Goal: Task Accomplishment & Management: Manage account settings

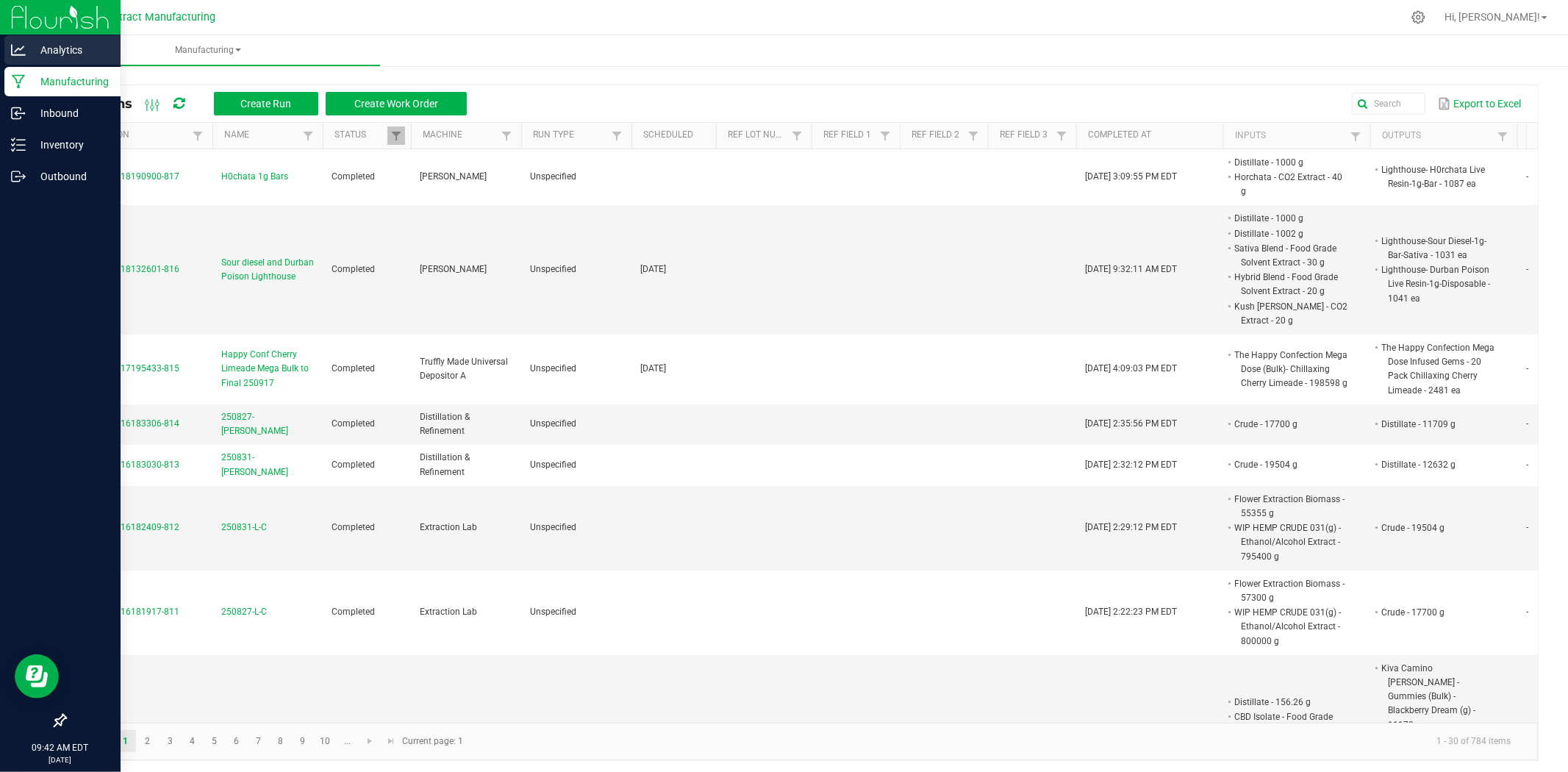
click at [52, 50] on p "Analytics" at bounding box center [69, 49] width 88 height 18
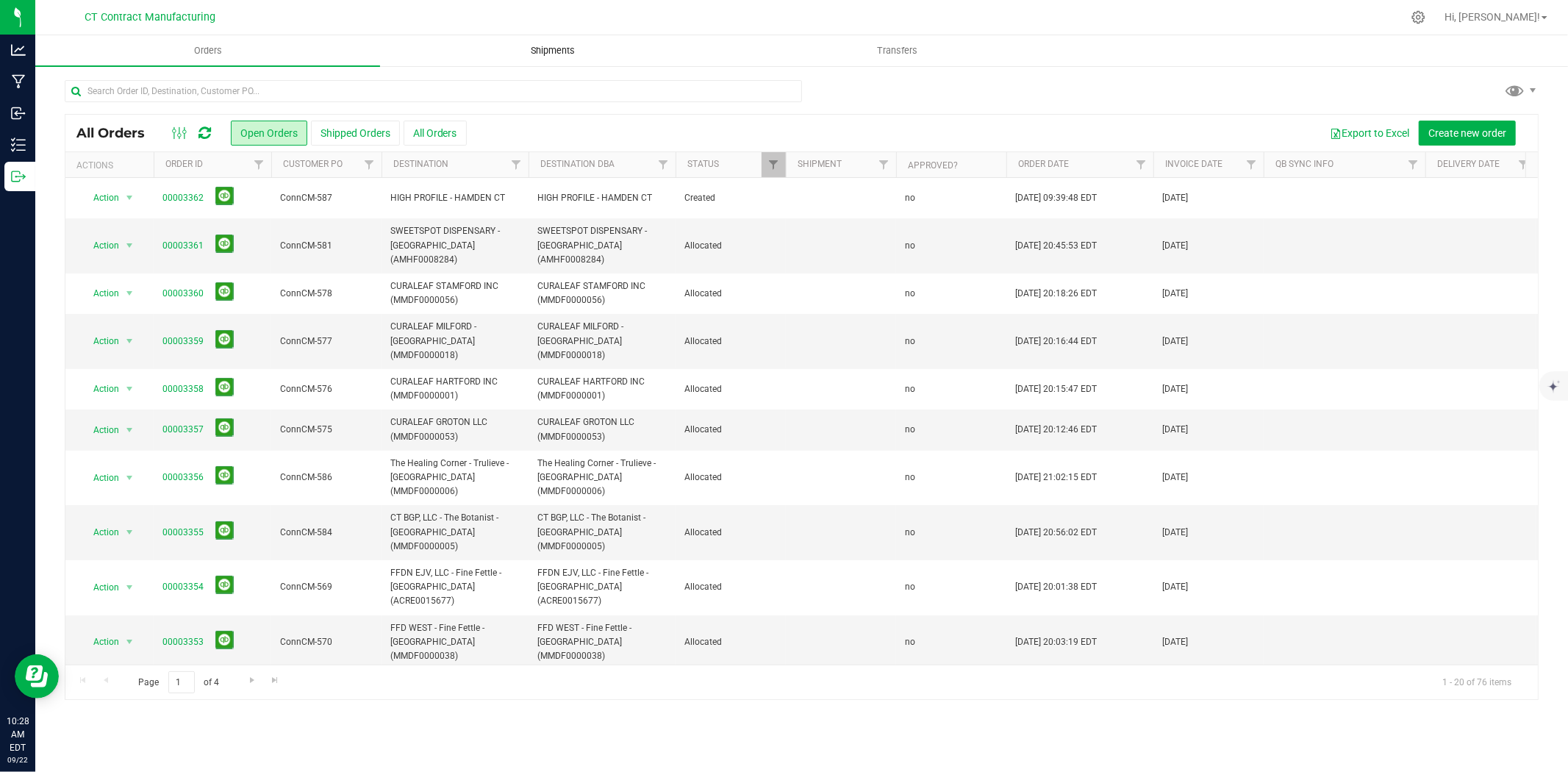
click at [540, 42] on uib-tab-heading "Shipments" at bounding box center [552, 51] width 343 height 29
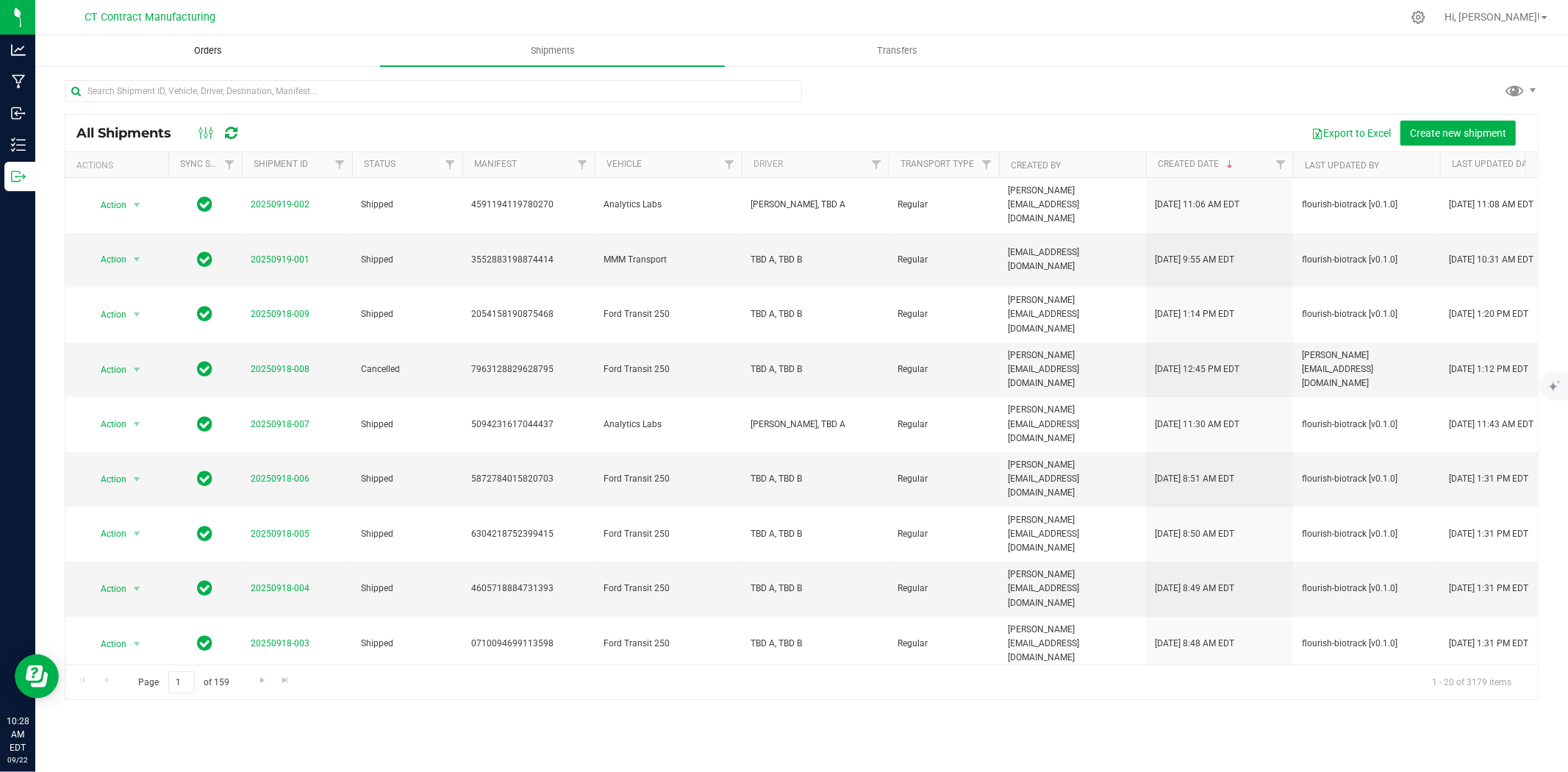
click at [221, 56] on span "Orders" at bounding box center [208, 50] width 68 height 13
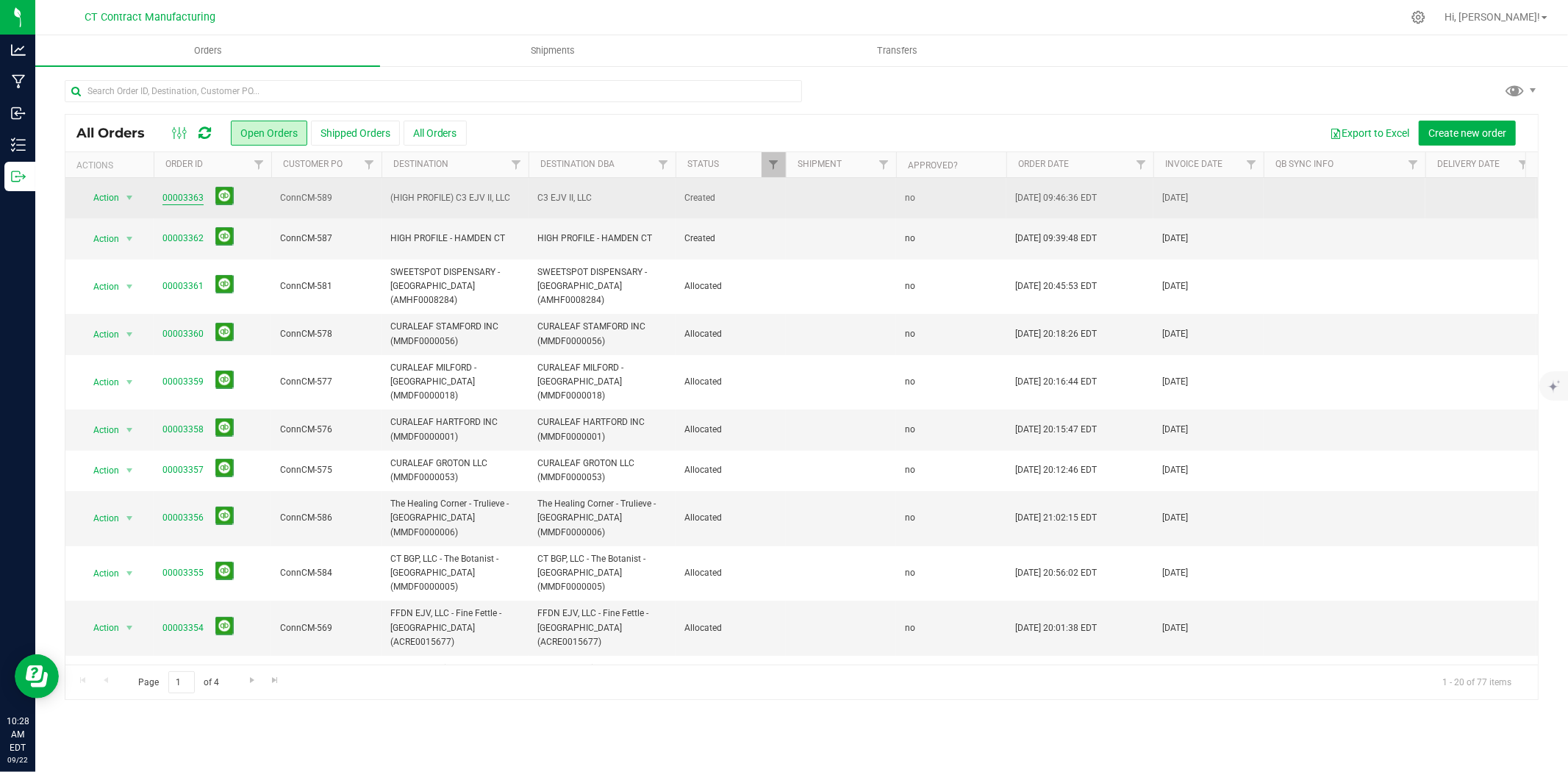
click at [199, 193] on link "00003363" at bounding box center [183, 198] width 41 height 14
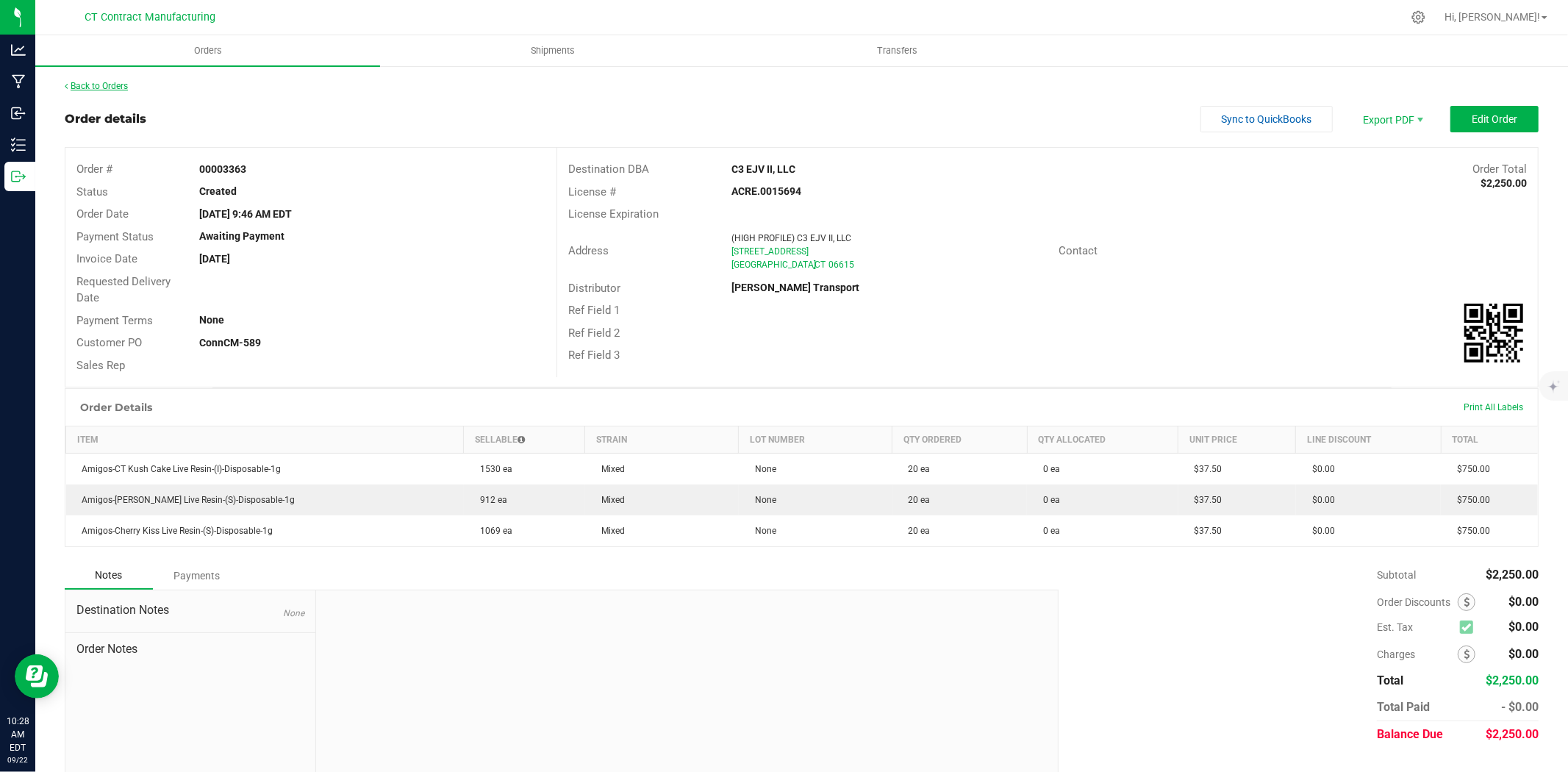
click at [90, 83] on link "Back to Orders" at bounding box center [96, 86] width 63 height 10
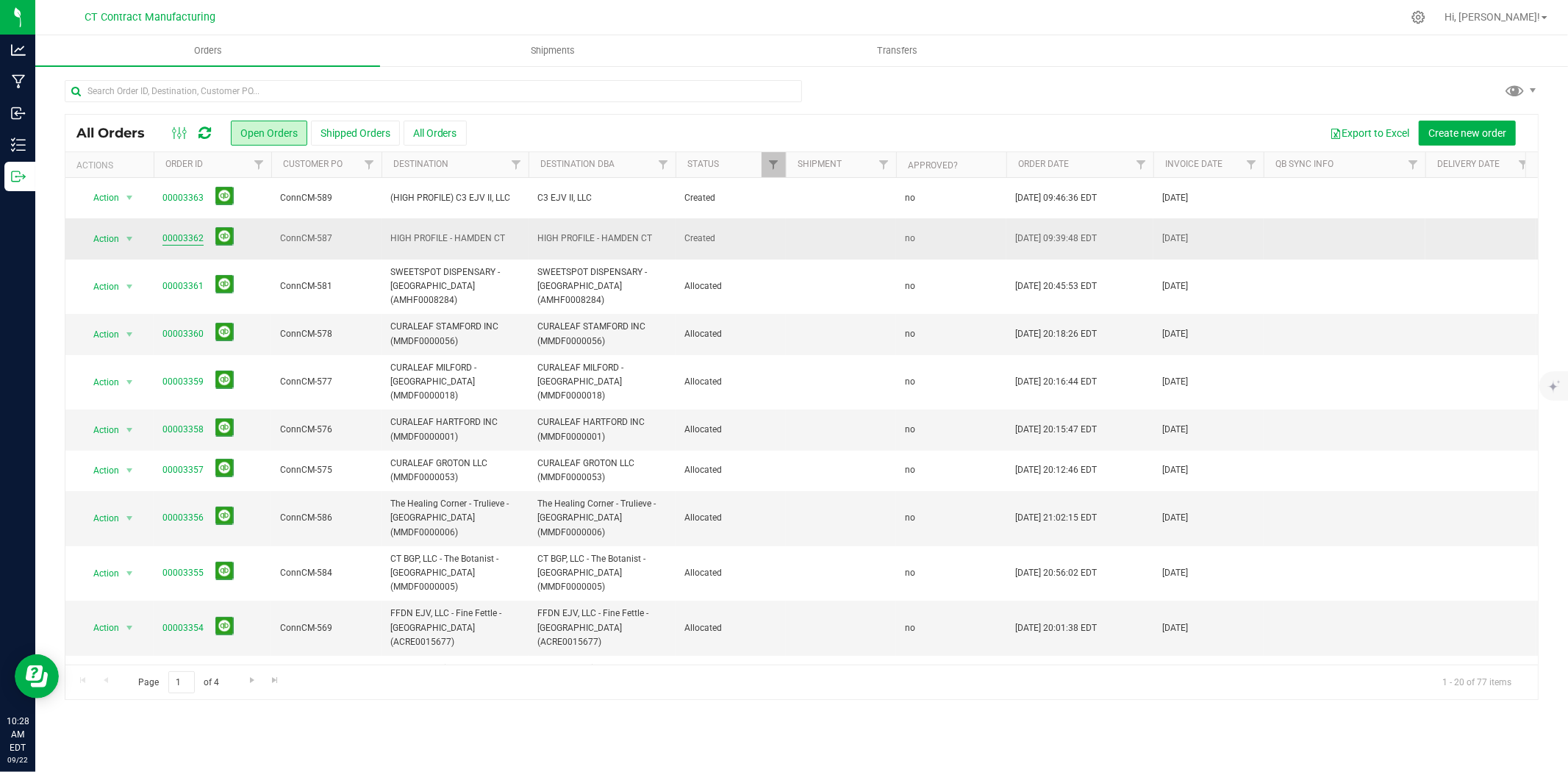
click at [180, 236] on link "00003362" at bounding box center [183, 238] width 41 height 14
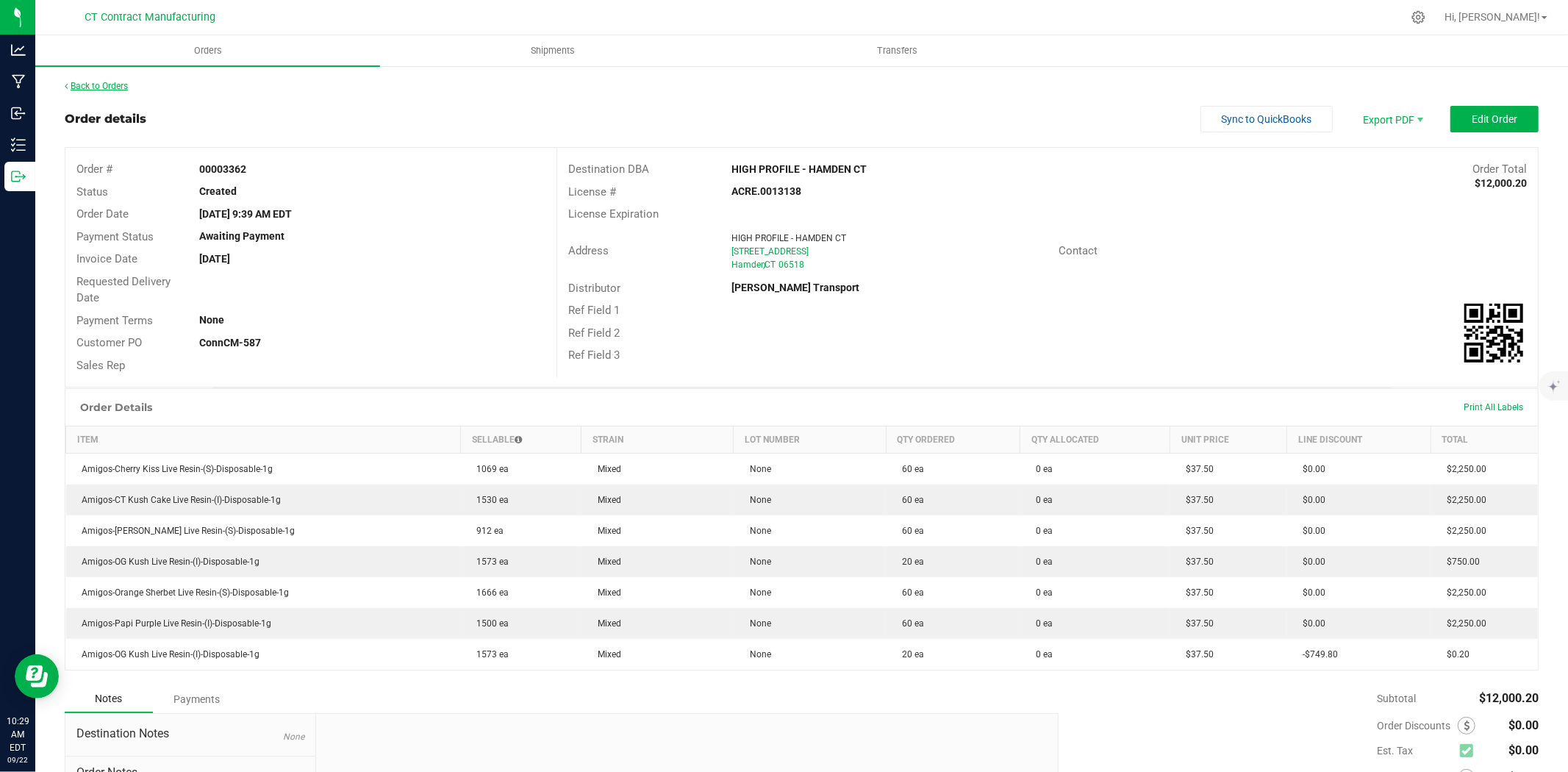
click at [123, 81] on link "Back to Orders" at bounding box center [96, 86] width 63 height 10
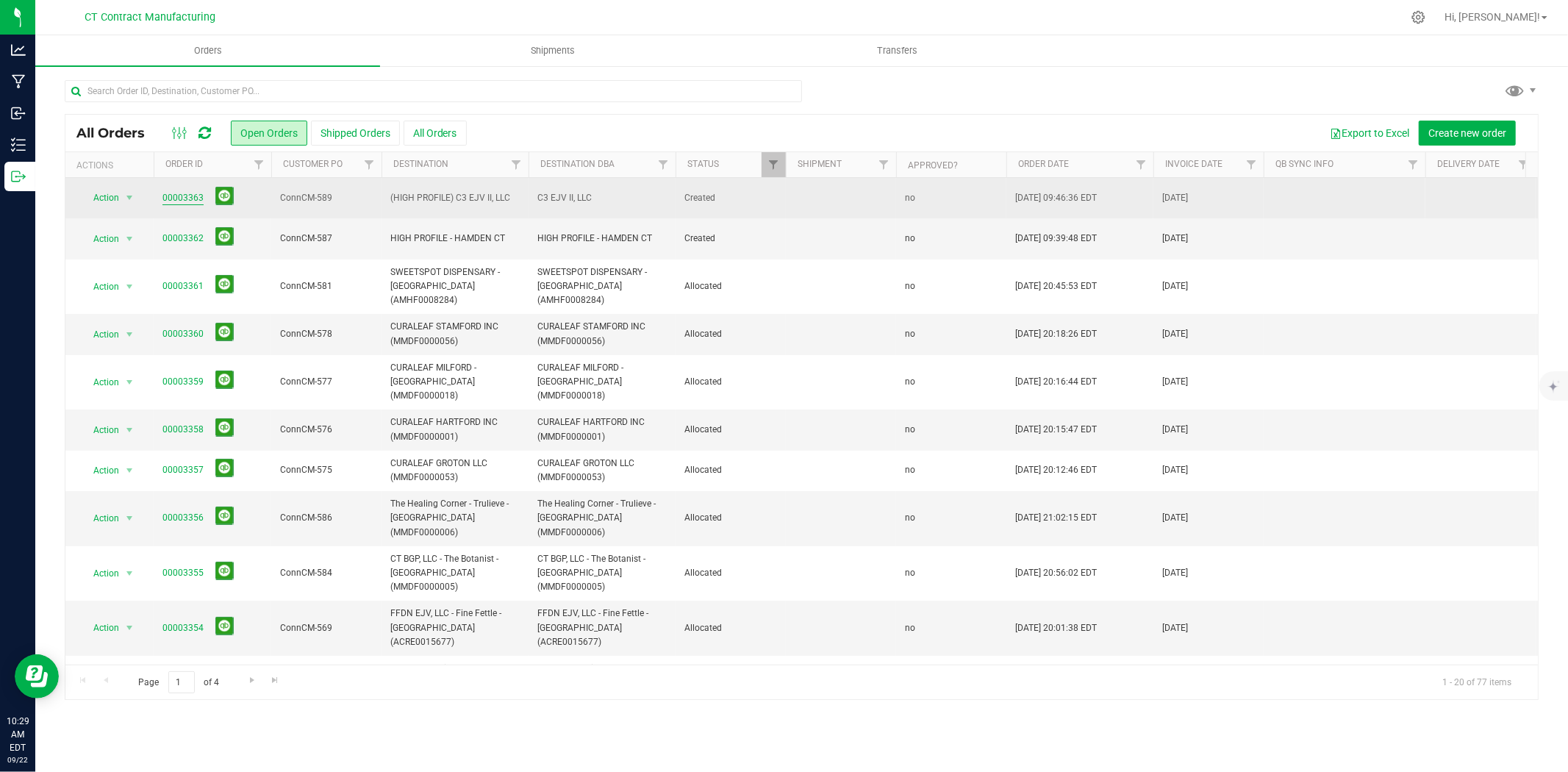
click at [184, 201] on link "00003363" at bounding box center [183, 198] width 41 height 14
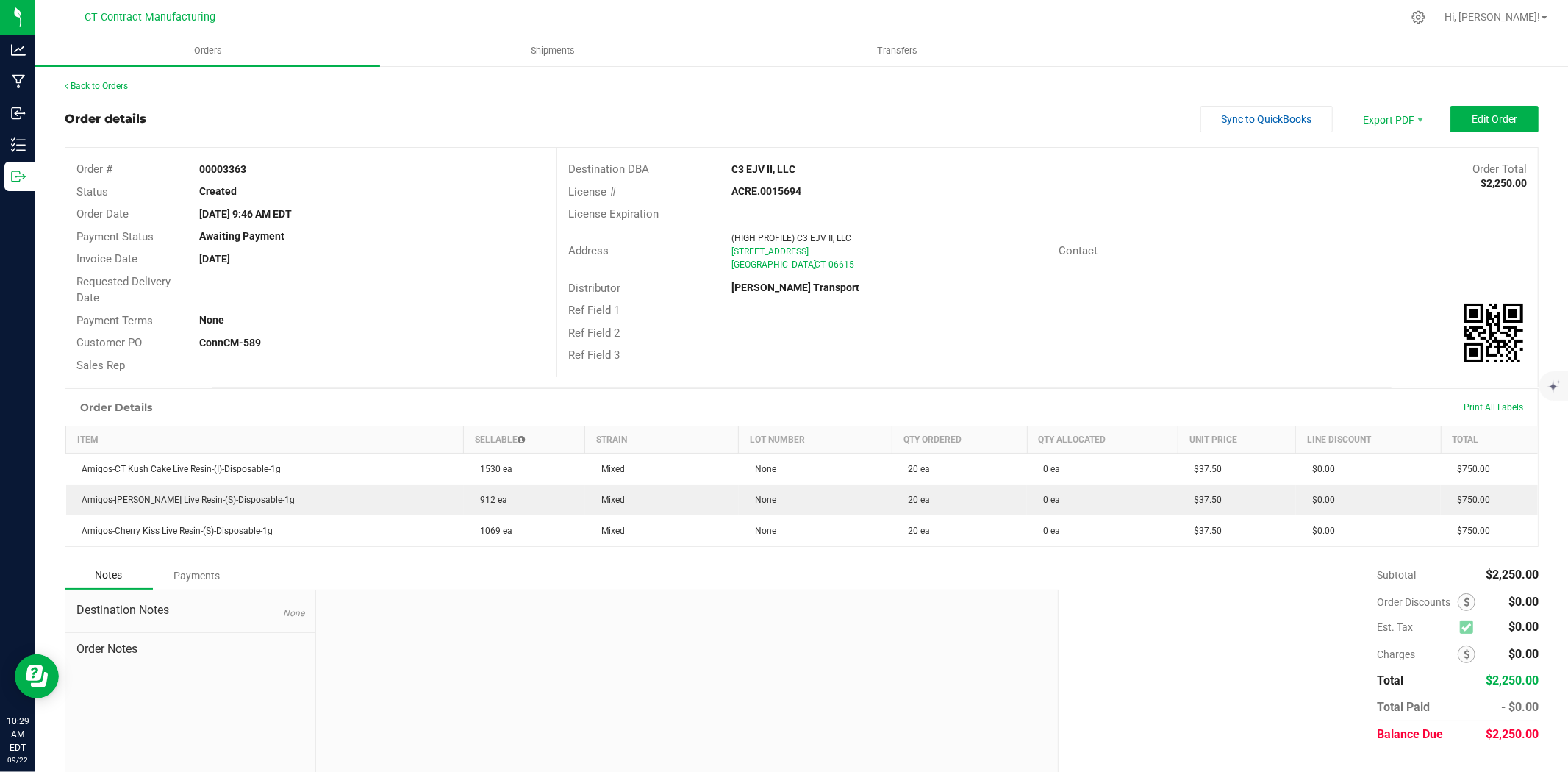
click at [120, 81] on link "Back to Orders" at bounding box center [96, 86] width 63 height 10
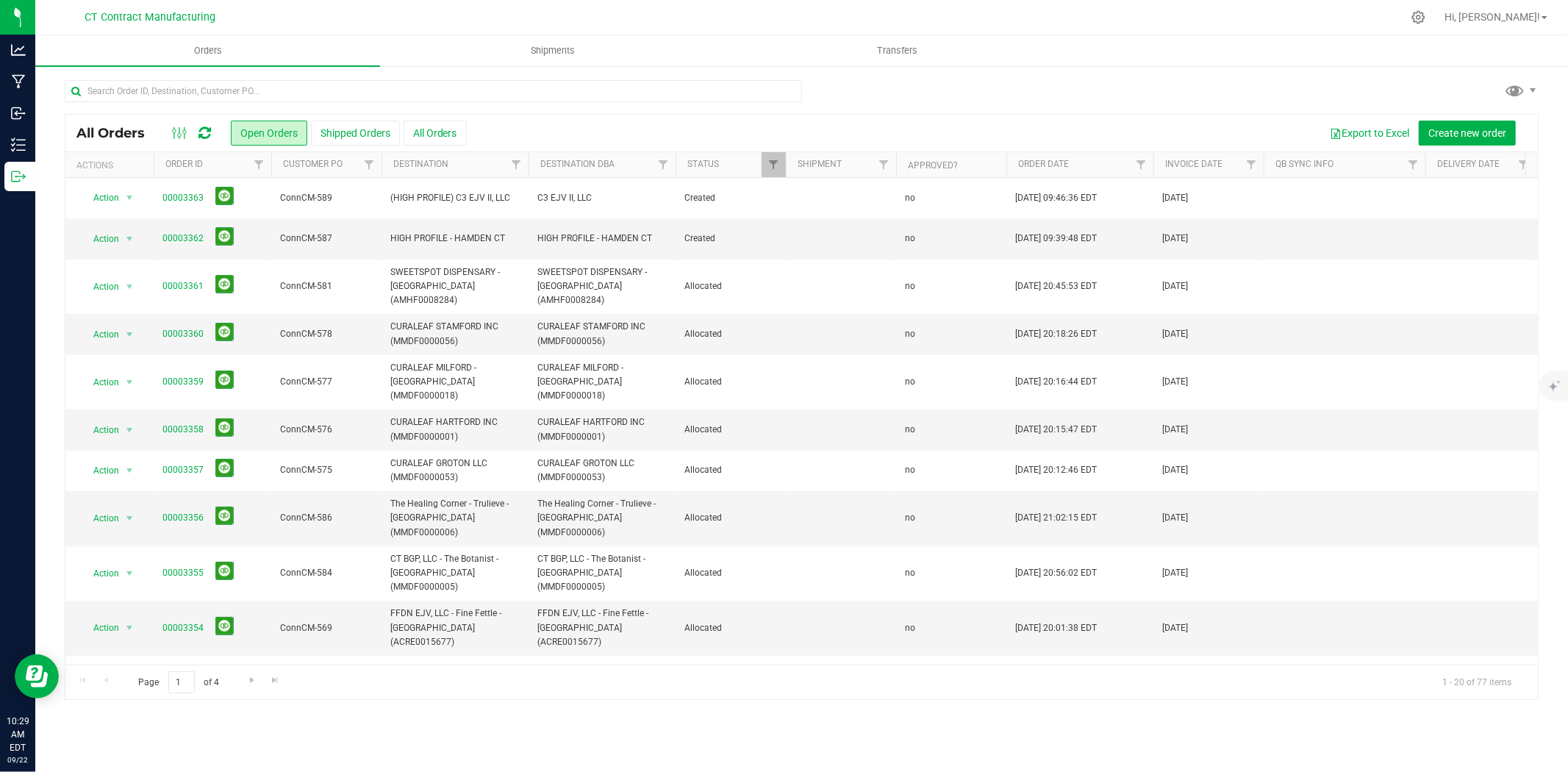
click at [335, 8] on div at bounding box center [832, 17] width 1138 height 29
click at [819, 3] on div at bounding box center [832, 17] width 1138 height 29
click at [200, 88] on input "text" at bounding box center [433, 91] width 737 height 22
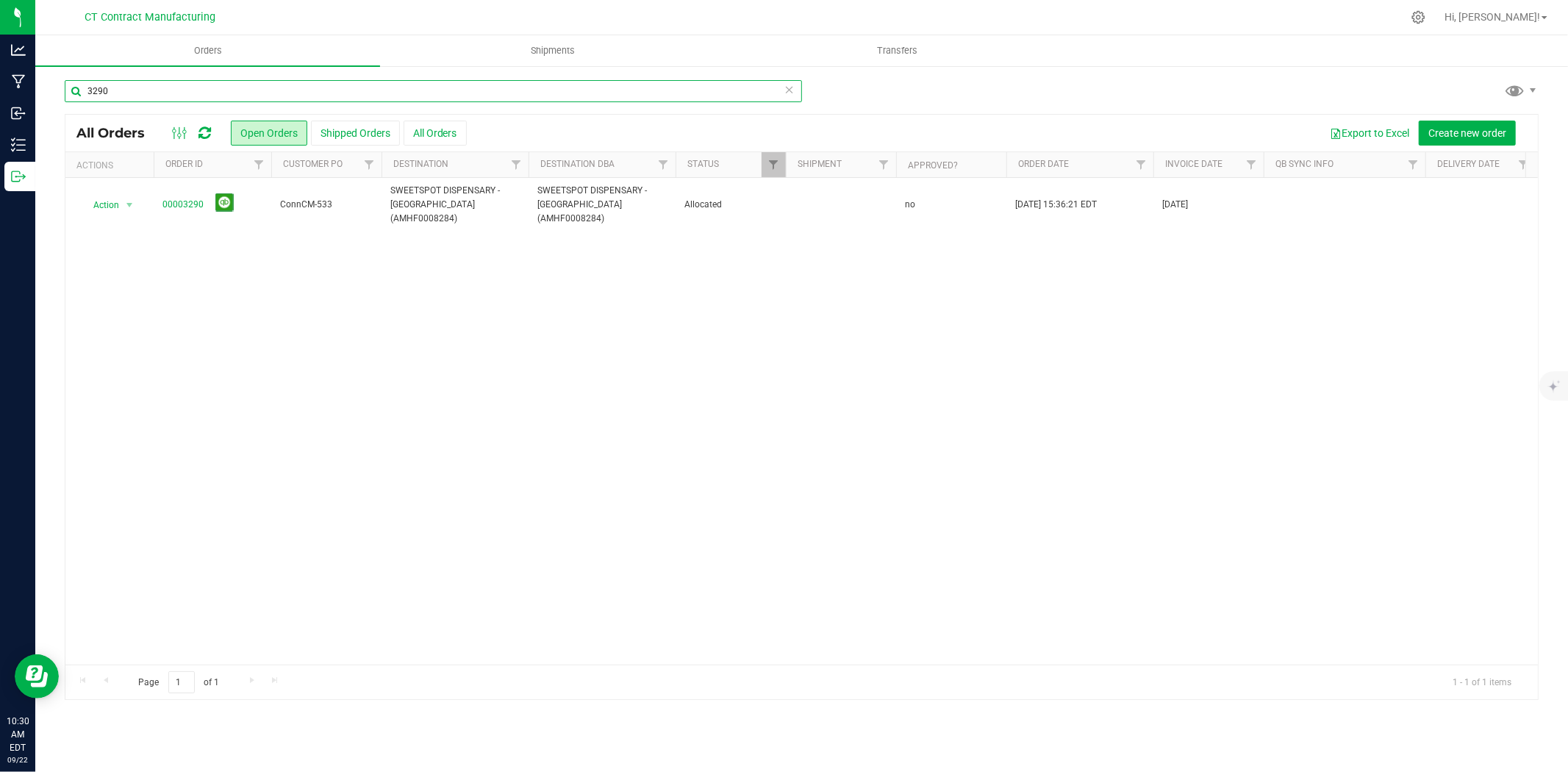
type input "3290"
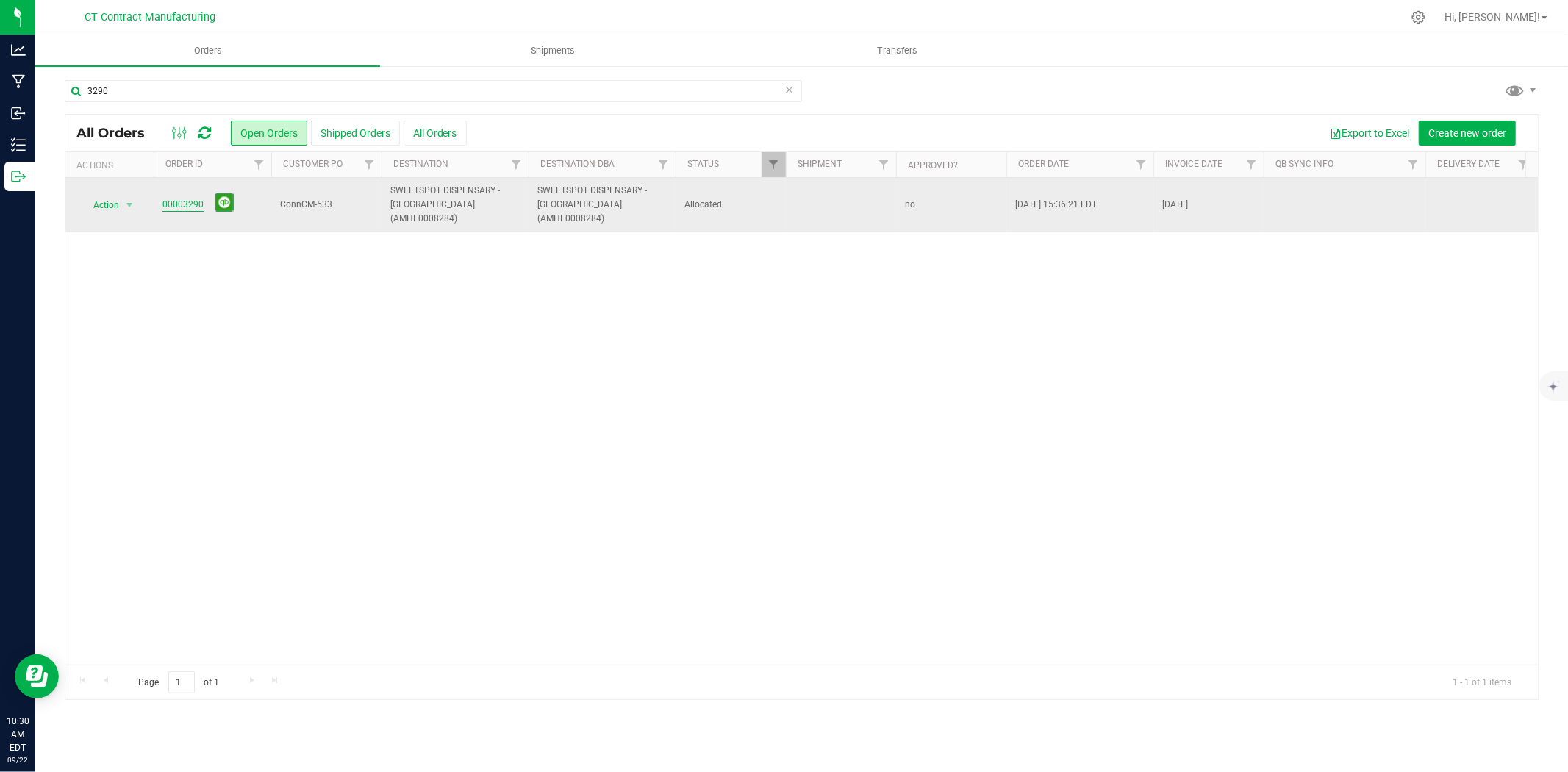
click at [184, 200] on link "00003290" at bounding box center [183, 204] width 41 height 14
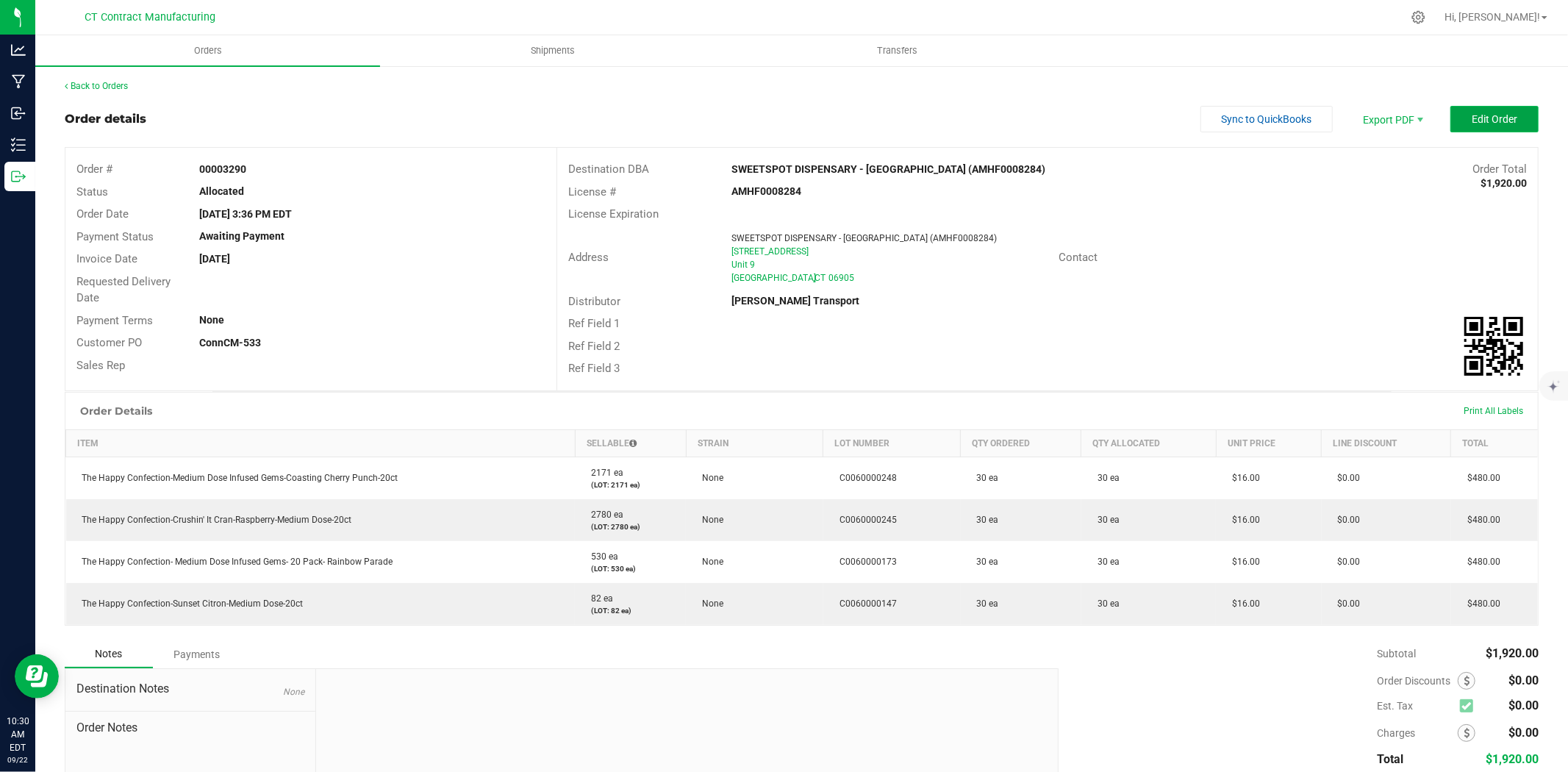
click at [1470, 125] on button "Edit Order" at bounding box center [1494, 119] width 88 height 26
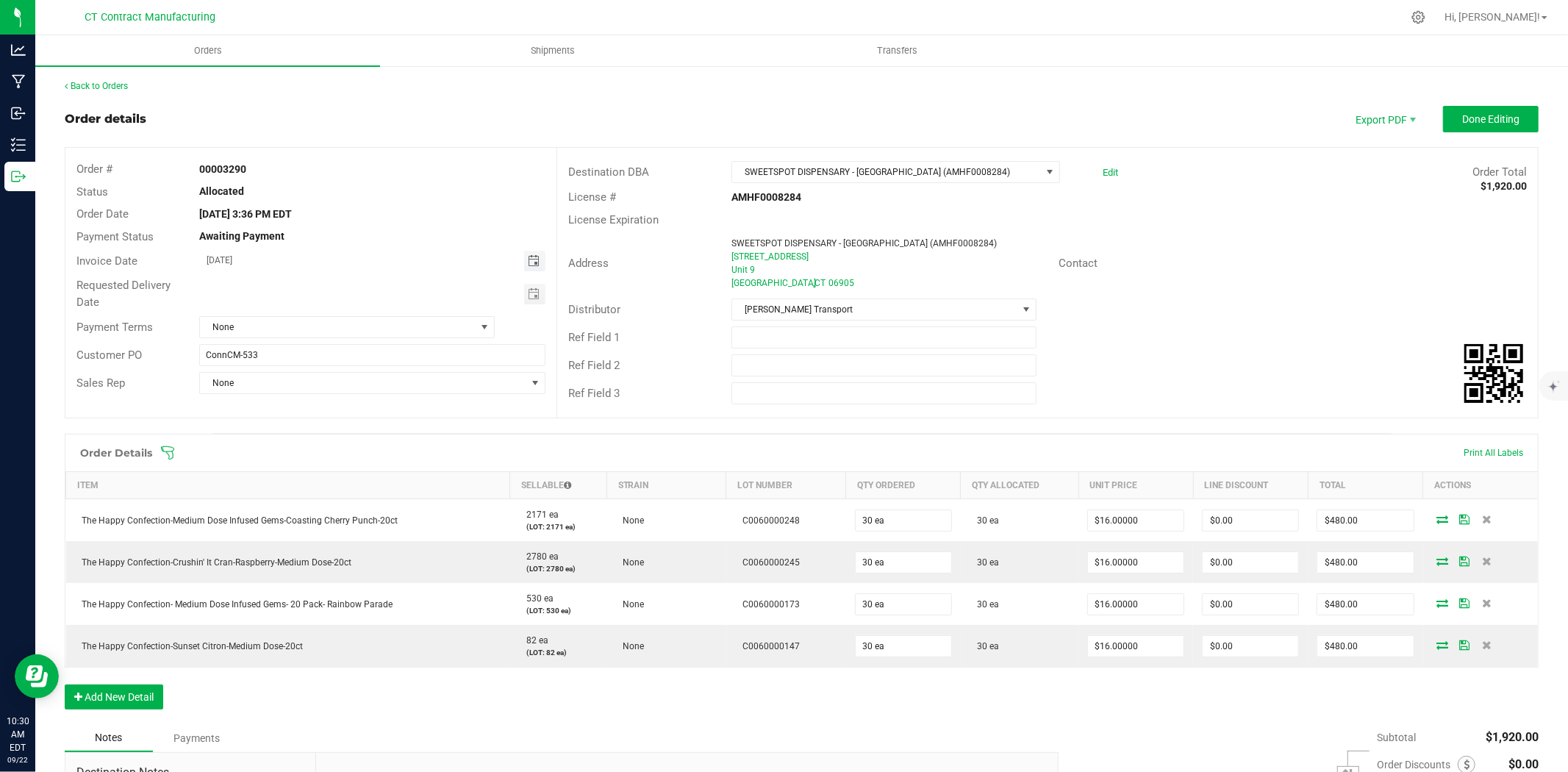
click at [534, 261] on span "Toggle calendar" at bounding box center [533, 261] width 12 height 12
click at [310, 408] on span "23" at bounding box center [309, 410] width 22 height 23
type input "[DATE]"
click at [351, 323] on span "None" at bounding box center [337, 327] width 275 height 21
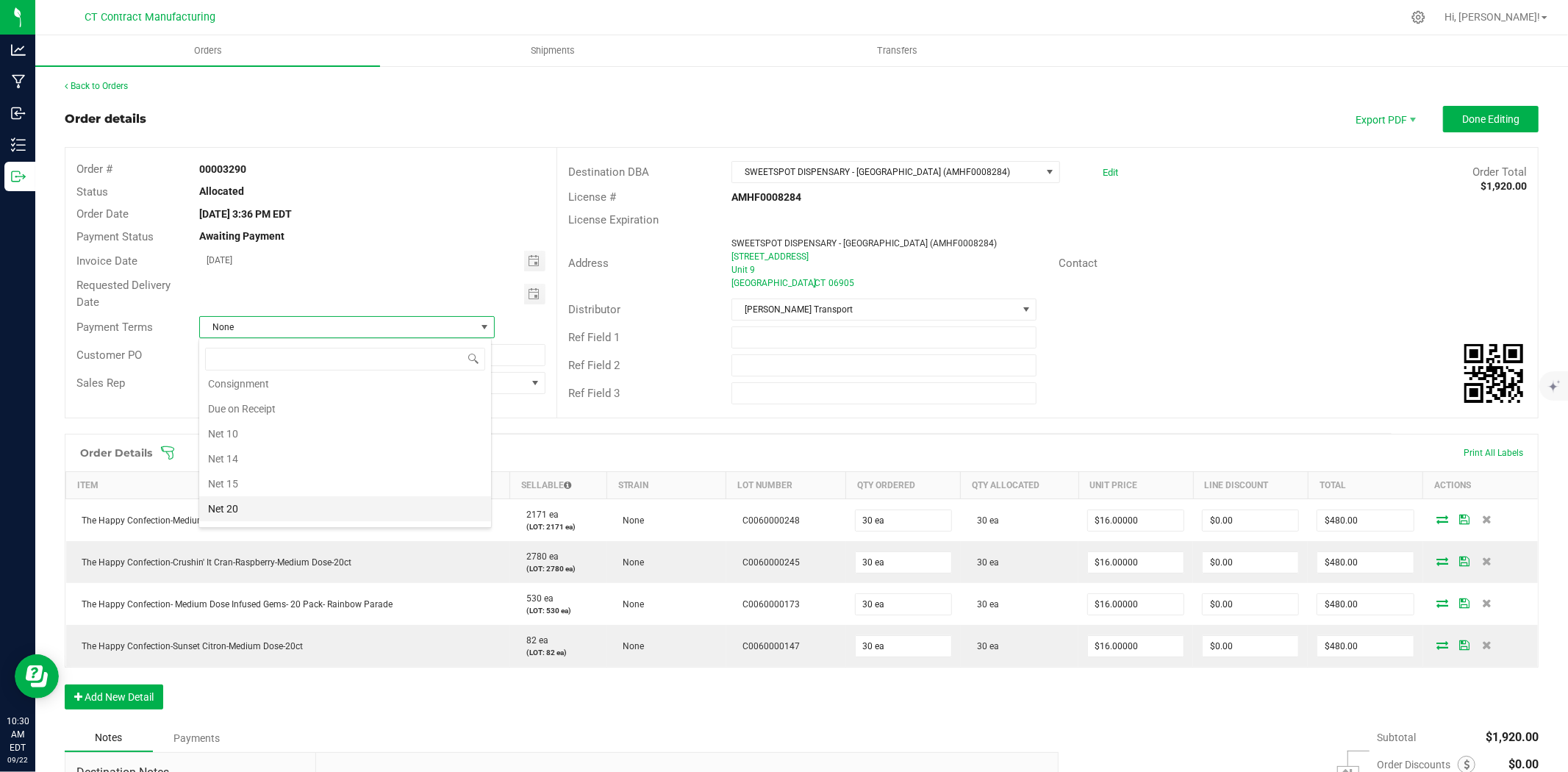
scroll to position [67, 0]
click at [322, 425] on li "Due on Receipt" at bounding box center [345, 423] width 292 height 25
click at [1490, 103] on div "Back to Orders Order details Export PDF Done Editing Order # 00003290 Status Al…" at bounding box center [801, 514] width 1474 height 871
click at [1489, 106] on button "Done Editing" at bounding box center [1491, 119] width 96 height 26
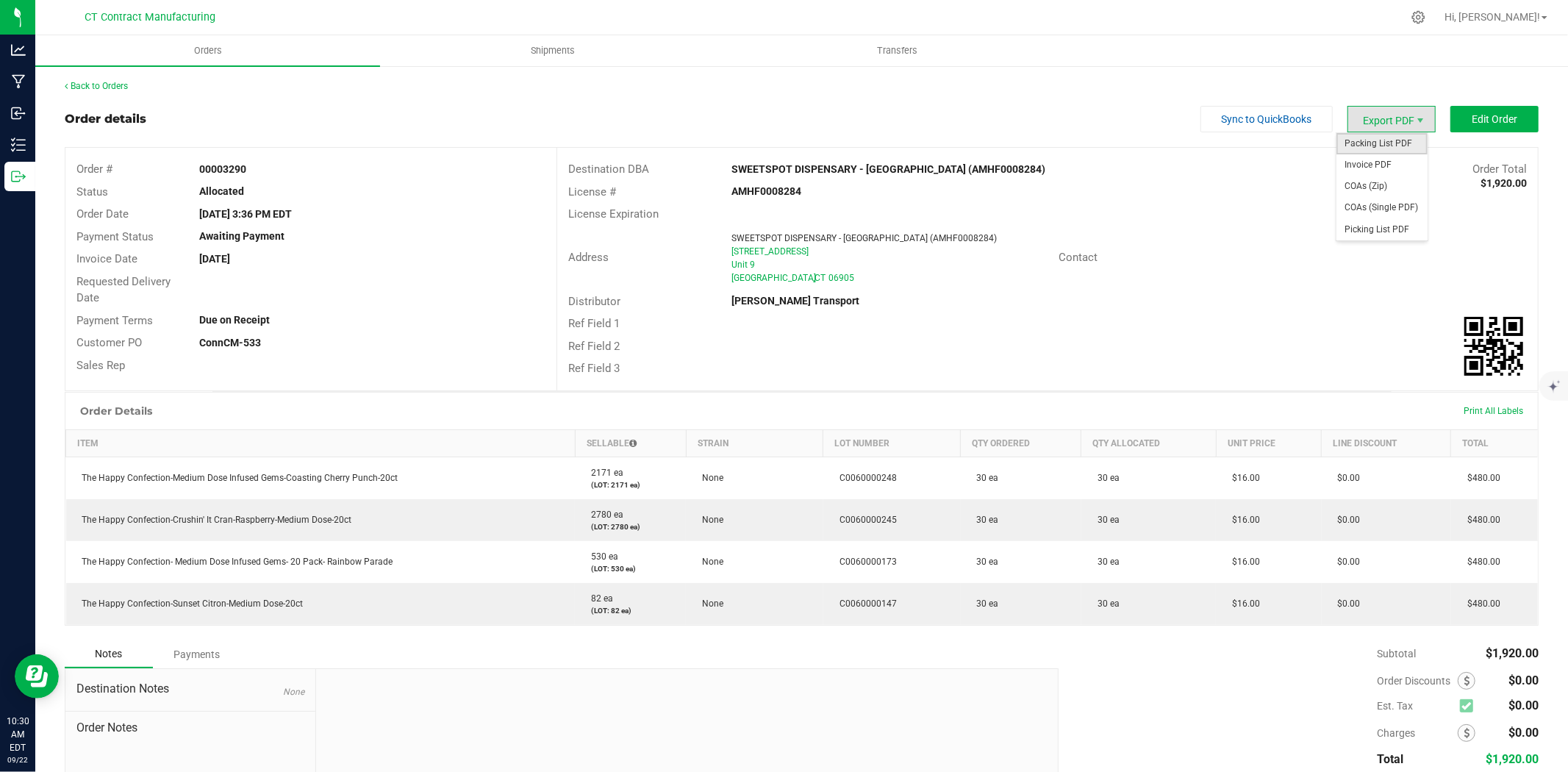
click at [1398, 141] on span "Packing List PDF" at bounding box center [1382, 144] width 91 height 22
click at [1390, 169] on span "Invoice PDF" at bounding box center [1382, 165] width 91 height 22
click at [116, 84] on link "Back to Orders" at bounding box center [96, 86] width 63 height 10
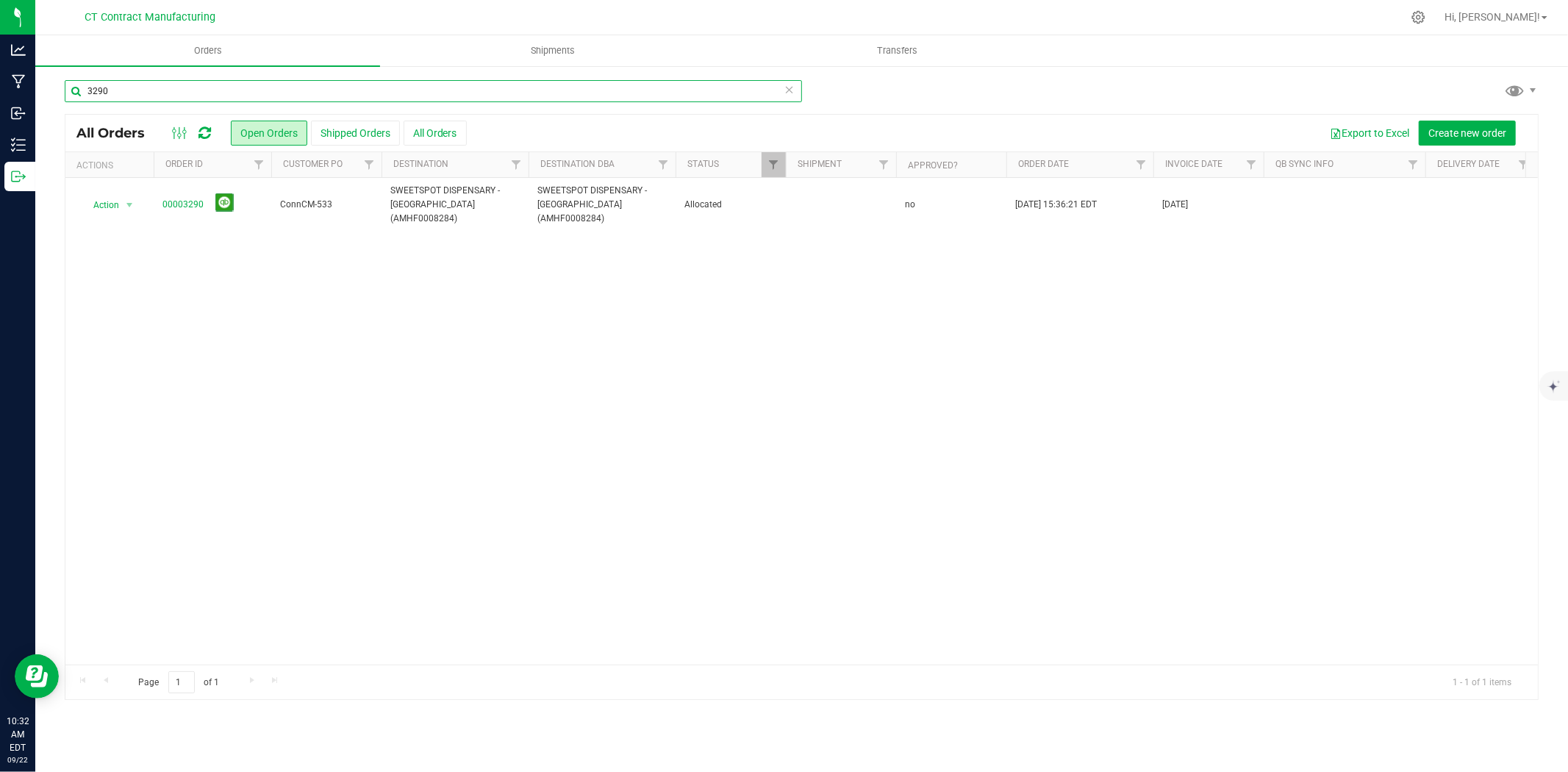
click at [167, 94] on input "3290" at bounding box center [433, 91] width 737 height 22
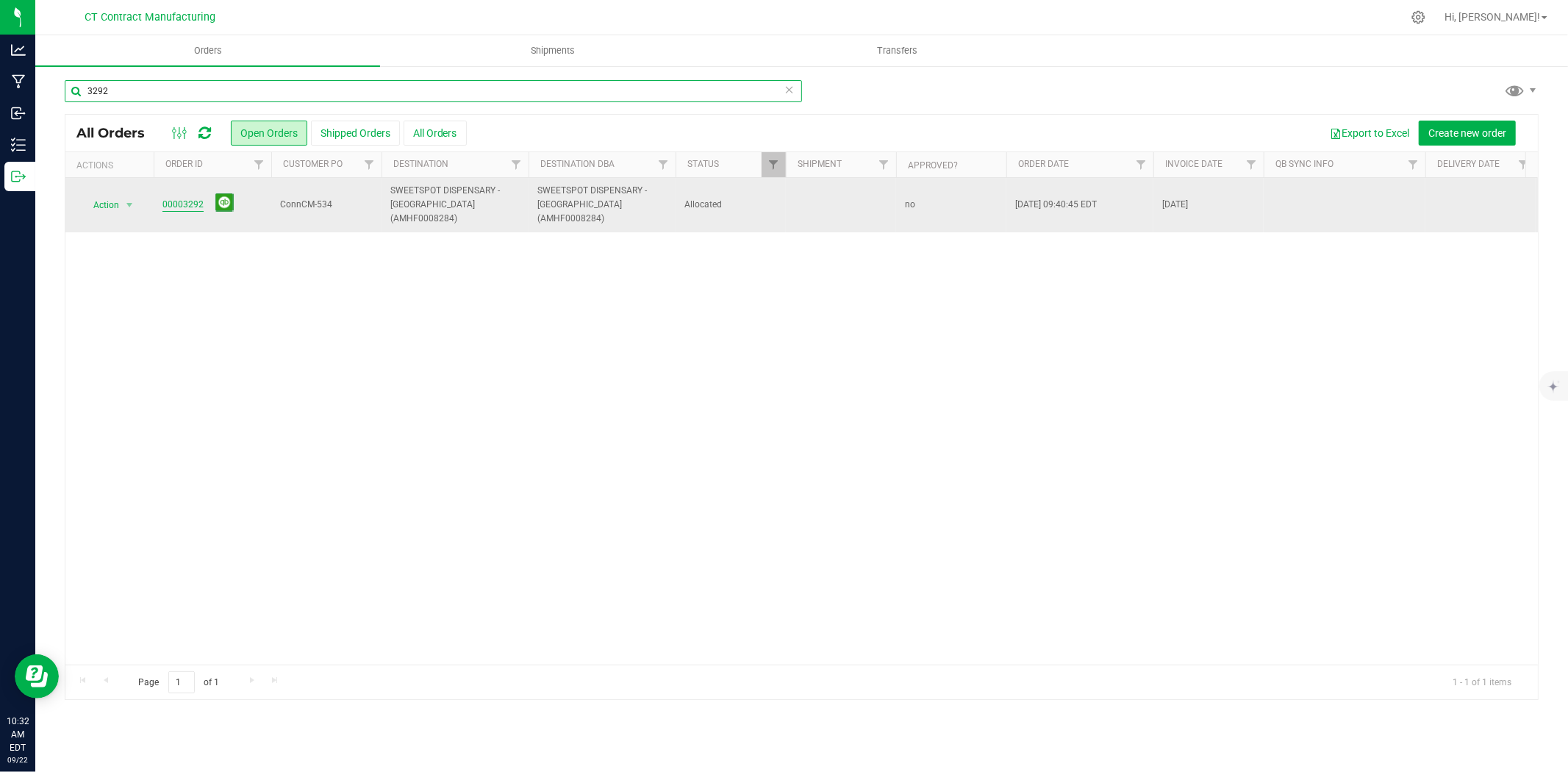
type input "3292"
click at [198, 197] on link "00003292" at bounding box center [183, 204] width 41 height 14
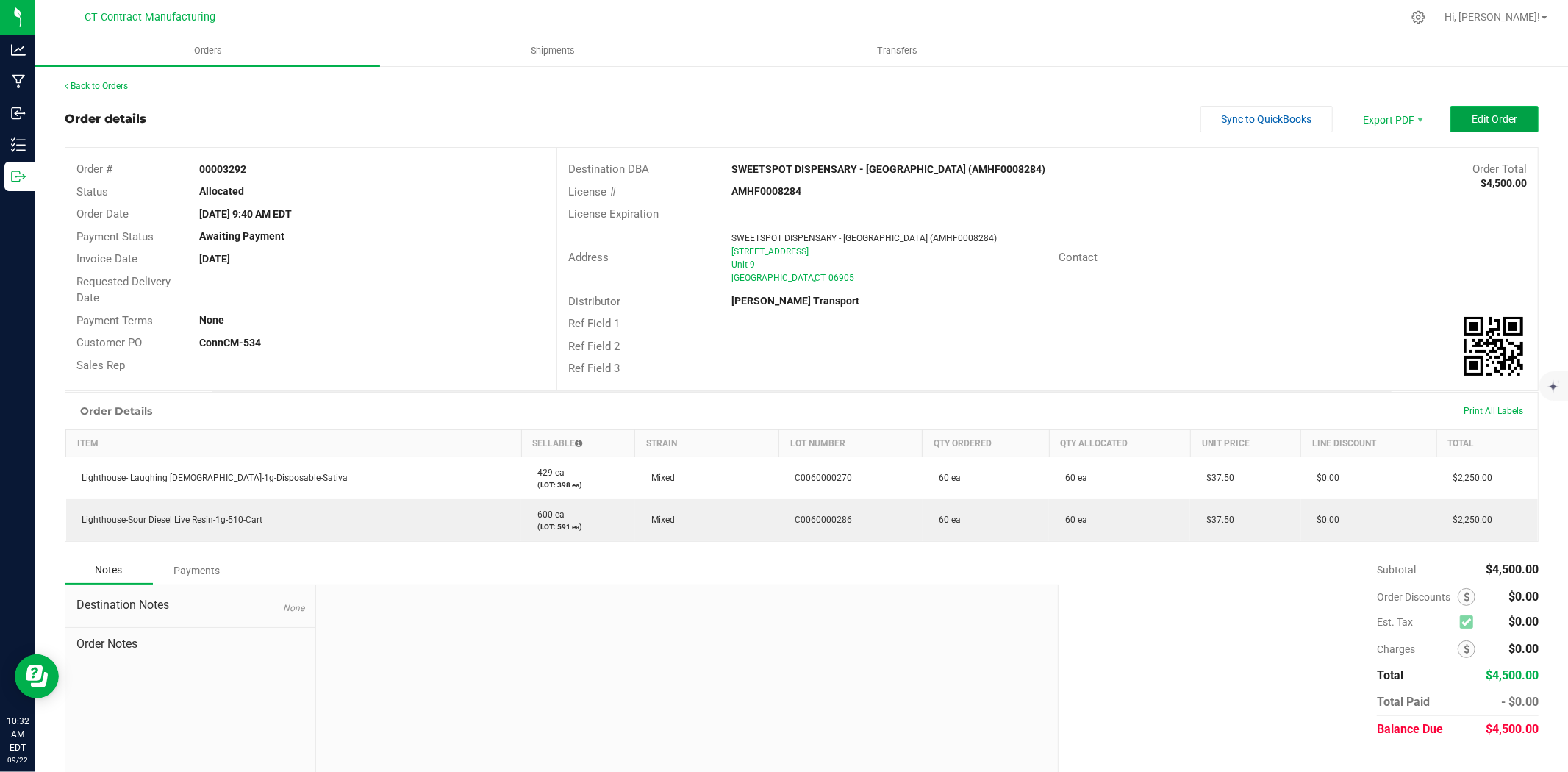
click at [1482, 116] on span "Edit Order" at bounding box center [1494, 119] width 46 height 12
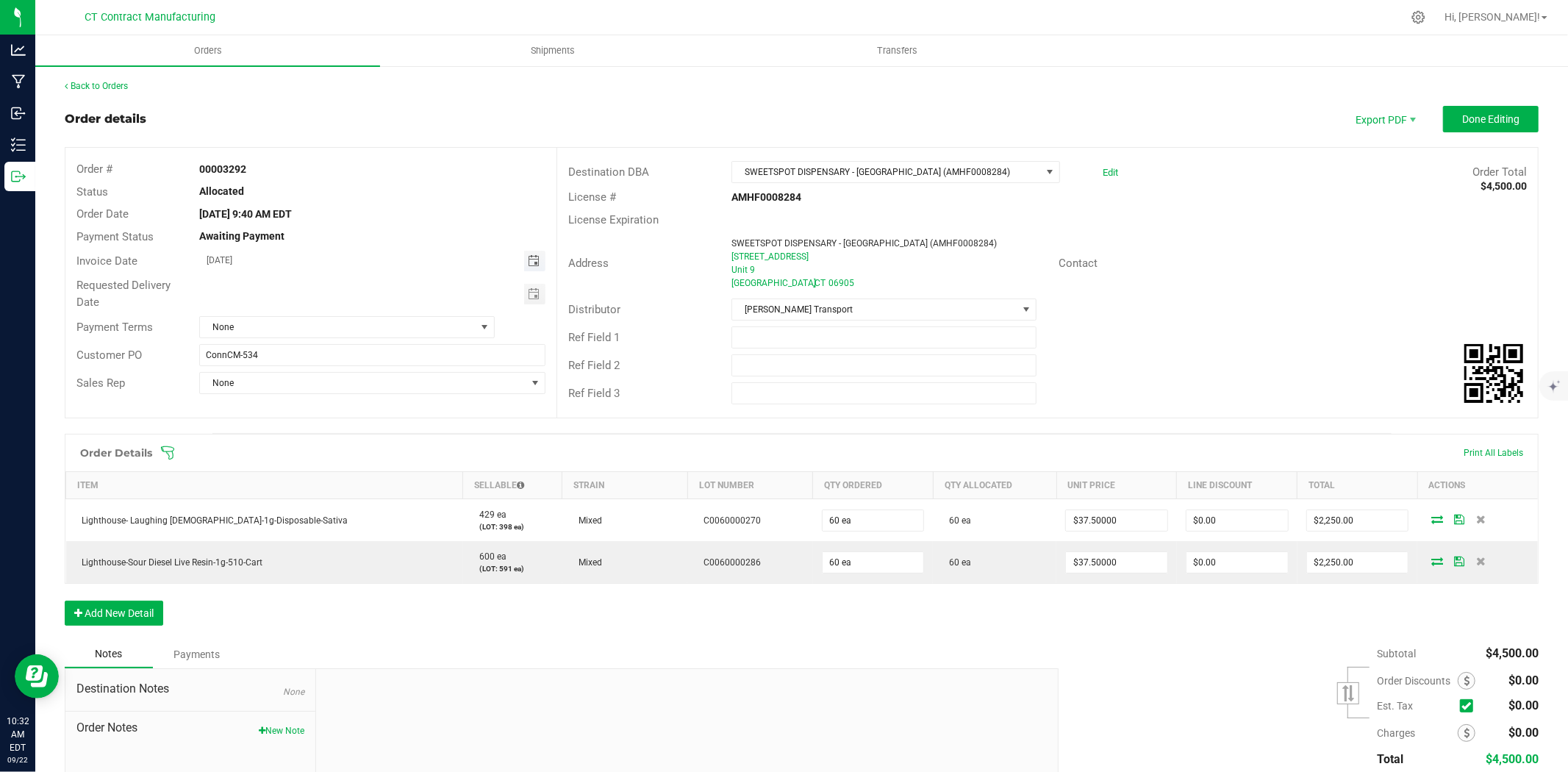
click at [528, 258] on span "Toggle calendar" at bounding box center [533, 261] width 12 height 12
click at [303, 404] on span "23" at bounding box center [309, 410] width 22 height 23
type input "[DATE]"
click at [322, 318] on span "None" at bounding box center [337, 327] width 275 height 21
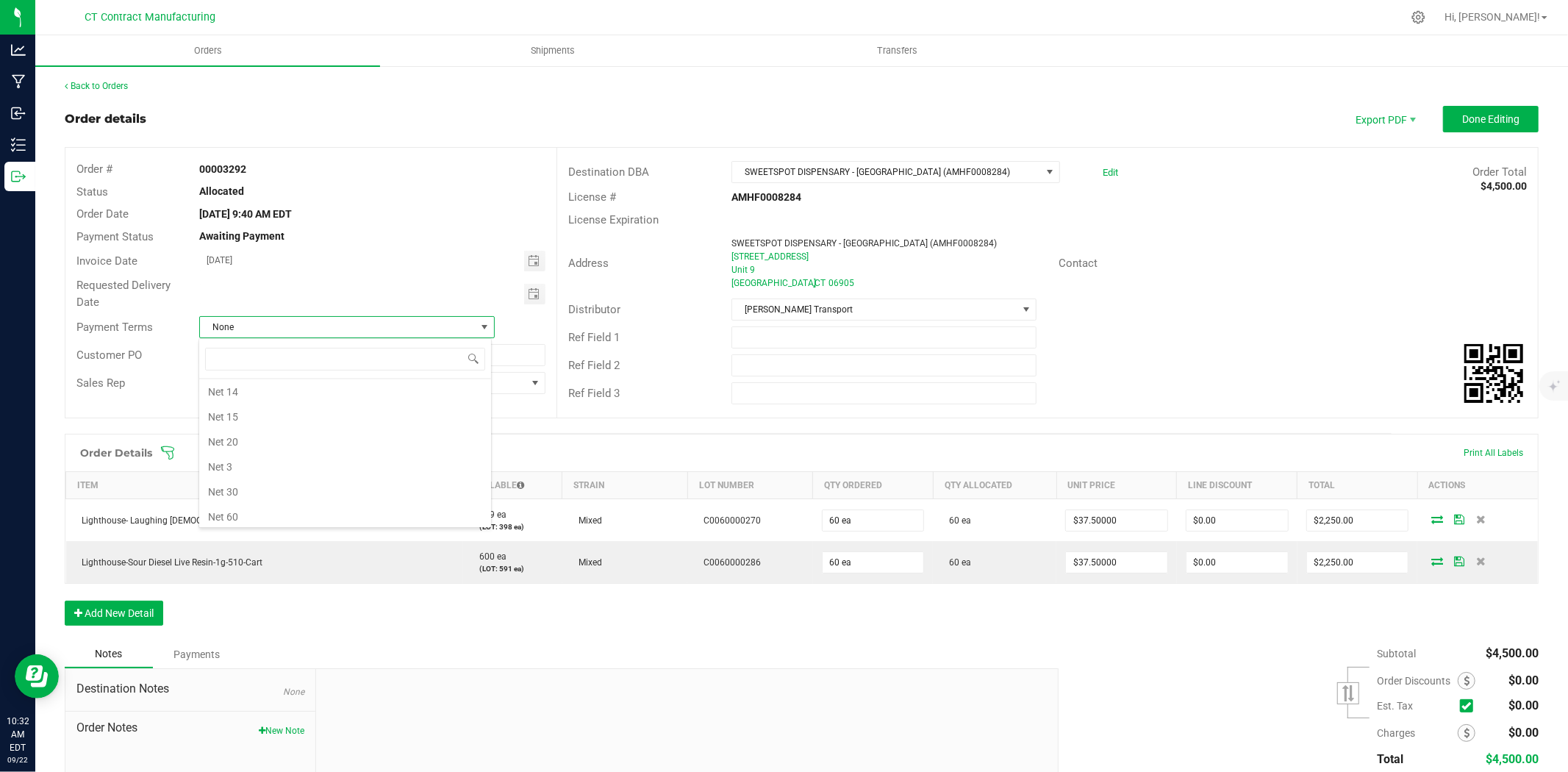
scroll to position [67, 0]
click at [296, 423] on li "Due on Receipt" at bounding box center [345, 423] width 292 height 25
click at [1518, 123] on button "Done Editing" at bounding box center [1491, 119] width 96 height 26
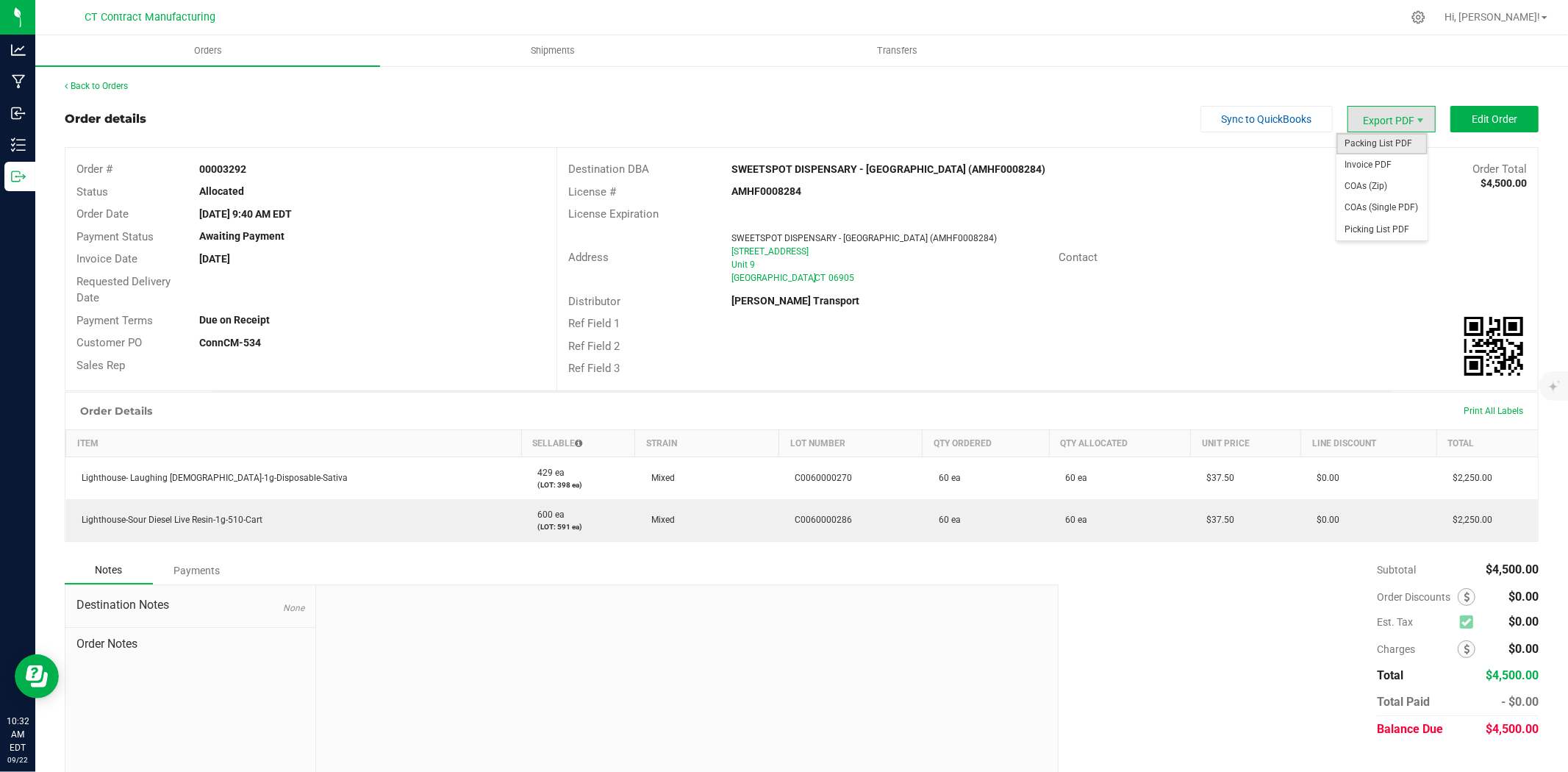
click at [1404, 136] on span "Packing List PDF" at bounding box center [1382, 144] width 91 height 22
click at [1388, 171] on span "Invoice PDF" at bounding box center [1382, 165] width 91 height 22
click at [125, 83] on link "Back to Orders" at bounding box center [96, 86] width 63 height 10
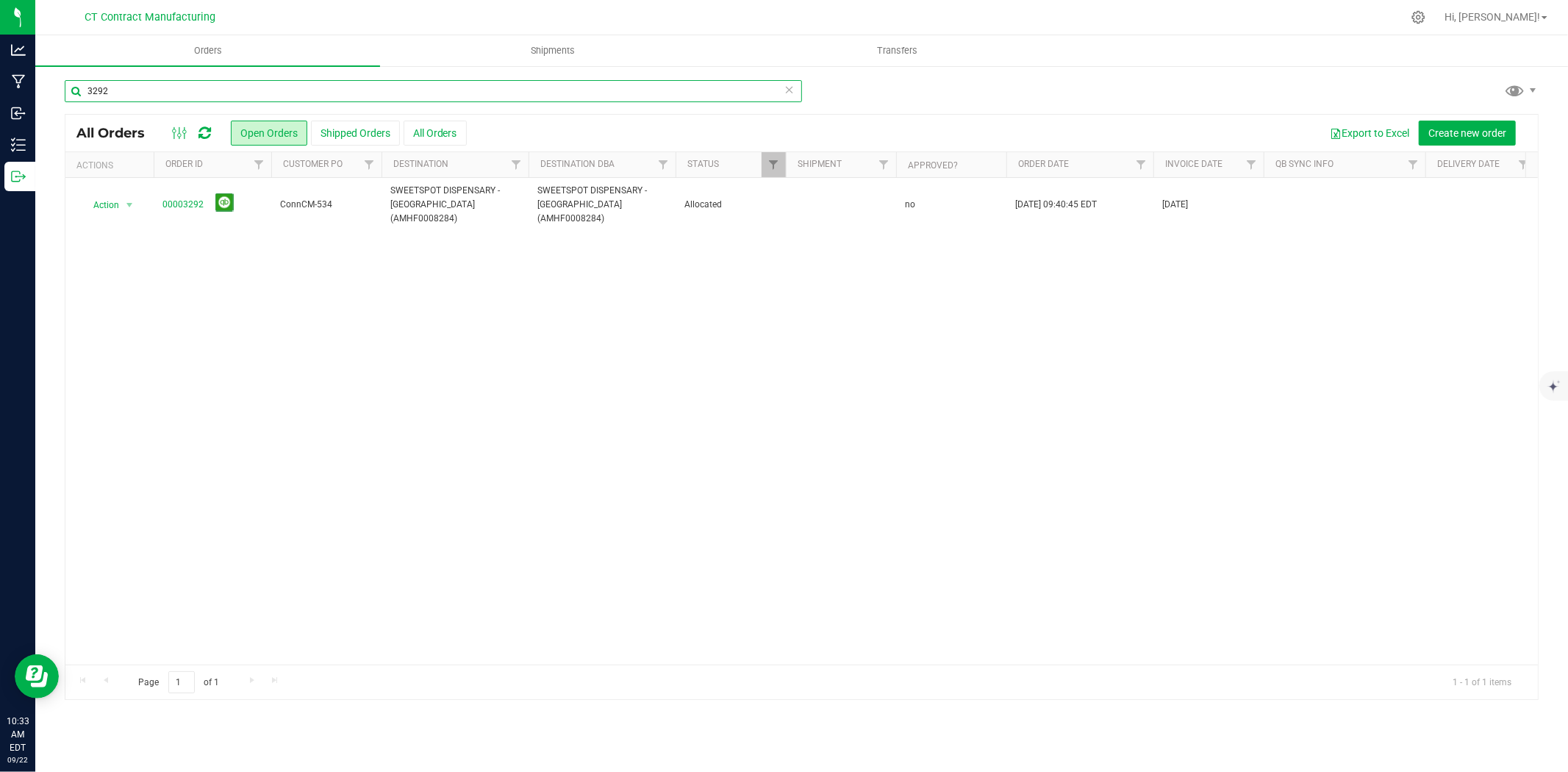
click at [125, 89] on input "3292" at bounding box center [433, 91] width 737 height 22
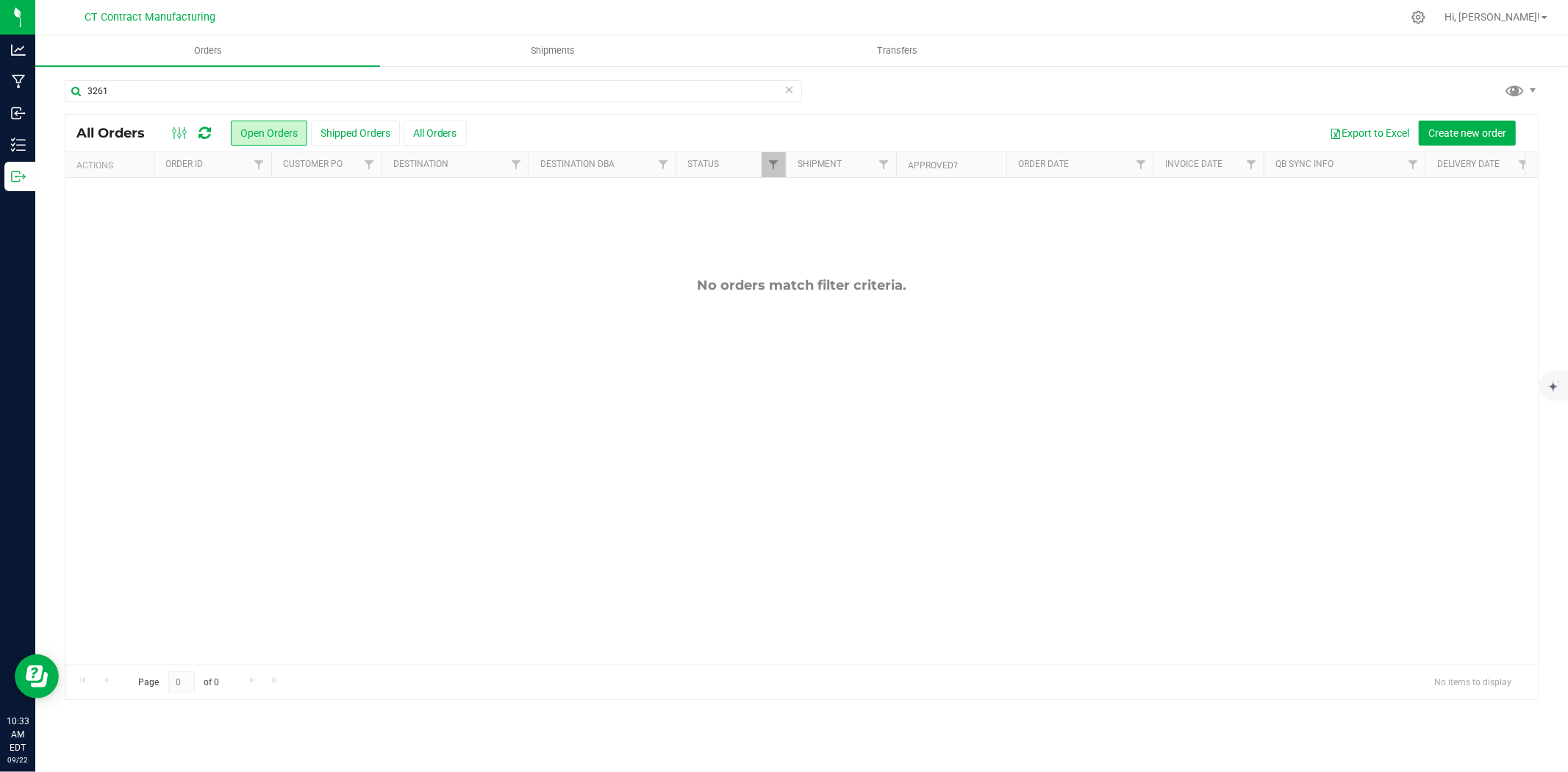
click at [187, 200] on div "No orders match filter criteria." at bounding box center [801, 471] width 1472 height 586
click at [129, 89] on input "3261" at bounding box center [433, 91] width 737 height 22
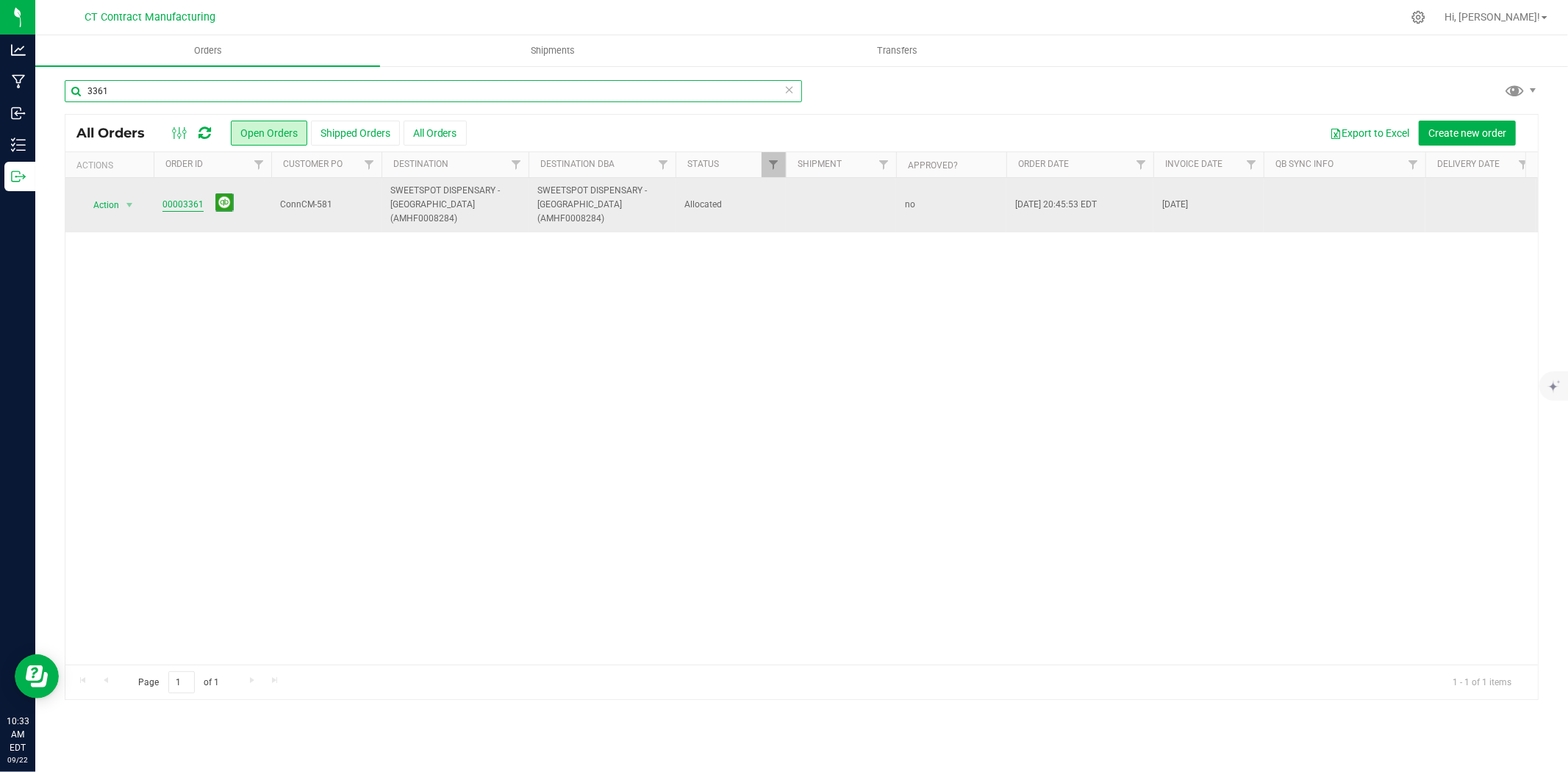
type input "3361"
click at [184, 201] on link "00003361" at bounding box center [183, 204] width 41 height 14
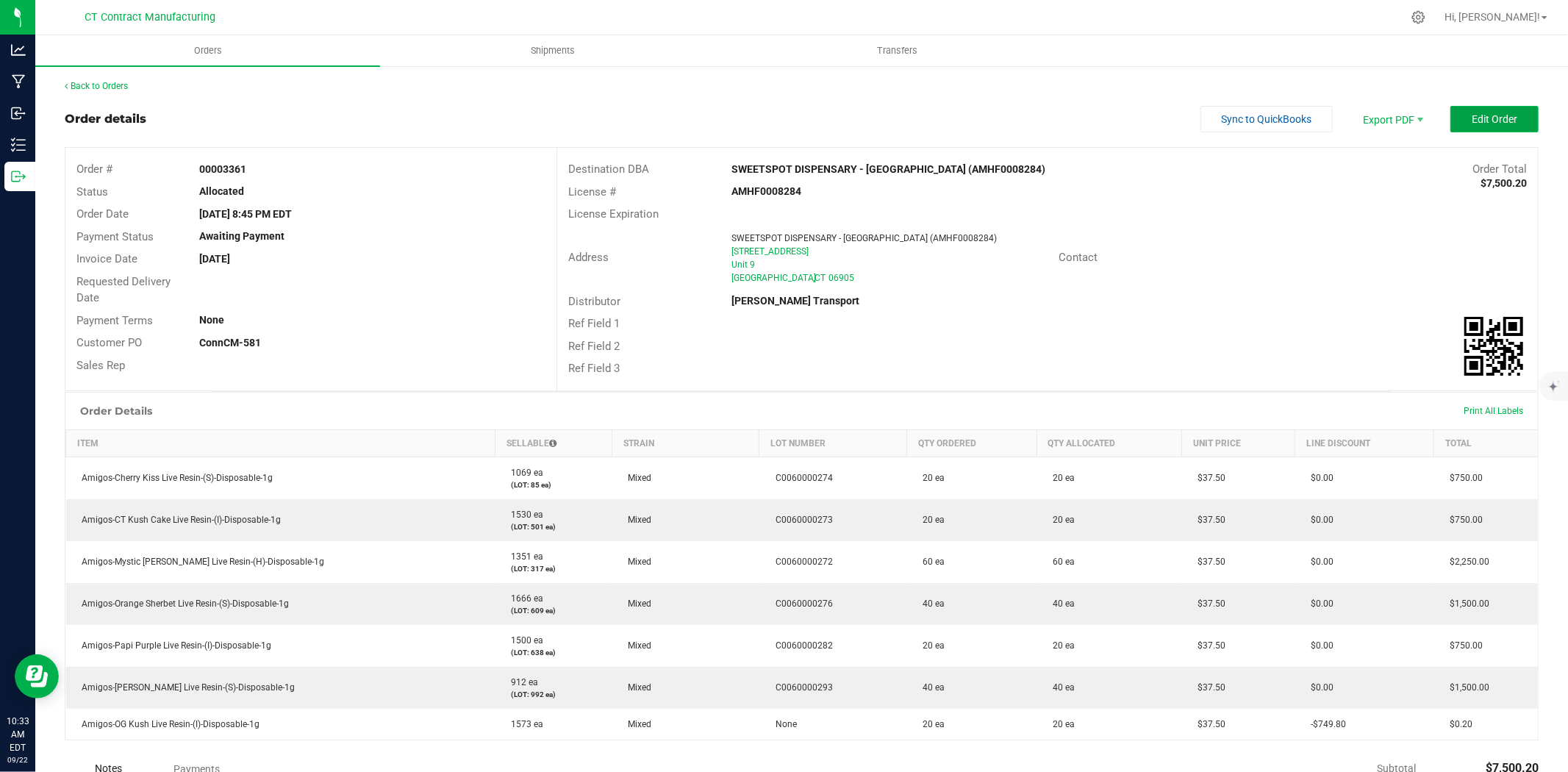
click at [1475, 119] on span "Edit Order" at bounding box center [1494, 119] width 46 height 12
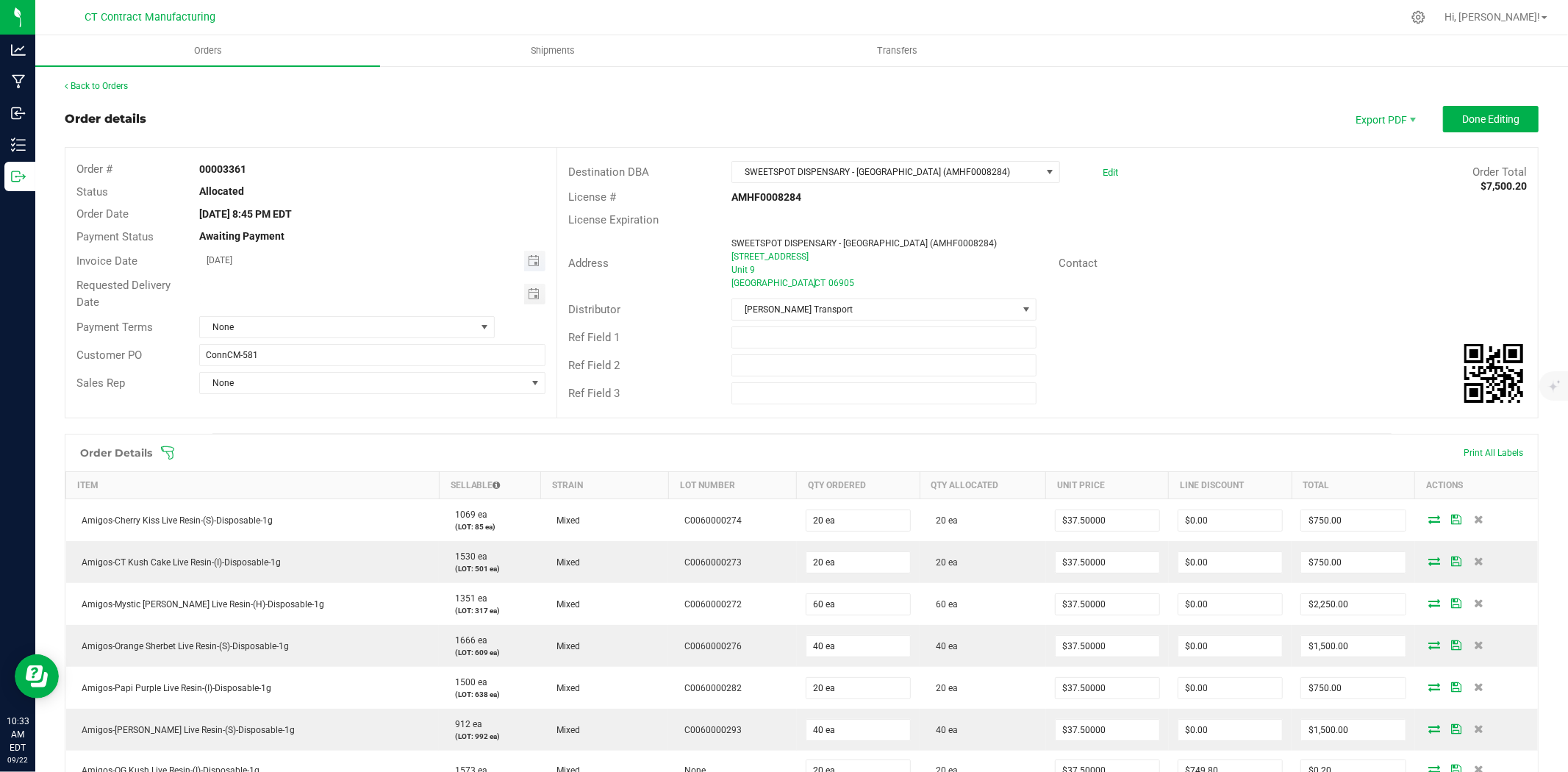
click at [524, 255] on span "Toggle calendar" at bounding box center [535, 261] width 22 height 21
click at [304, 408] on span "23" at bounding box center [309, 410] width 22 height 23
type input "[DATE]"
click at [325, 332] on span "None" at bounding box center [337, 327] width 275 height 21
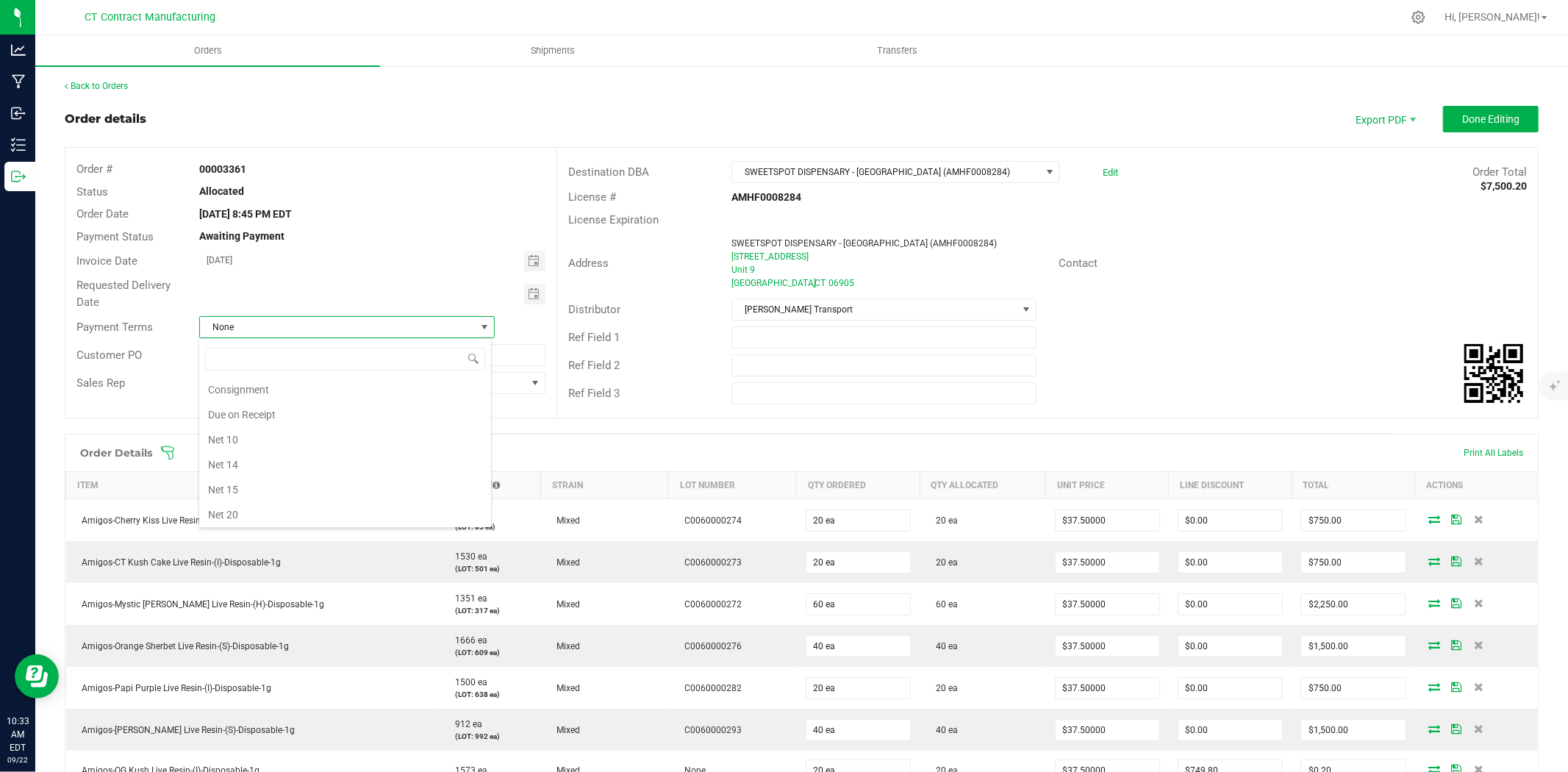
scroll to position [67, 0]
click at [291, 431] on li "Due on Receipt" at bounding box center [345, 423] width 292 height 25
click at [1492, 114] on span "Done Editing" at bounding box center [1491, 119] width 57 height 12
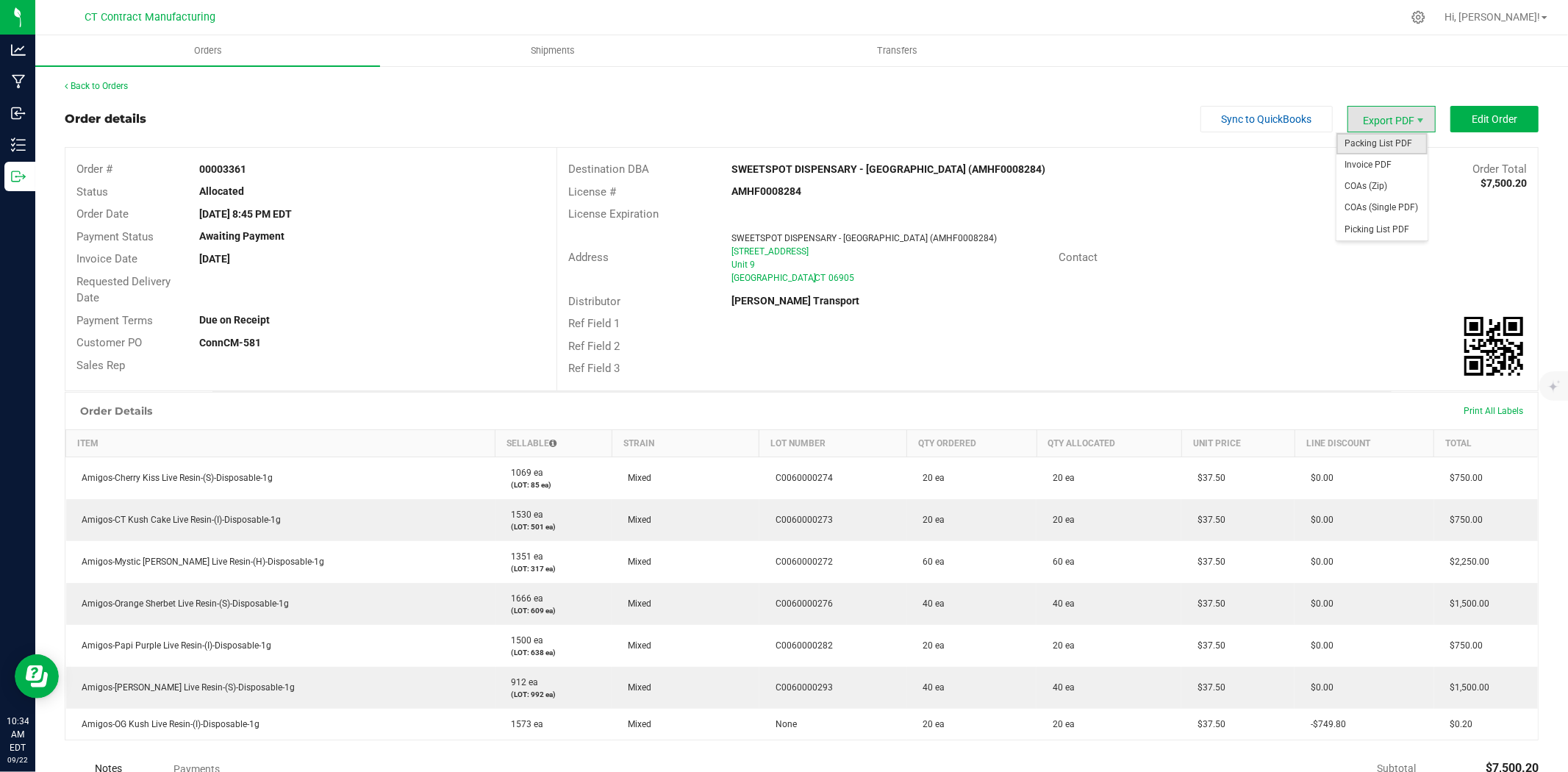
click at [1398, 144] on span "Packing List PDF" at bounding box center [1382, 144] width 91 height 22
click at [1373, 157] on span "Invoice PDF" at bounding box center [1382, 165] width 91 height 22
click at [113, 89] on link "Back to Orders" at bounding box center [96, 86] width 63 height 10
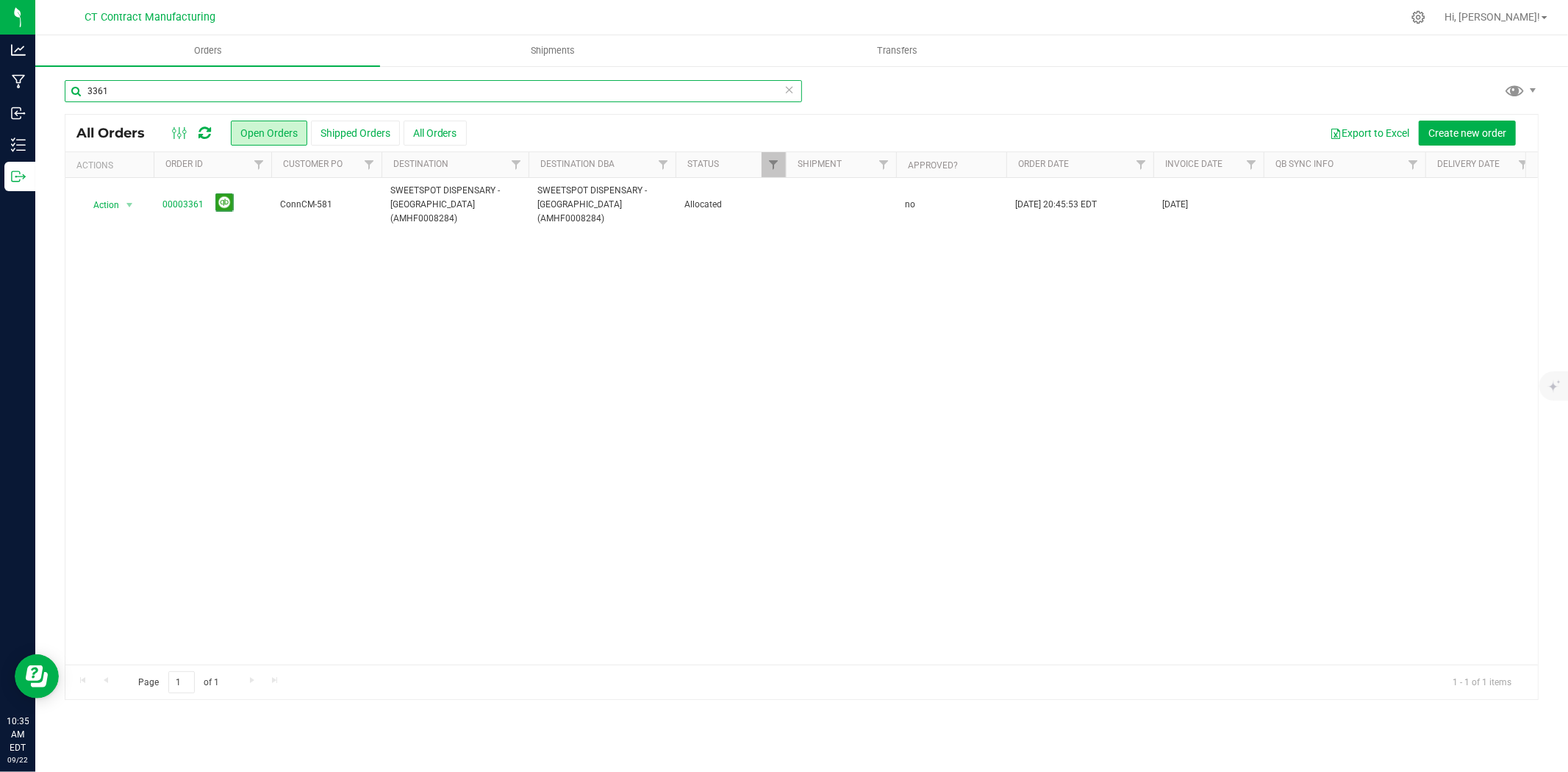
click at [177, 92] on input "3361" at bounding box center [433, 91] width 737 height 22
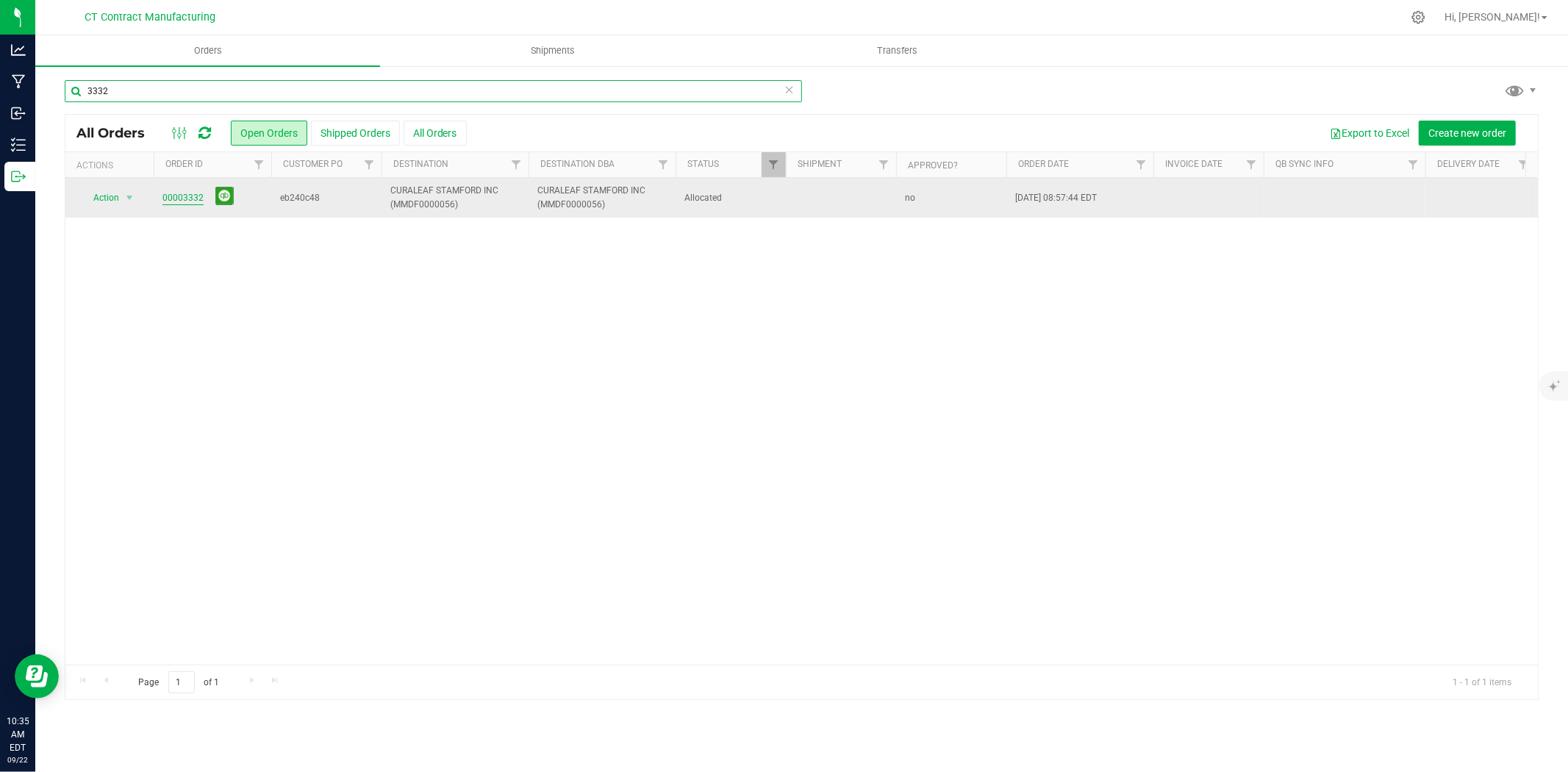
type input "3332"
click at [194, 194] on link "00003332" at bounding box center [183, 198] width 41 height 14
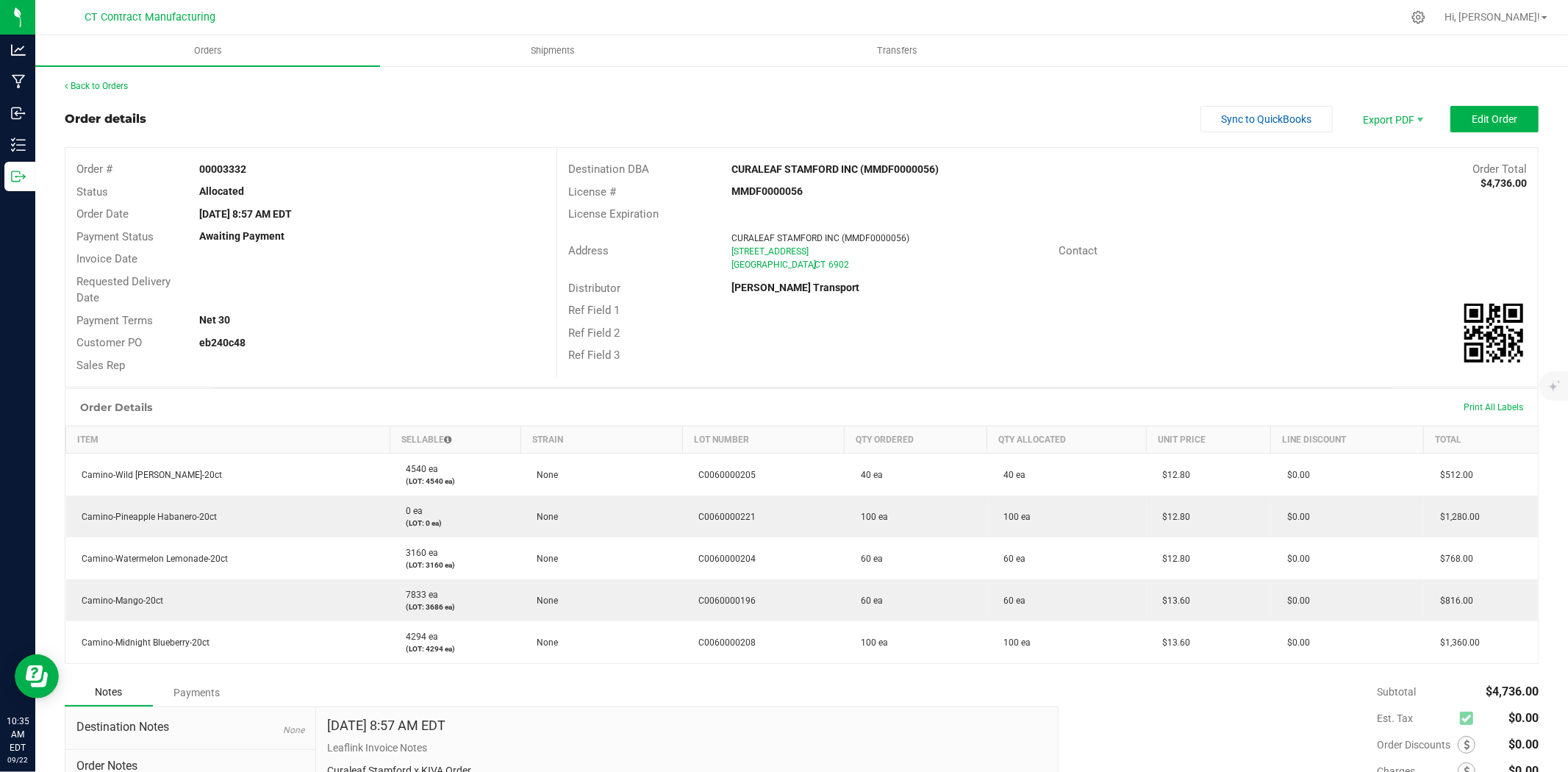
click at [1463, 133] on outbound-order-header "Order details Sync to QuickBooks Export PDF Edit Order Order # 00003332 Status …" at bounding box center [801, 246] width 1474 height 281
click at [1472, 123] on span "Edit Order" at bounding box center [1494, 119] width 46 height 12
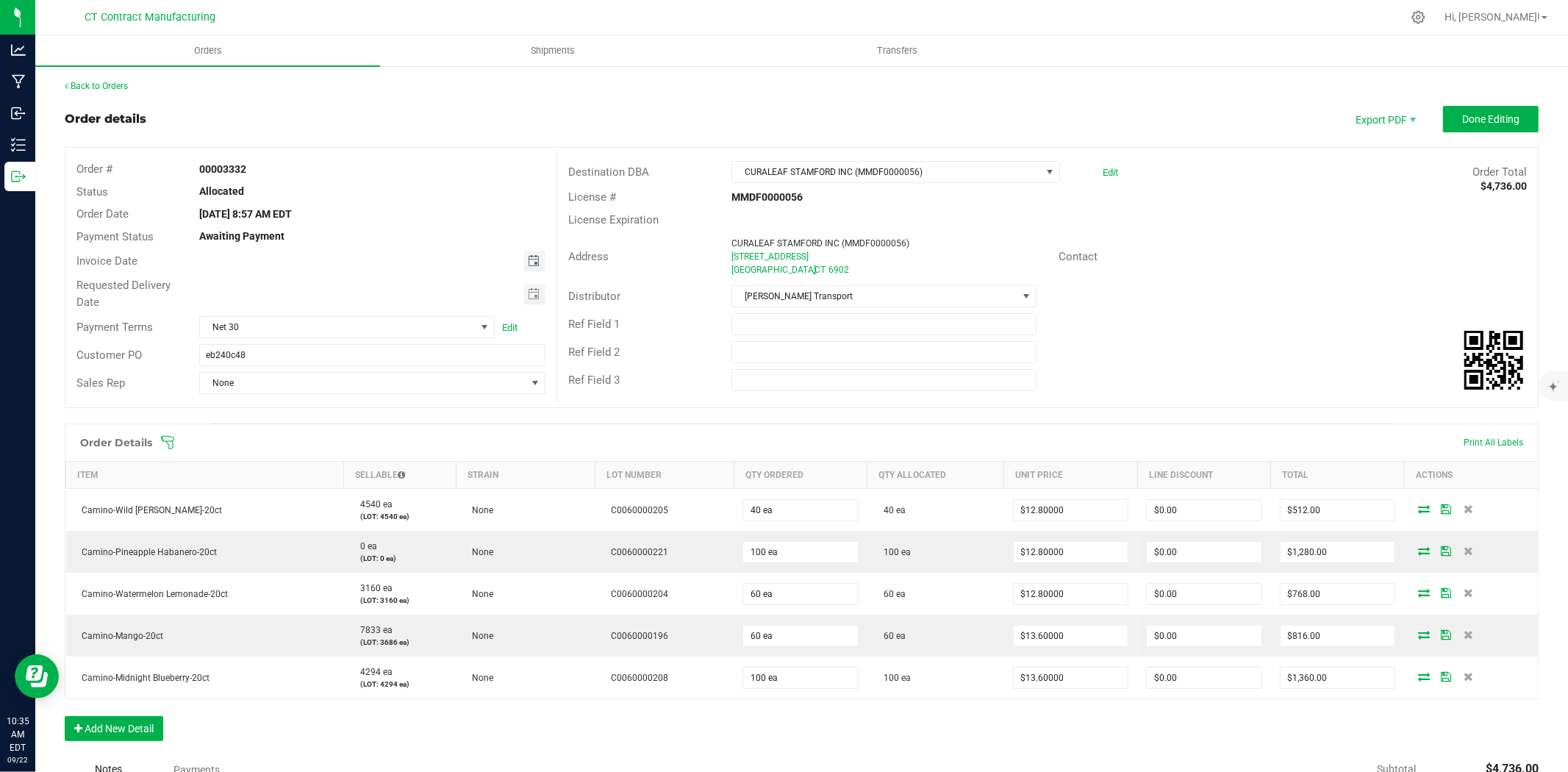
click at [531, 258] on span "Toggle calendar" at bounding box center [533, 261] width 12 height 12
drag, startPoint x: 531, startPoint y: 258, endPoint x: 306, endPoint y: 405, distance: 268.8
click at [311, 416] on span "23" at bounding box center [309, 410] width 22 height 23
type input "[DATE]"
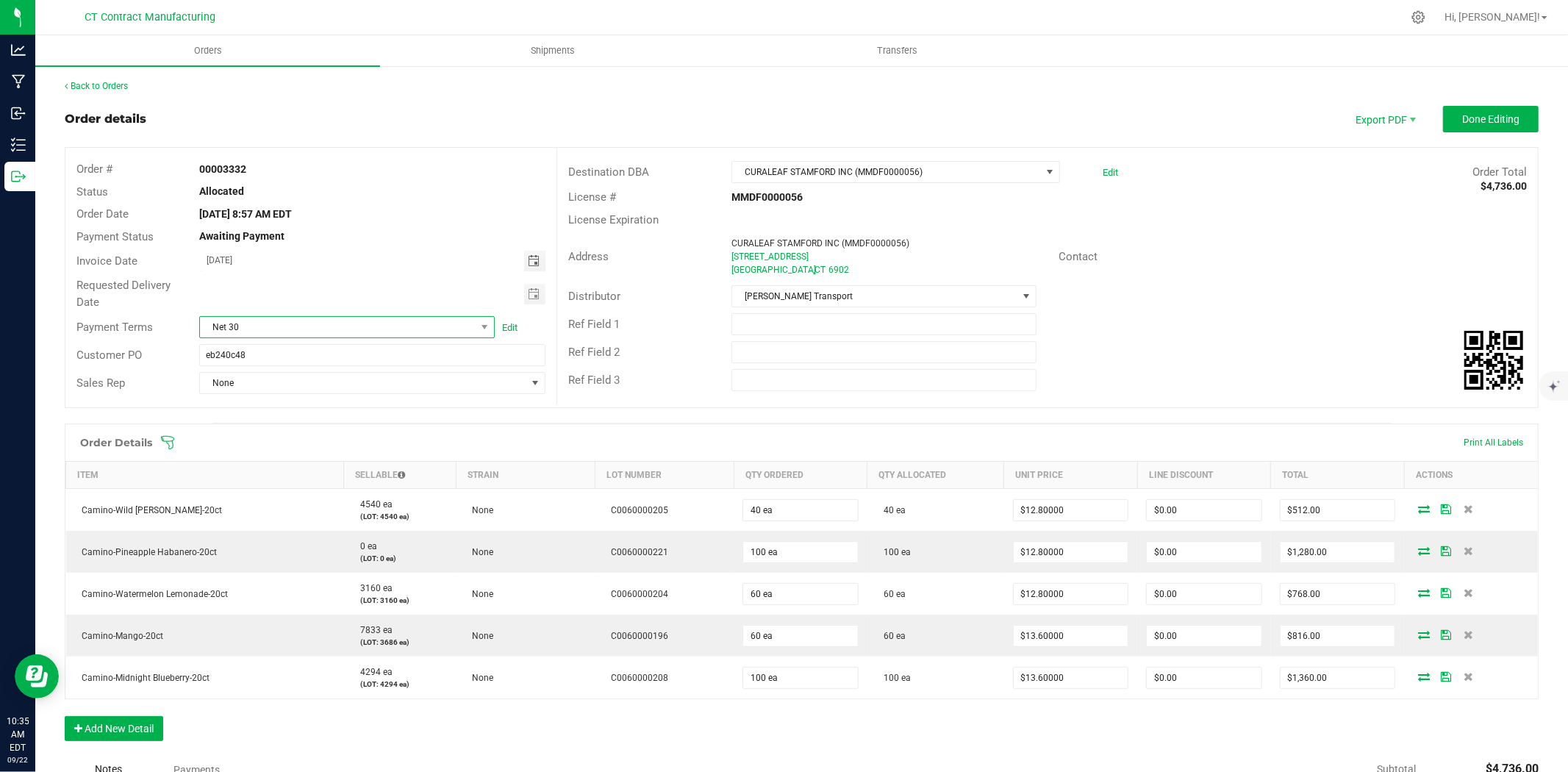
click at [459, 323] on span "Net 30" at bounding box center [337, 327] width 275 height 21
click at [292, 491] on li "Due on Receipt" at bounding box center [345, 491] width 292 height 25
click at [1447, 118] on button "Done Editing" at bounding box center [1491, 119] width 96 height 26
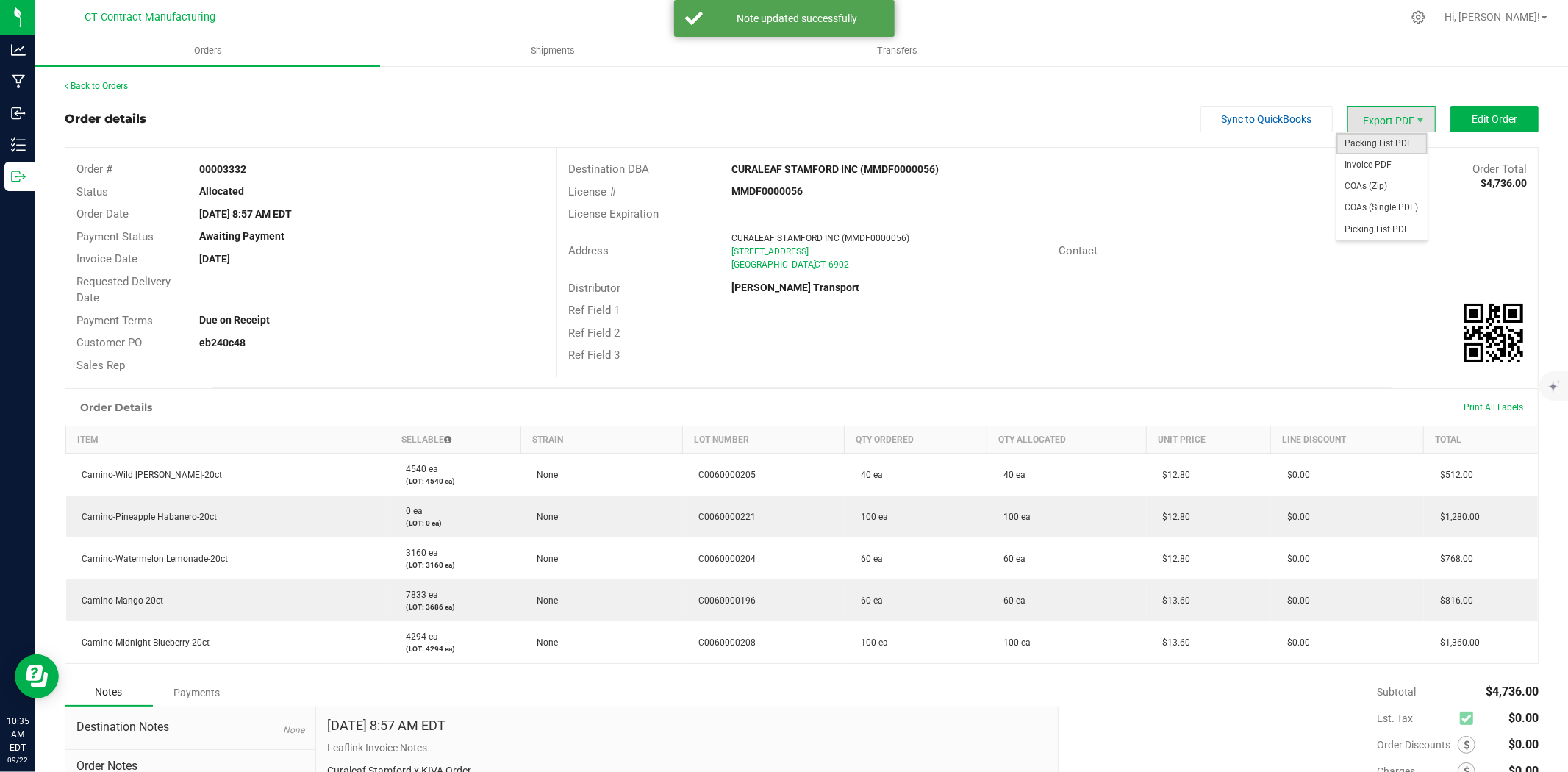
click at [1386, 145] on span "Packing List PDF" at bounding box center [1382, 144] width 91 height 22
click at [1385, 165] on span "Invoice PDF" at bounding box center [1382, 165] width 91 height 22
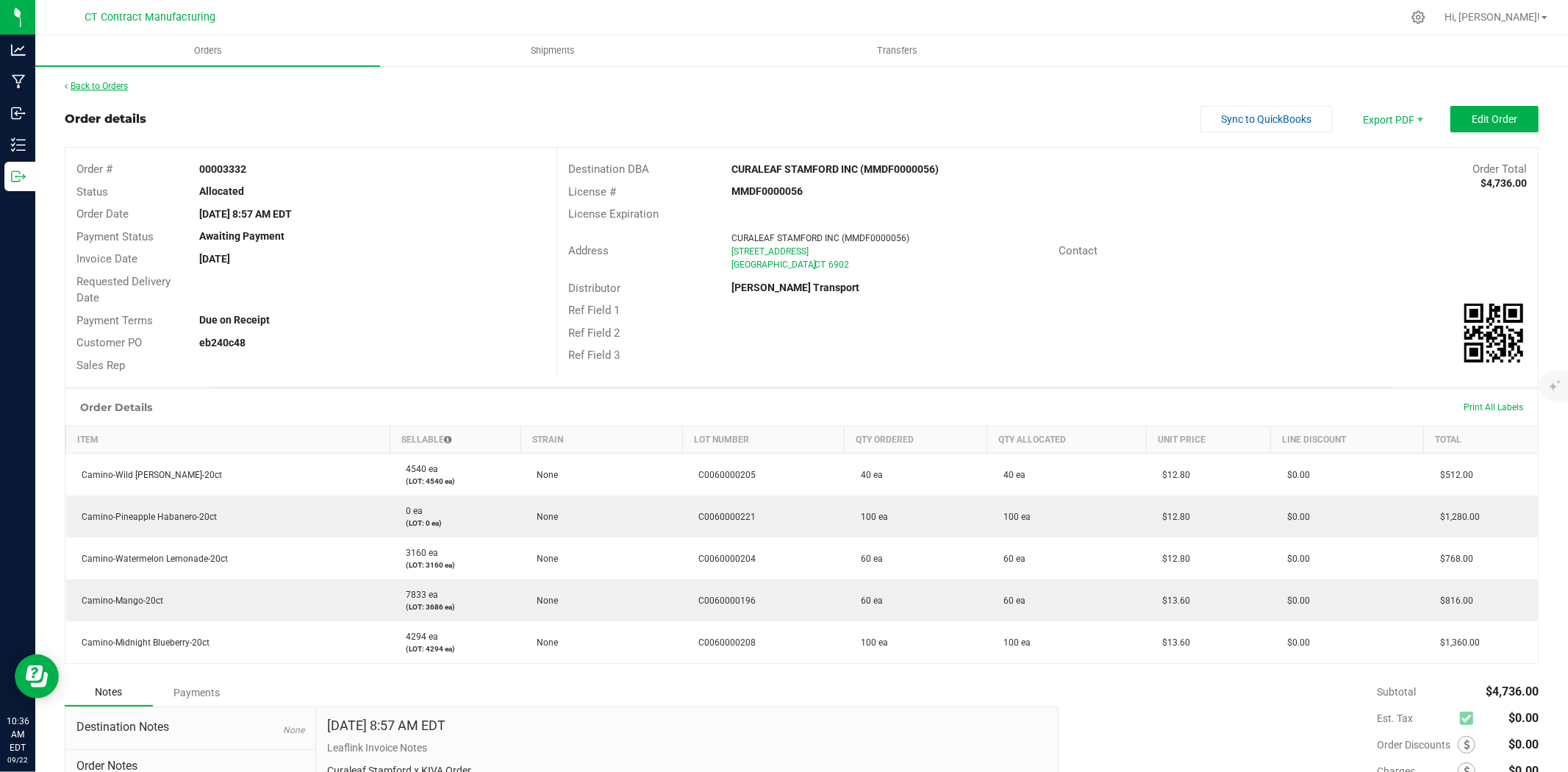
click at [101, 85] on link "Back to Orders" at bounding box center [96, 86] width 63 height 10
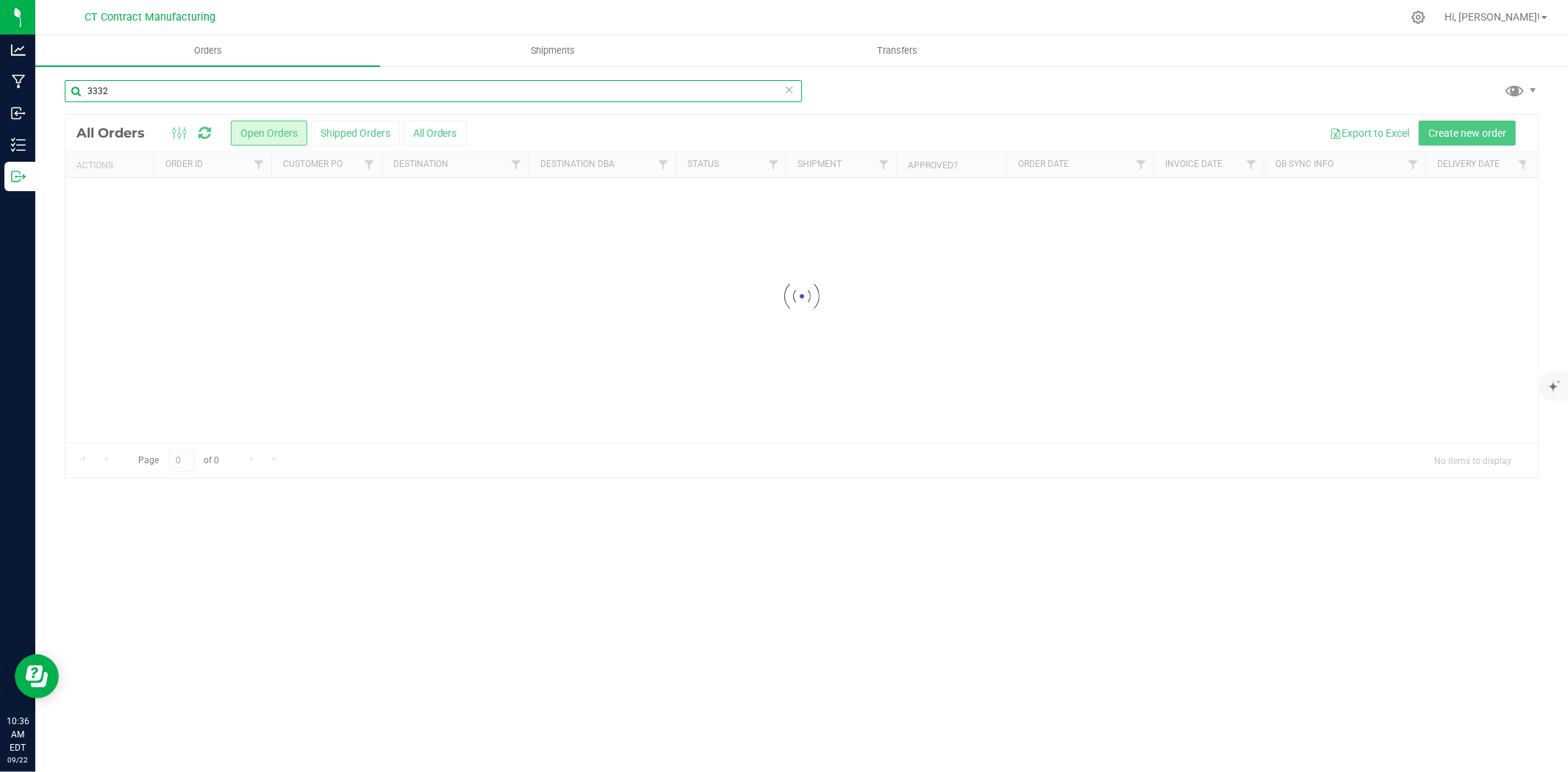
click at [134, 84] on input "3332" at bounding box center [433, 91] width 737 height 22
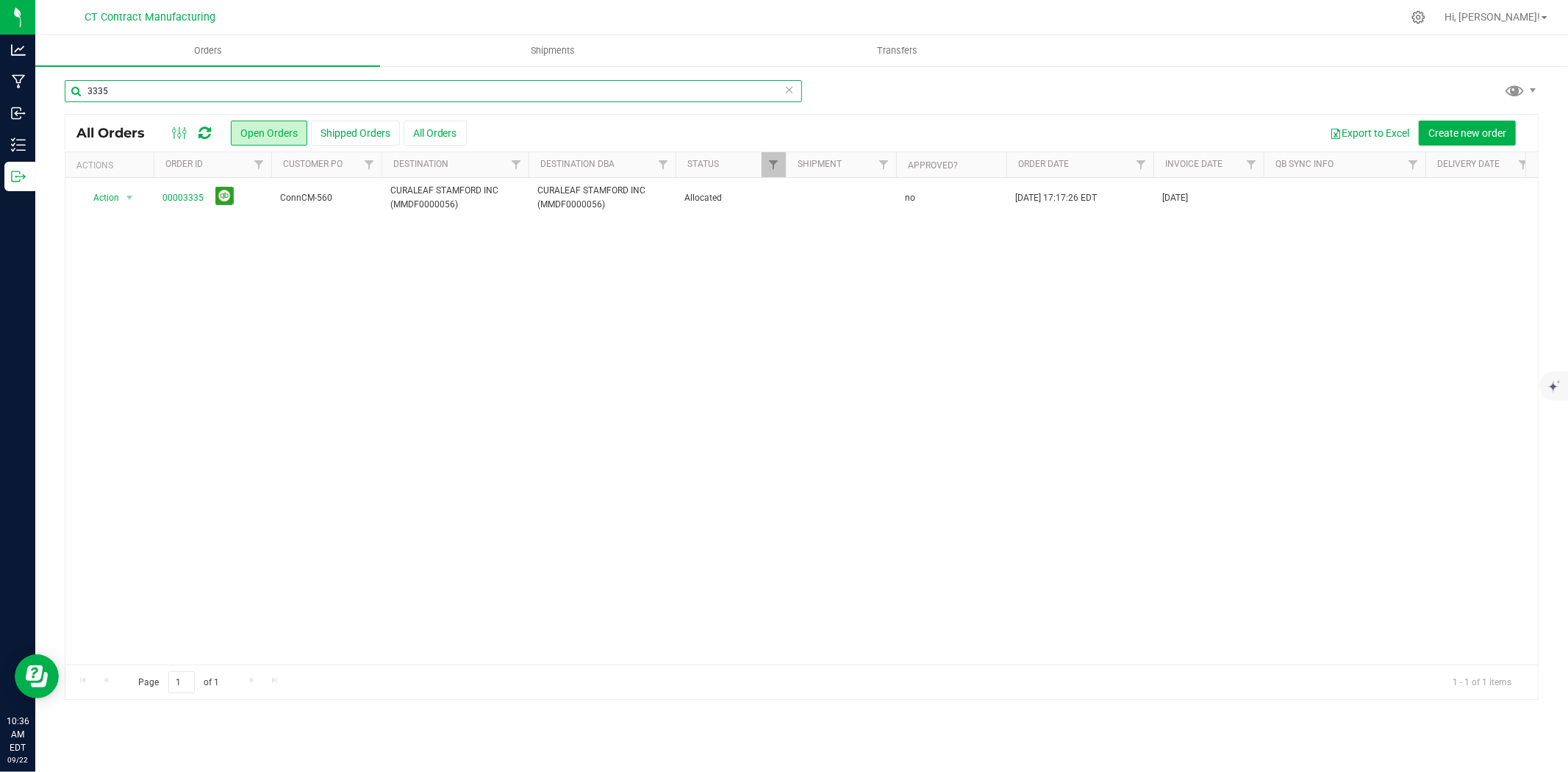
type input "3335"
click at [181, 198] on link "00003335" at bounding box center [183, 198] width 41 height 14
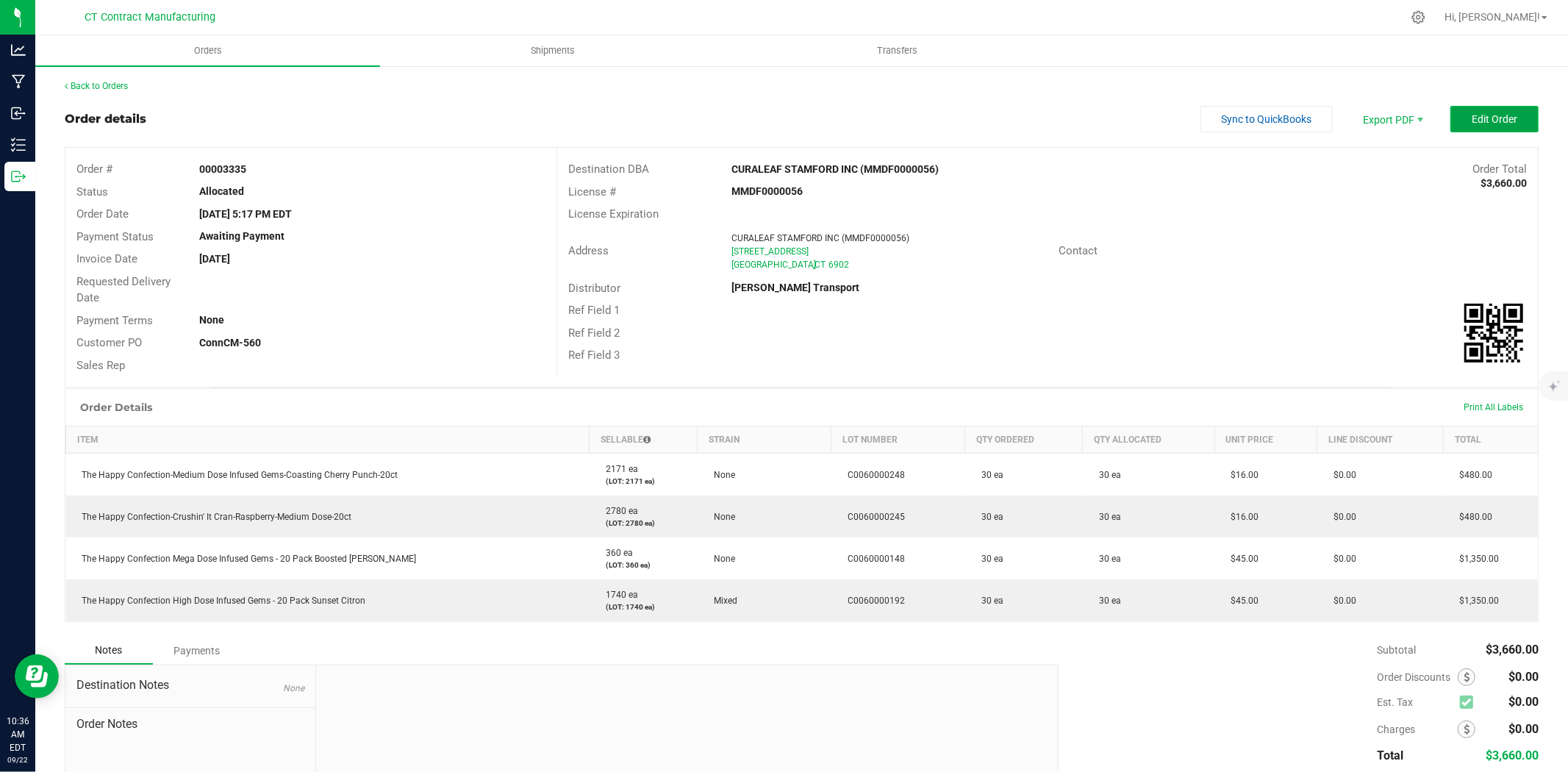
click at [1489, 113] on span "Edit Order" at bounding box center [1494, 119] width 46 height 12
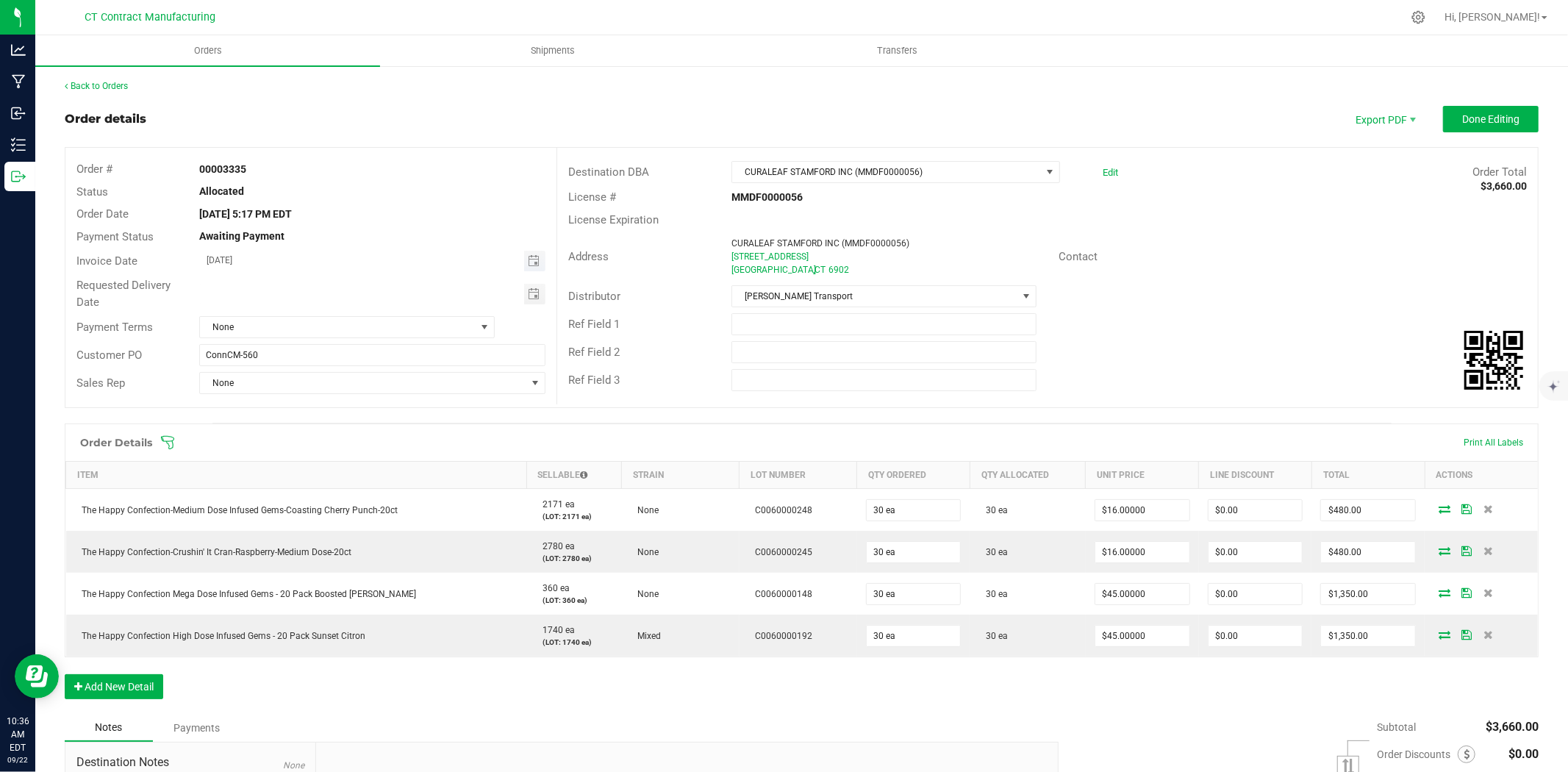
click at [538, 266] on span "Toggle calendar" at bounding box center [535, 261] width 22 height 21
click at [315, 413] on span "23" at bounding box center [309, 410] width 22 height 23
type input "[DATE]"
click at [394, 329] on span "None" at bounding box center [337, 327] width 275 height 21
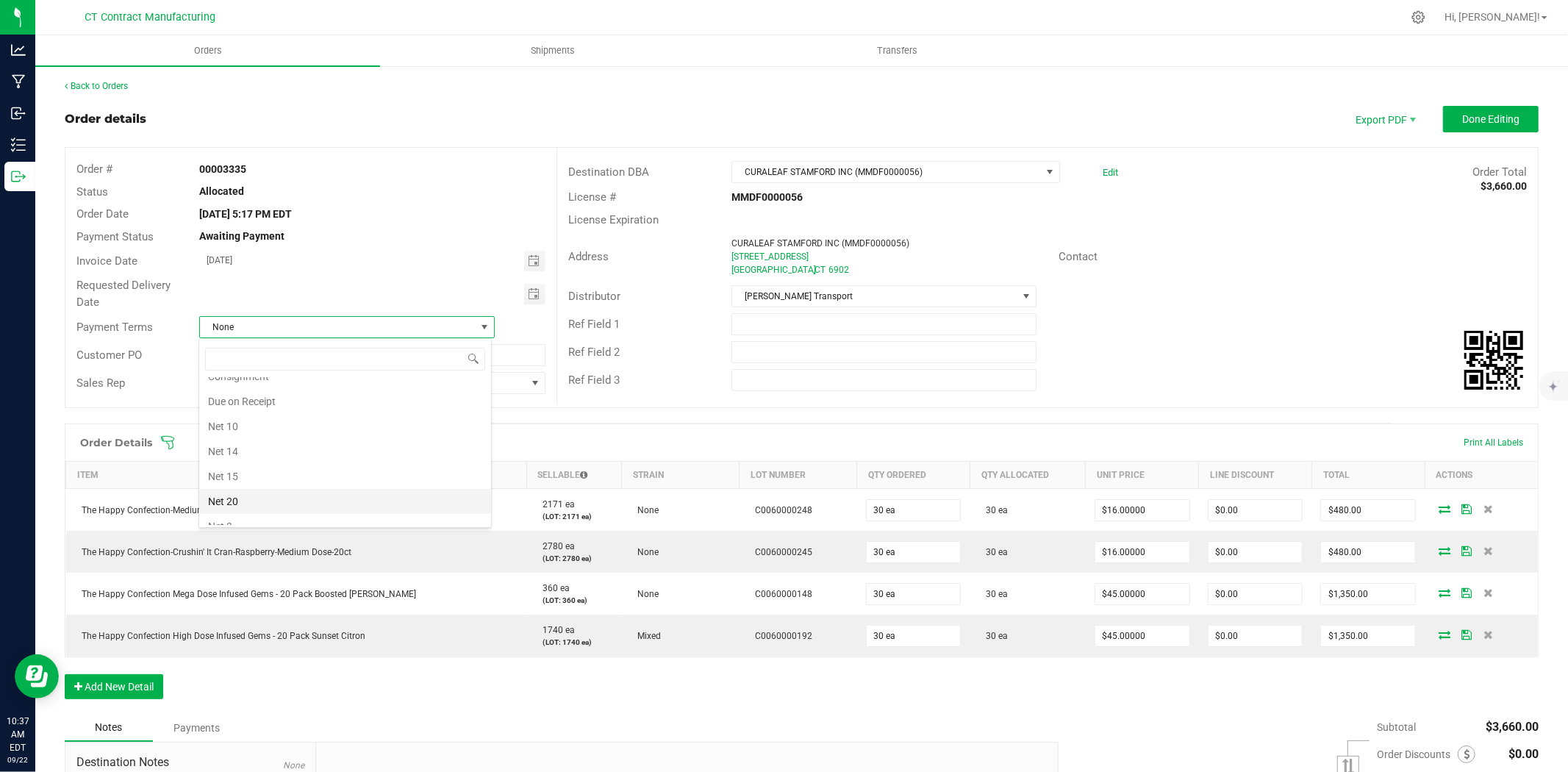
scroll to position [67, 0]
click at [333, 425] on li "Due on Receipt" at bounding box center [345, 423] width 292 height 25
click at [1485, 115] on span "Done Editing" at bounding box center [1491, 119] width 57 height 12
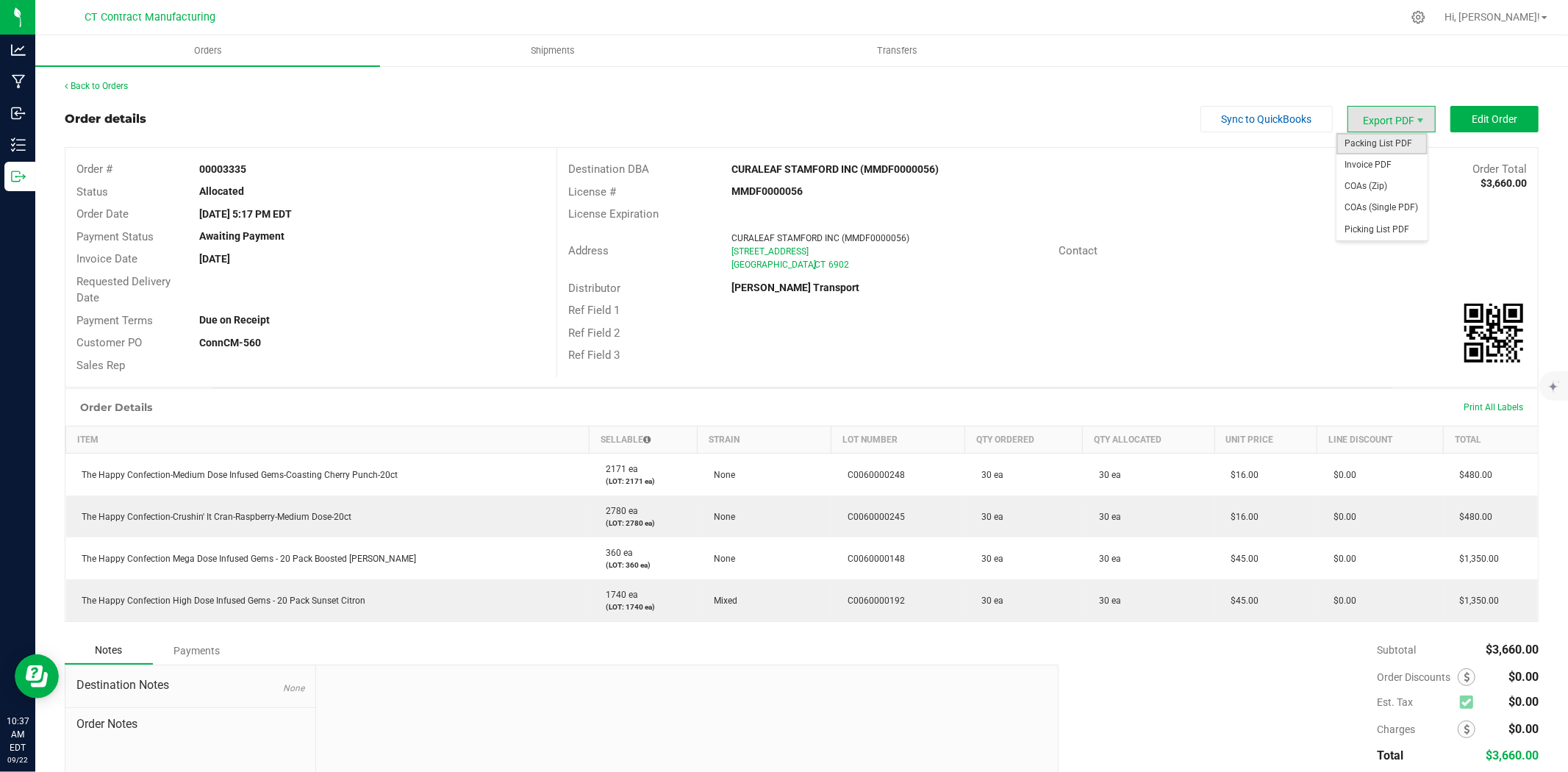
click at [1370, 140] on span "Packing List PDF" at bounding box center [1382, 144] width 91 height 22
click at [1371, 164] on span "Invoice PDF" at bounding box center [1382, 165] width 91 height 22
click at [116, 83] on link "Back to Orders" at bounding box center [96, 86] width 63 height 10
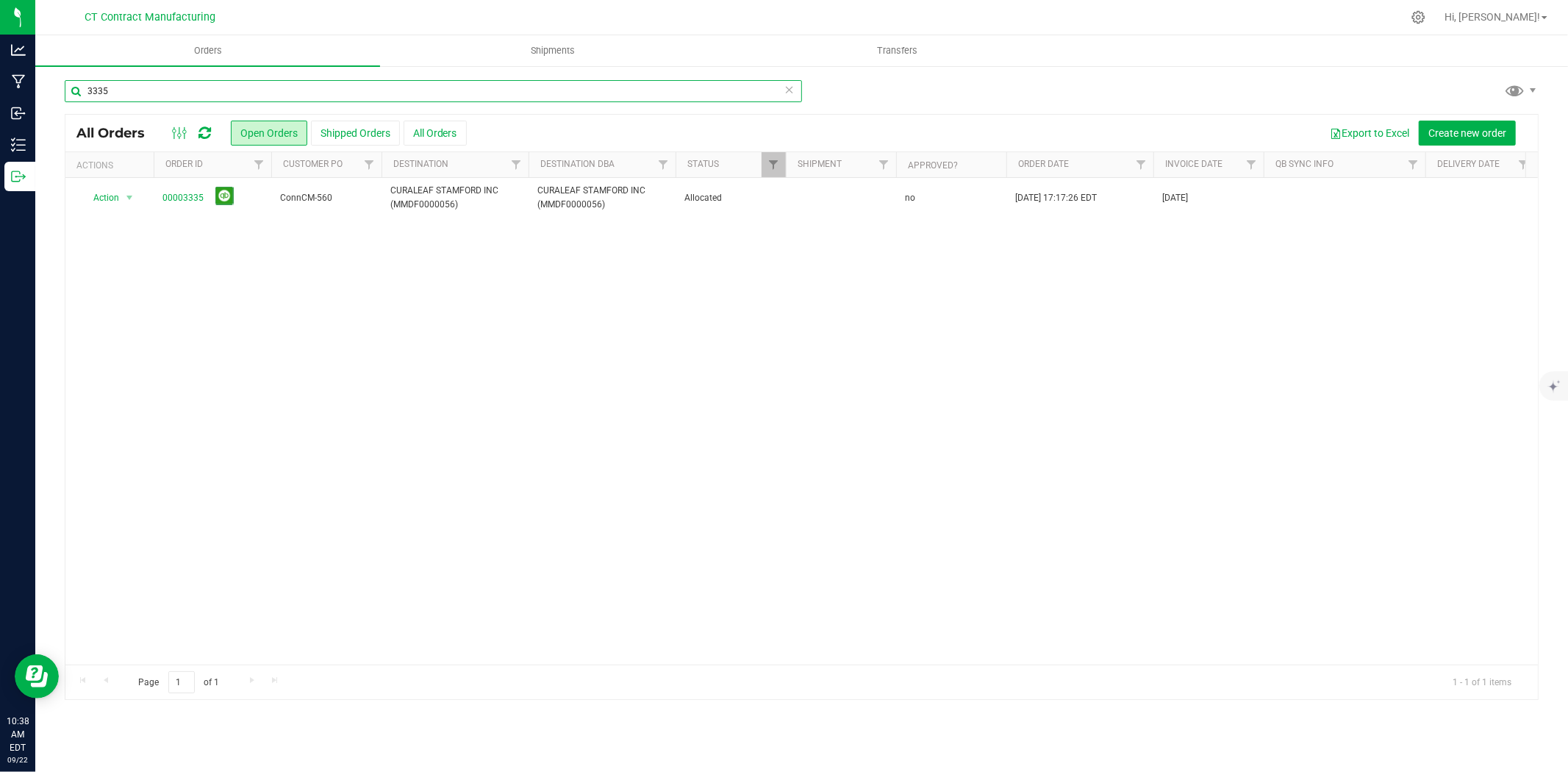
click at [122, 93] on input "3335" at bounding box center [433, 91] width 737 height 22
type input "3341"
click at [192, 199] on link "00003341" at bounding box center [183, 198] width 41 height 14
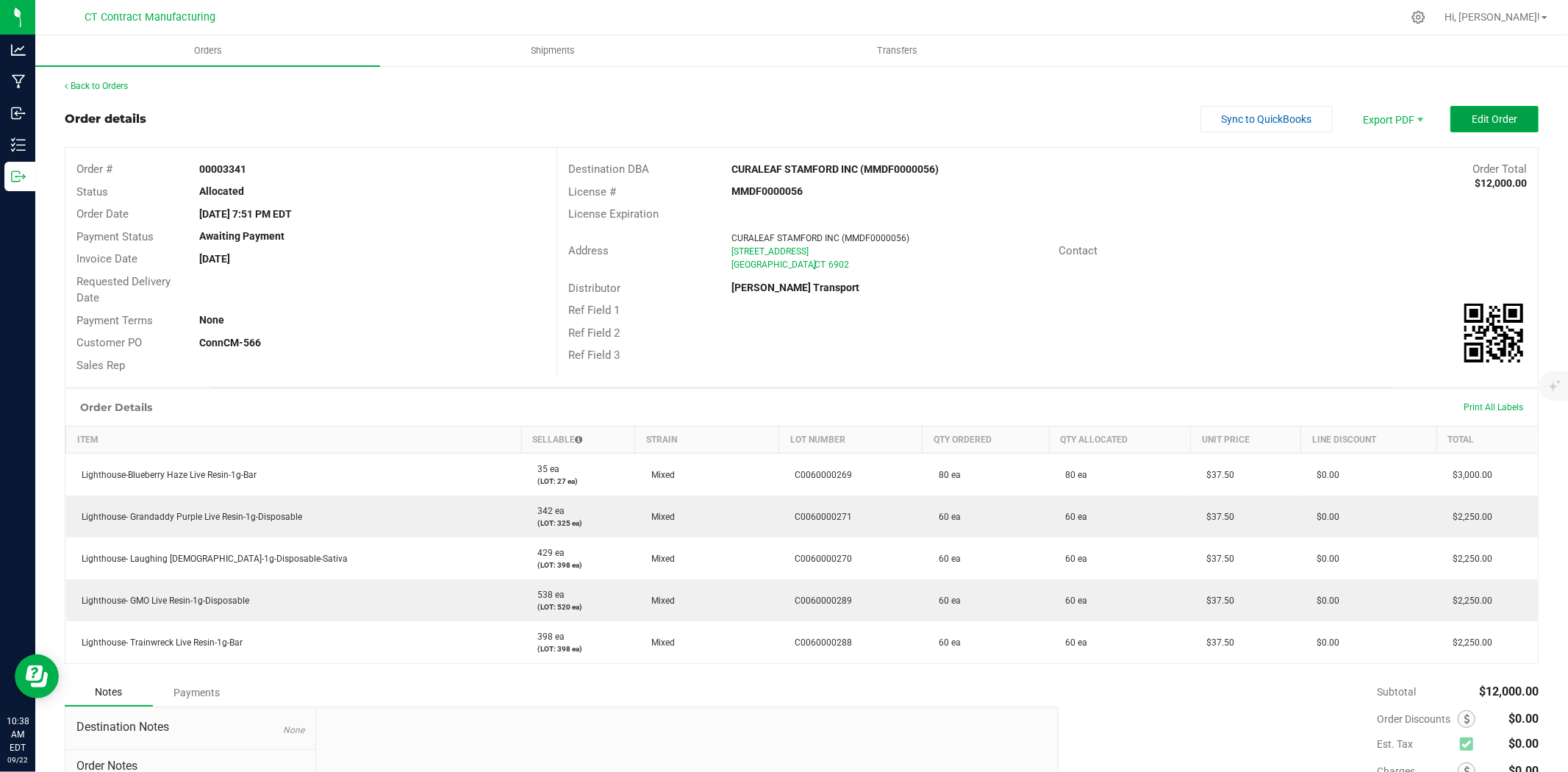
click at [1482, 117] on span "Edit Order" at bounding box center [1494, 119] width 46 height 12
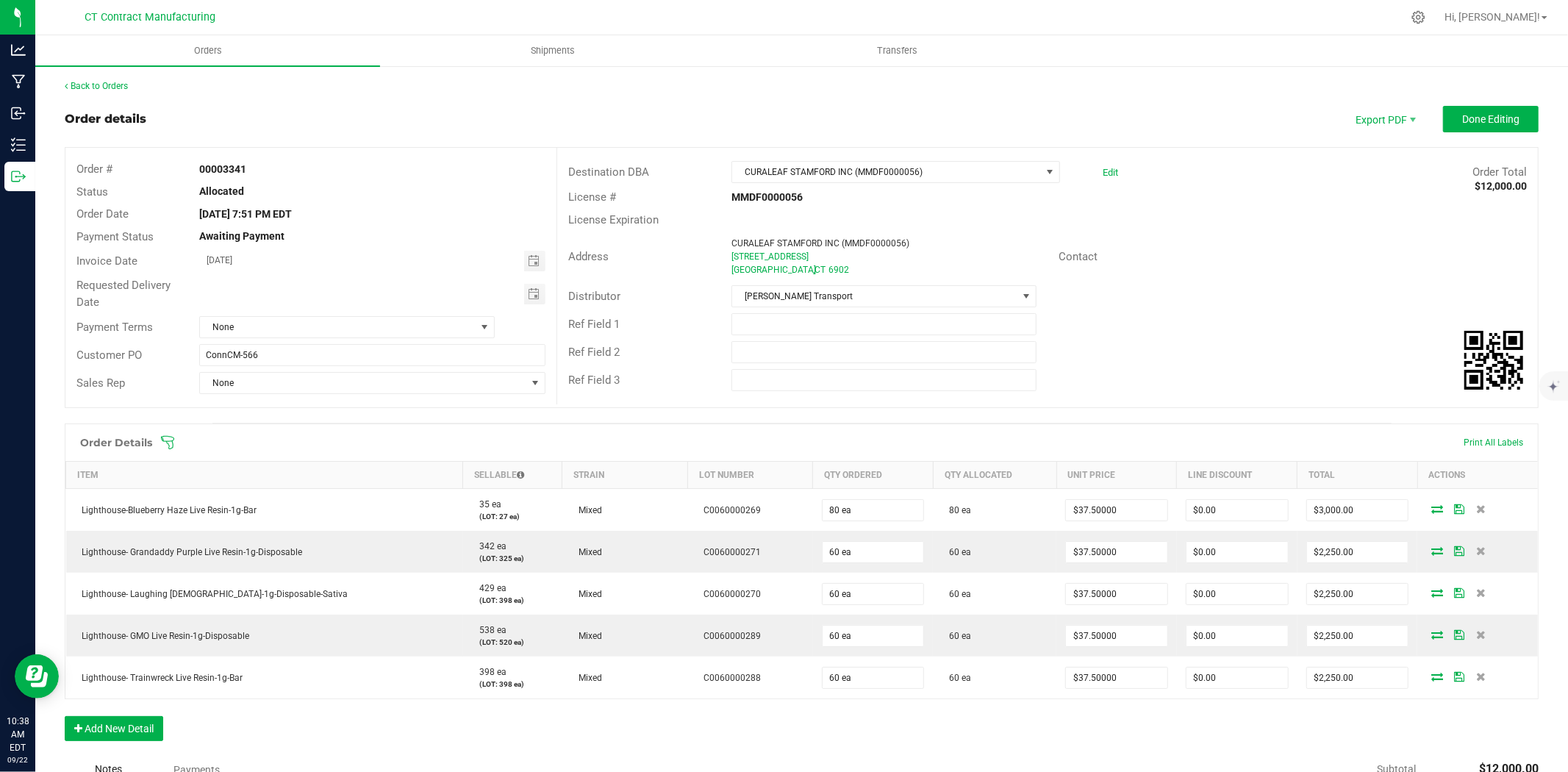
click at [531, 248] on div "Invoice Date 09/21/2025" at bounding box center [311, 261] width 491 height 26
click at [528, 256] on span "Toggle calendar" at bounding box center [533, 261] width 12 height 12
click at [313, 410] on span "23" at bounding box center [309, 410] width 22 height 23
type input "[DATE]"
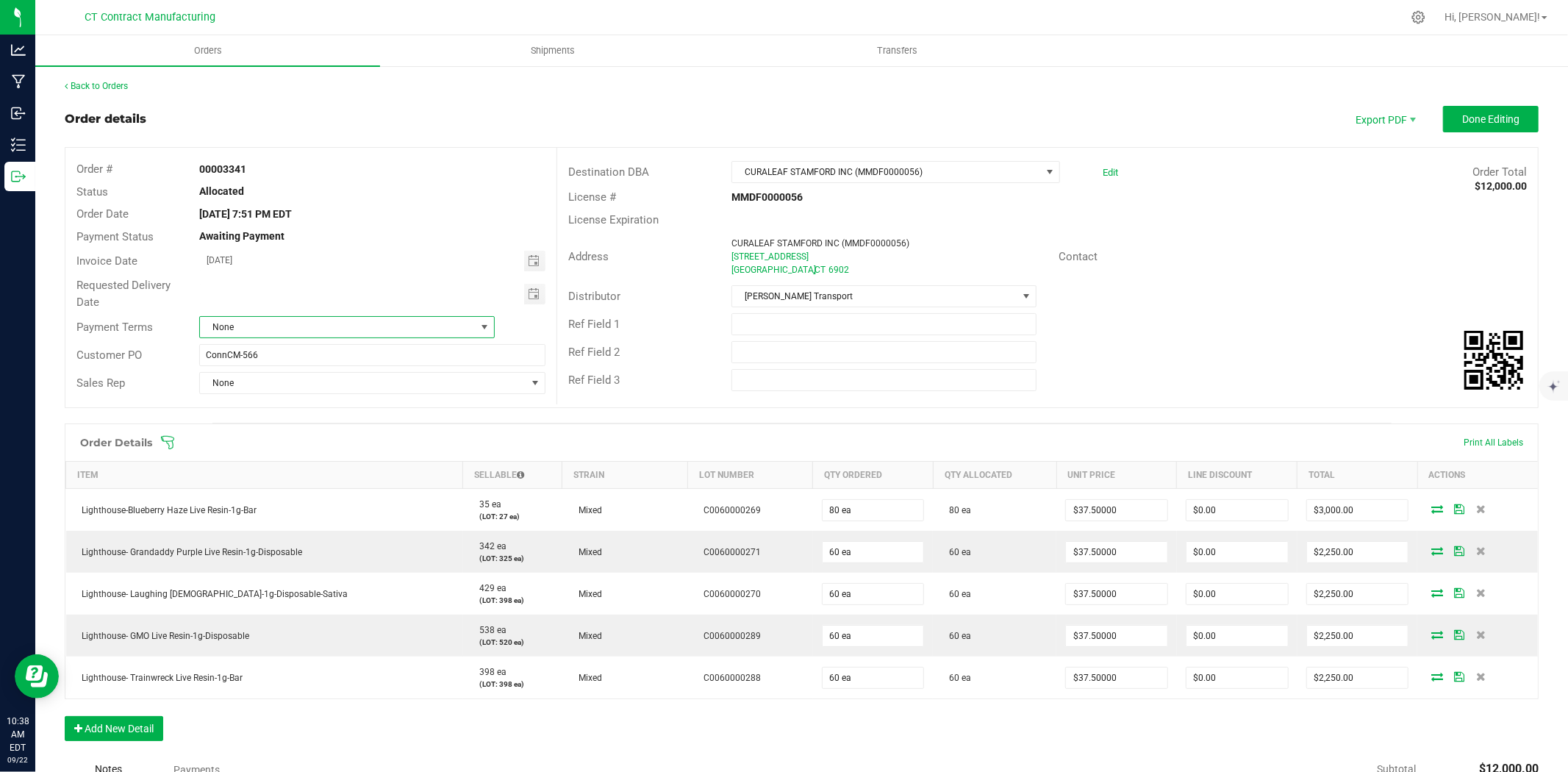
click at [360, 322] on span "None" at bounding box center [337, 327] width 275 height 21
click at [295, 494] on li "Due on Receipt" at bounding box center [345, 491] width 292 height 25
click at [1502, 126] on button "Done Editing" at bounding box center [1491, 119] width 96 height 26
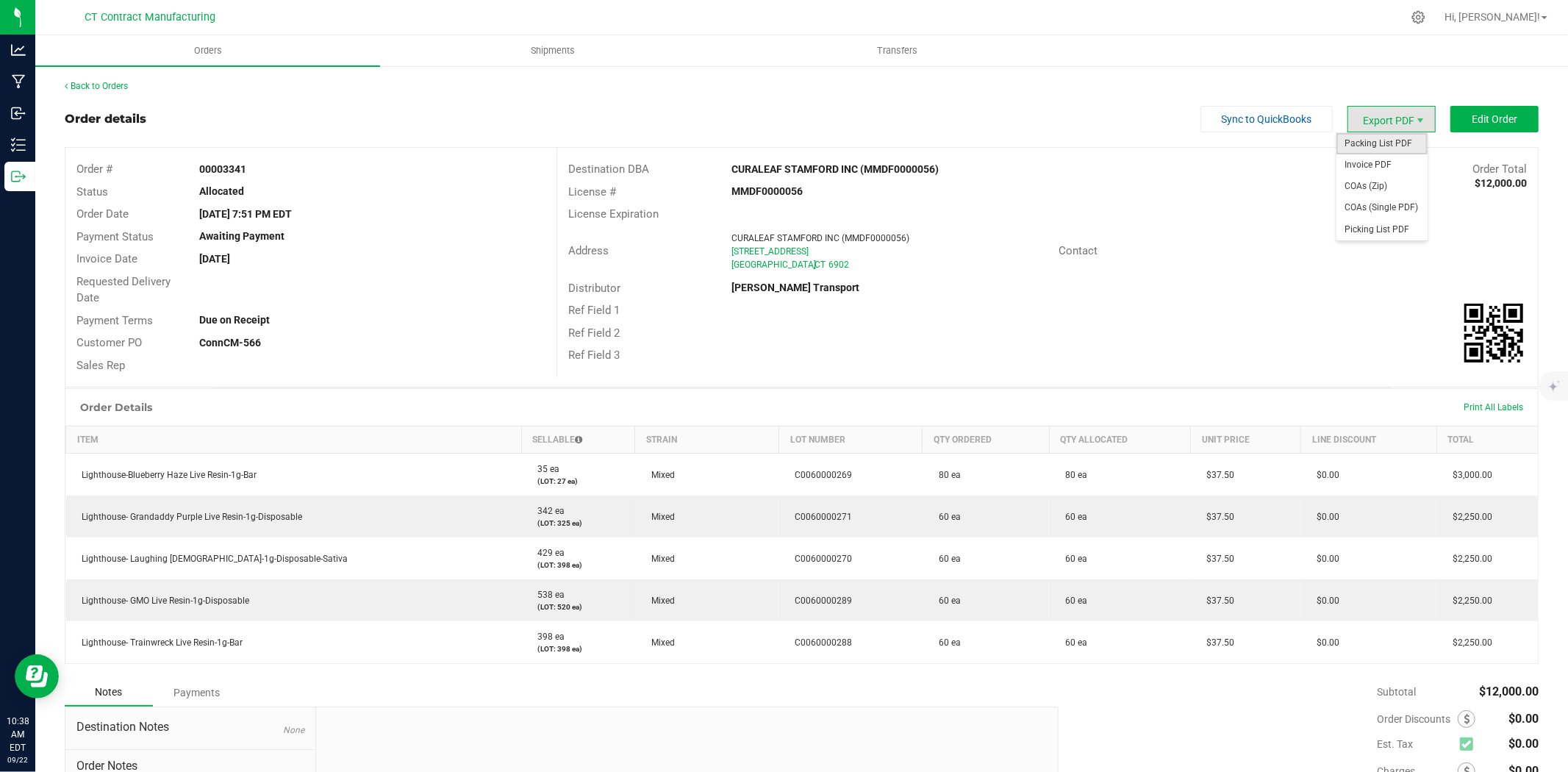
click at [1390, 143] on span "Packing List PDF" at bounding box center [1382, 144] width 91 height 22
click at [1385, 158] on span "Invoice PDF" at bounding box center [1382, 165] width 91 height 22
click at [98, 88] on link "Back to Orders" at bounding box center [96, 86] width 63 height 10
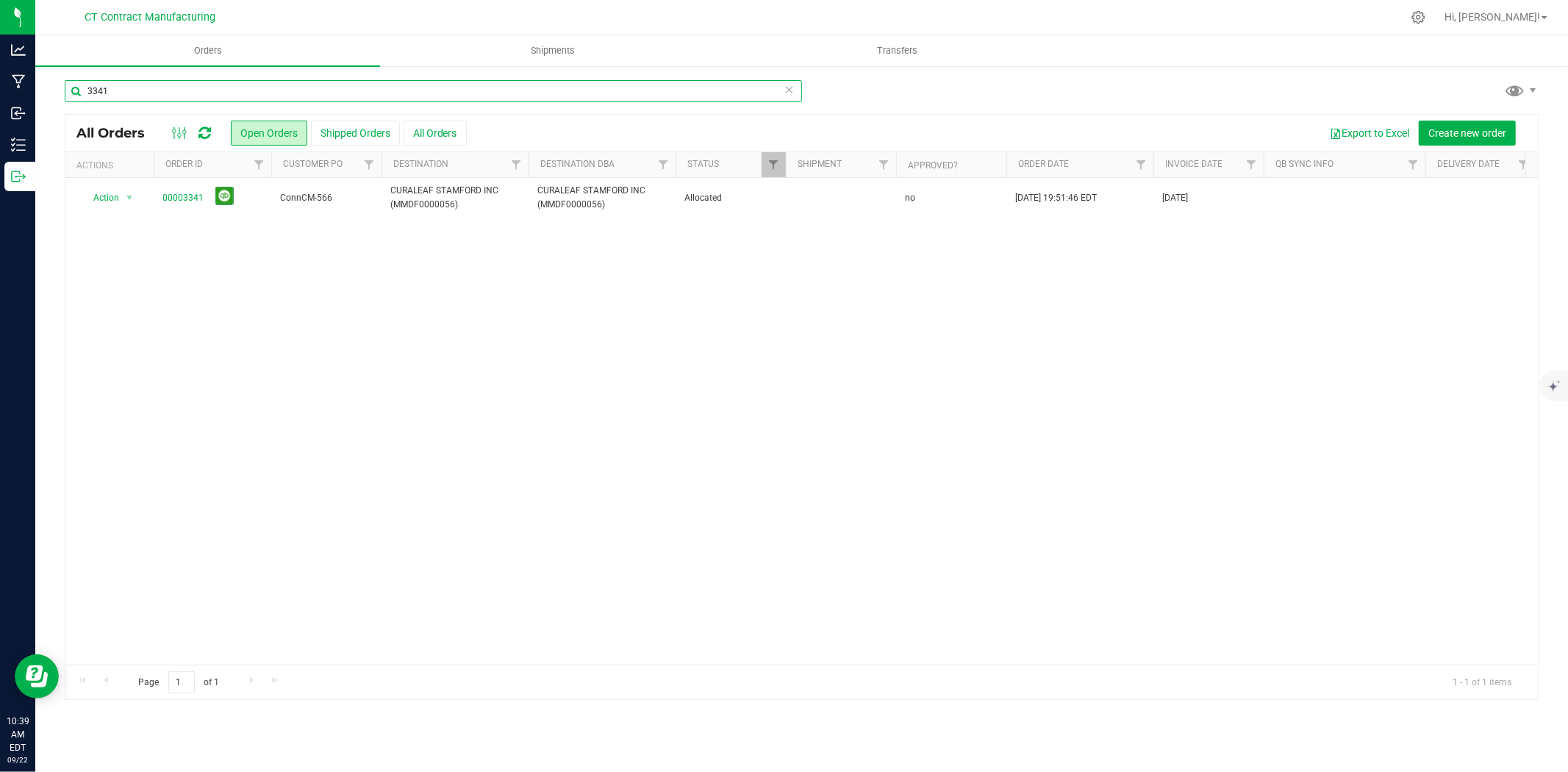
click at [151, 93] on input "3341" at bounding box center [433, 91] width 737 height 22
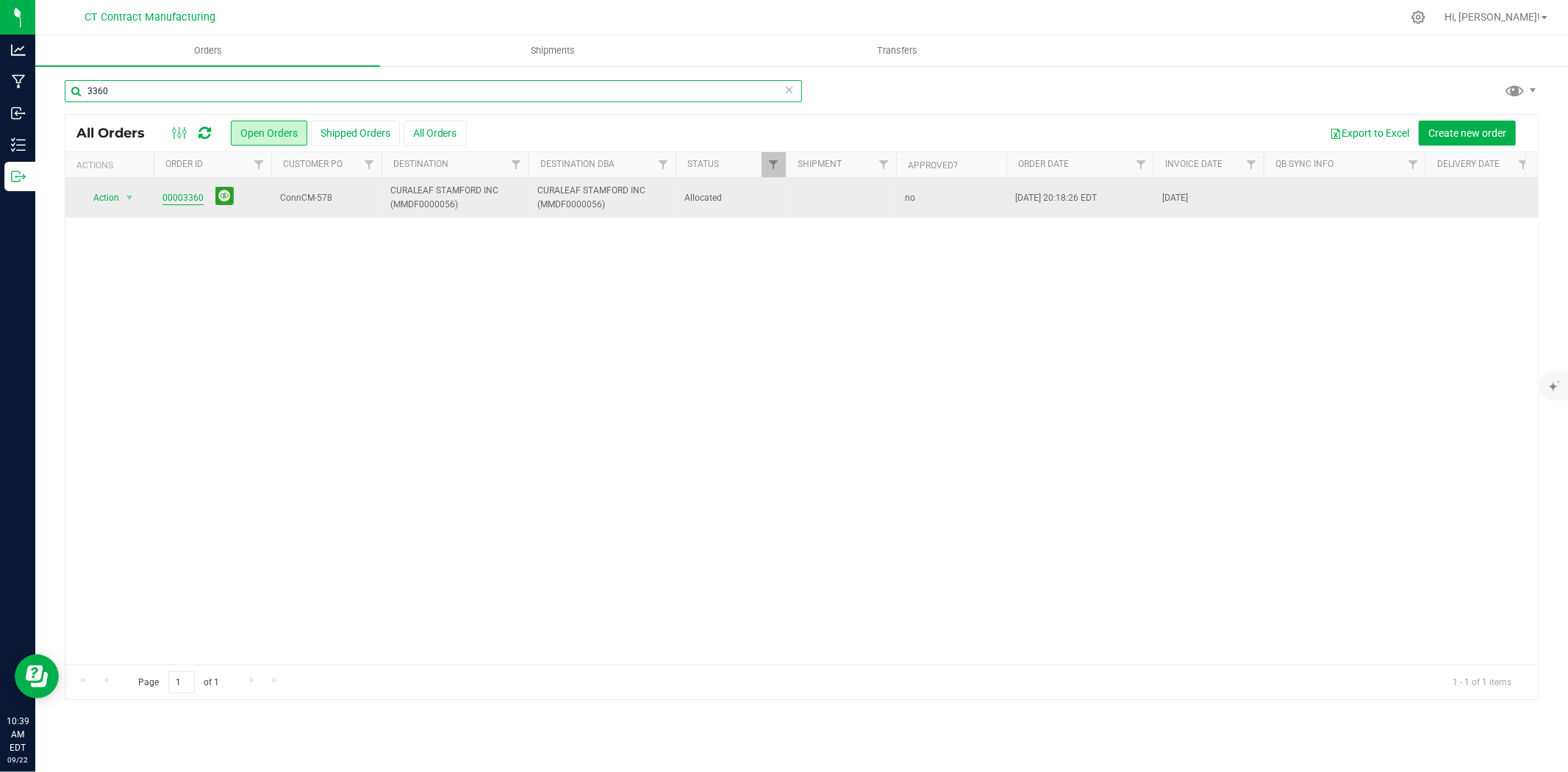
type input "3360"
click at [196, 201] on link "00003360" at bounding box center [183, 198] width 41 height 14
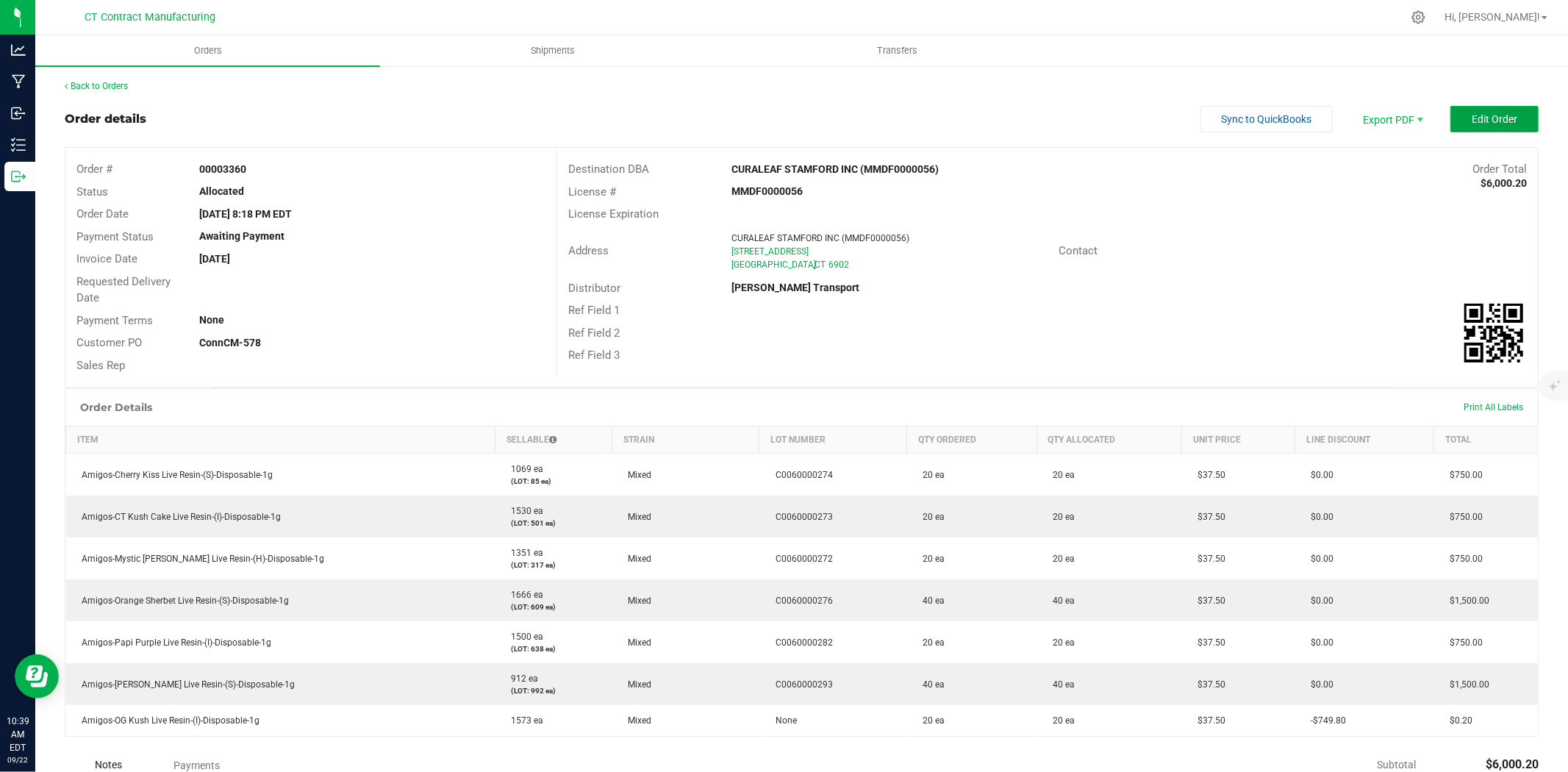
click at [1472, 106] on button "Edit Order" at bounding box center [1494, 119] width 88 height 26
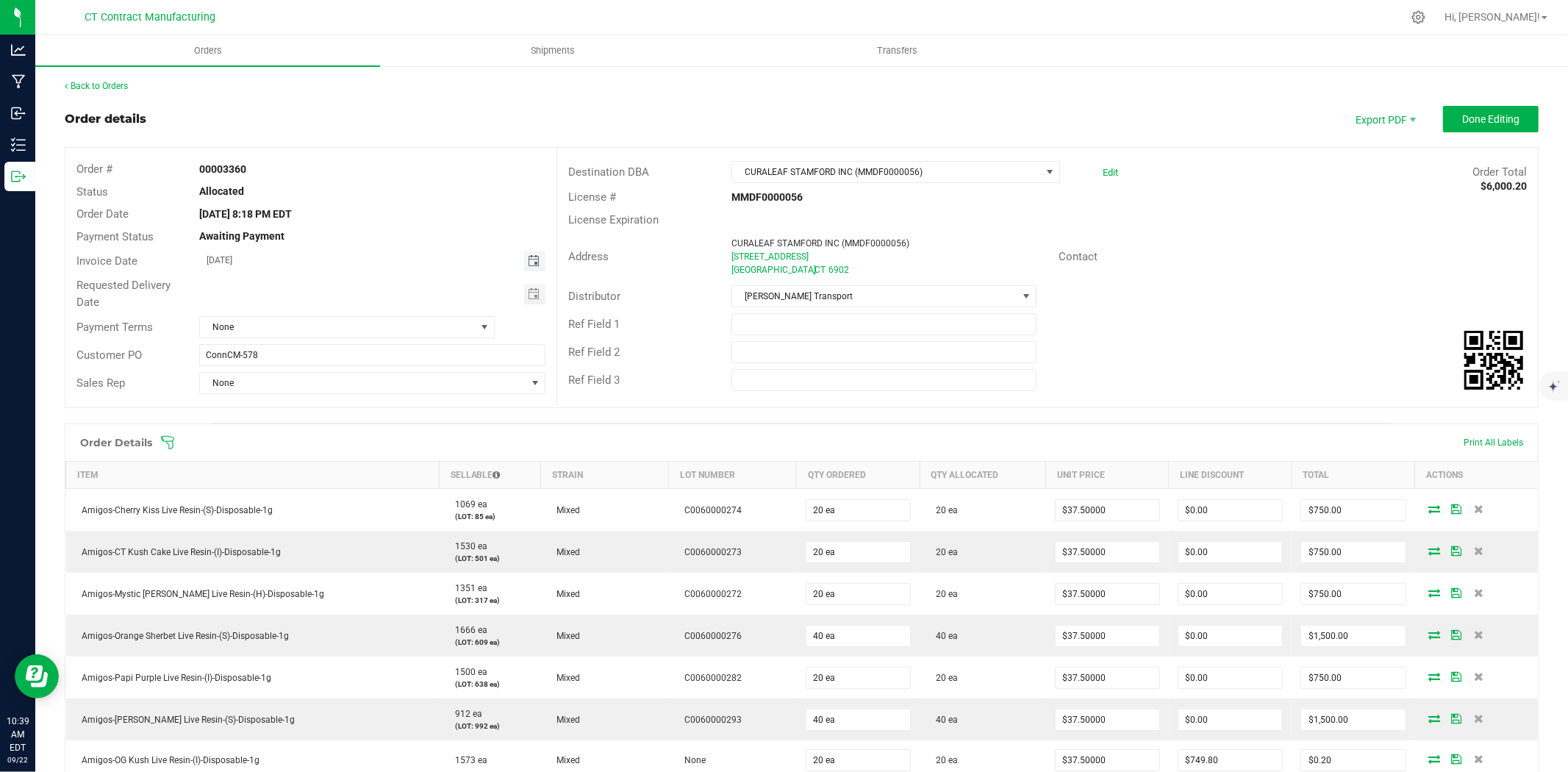
click at [531, 261] on span "Toggle calendar" at bounding box center [533, 261] width 12 height 12
click at [309, 406] on span "23" at bounding box center [309, 410] width 22 height 23
type input "[DATE]"
click at [342, 338] on span "None" at bounding box center [346, 327] width 295 height 22
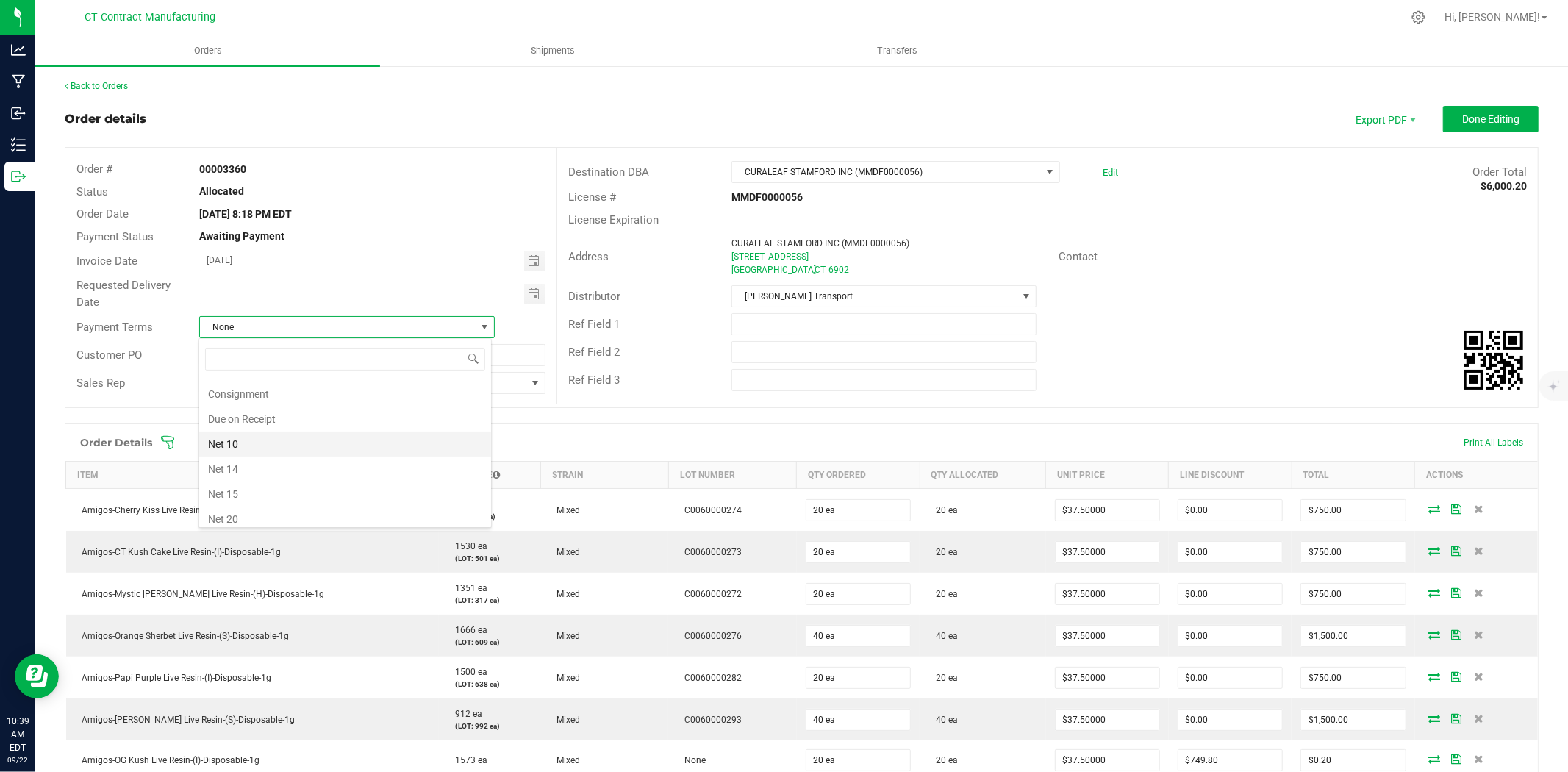
scroll to position [67, 0]
click at [290, 431] on li "Due on Receipt" at bounding box center [345, 423] width 292 height 25
click at [1503, 120] on span "Done Editing" at bounding box center [1491, 119] width 57 height 12
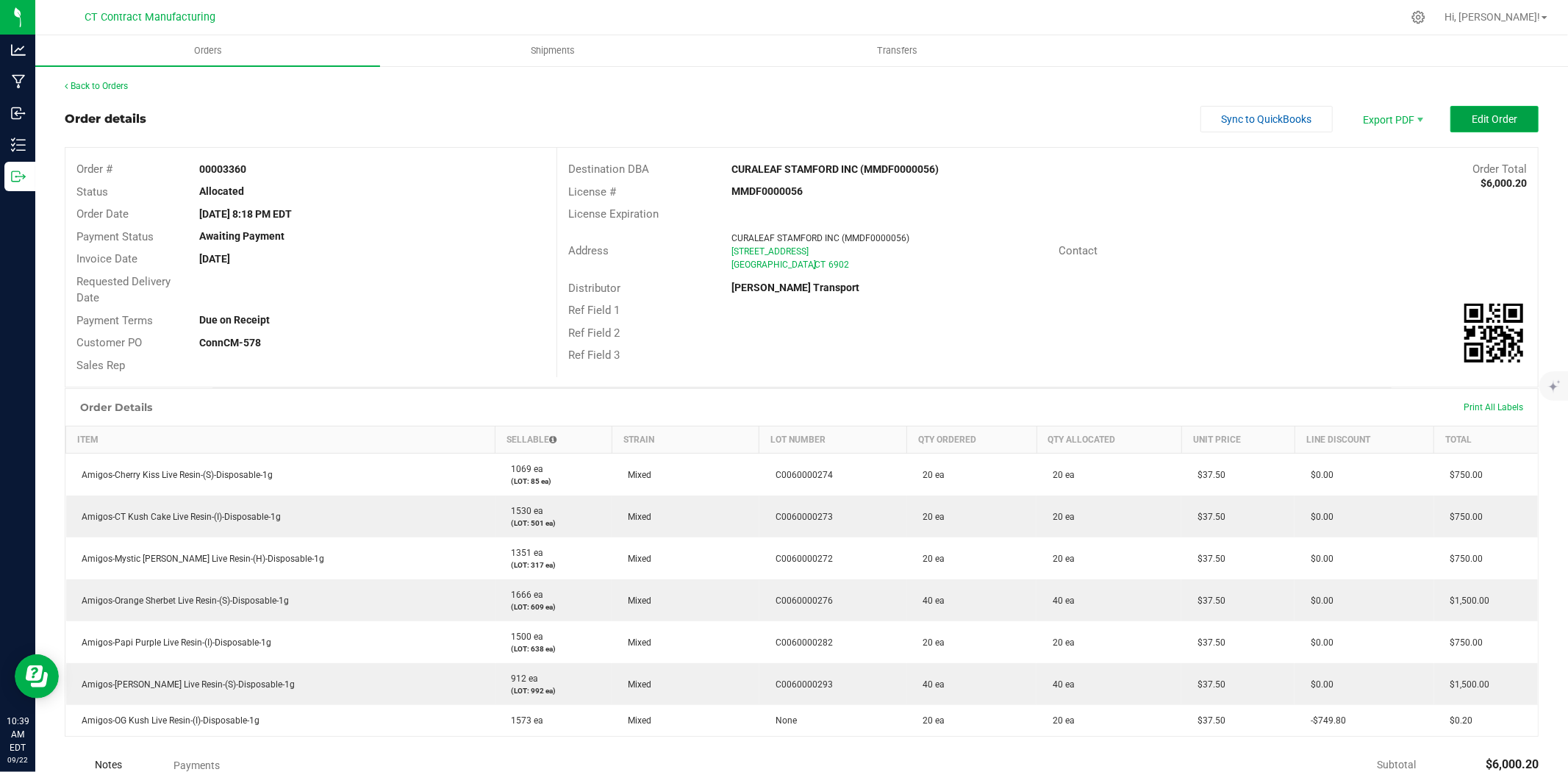
click at [1489, 108] on button "Edit Order" at bounding box center [1494, 119] width 88 height 26
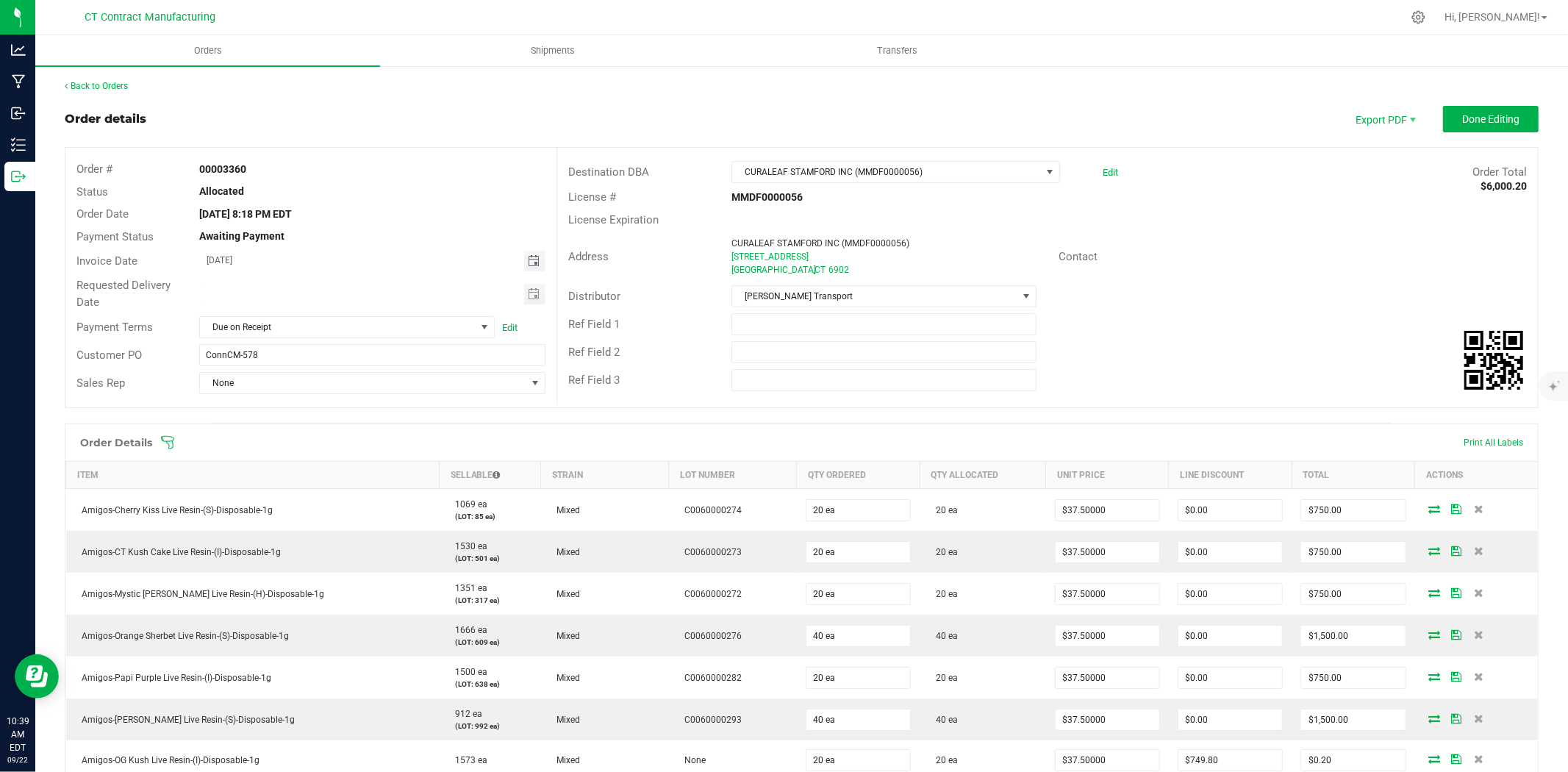
click at [535, 262] on span "Toggle calendar" at bounding box center [533, 261] width 12 height 12
click at [335, 406] on span "24" at bounding box center [330, 410] width 22 height 23
click at [532, 261] on span "Toggle calendar" at bounding box center [533, 261] width 12 height 12
click at [311, 406] on span "23" at bounding box center [309, 410] width 22 height 23
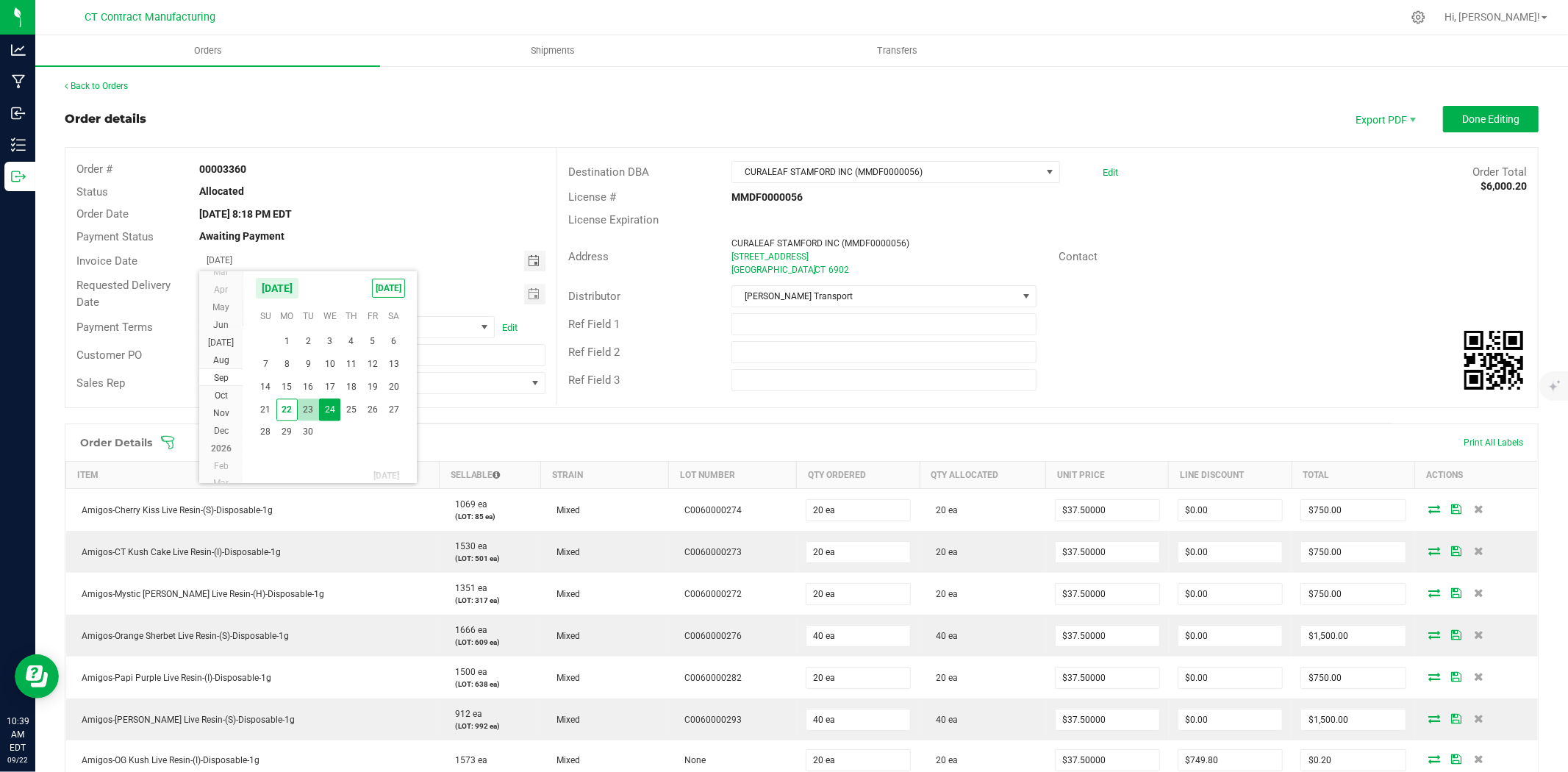
type input "[DATE]"
click at [359, 316] on span "Due on Receipt" at bounding box center [346, 327] width 295 height 22
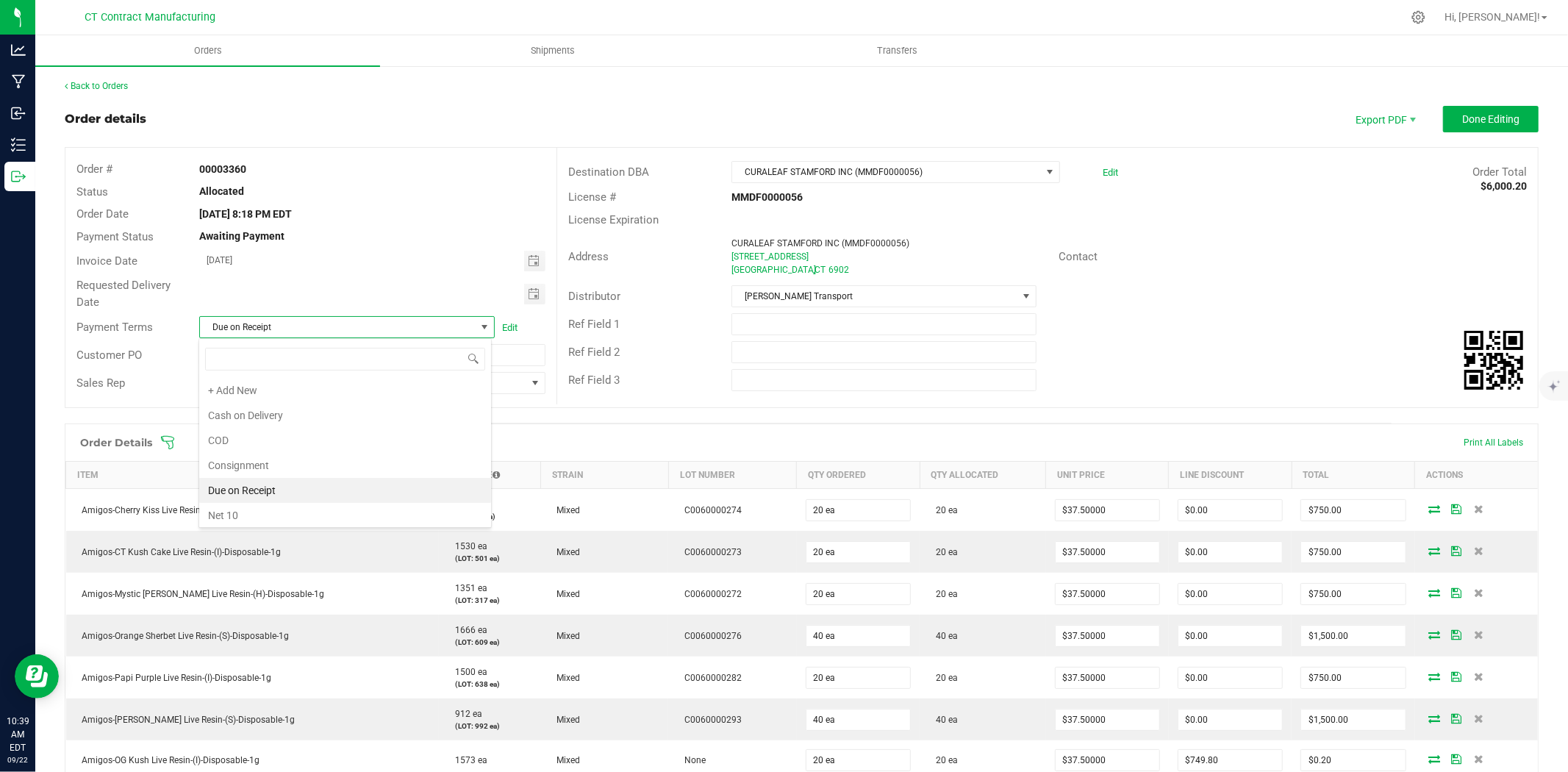
scroll to position [22, 292]
click at [359, 316] on span "Due on Receipt" at bounding box center [346, 327] width 295 height 22
click at [1462, 121] on span "Done Editing" at bounding box center [1491, 119] width 57 height 12
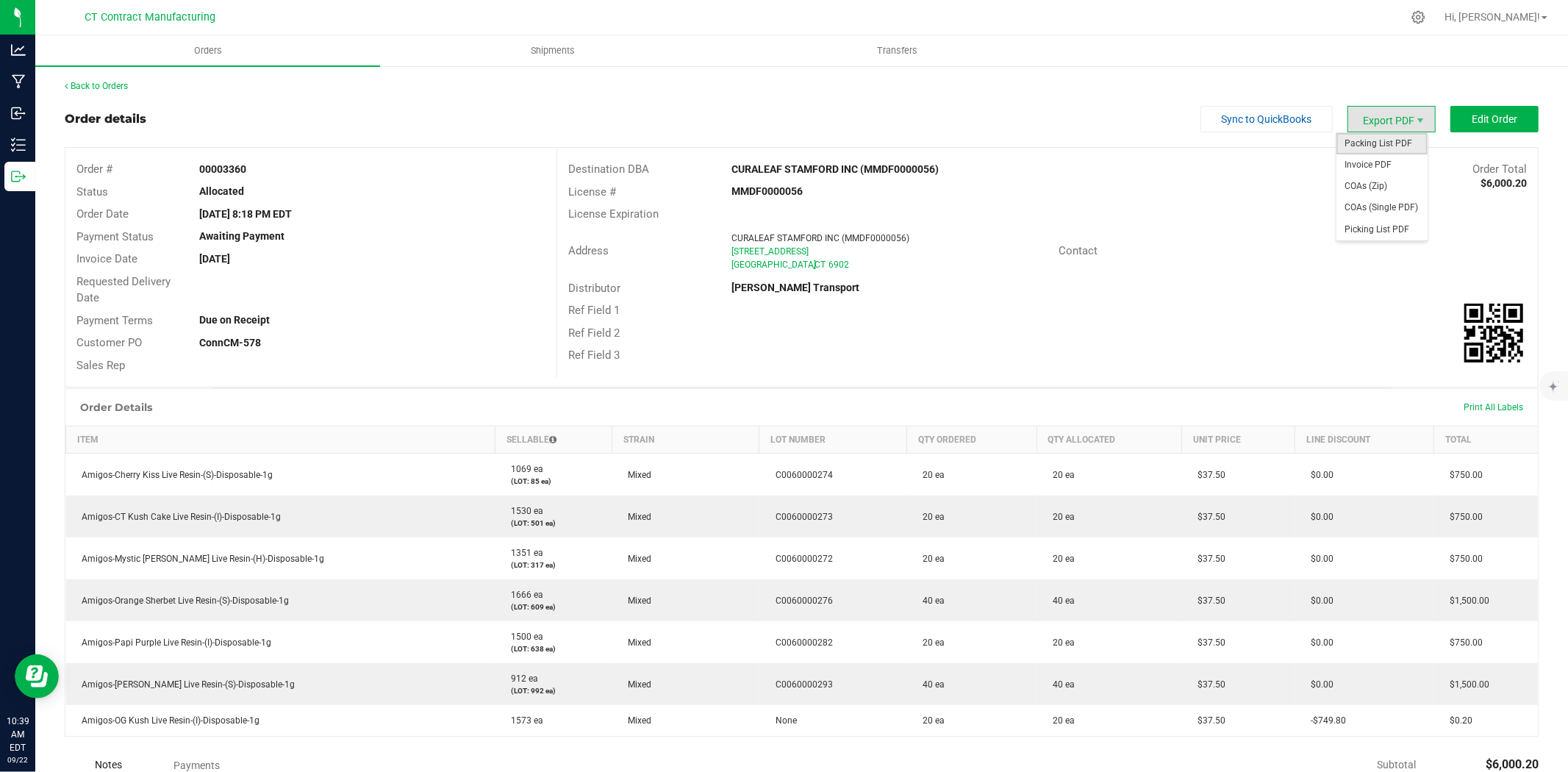
click at [1372, 148] on span "Packing List PDF" at bounding box center [1382, 144] width 91 height 22
click at [1380, 160] on span "Invoice PDF" at bounding box center [1382, 165] width 91 height 22
click at [549, 49] on span "Shipments" at bounding box center [552, 50] width 84 height 13
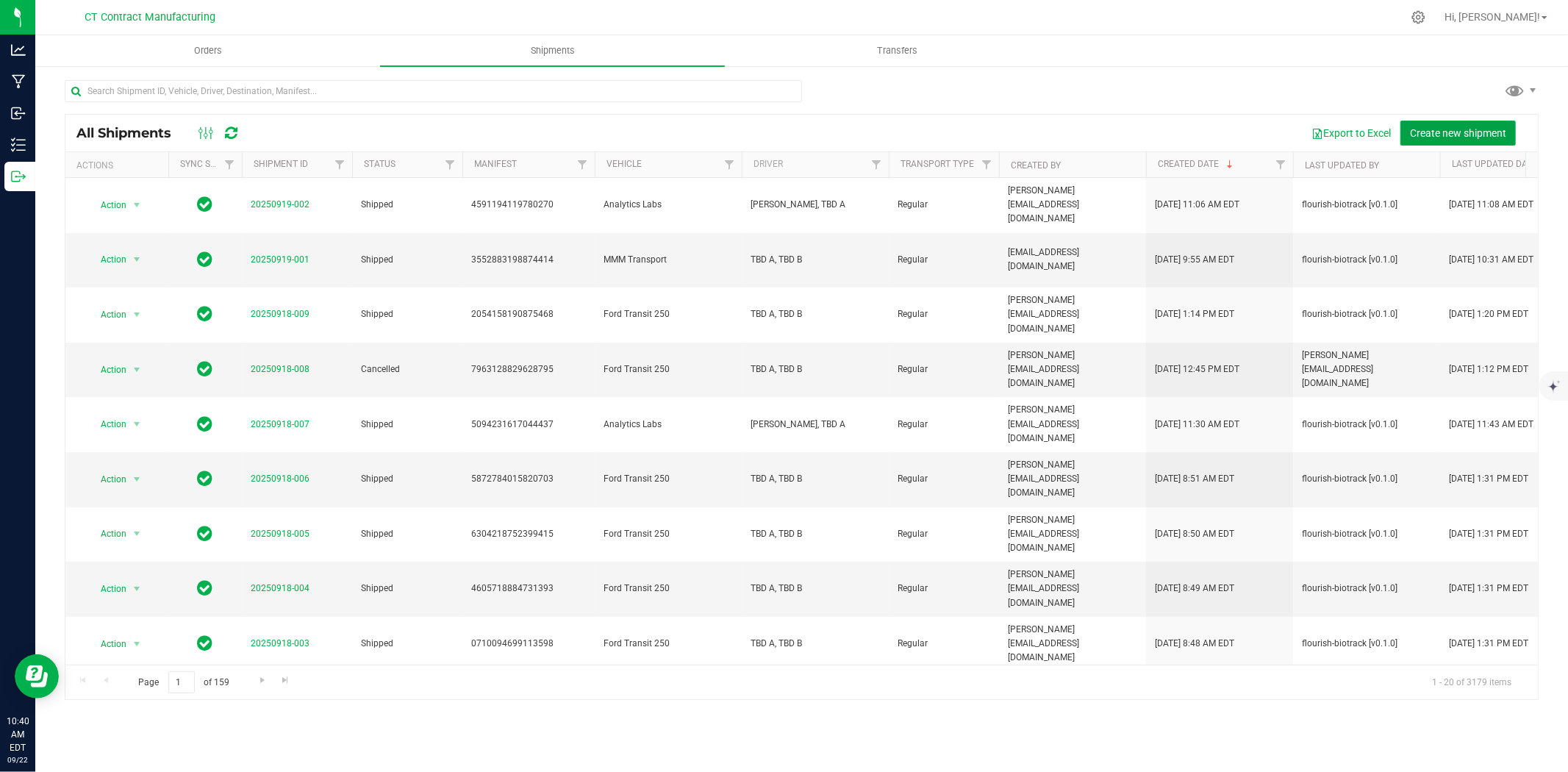
click at [1418, 130] on span "Create new shipment" at bounding box center [1458, 133] width 96 height 12
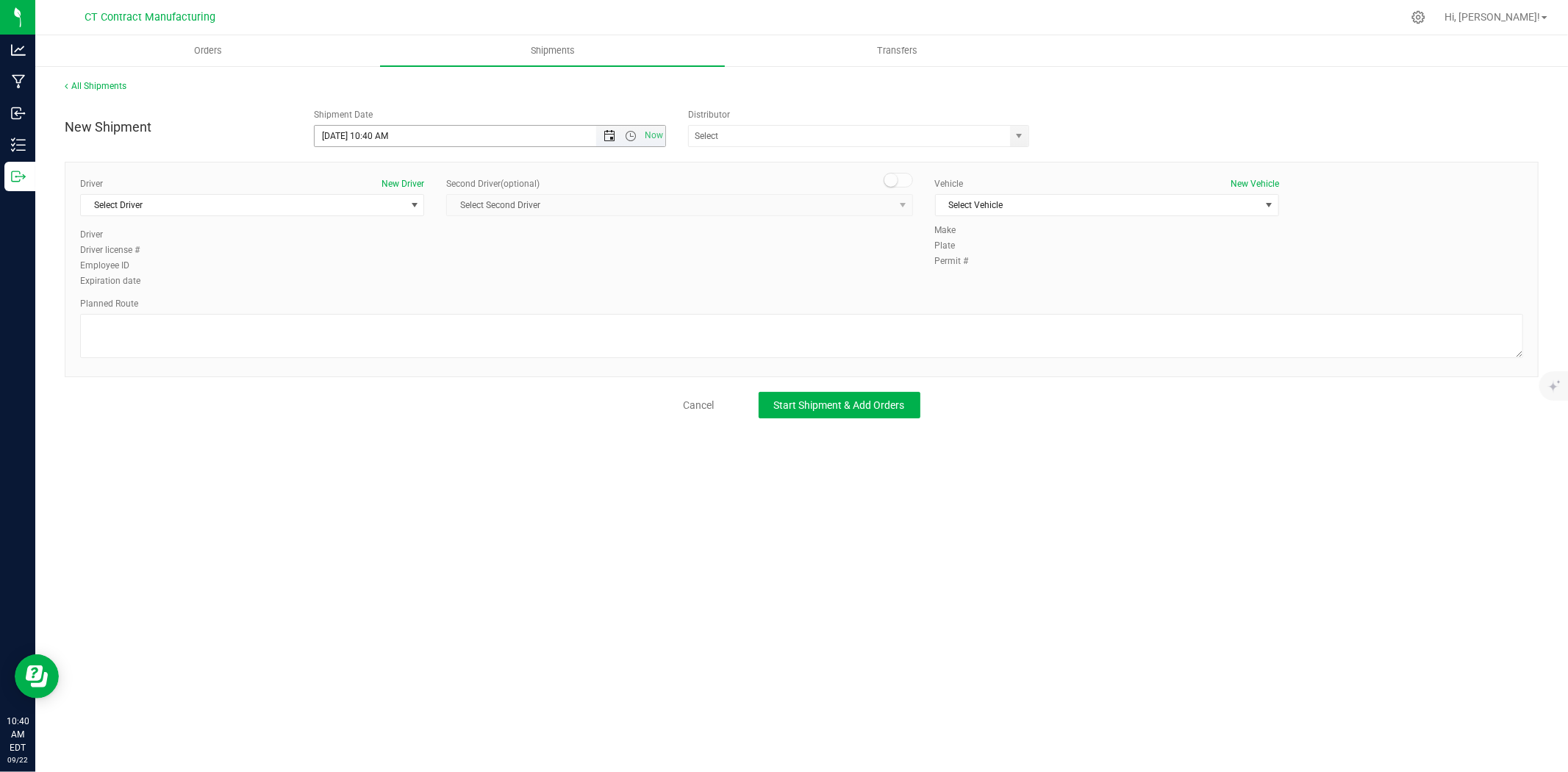
click at [614, 135] on span "Open the date view" at bounding box center [609, 136] width 12 height 12
click at [377, 283] on link "23" at bounding box center [370, 286] width 22 height 23
click at [630, 133] on span "Open the time view" at bounding box center [630, 136] width 12 height 12
click at [393, 221] on li "8:00 AM" at bounding box center [489, 217] width 349 height 19
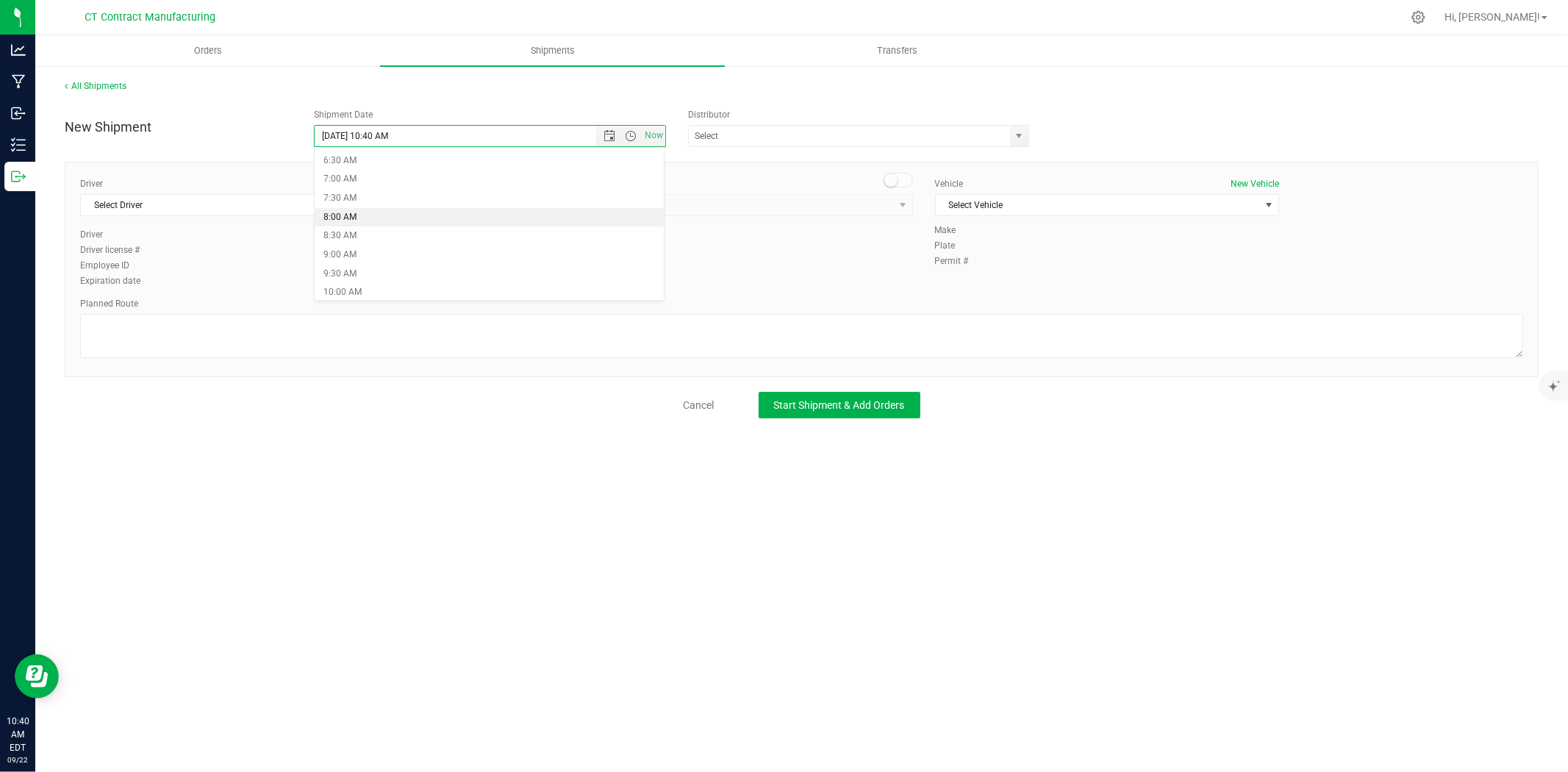
type input "9/23/2025 8:00 AM"
click at [1015, 130] on span "select" at bounding box center [1019, 136] width 12 height 12
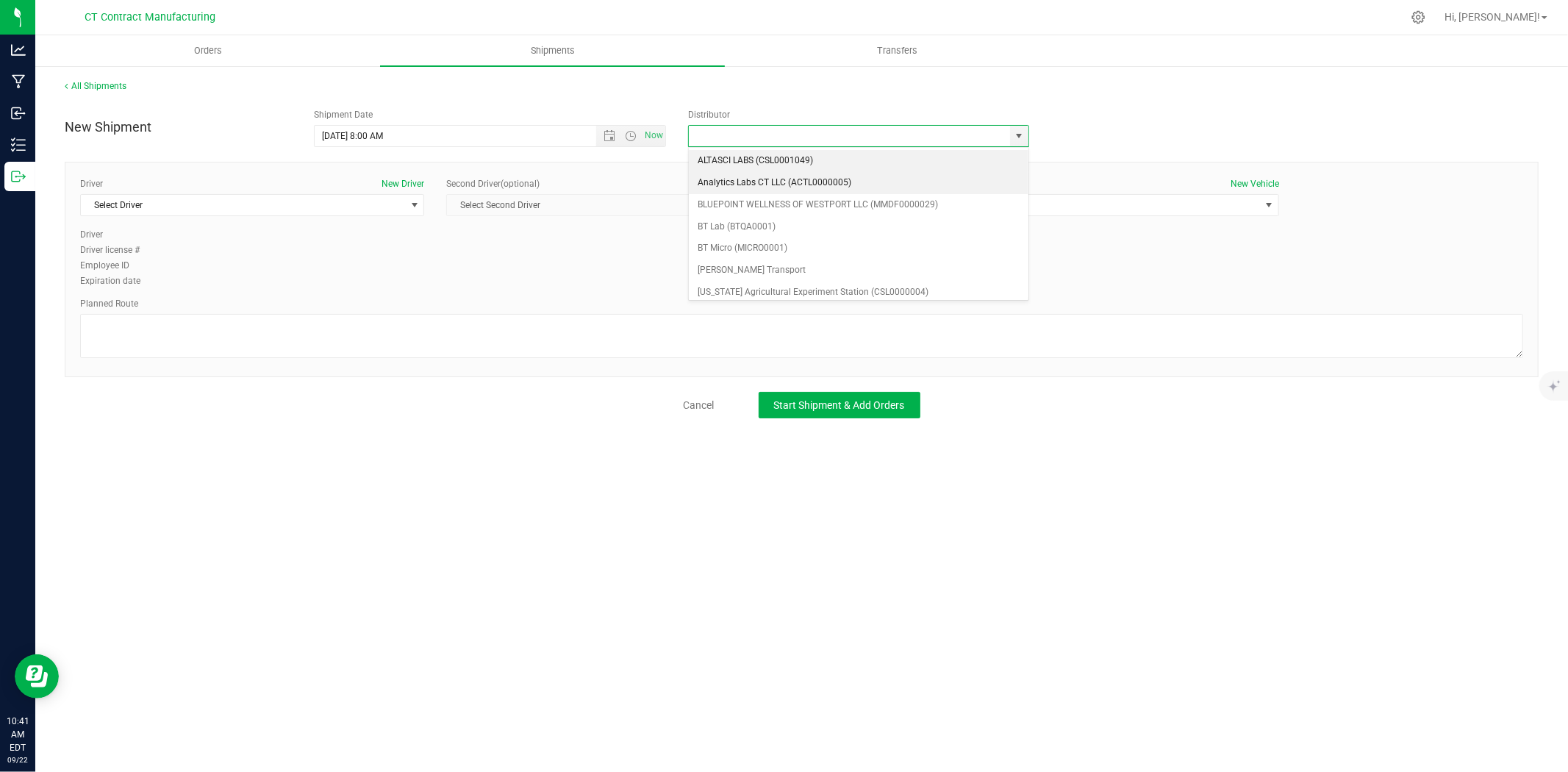
scroll to position [82, 0]
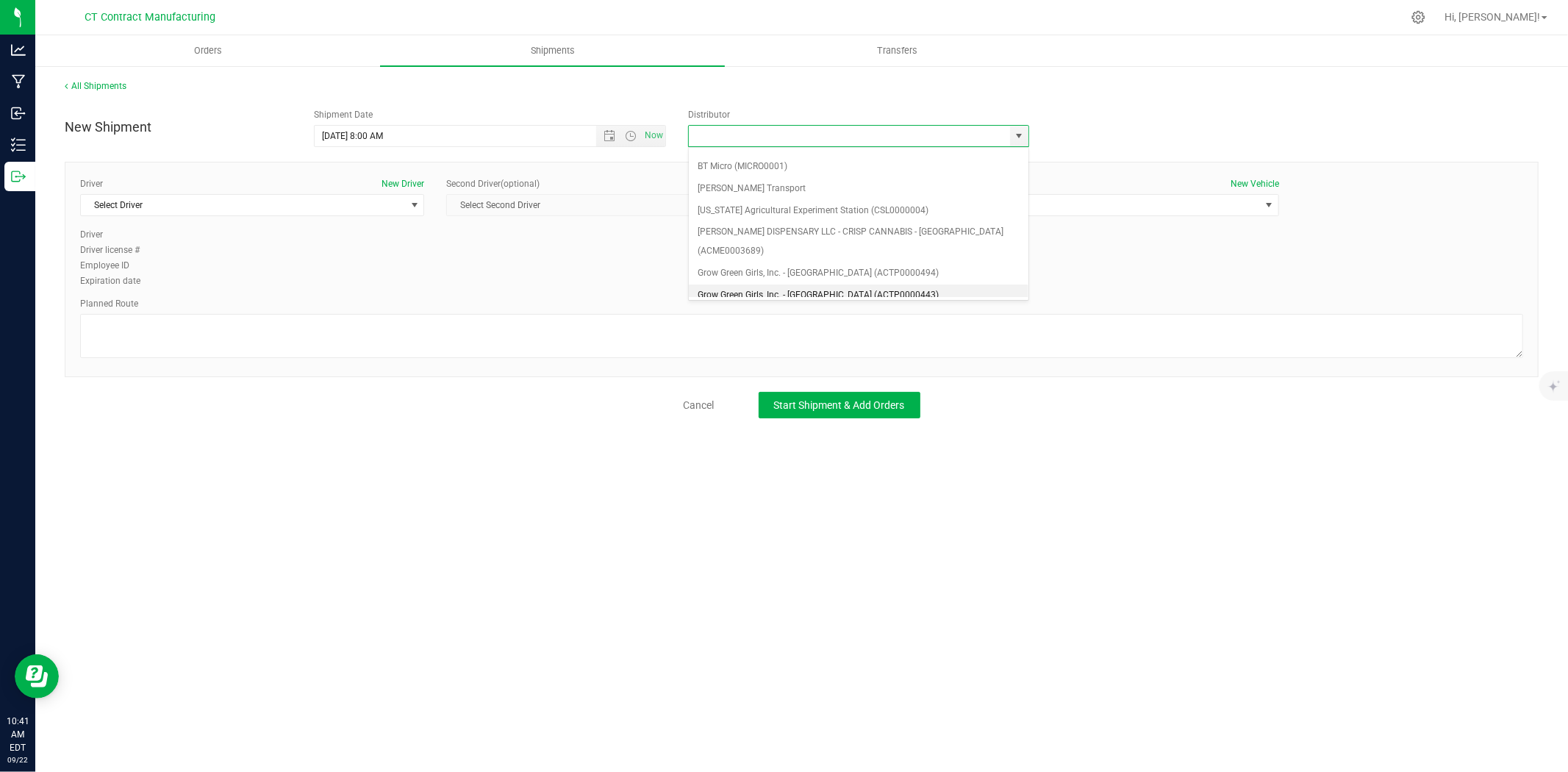
click at [807, 285] on li "Grow Green Girls, Inc. - Westbrook (ACTP0000443)" at bounding box center [858, 295] width 339 height 22
type input "Grow Green Girls, Inc. - Westbrook (ACTP0000443)"
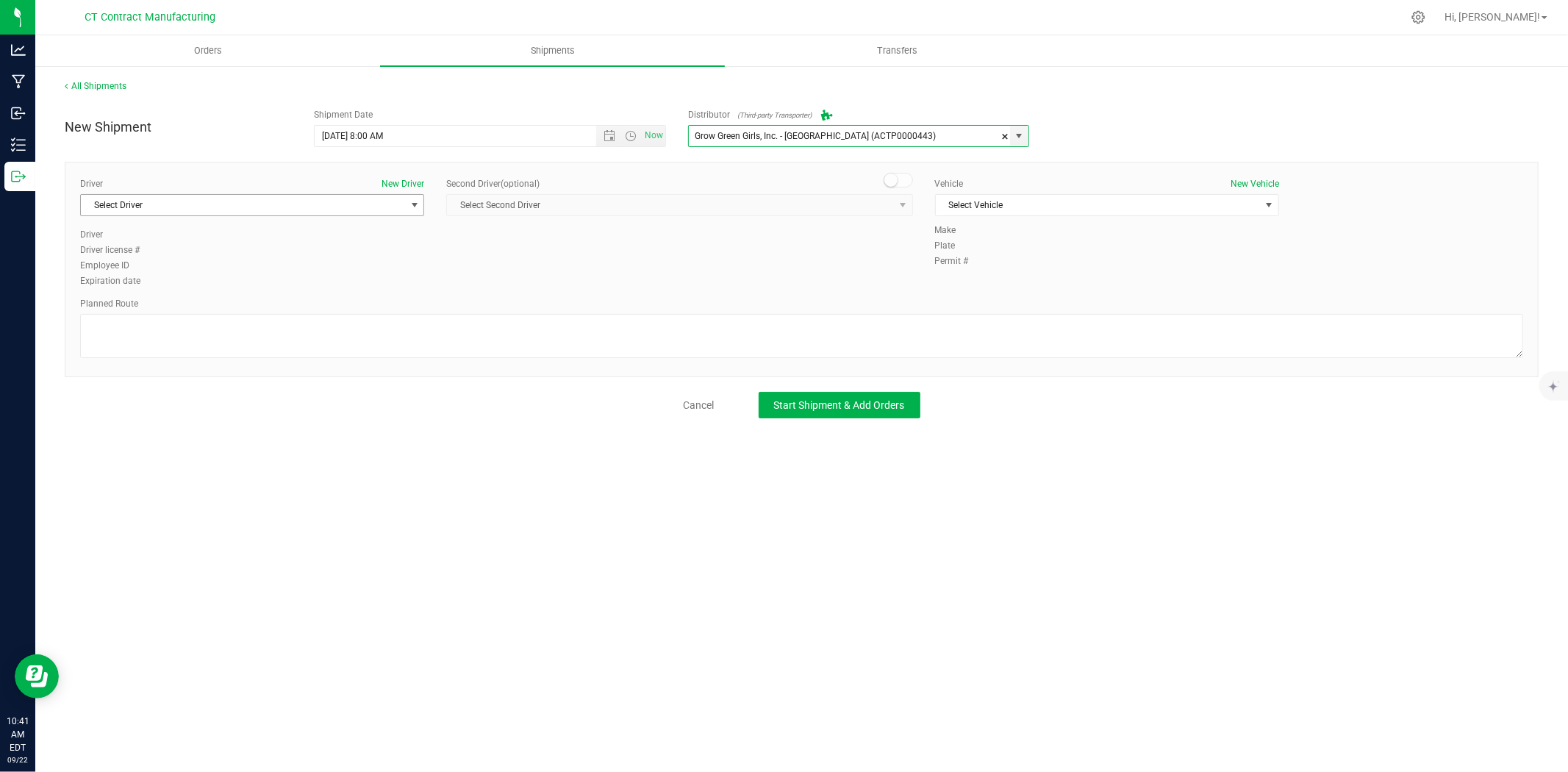
click at [389, 206] on span "Select Driver" at bounding box center [243, 205] width 324 height 21
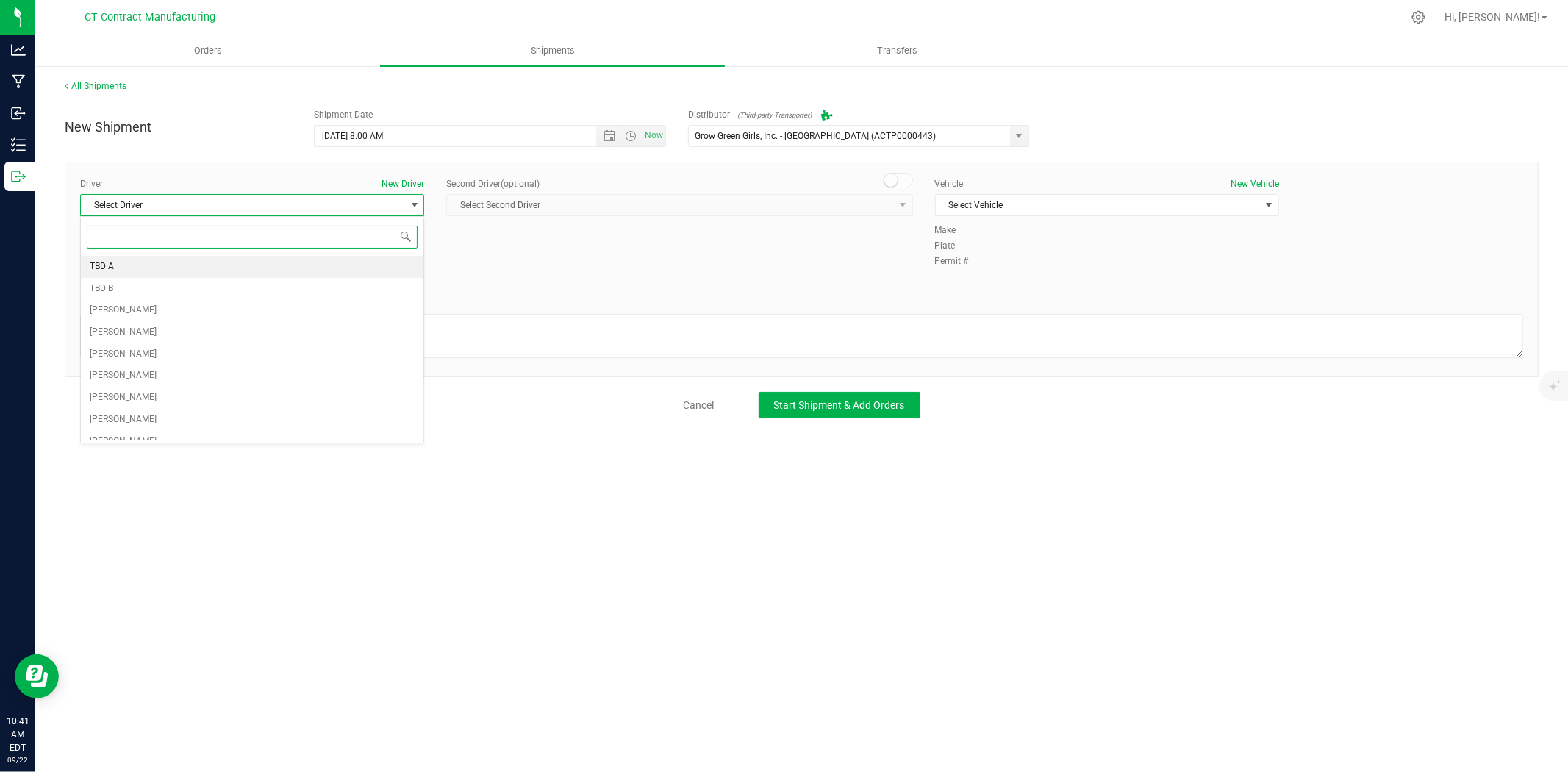
click at [273, 269] on li "TBD A" at bounding box center [252, 267] width 342 height 22
click at [895, 180] on small at bounding box center [891, 180] width 13 height 13
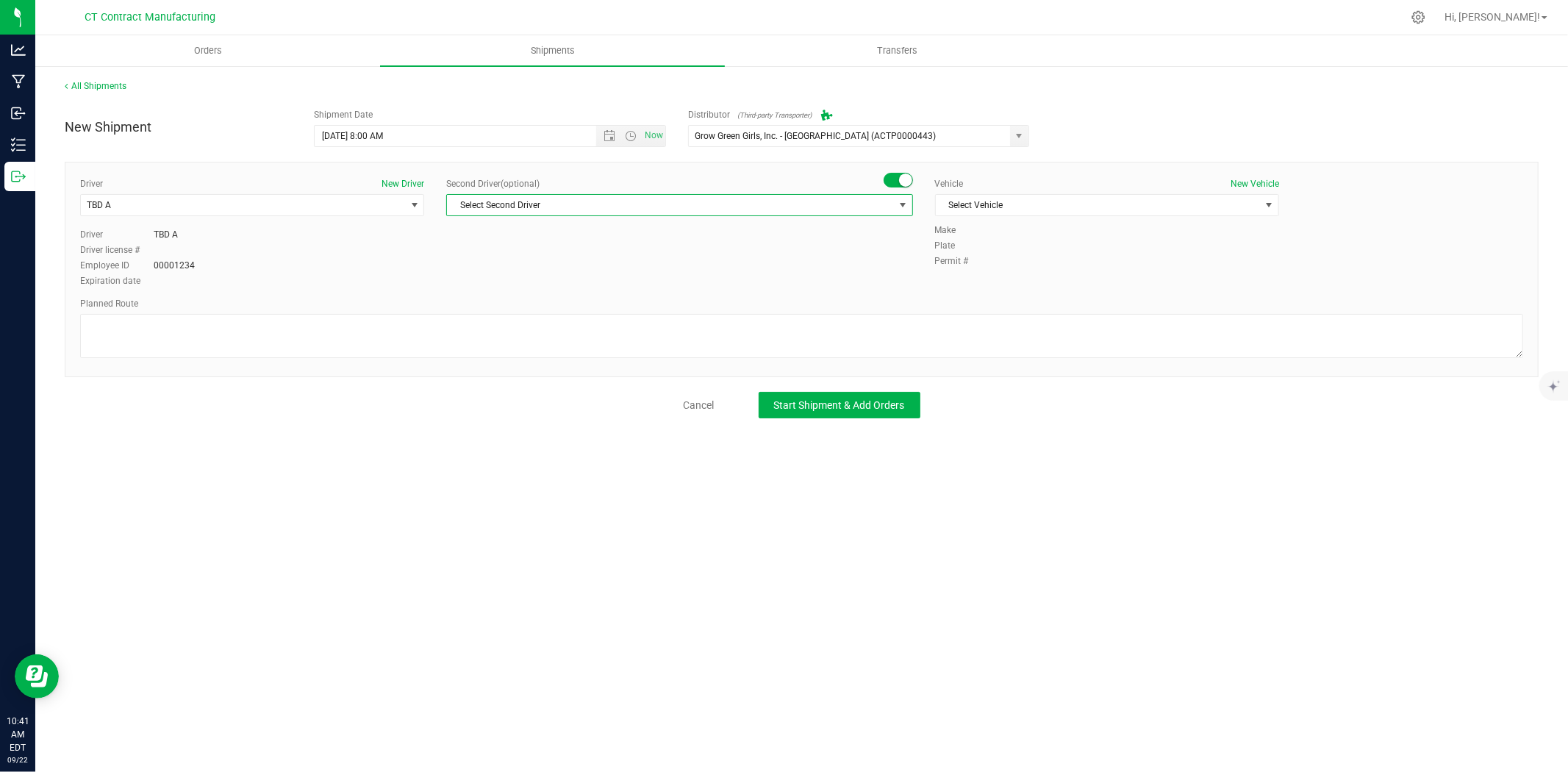
drag, startPoint x: 882, startPoint y: 194, endPoint x: 736, endPoint y: 236, distance: 151.9
click at [880, 196] on span "Select Second Driver" at bounding box center [669, 205] width 447 height 21
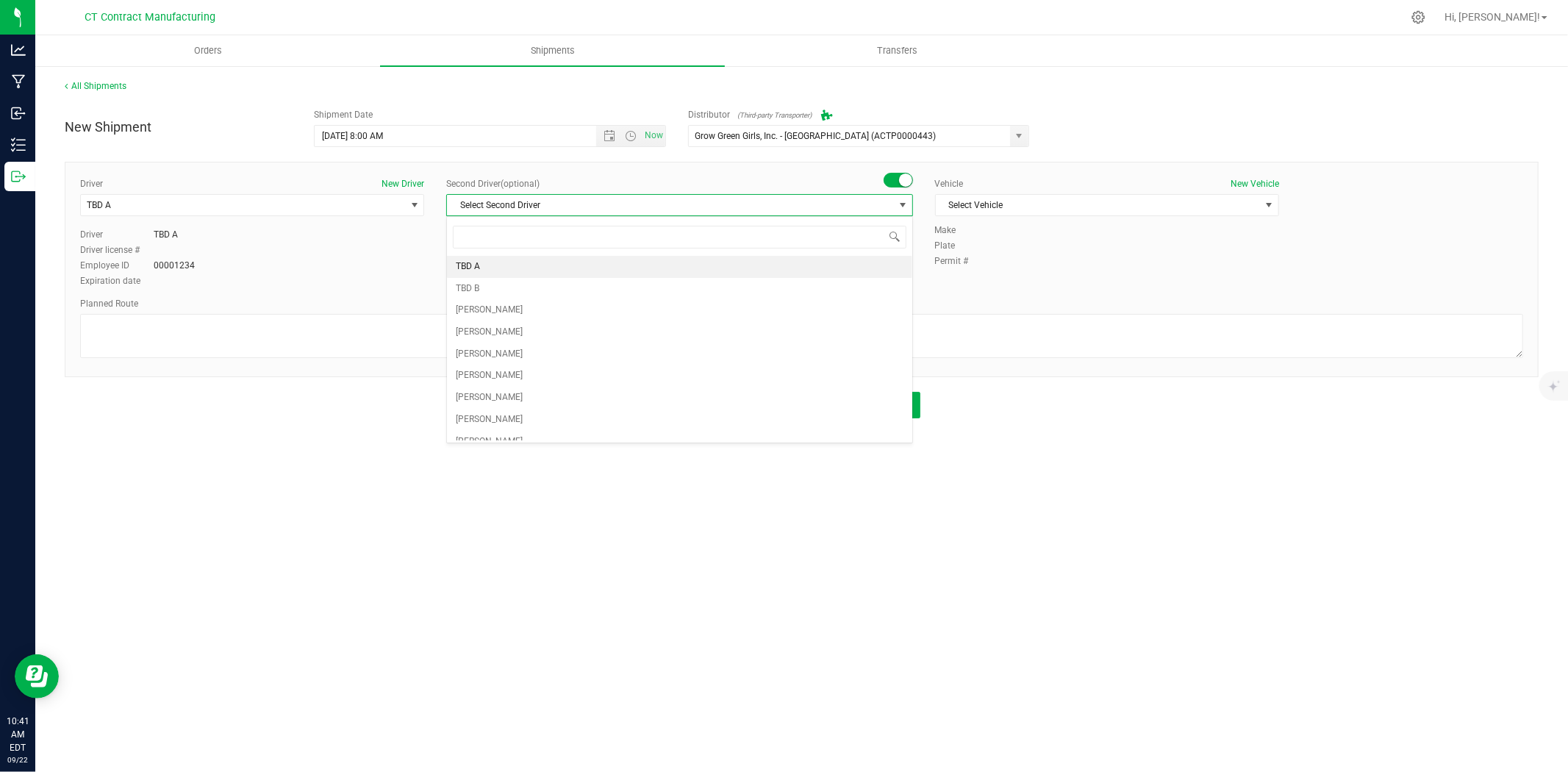
click at [487, 267] on li "TBD A" at bounding box center [679, 267] width 464 height 22
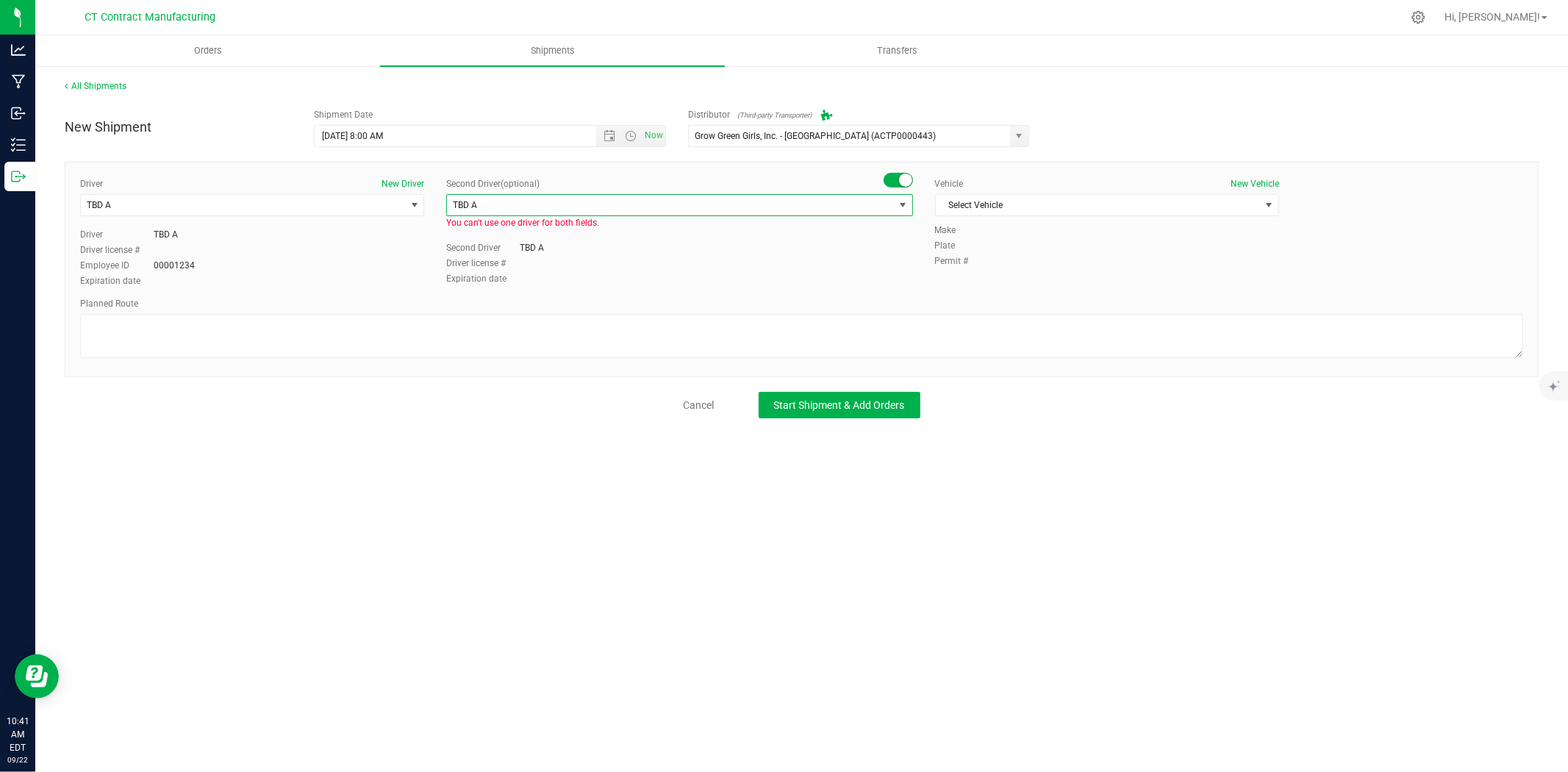
click at [901, 198] on span "select" at bounding box center [902, 205] width 19 height 21
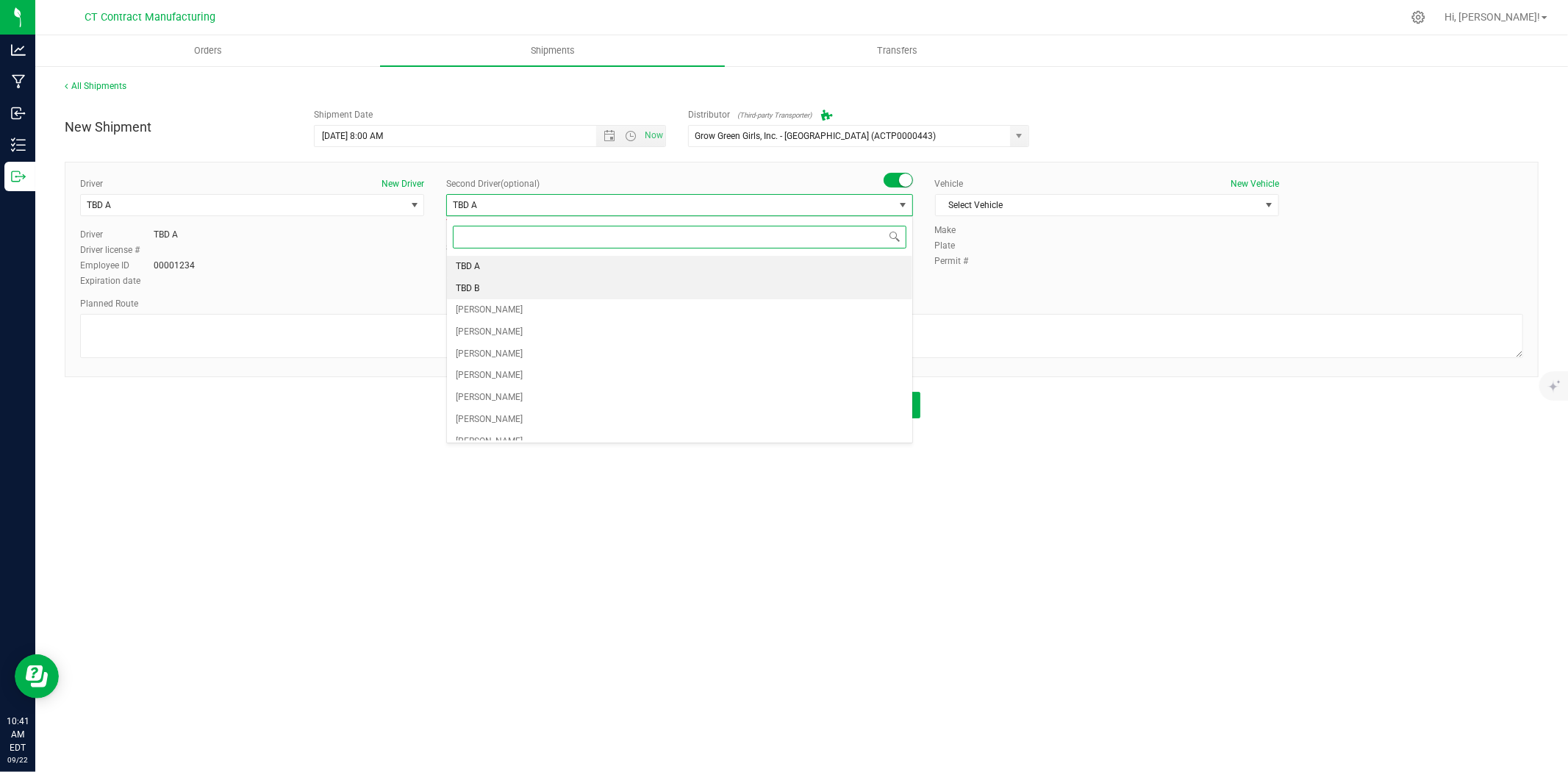
click at [539, 280] on li "TBD B" at bounding box center [679, 288] width 464 height 22
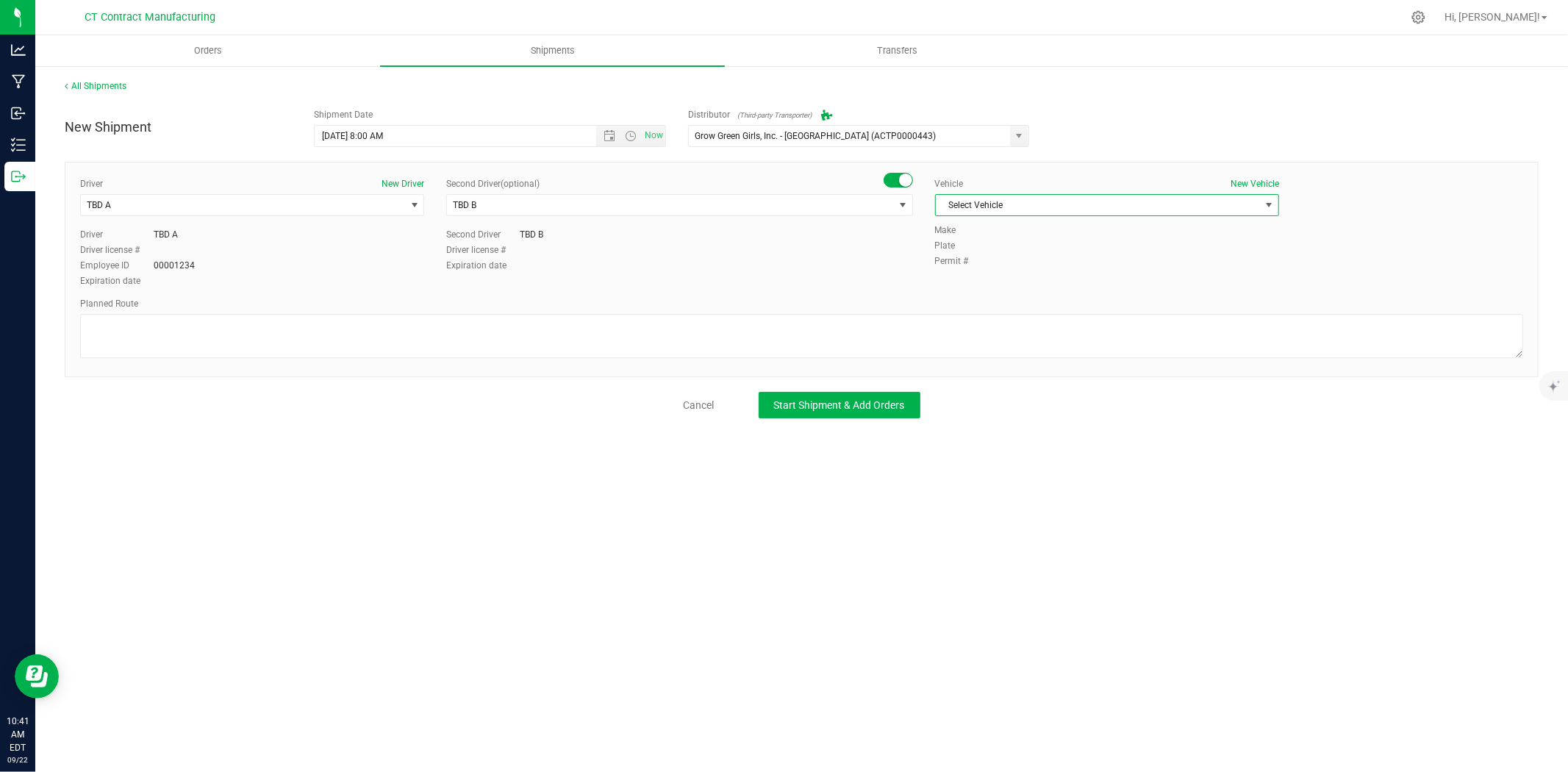
drag, startPoint x: 1232, startPoint y: 201, endPoint x: 1048, endPoint y: 244, distance: 189.0
click at [1230, 202] on span "Select Vehicle" at bounding box center [1098, 205] width 324 height 21
click at [981, 253] on li "Ford Transit 250" at bounding box center [1107, 252] width 342 height 22
click at [895, 324] on textarea at bounding box center [801, 335] width 1443 height 44
type textarea "Randomized route via 3rd party transporter"
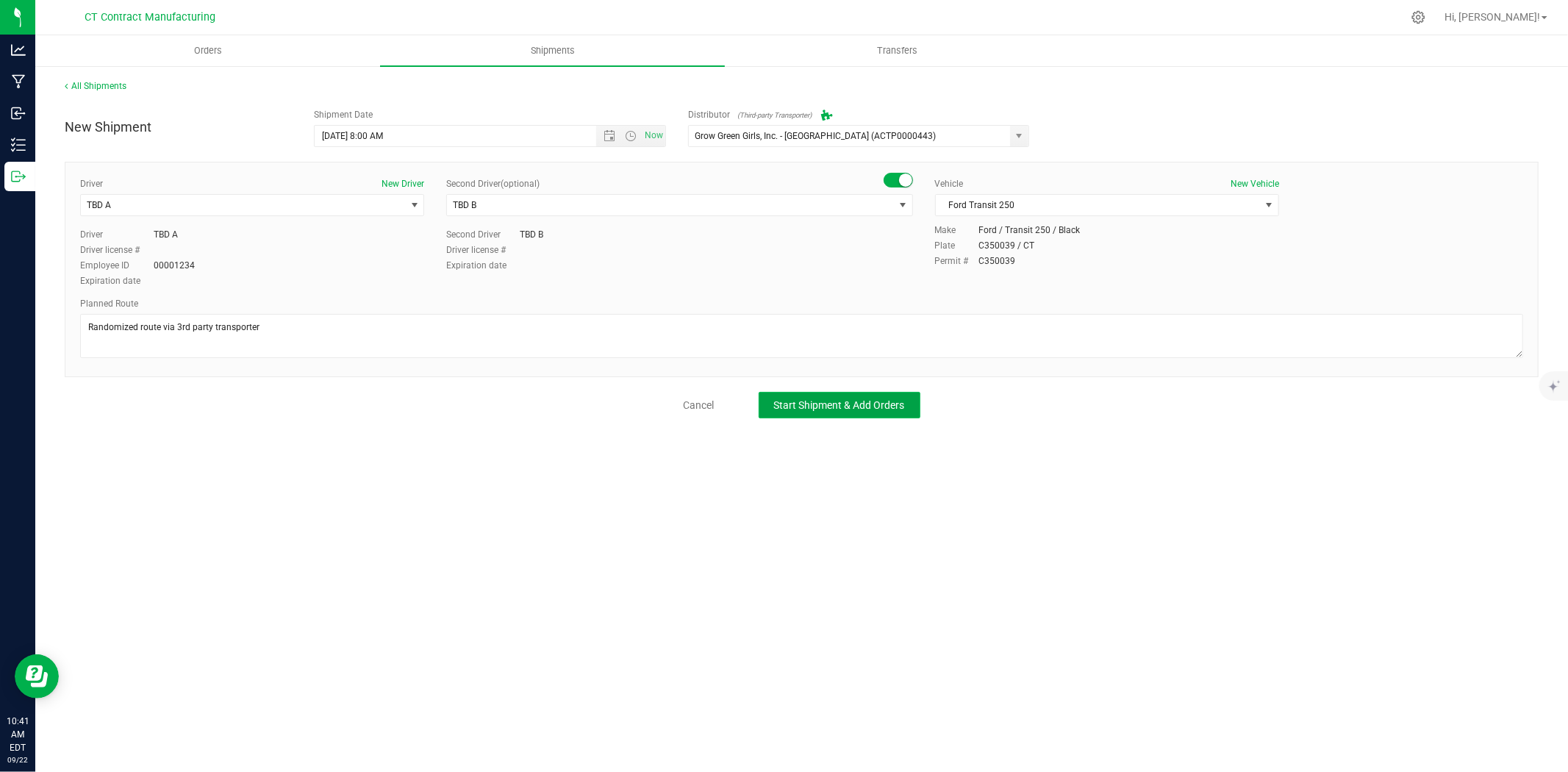
click at [796, 403] on span "Start Shipment & Add Orders" at bounding box center [840, 405] width 131 height 12
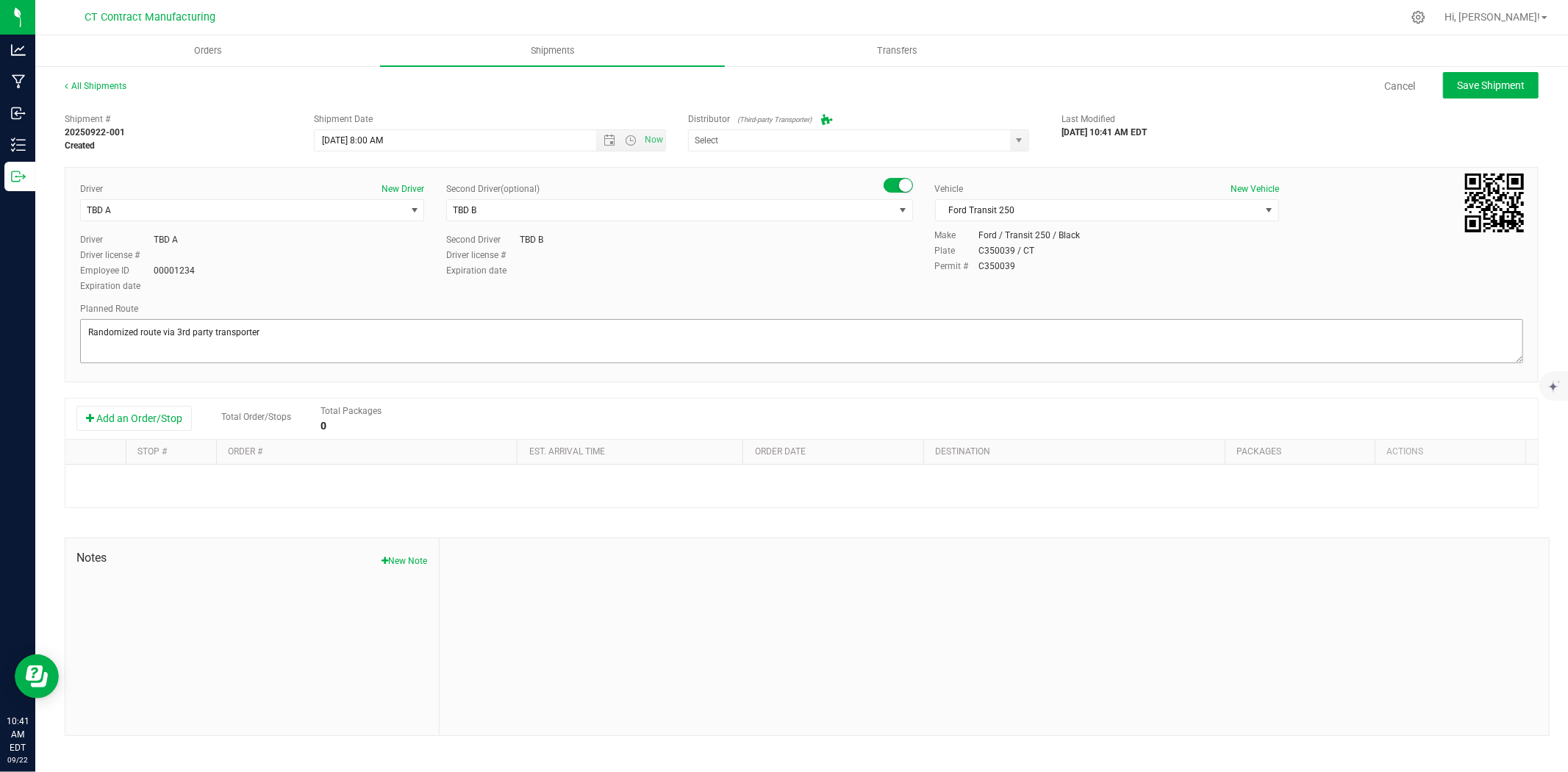
type input "Grow Green Girls, Inc. - Westbrook (ACTP0000443)"
click at [144, 412] on button "Add an Order/Stop" at bounding box center [134, 418] width 116 height 25
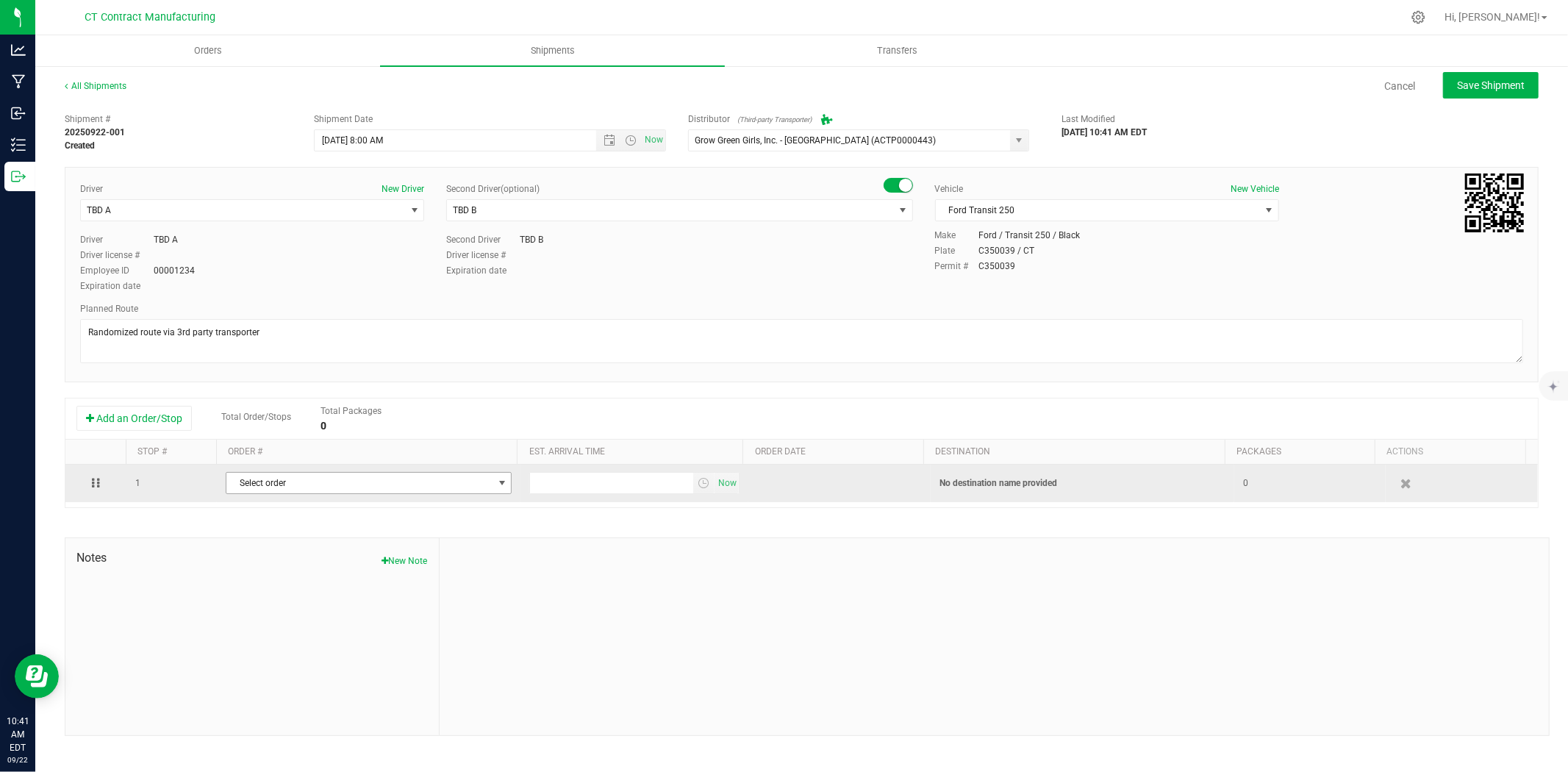
click at [420, 488] on span "Select order" at bounding box center [359, 483] width 266 height 21
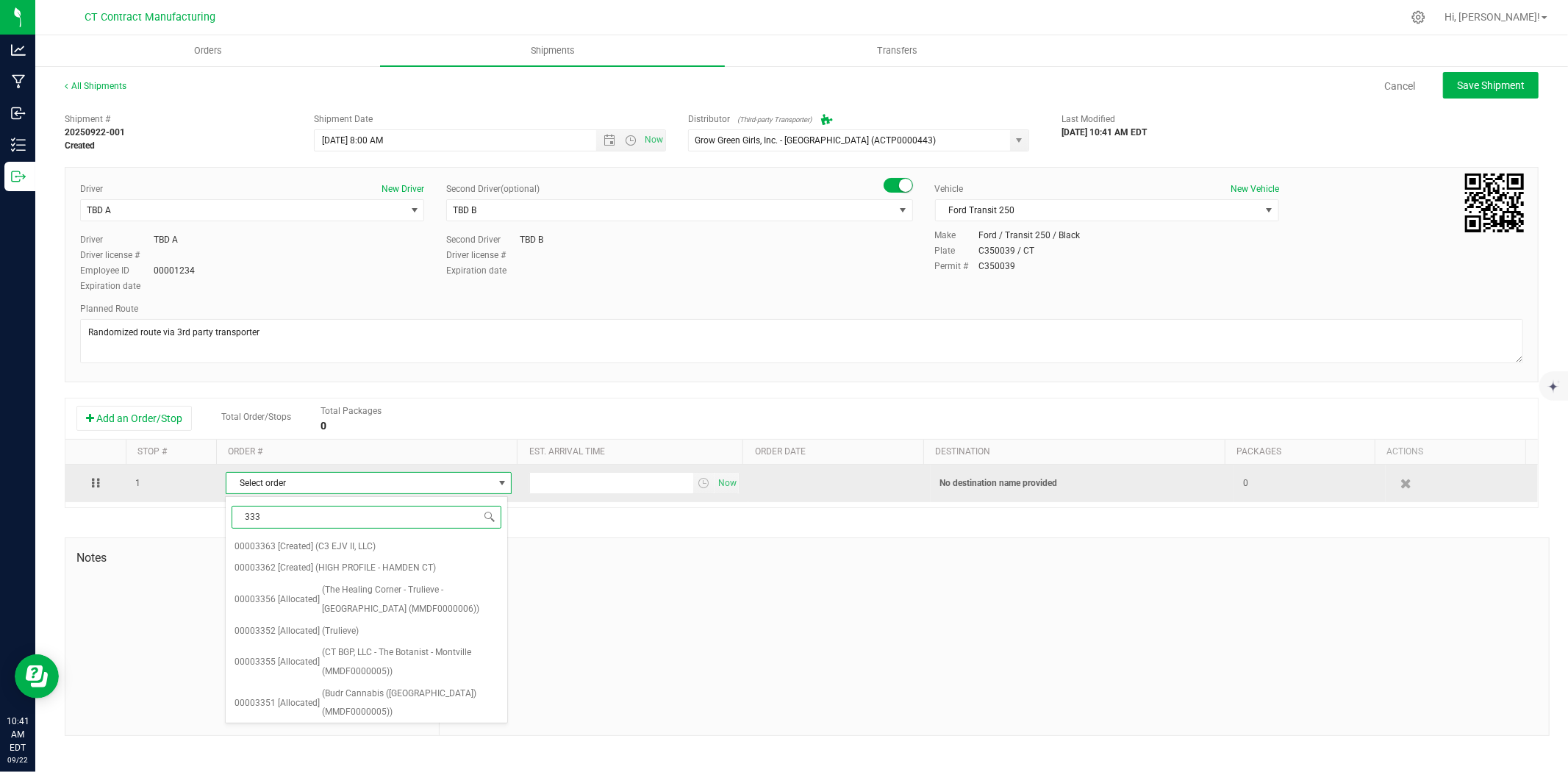
type input "3332"
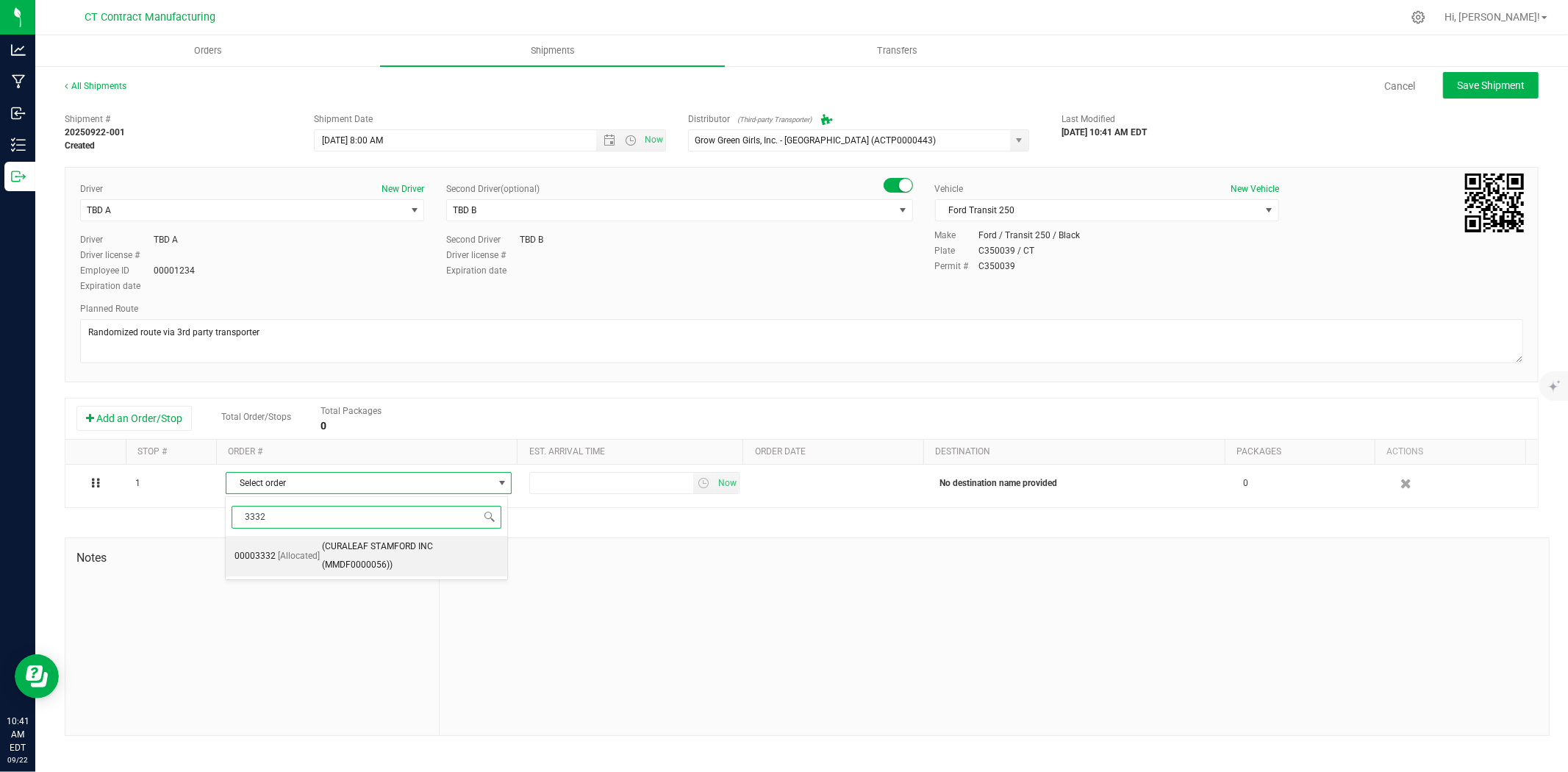
click at [421, 556] on span "(CURALEAF STAMFORD INC (MMDF0000056))" at bounding box center [410, 556] width 177 height 38
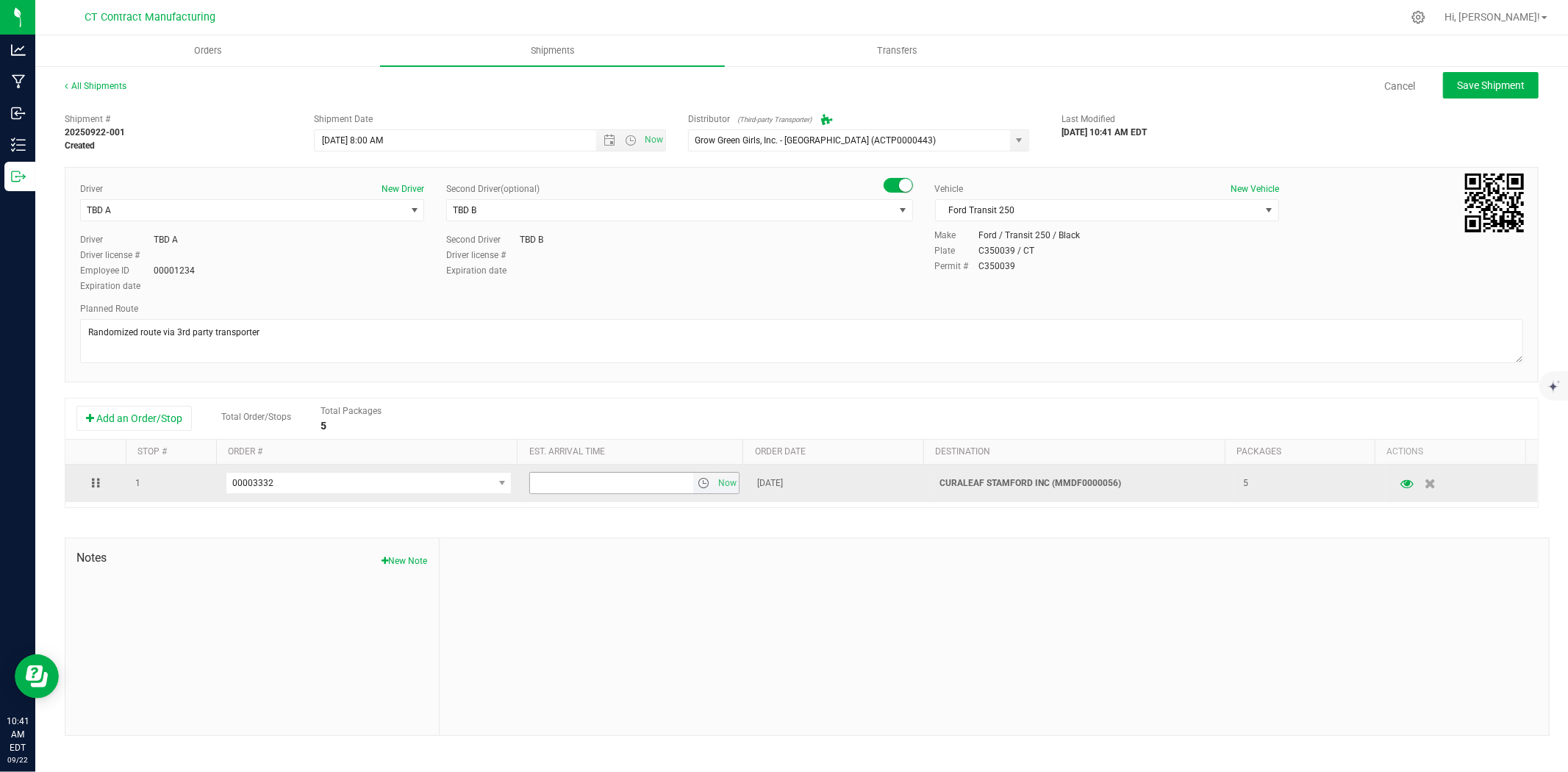
click at [697, 487] on span "select" at bounding box center [703, 483] width 12 height 12
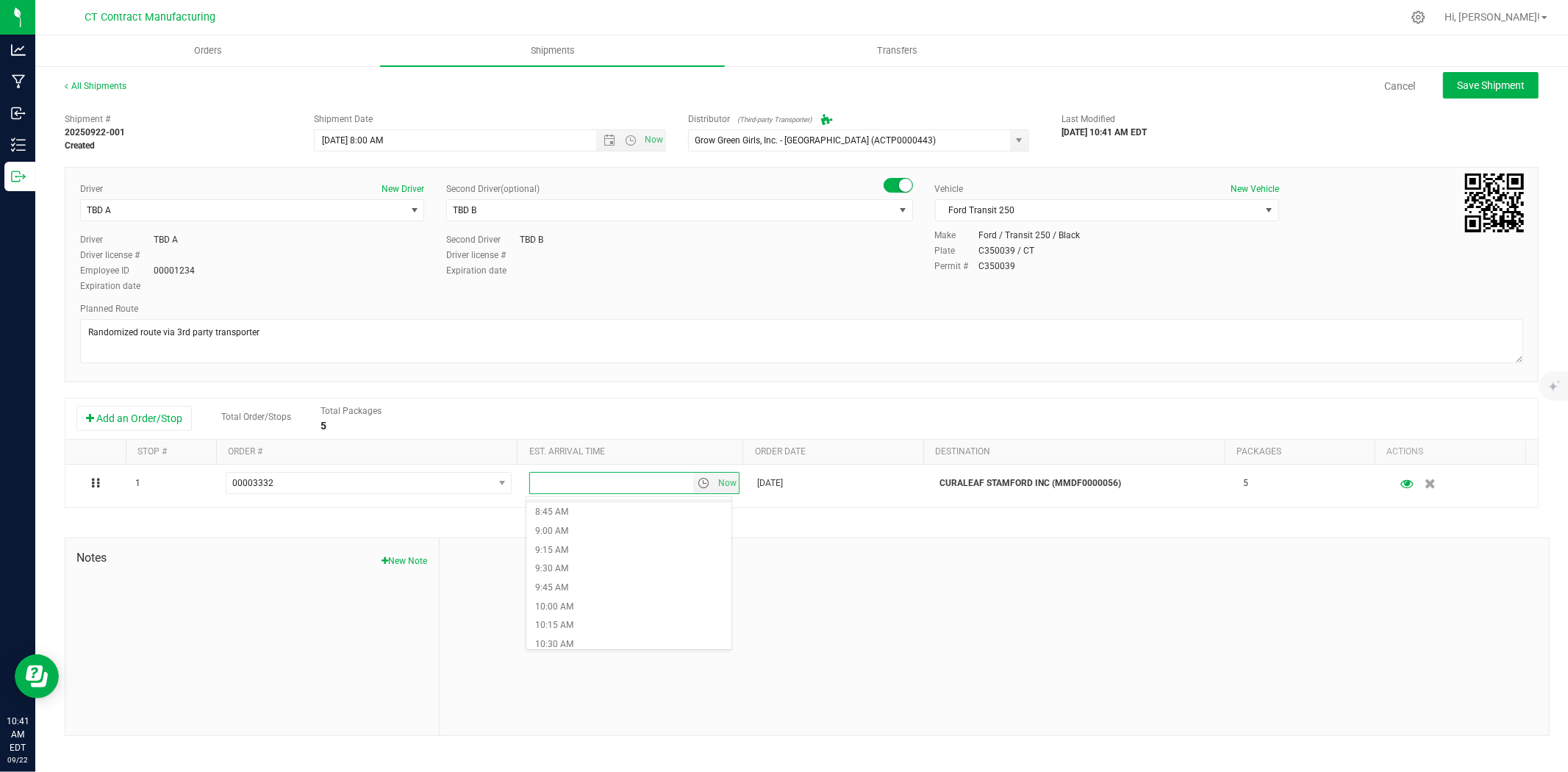
scroll to position [735, 0]
click at [582, 585] on li "10:45 AM" at bounding box center [629, 586] width 205 height 19
click at [1526, 93] on button "Save Shipment" at bounding box center [1491, 85] width 96 height 26
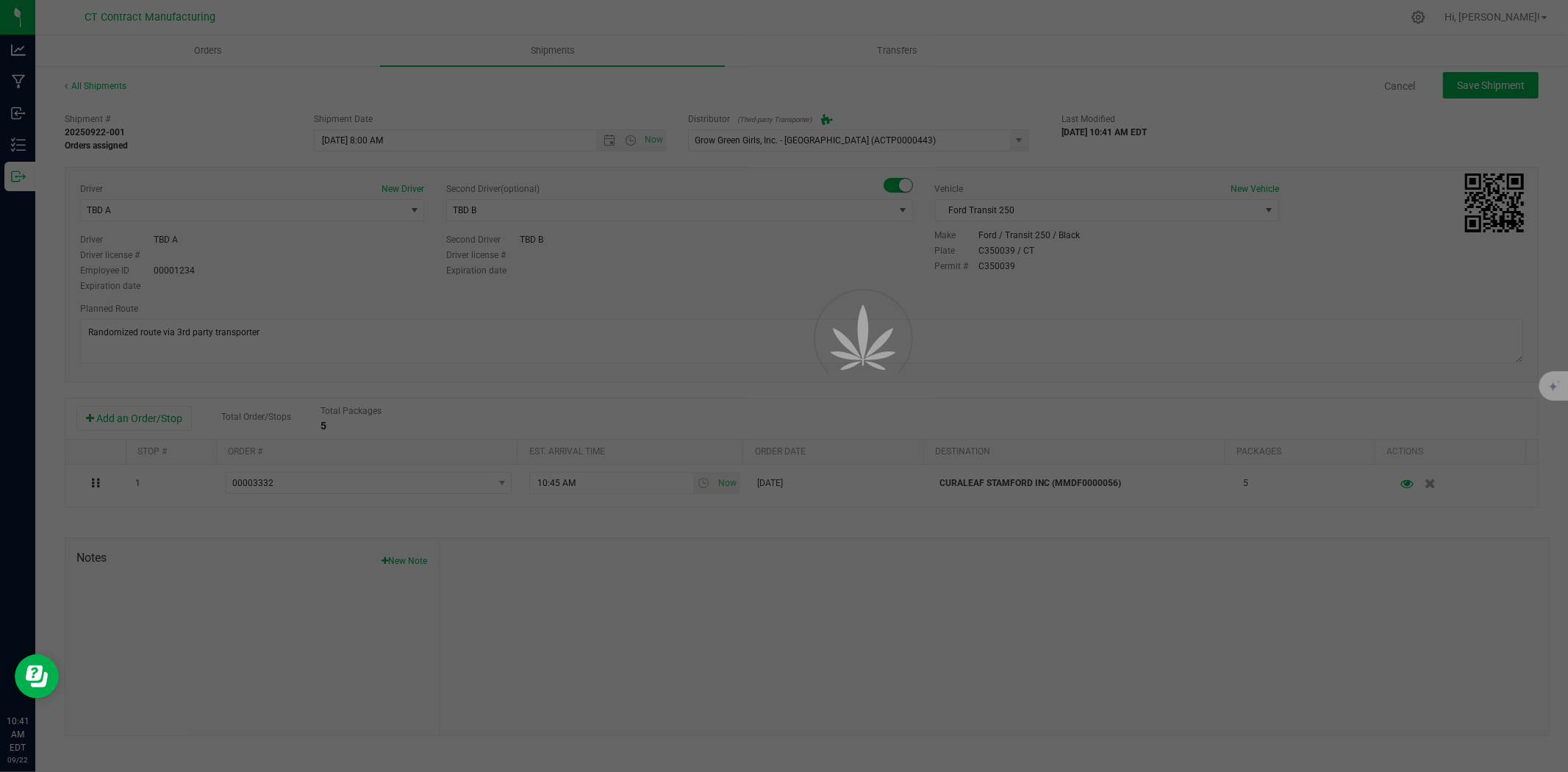
type input "9/23/2025 12:00 PM"
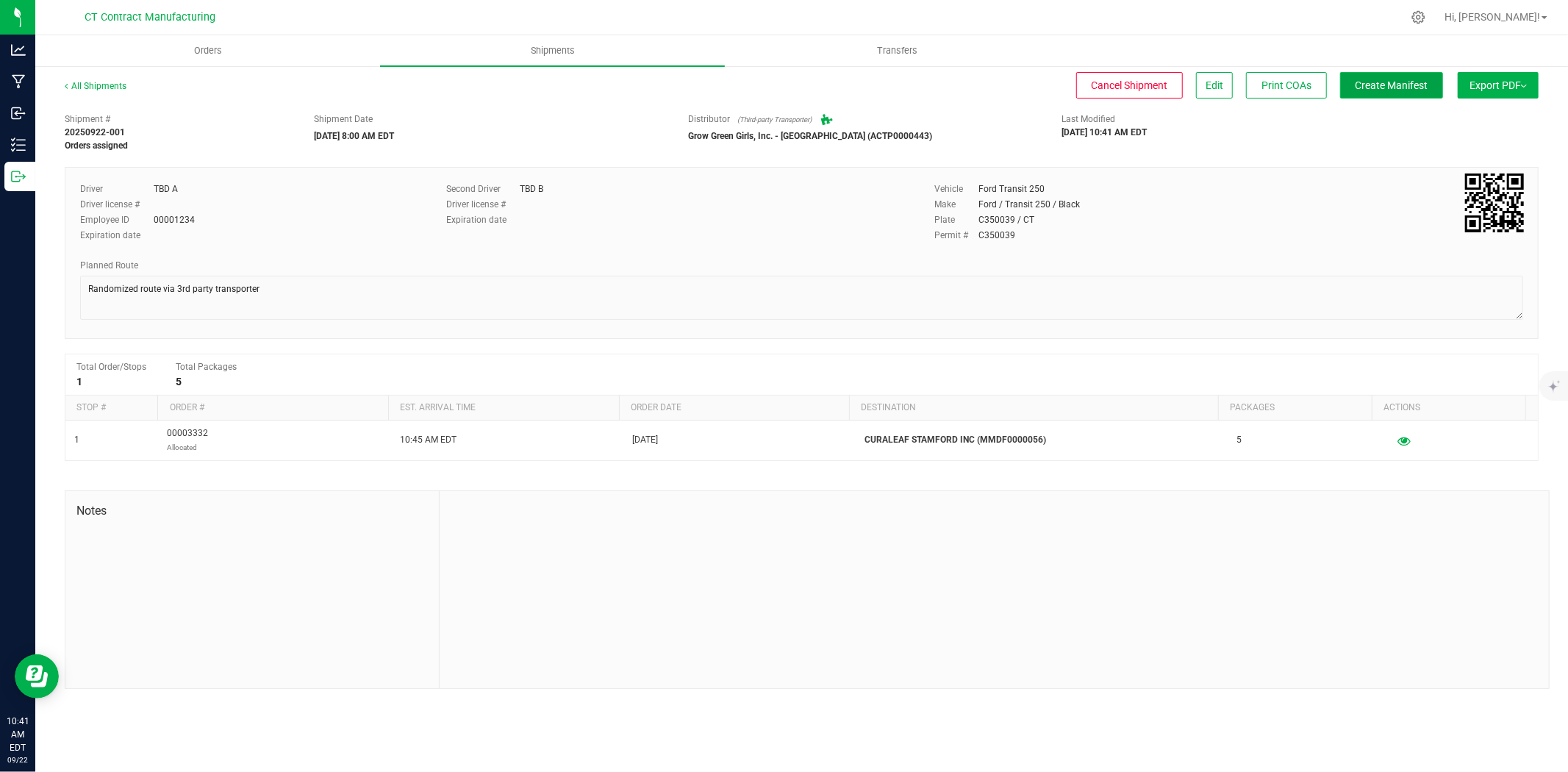
click at [1415, 86] on span "Create Manifest" at bounding box center [1392, 85] width 72 height 12
click at [104, 83] on link "All Shipments" at bounding box center [96, 86] width 62 height 10
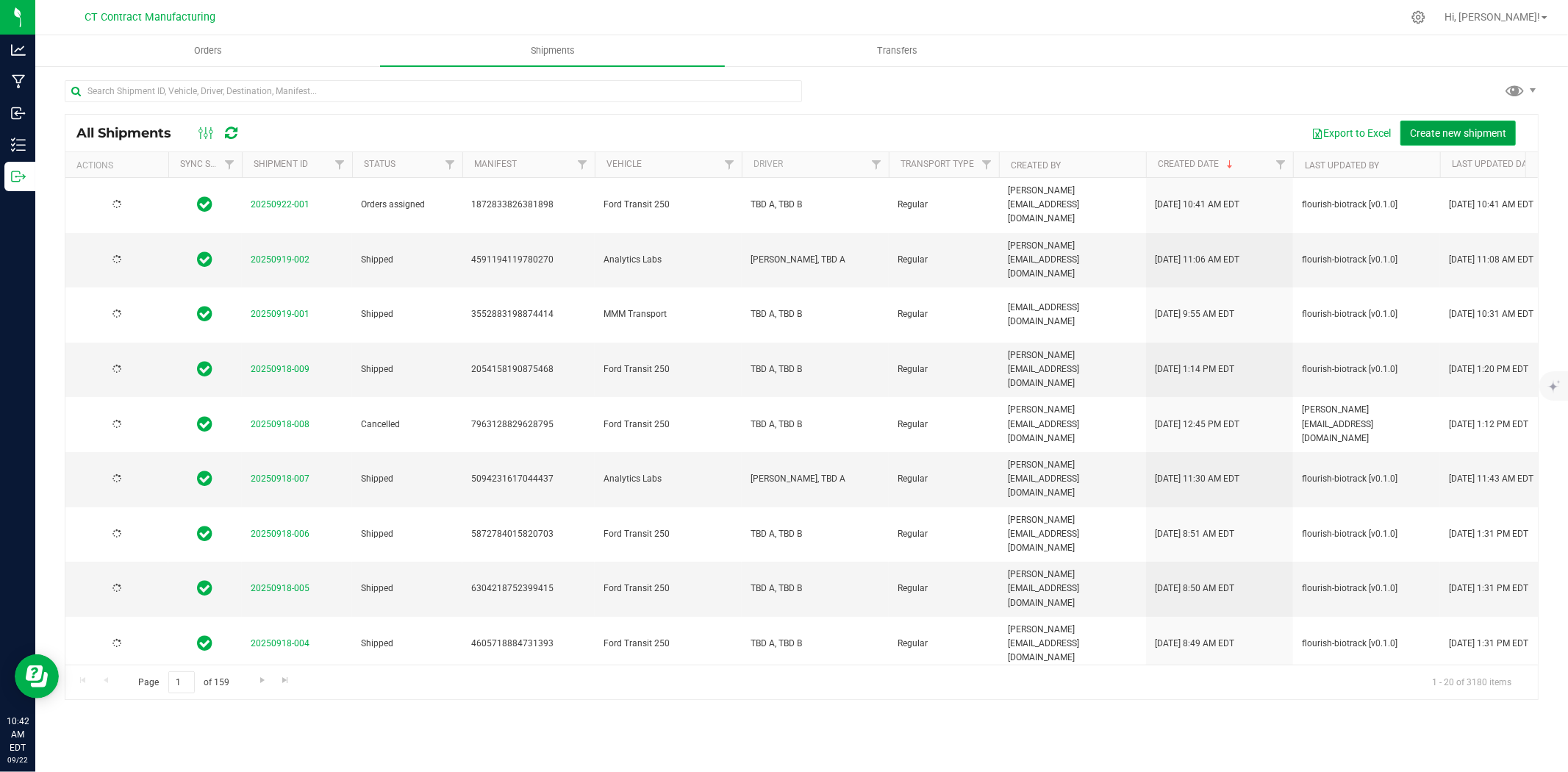
click at [1430, 133] on span "Create new shipment" at bounding box center [1458, 133] width 96 height 12
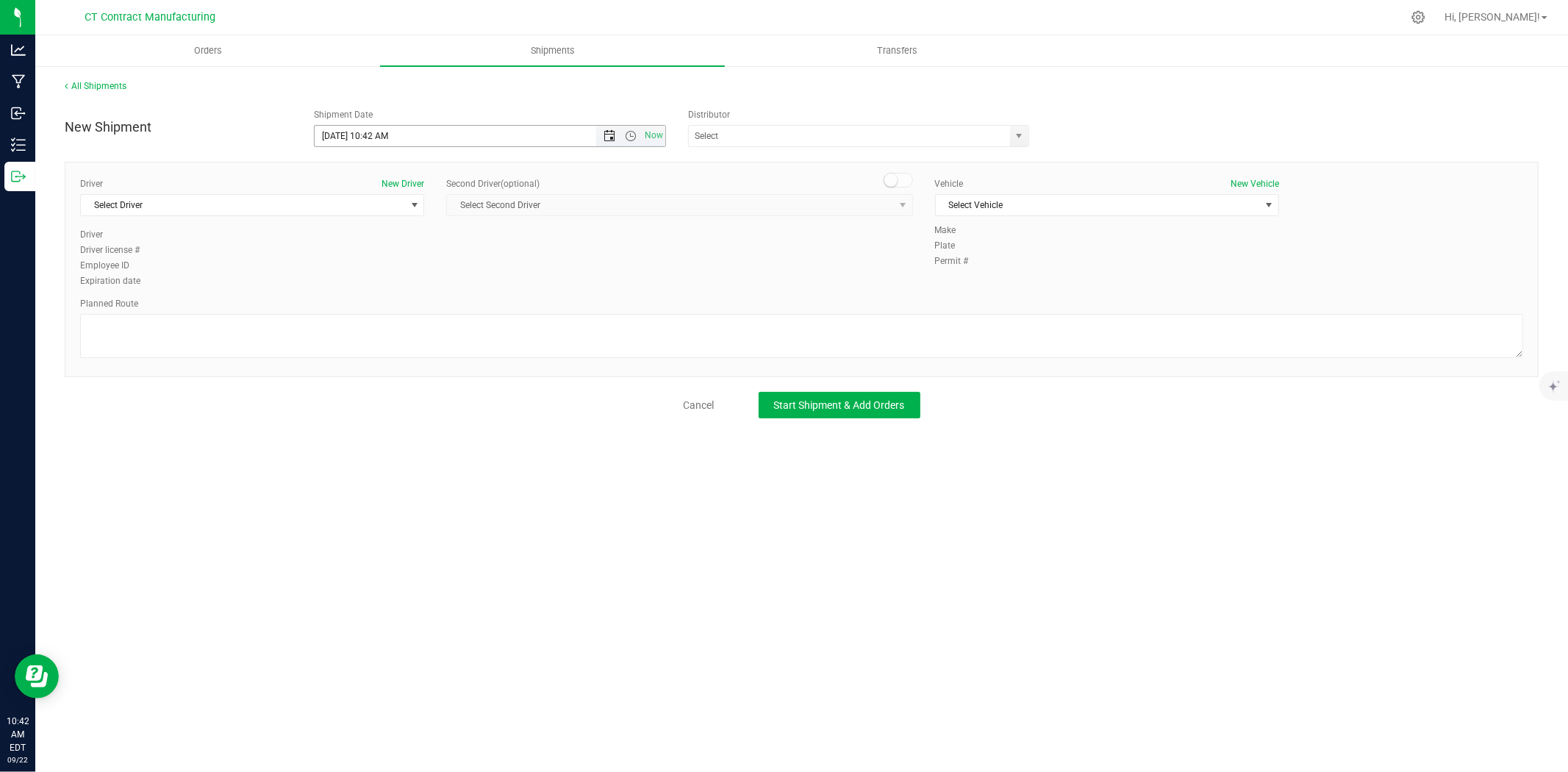
click at [609, 133] on span "Open the date view" at bounding box center [609, 136] width 12 height 12
click at [375, 278] on link "23" at bounding box center [370, 286] width 22 height 23
click at [632, 138] on span "Open the time view" at bounding box center [630, 136] width 12 height 12
click at [464, 215] on li "8:00 AM" at bounding box center [489, 217] width 349 height 19
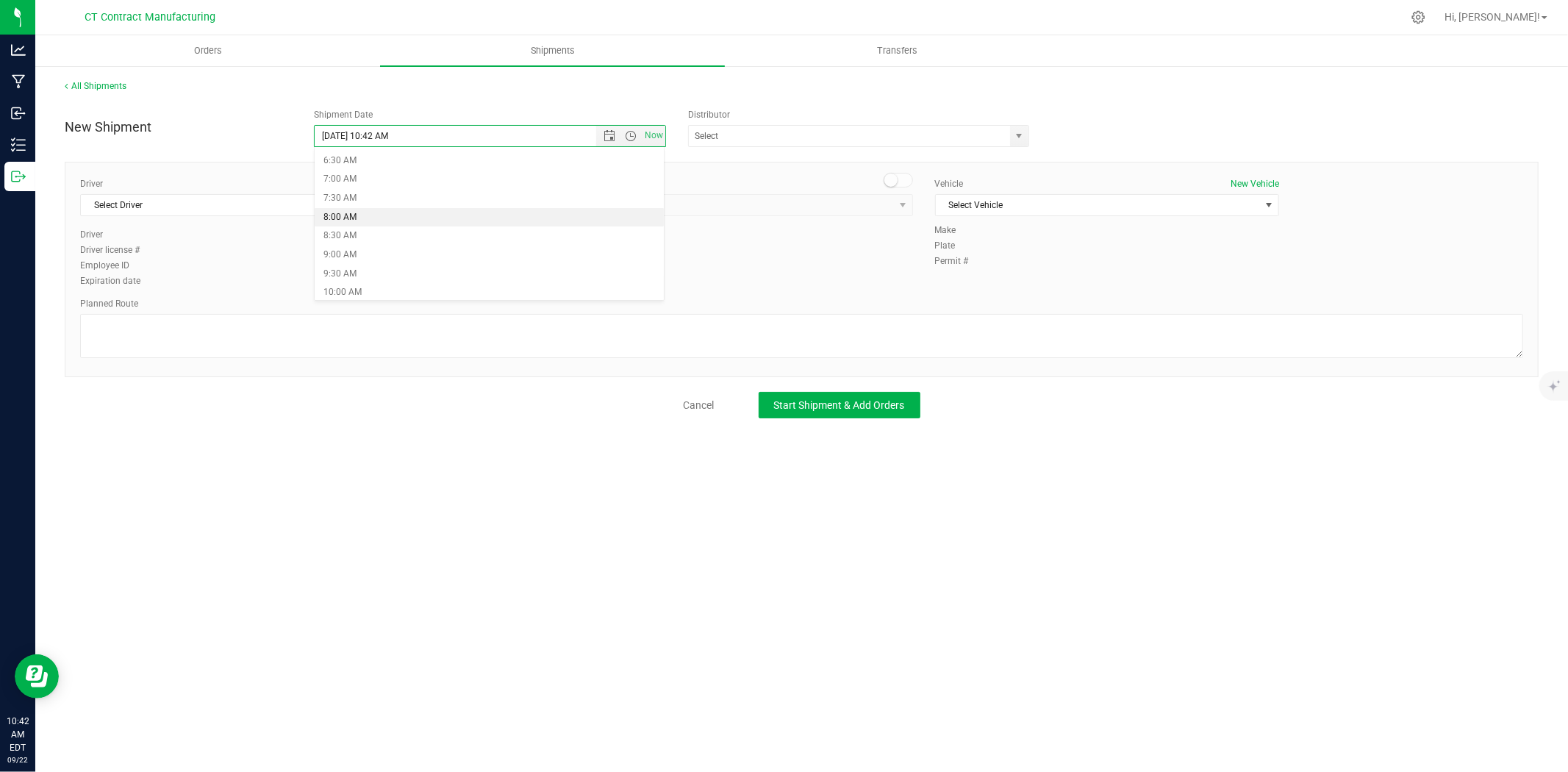
type input "9/23/2025 8:00 AM"
click at [1022, 137] on span "select" at bounding box center [1019, 136] width 12 height 12
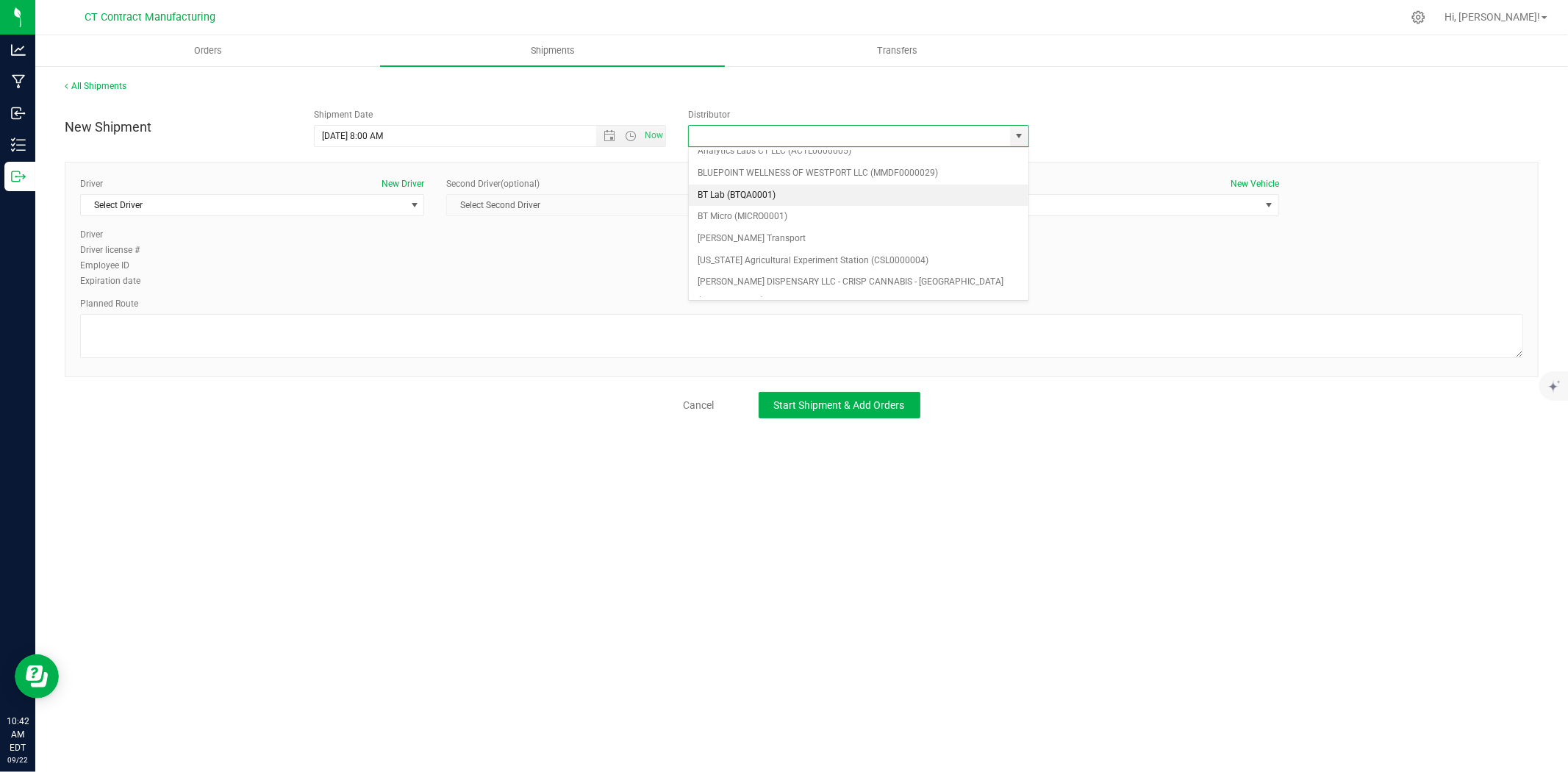
scroll to position [82, 0]
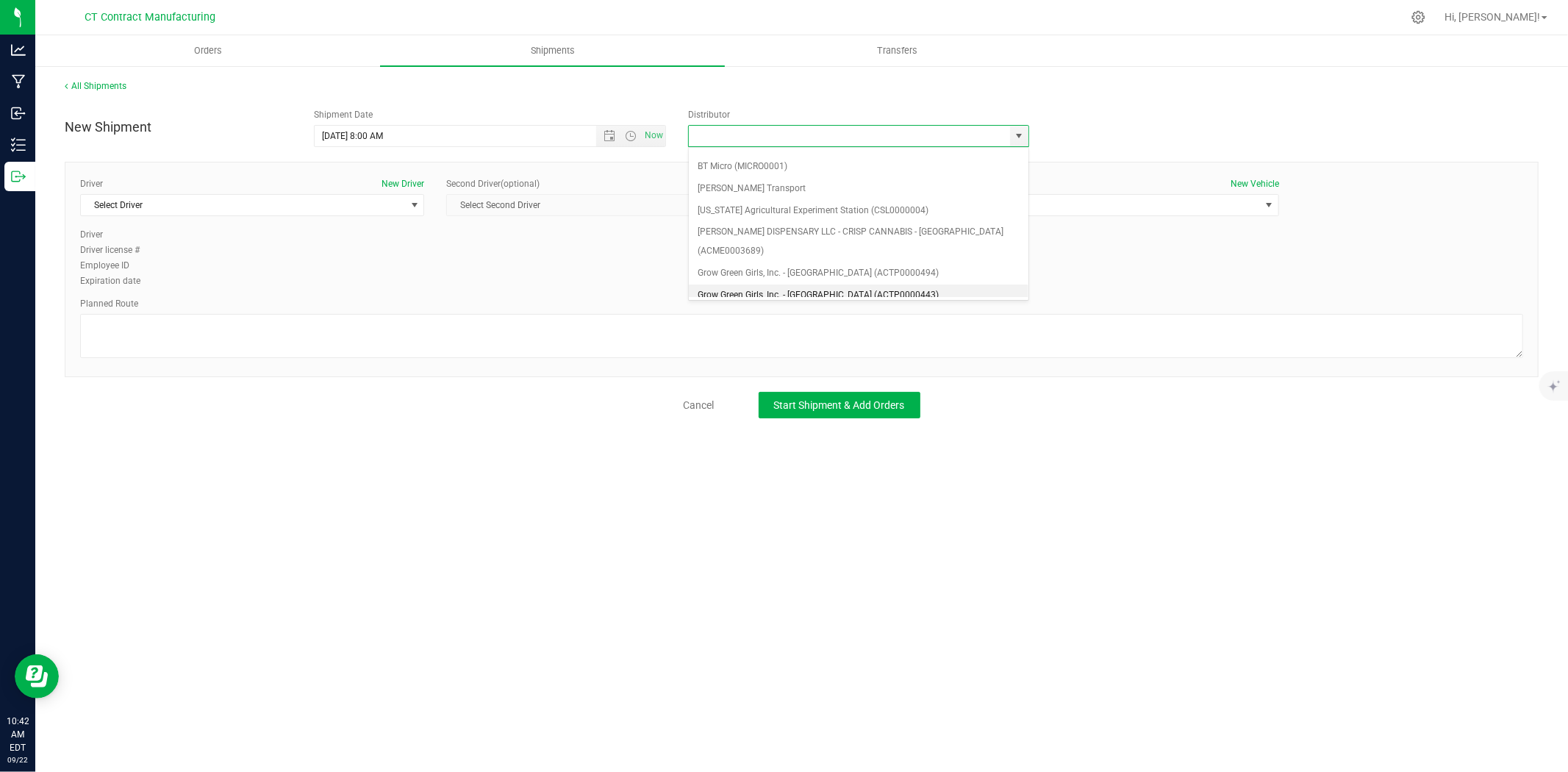
click at [840, 285] on li "Grow Green Girls, Inc. - Westbrook (ACTP0000443)" at bounding box center [858, 295] width 339 height 22
type input "Grow Green Girls, Inc. - Westbrook (ACTP0000443)"
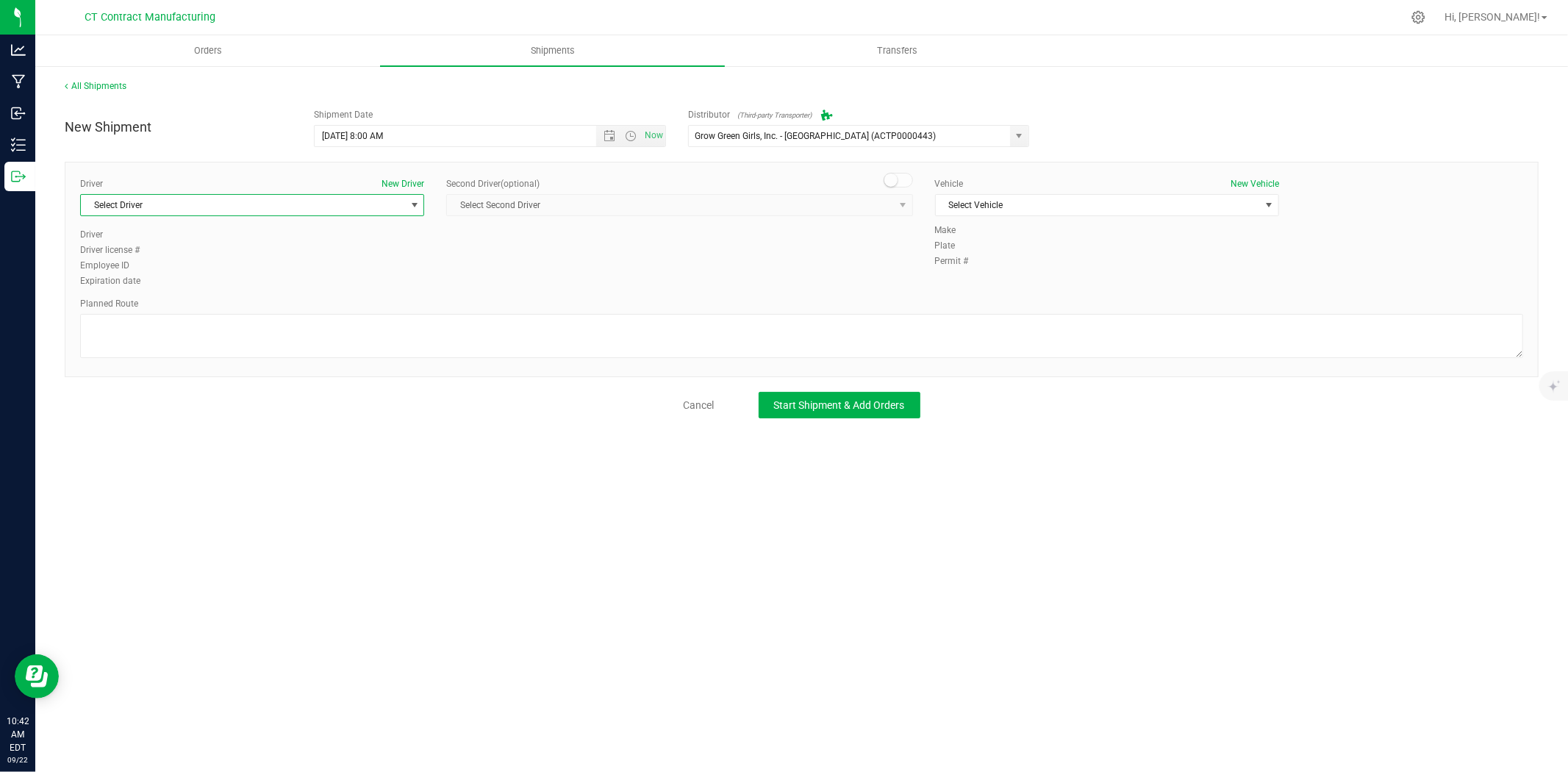
click at [274, 204] on span "Select Driver" at bounding box center [243, 205] width 324 height 21
click at [146, 256] on li "TBD A" at bounding box center [252, 267] width 342 height 22
click at [905, 186] on span at bounding box center [899, 180] width 29 height 15
click at [900, 203] on span "select" at bounding box center [902, 204] width 12 height 12
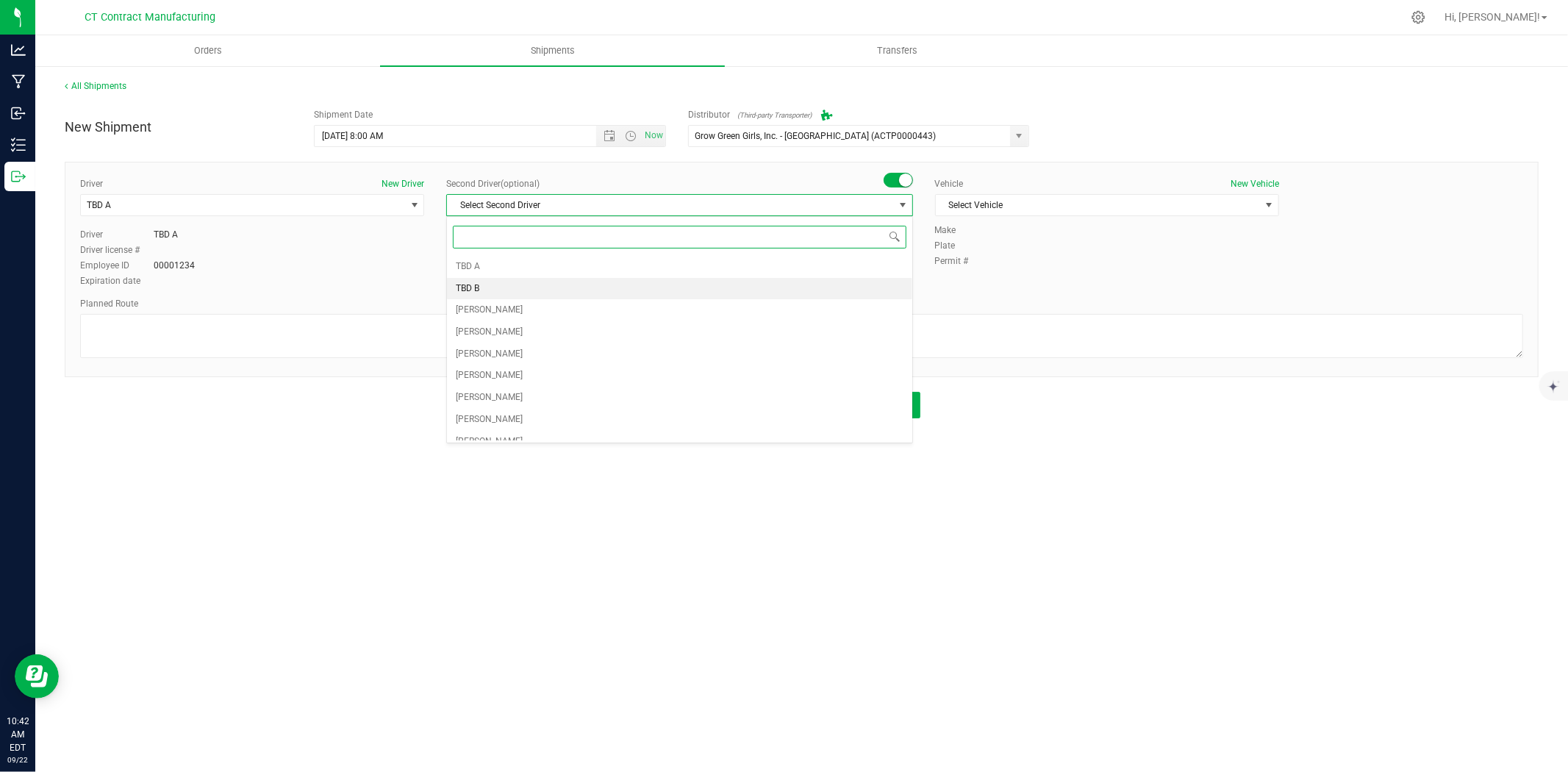
click at [544, 297] on li "TBD B" at bounding box center [679, 288] width 464 height 22
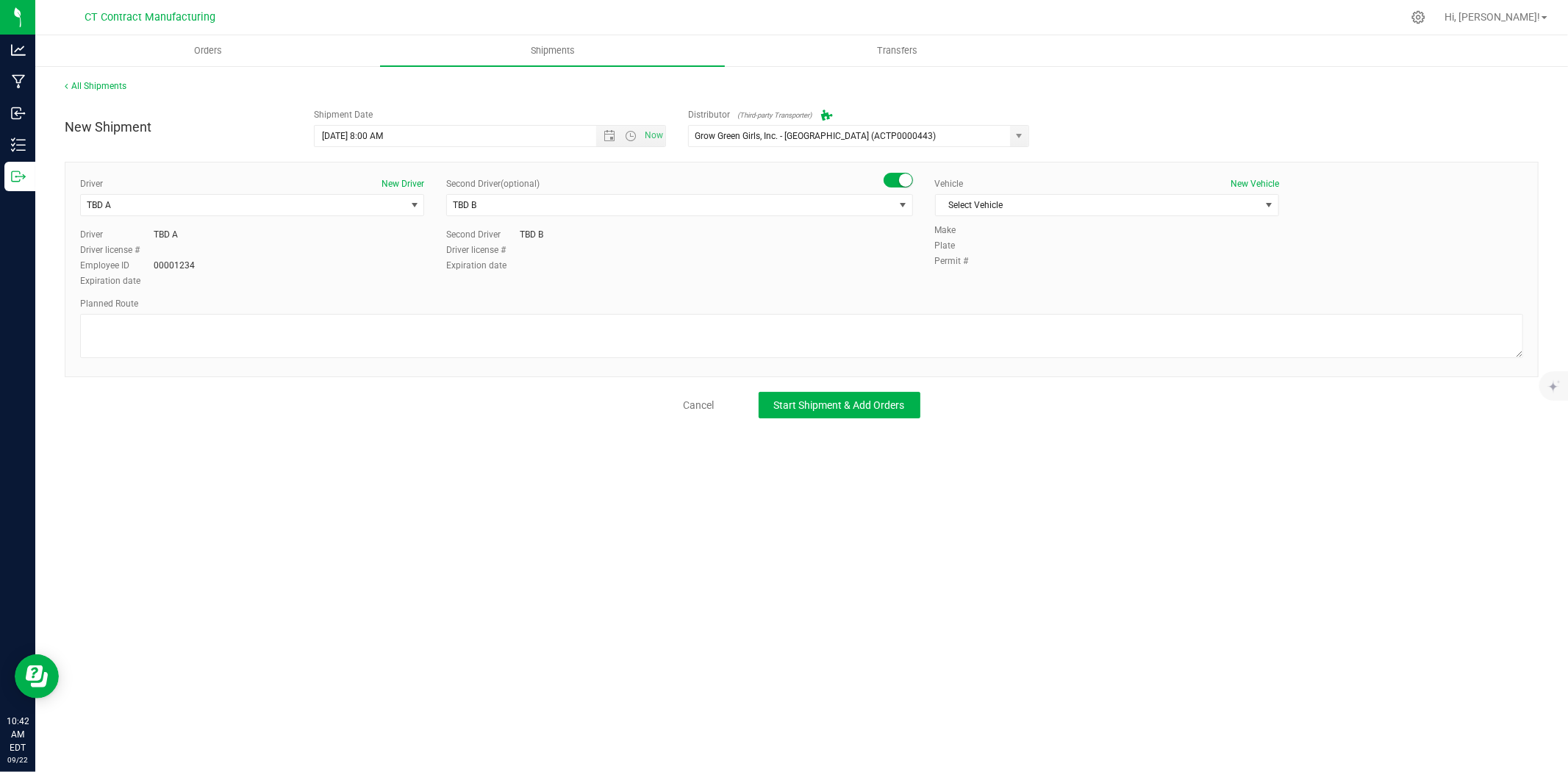
click at [1101, 190] on div "Vehicle New Vehicle" at bounding box center [1107, 184] width 344 height 13
drag, startPoint x: 1092, startPoint y: 204, endPoint x: 1076, endPoint y: 210, distance: 17.1
click at [1092, 204] on span "Select Vehicle" at bounding box center [1098, 205] width 324 height 21
click at [964, 254] on li "Ford Transit 250" at bounding box center [1107, 252] width 342 height 22
click at [821, 328] on textarea at bounding box center [801, 335] width 1443 height 44
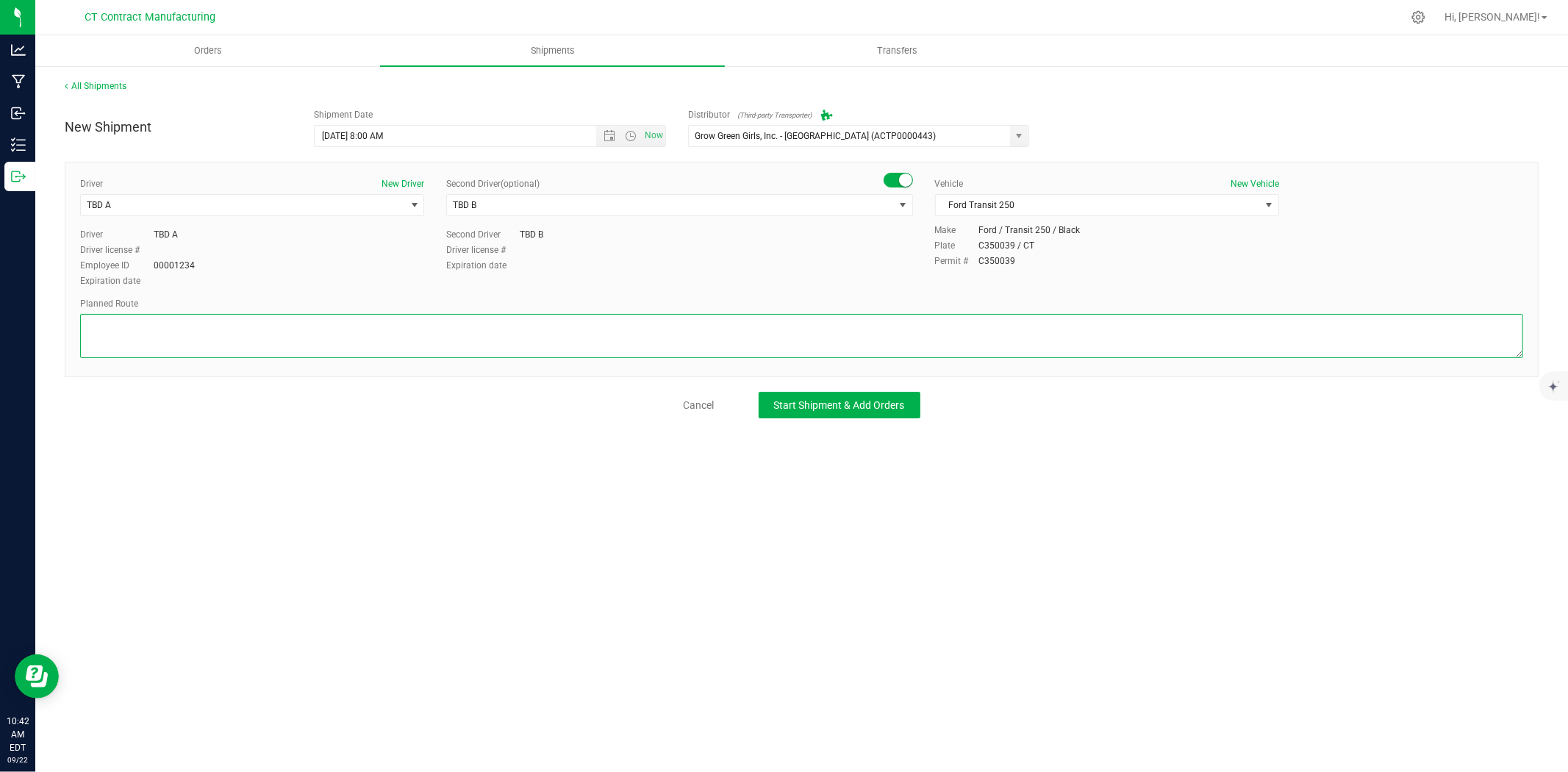
paste textarea "00003360_CURALEAF_STAMFORD"
drag, startPoint x: 224, startPoint y: 356, endPoint x: 77, endPoint y: 361, distance: 147.1
click at [78, 361] on div "Driver New Driver TBD A Select Driver TBD A TBD B Andrew Breuninger Kalvin Burg…" at bounding box center [801, 269] width 1474 height 215
click at [215, 337] on textarea at bounding box center [801, 335] width 1443 height 44
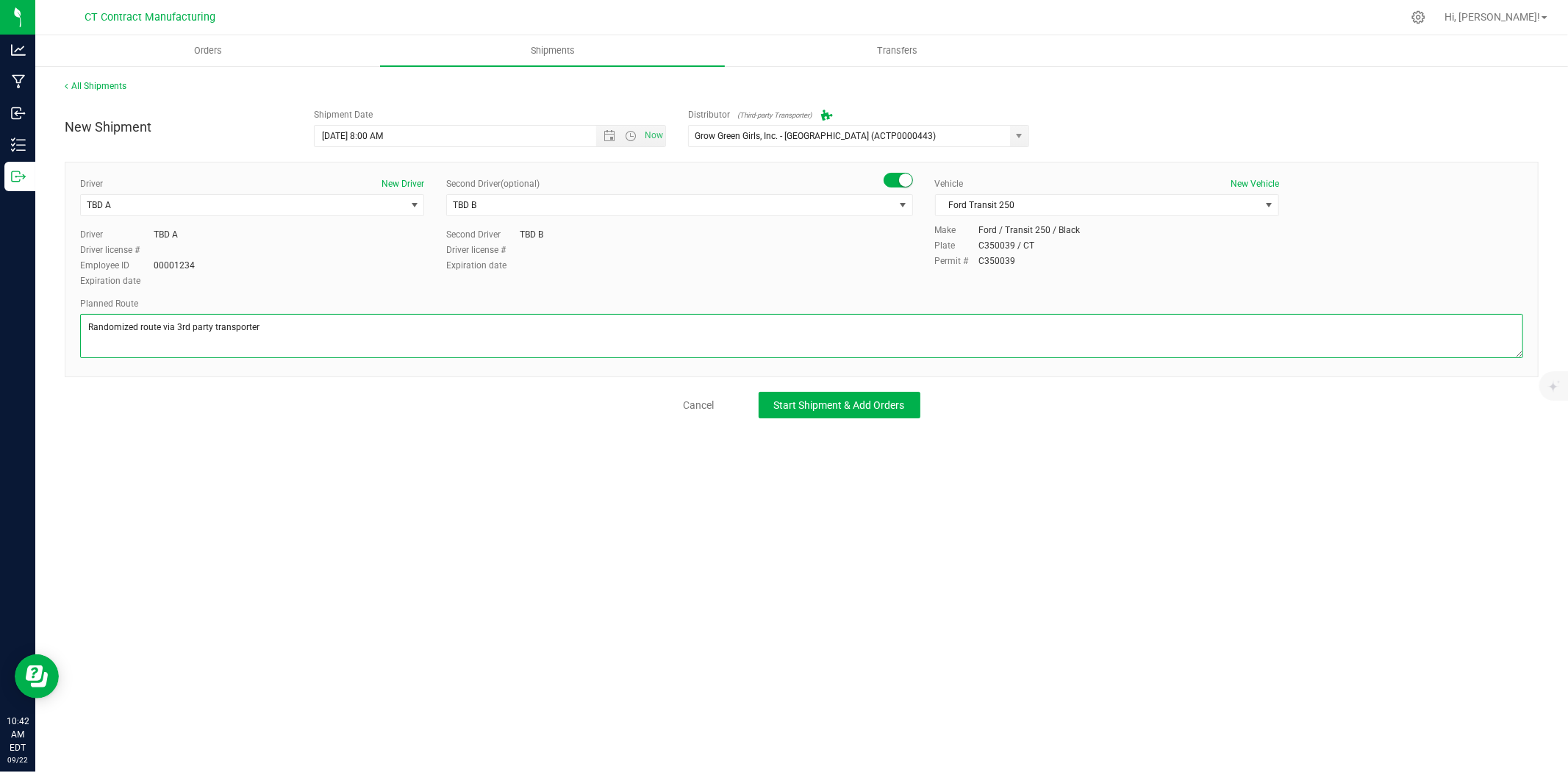
click at [215, 337] on textarea at bounding box center [801, 335] width 1443 height 44
type textarea "Randomized route via 3rd party transporter"
click at [831, 412] on button "Start Shipment & Add Orders" at bounding box center [840, 405] width 162 height 26
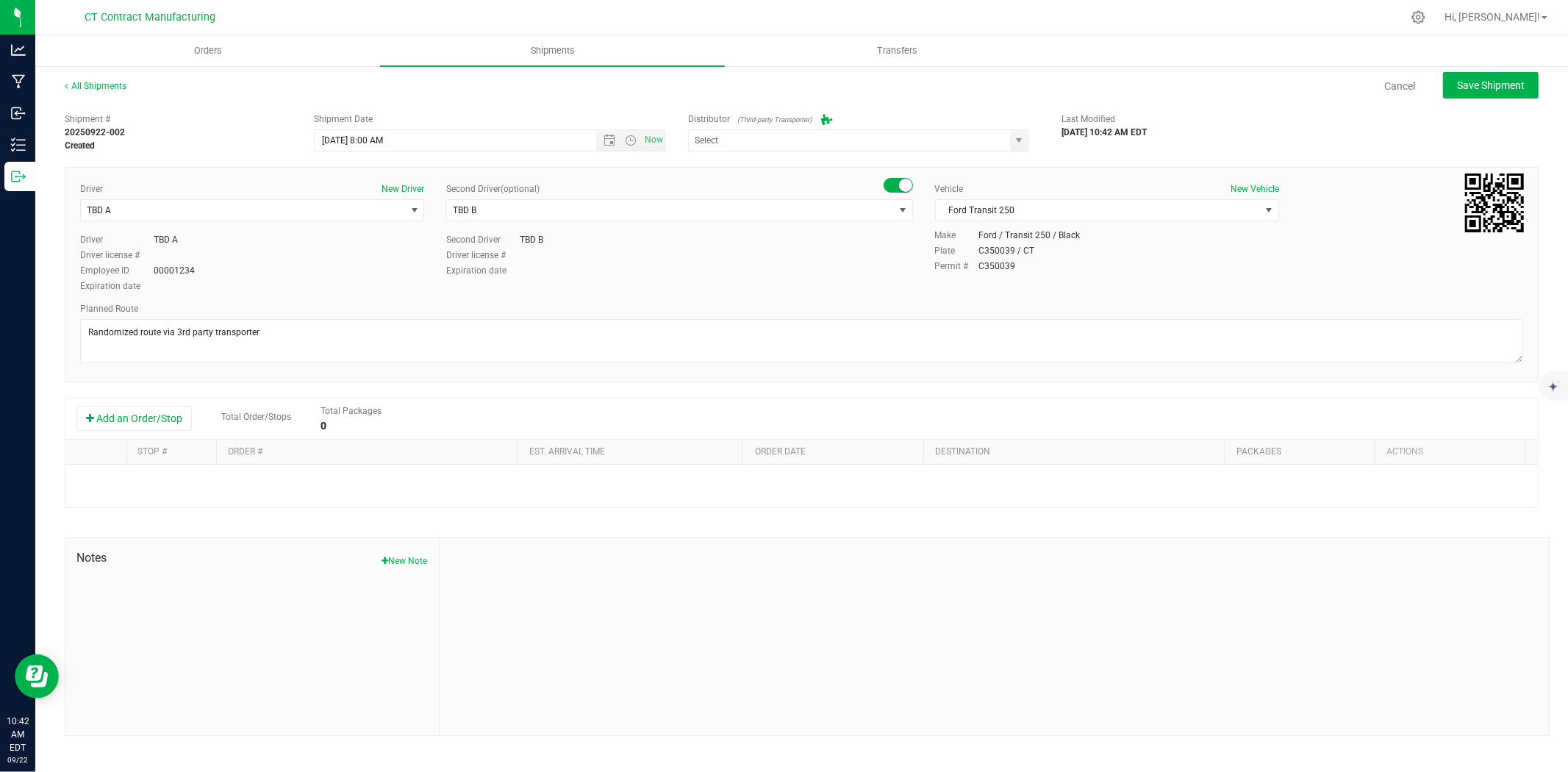
type input "Grow Green Girls, Inc. - Westbrook (ACTP0000443)"
click at [145, 416] on button "Add an Order/Stop" at bounding box center [134, 418] width 116 height 25
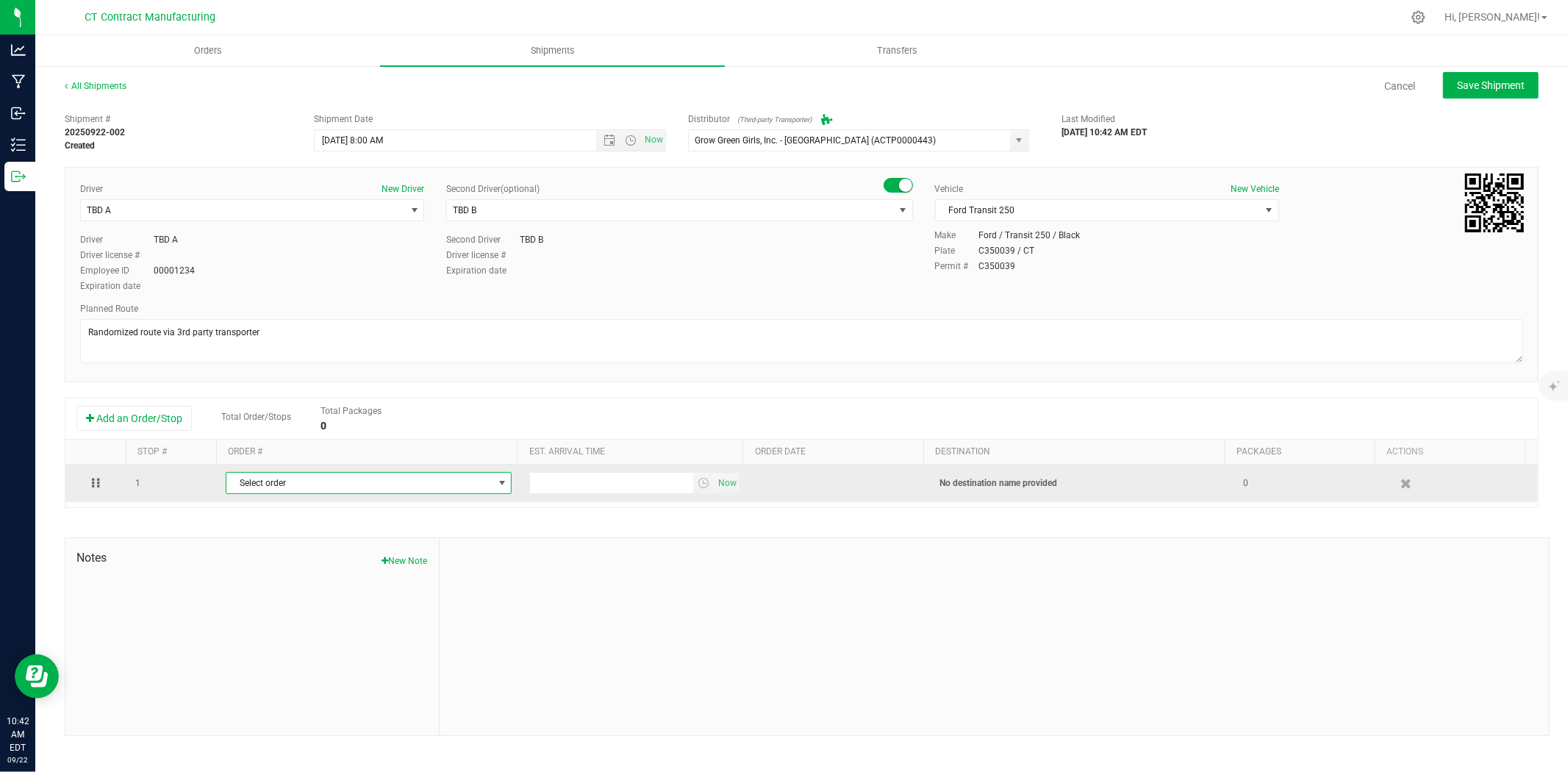
click at [263, 482] on span "Select order" at bounding box center [359, 483] width 266 height 21
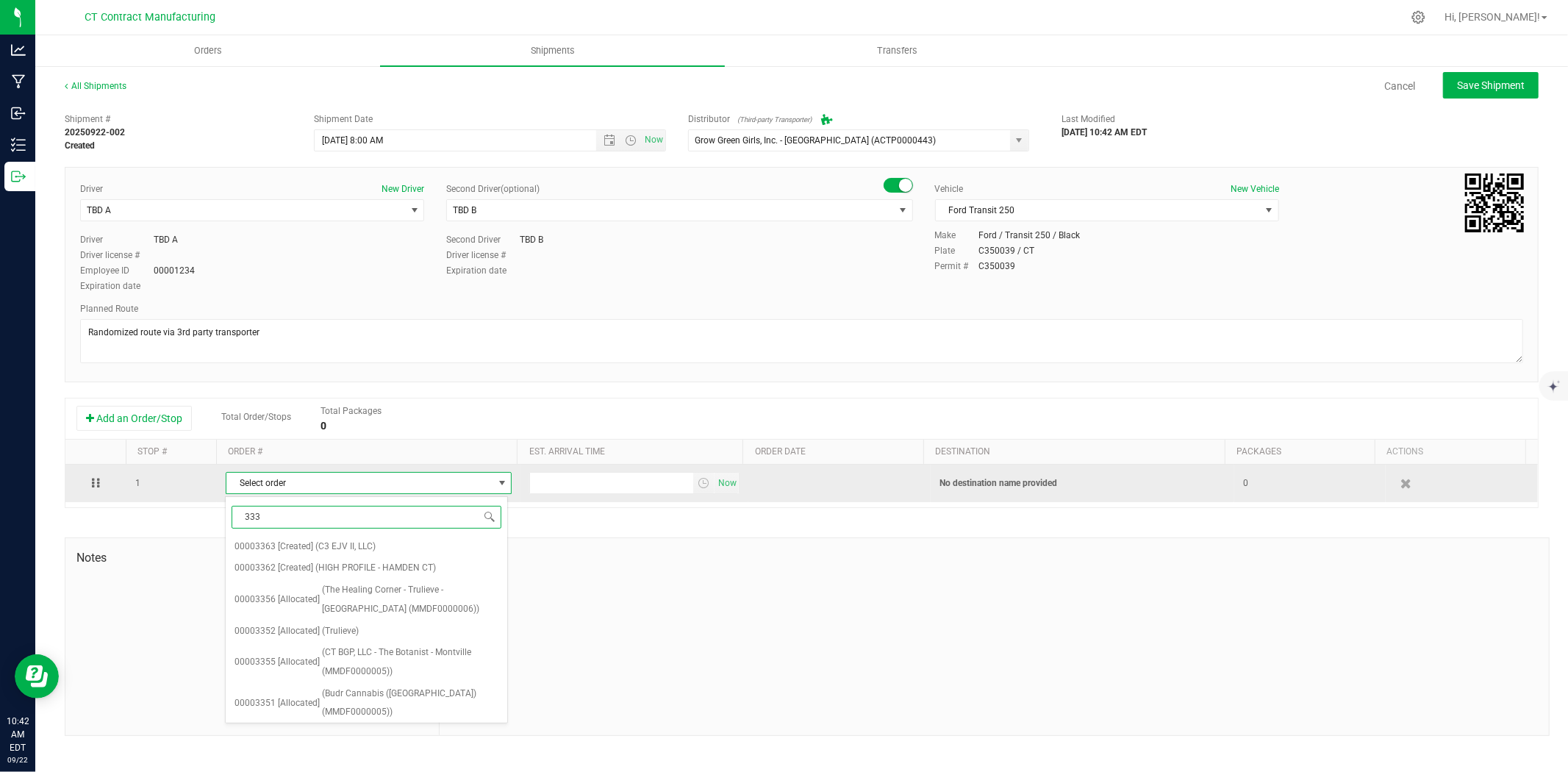
type input "3335"
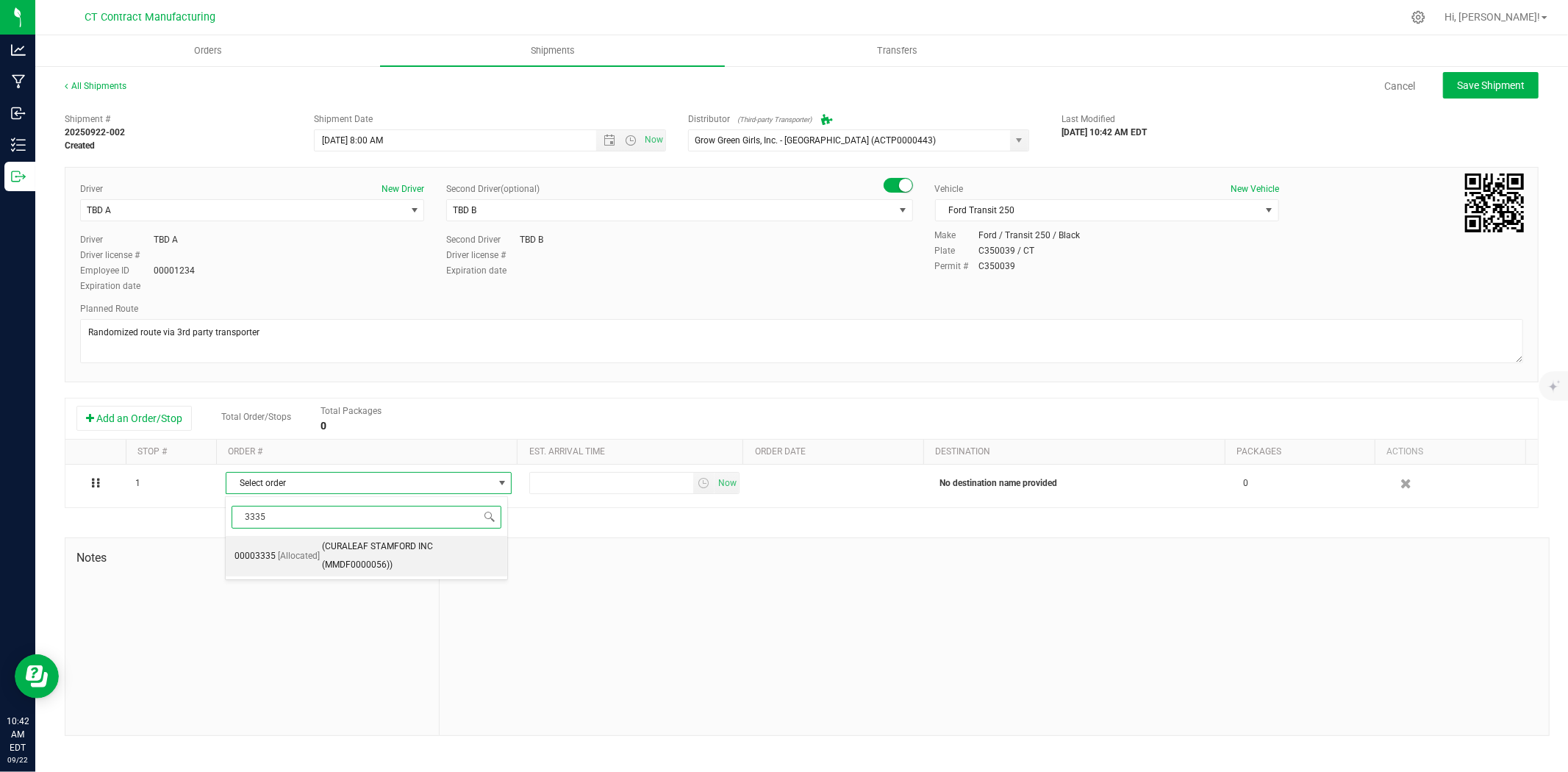
click at [368, 561] on span "(CURALEAF STAMFORD INC (MMDF0000056))" at bounding box center [410, 556] width 177 height 38
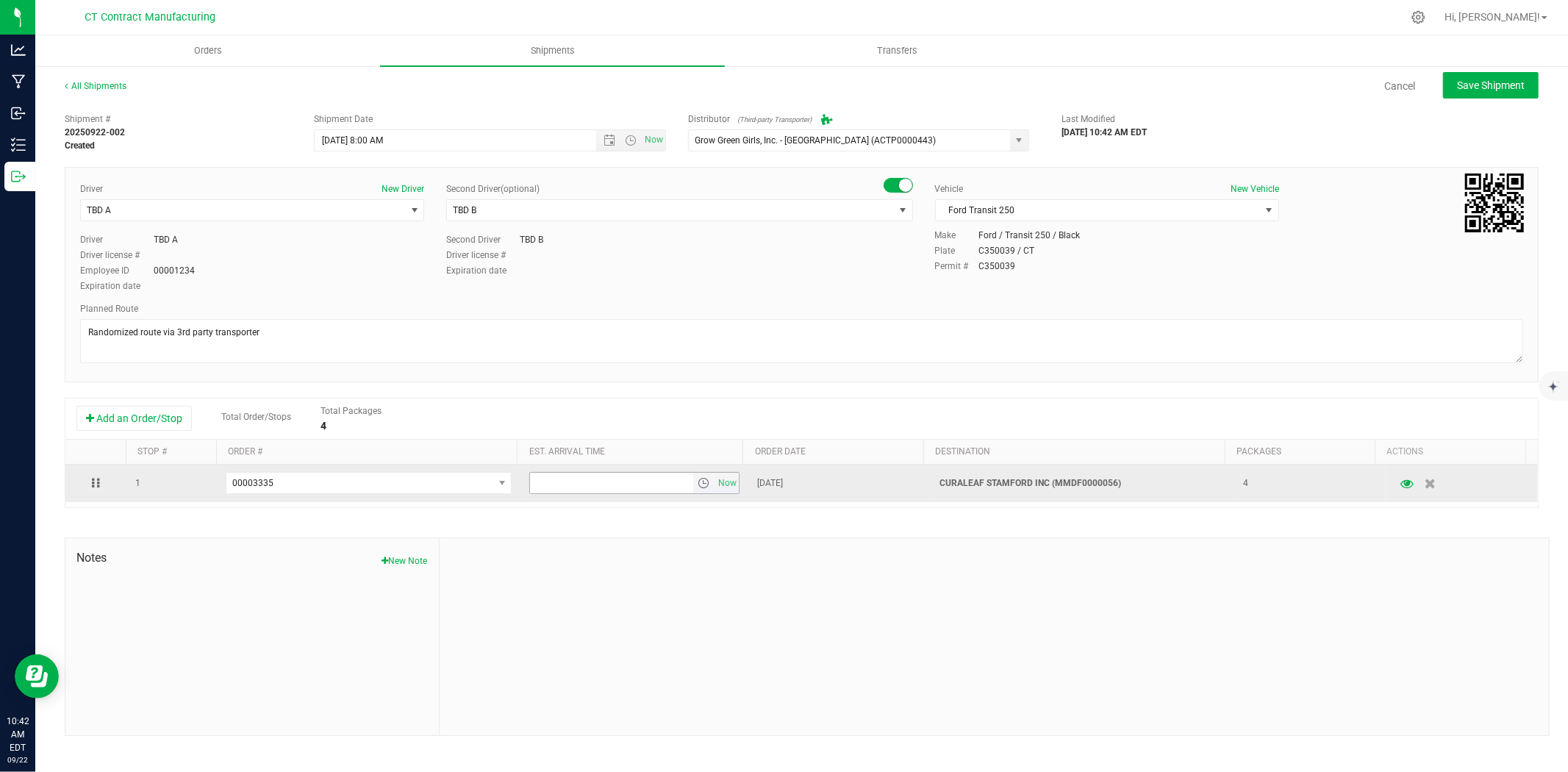
click at [697, 489] on span "select" at bounding box center [703, 483] width 12 height 12
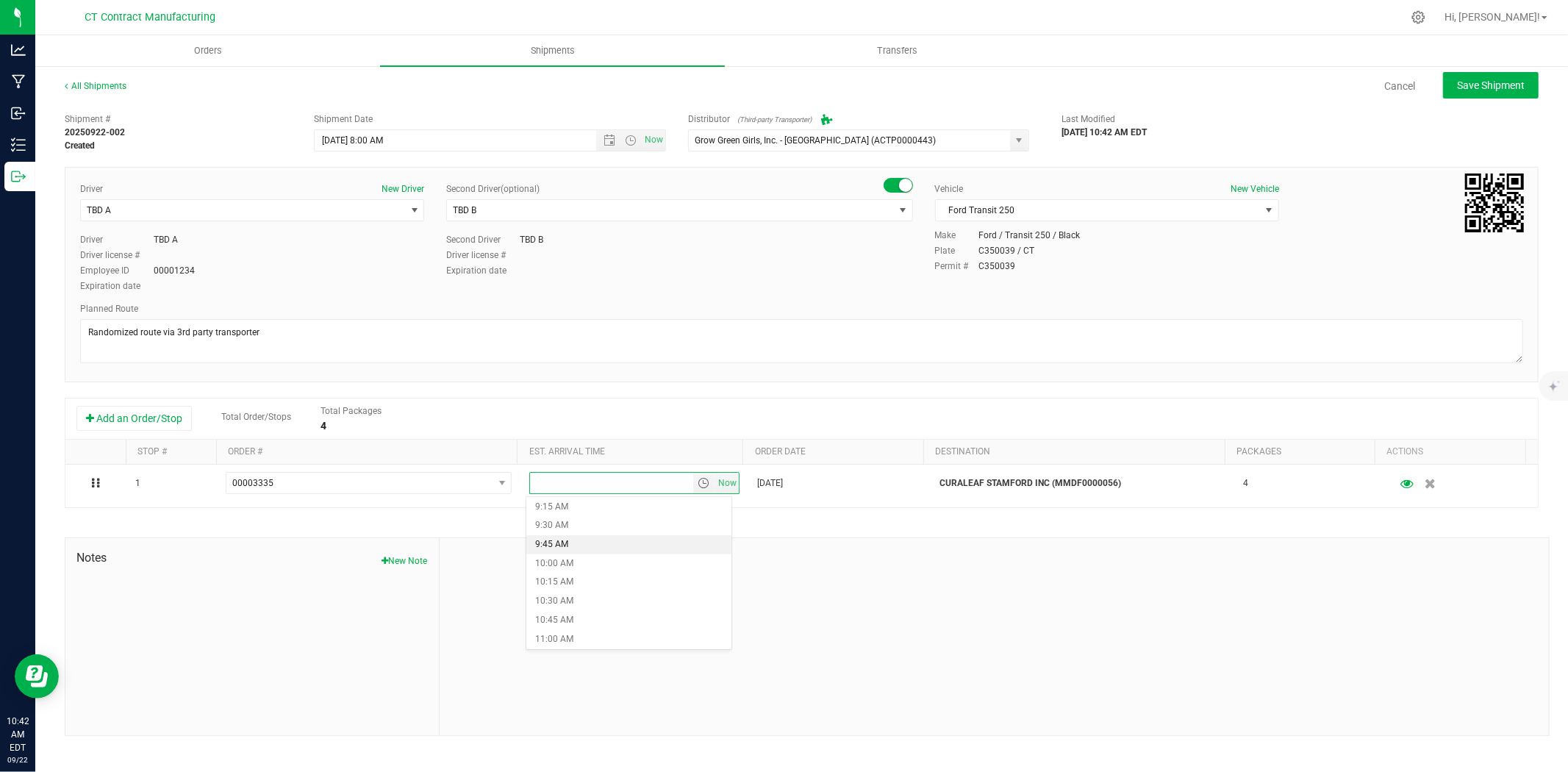
scroll to position [735, 0]
click at [606, 592] on li "10:45 AM" at bounding box center [629, 586] width 205 height 19
click at [1489, 83] on span "Save Shipment" at bounding box center [1491, 85] width 68 height 12
type input "9/23/2025 12:00 PM"
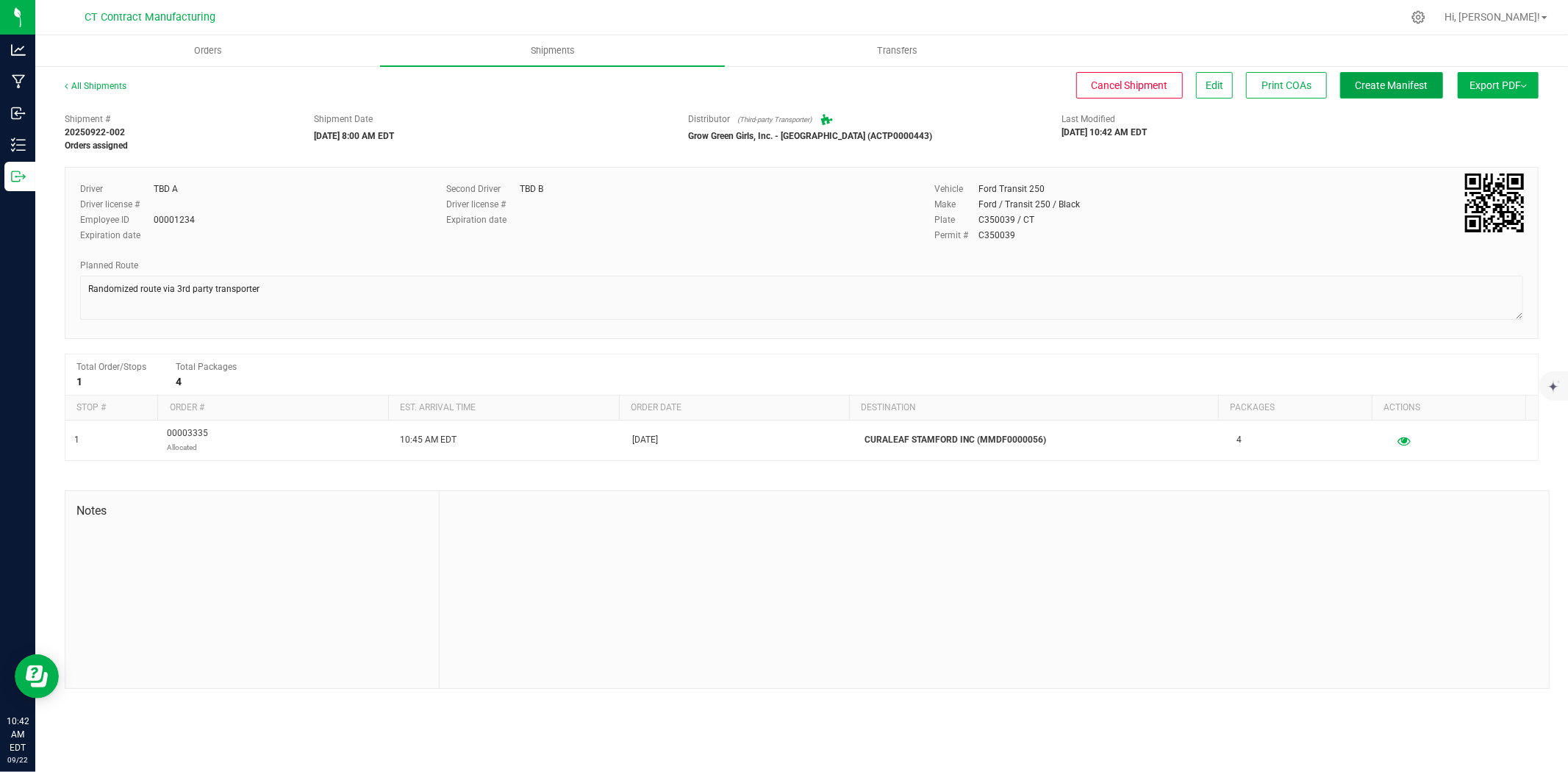
click at [1415, 86] on span "Create Manifest" at bounding box center [1392, 85] width 72 height 12
click at [117, 76] on div "All Shipments Cancel Shipment Edit Print COAs Ship Transfer Export PDF Manifest…" at bounding box center [801, 384] width 1533 height 639
click at [117, 83] on link "All Shipments" at bounding box center [96, 86] width 62 height 10
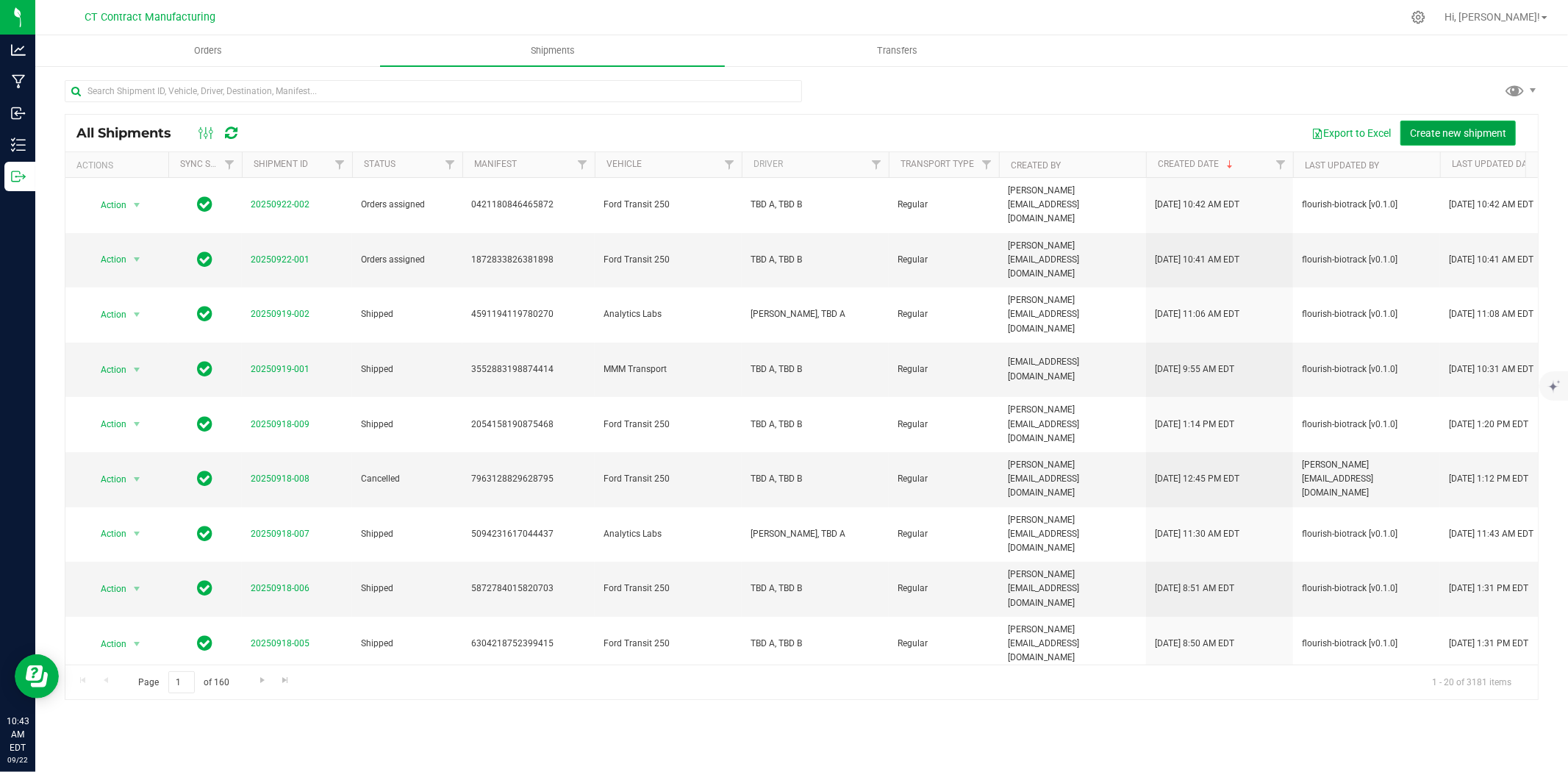
click at [1444, 130] on span "Create new shipment" at bounding box center [1458, 133] width 96 height 12
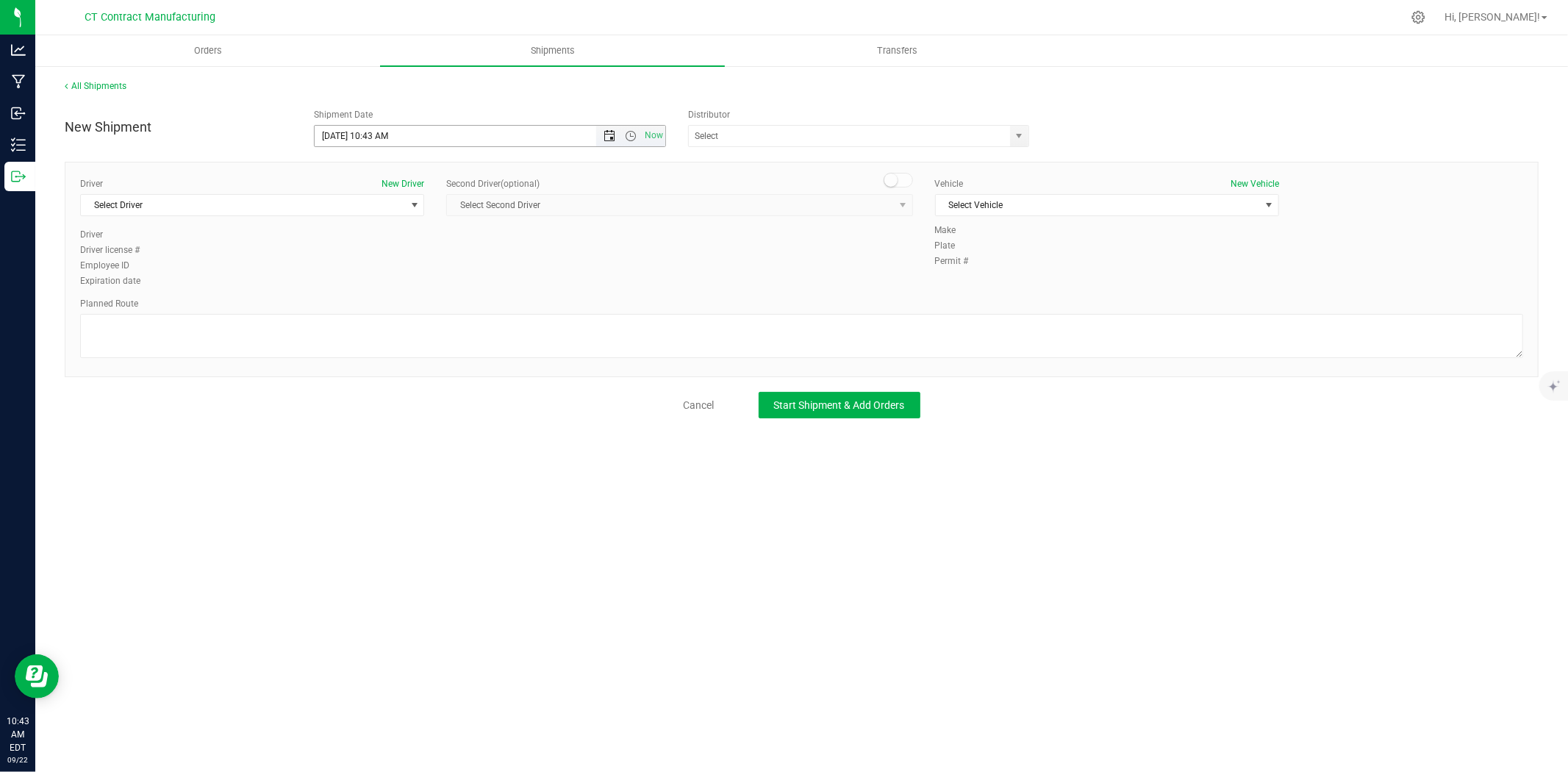
click at [609, 135] on span "Open the date view" at bounding box center [609, 136] width 12 height 12
click at [373, 285] on link "23" at bounding box center [370, 286] width 22 height 23
click at [630, 133] on span "Open the time view" at bounding box center [630, 136] width 12 height 12
click at [364, 292] on li "8:00 AM" at bounding box center [489, 299] width 349 height 19
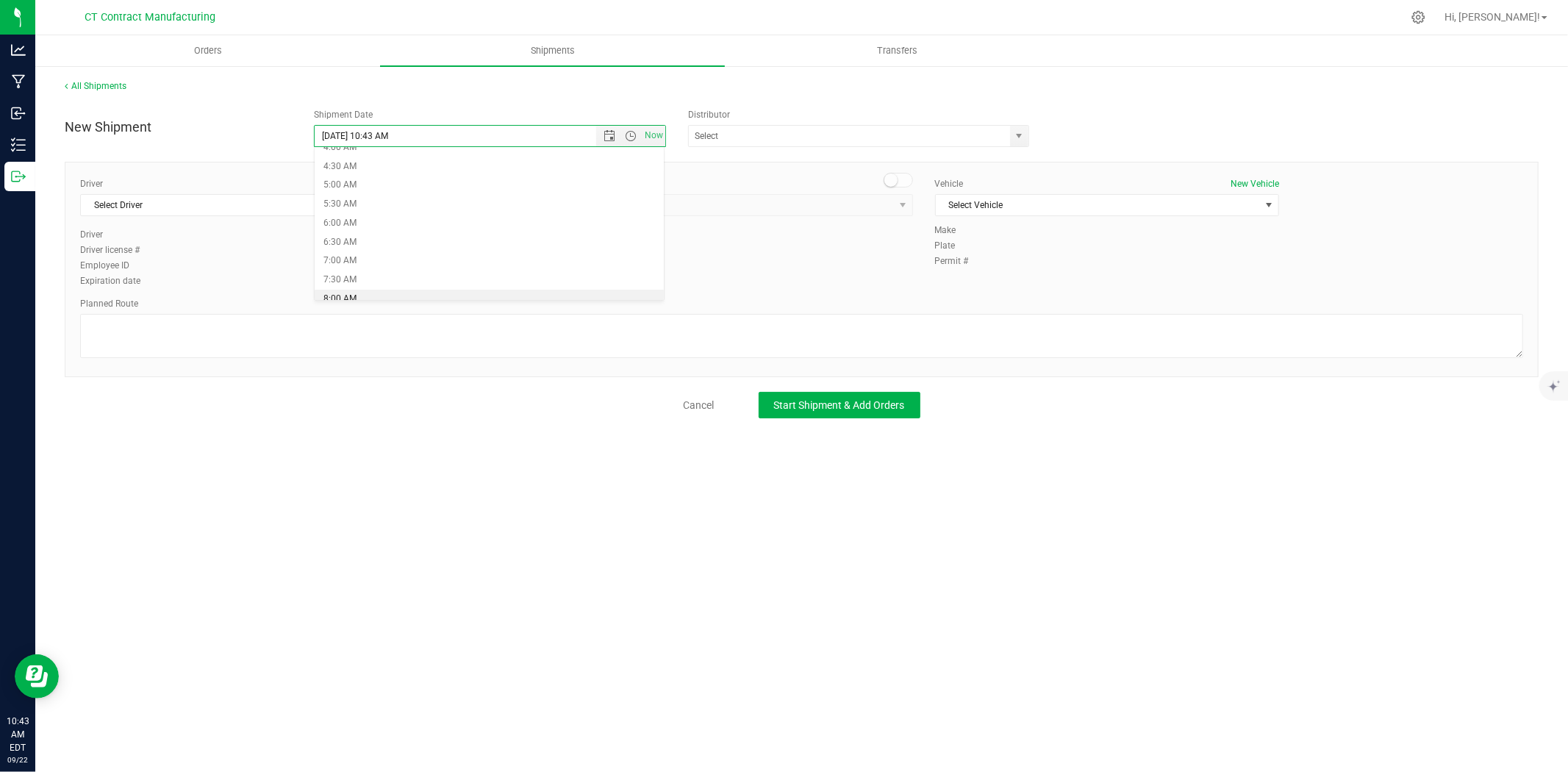
type input "9/23/2025 8:00 AM"
click at [1019, 135] on span "select" at bounding box center [1019, 136] width 12 height 12
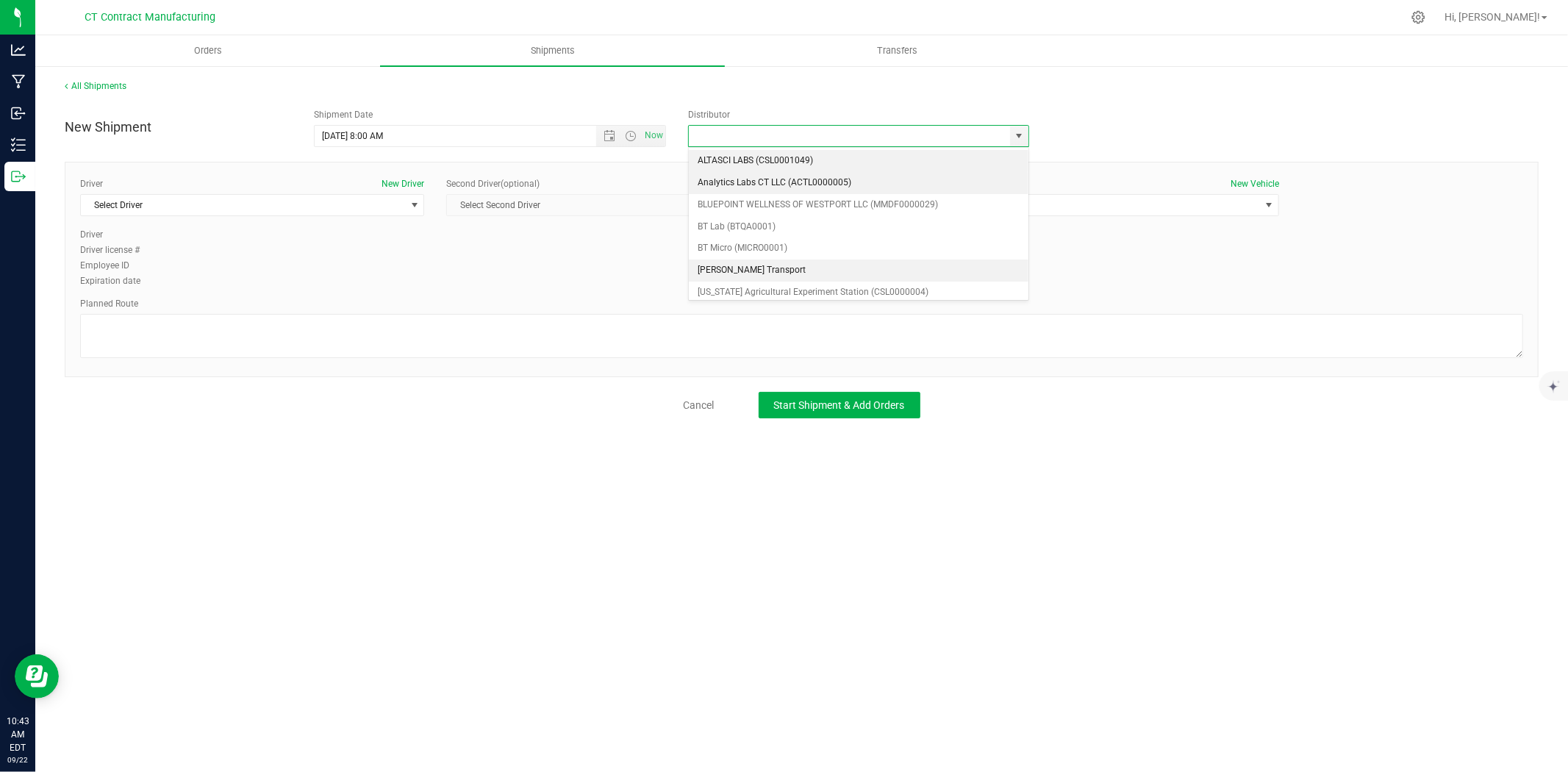
scroll to position [82, 0]
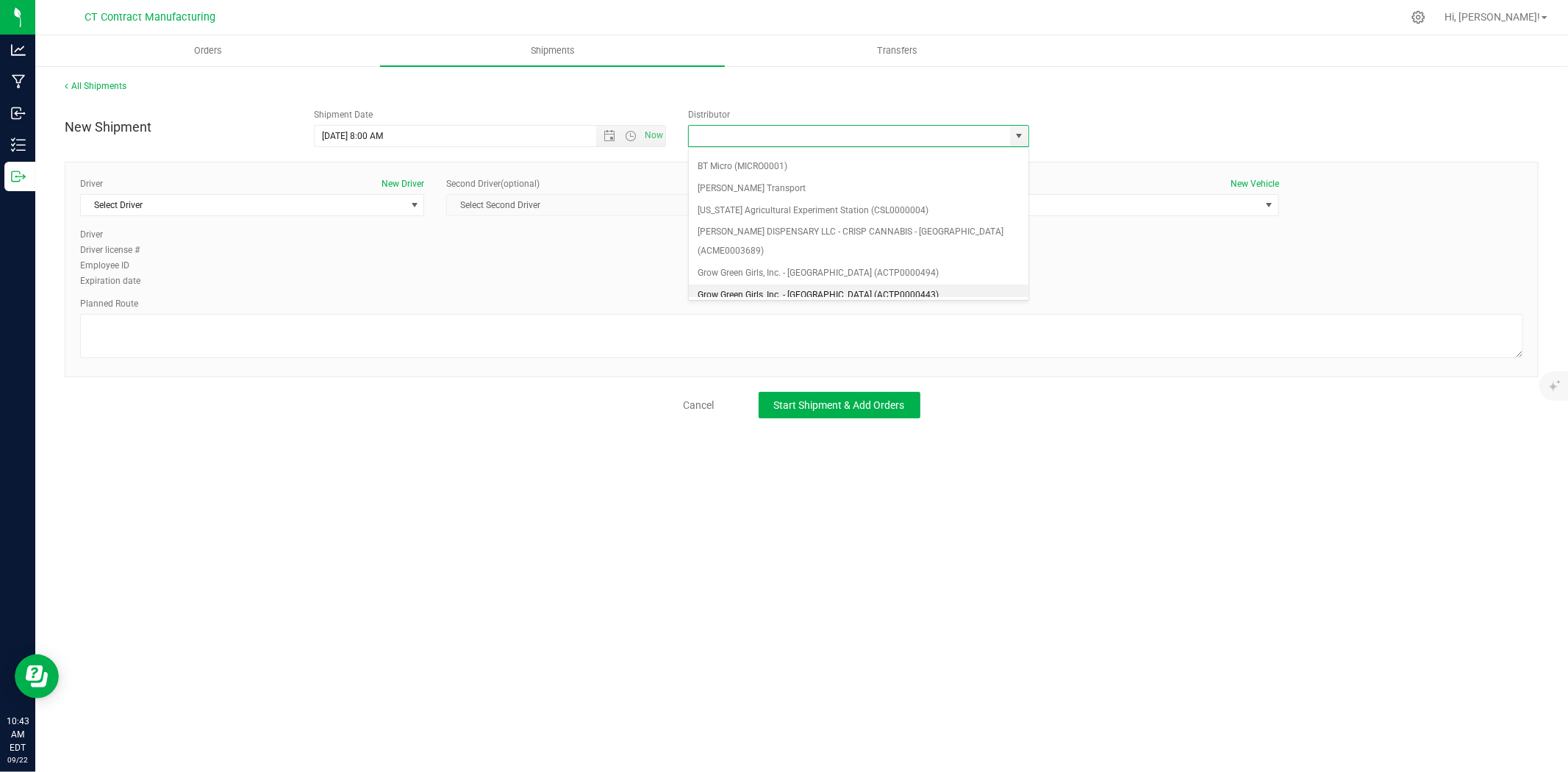
click at [863, 285] on li "Grow Green Girls, Inc. - Westbrook (ACTP0000443)" at bounding box center [858, 295] width 339 height 22
type input "Grow Green Girls, Inc. - Westbrook (ACTP0000443)"
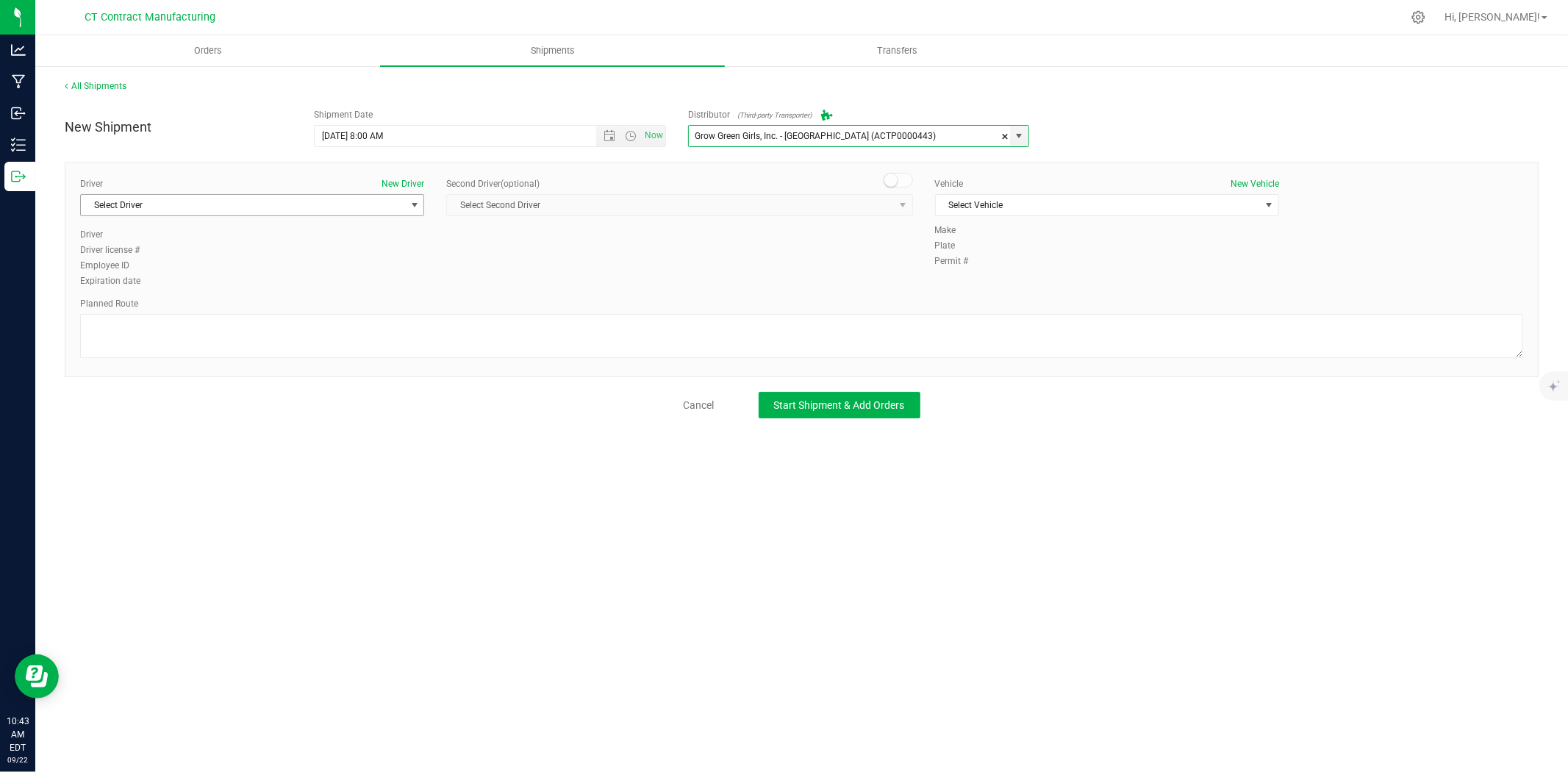
click at [414, 197] on span "select" at bounding box center [414, 205] width 19 height 21
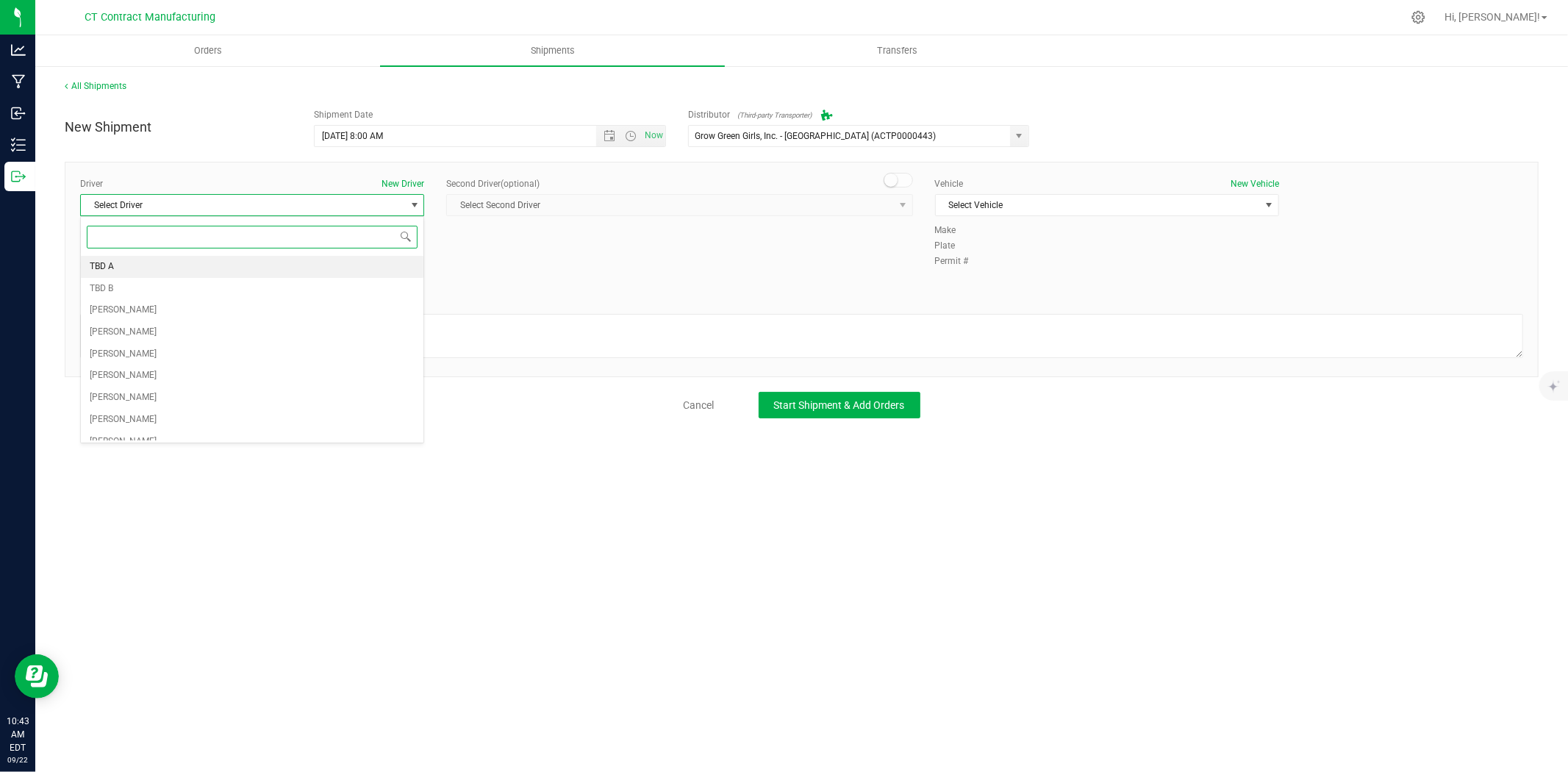
click at [206, 262] on li "TBD A" at bounding box center [252, 267] width 342 height 22
click at [897, 185] on span at bounding box center [899, 180] width 29 height 15
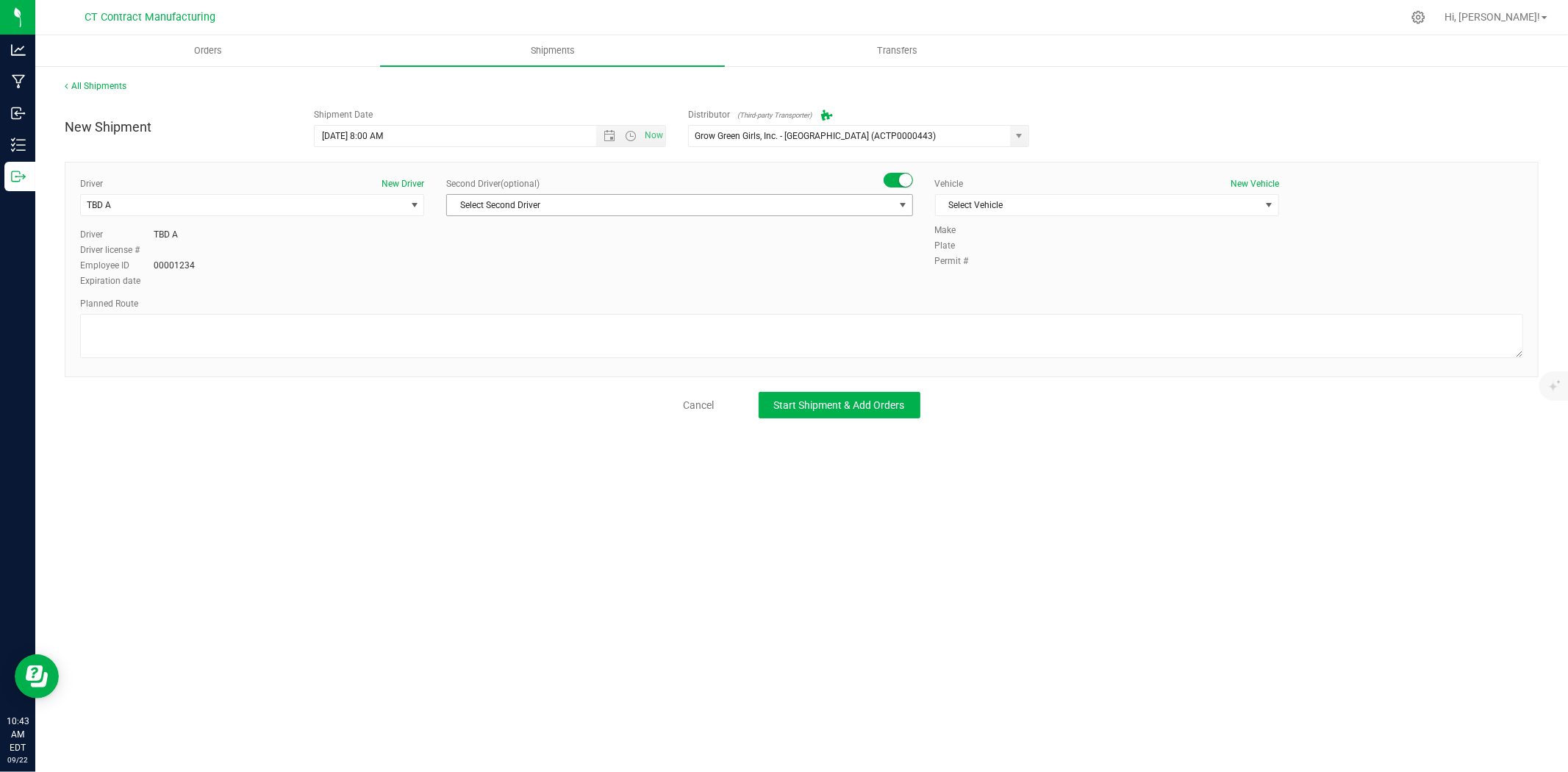
click at [895, 204] on span "select" at bounding box center [902, 205] width 19 height 21
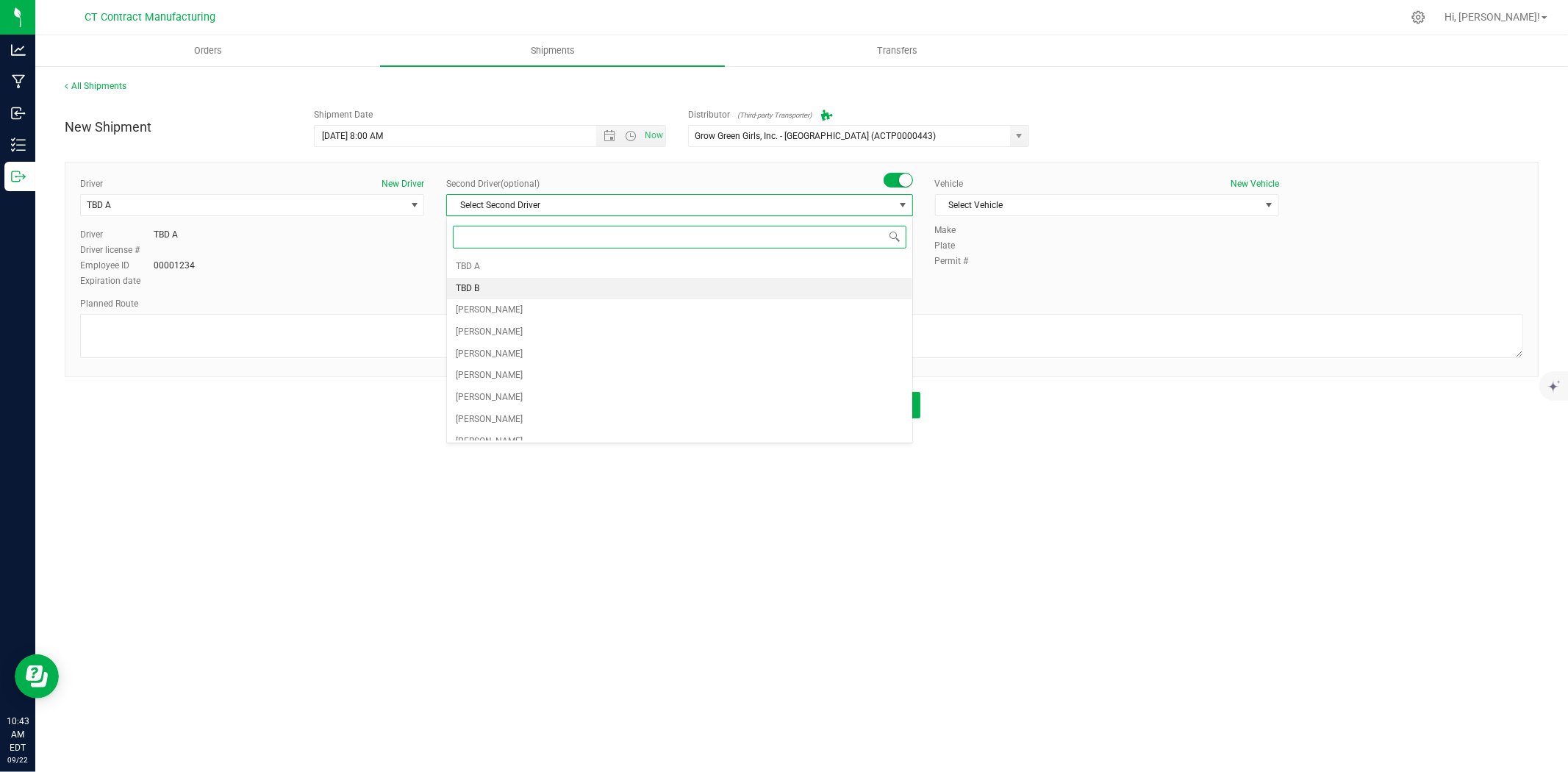
click at [582, 288] on li "TBD B" at bounding box center [679, 288] width 464 height 22
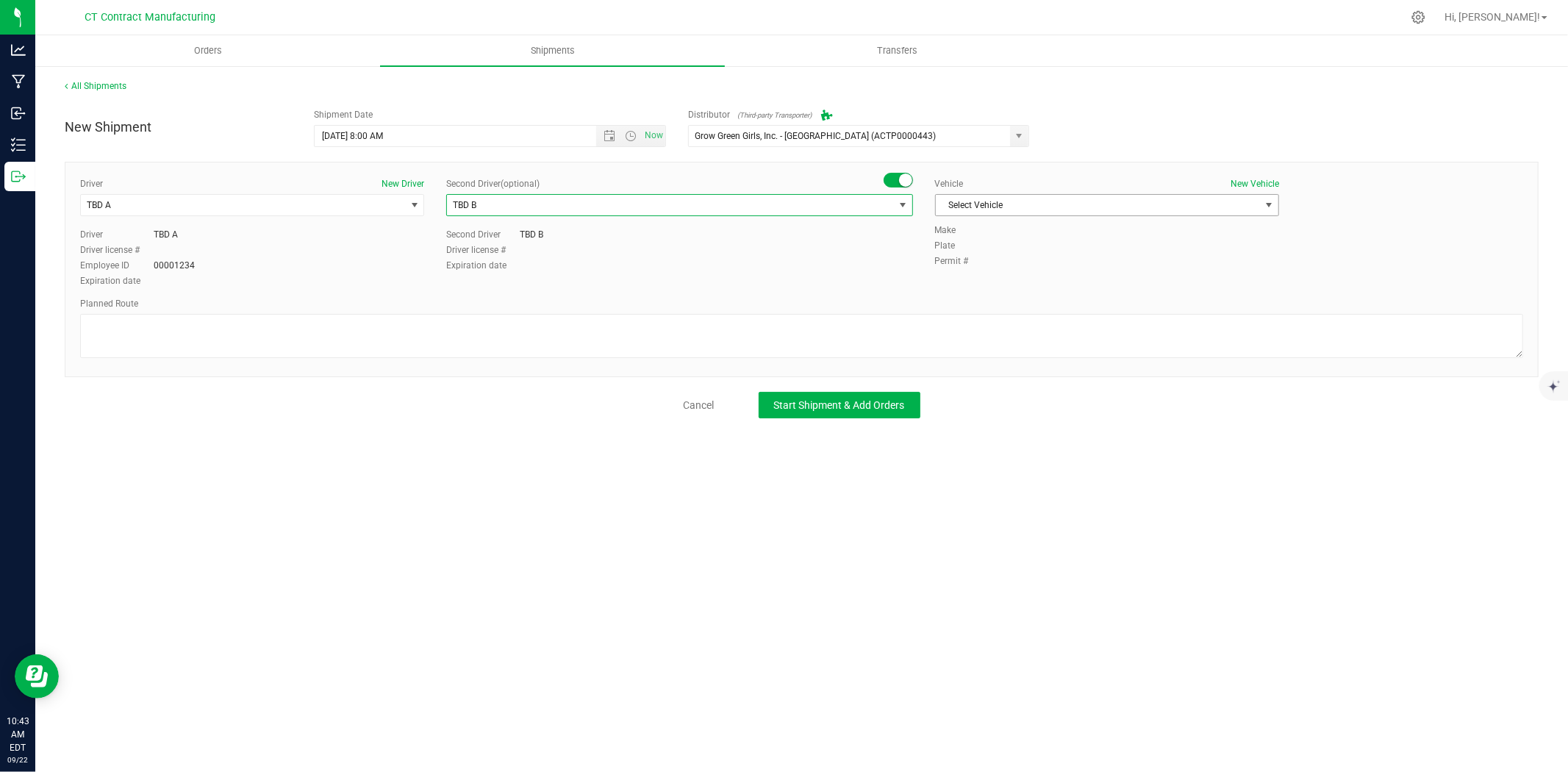
click at [982, 207] on span "Select Vehicle" at bounding box center [1098, 205] width 324 height 21
click at [980, 252] on li "Ford Transit 250" at bounding box center [1107, 252] width 342 height 22
click at [916, 328] on textarea at bounding box center [801, 335] width 1443 height 44
paste textarea "Randomized route via 3rd party transporter"
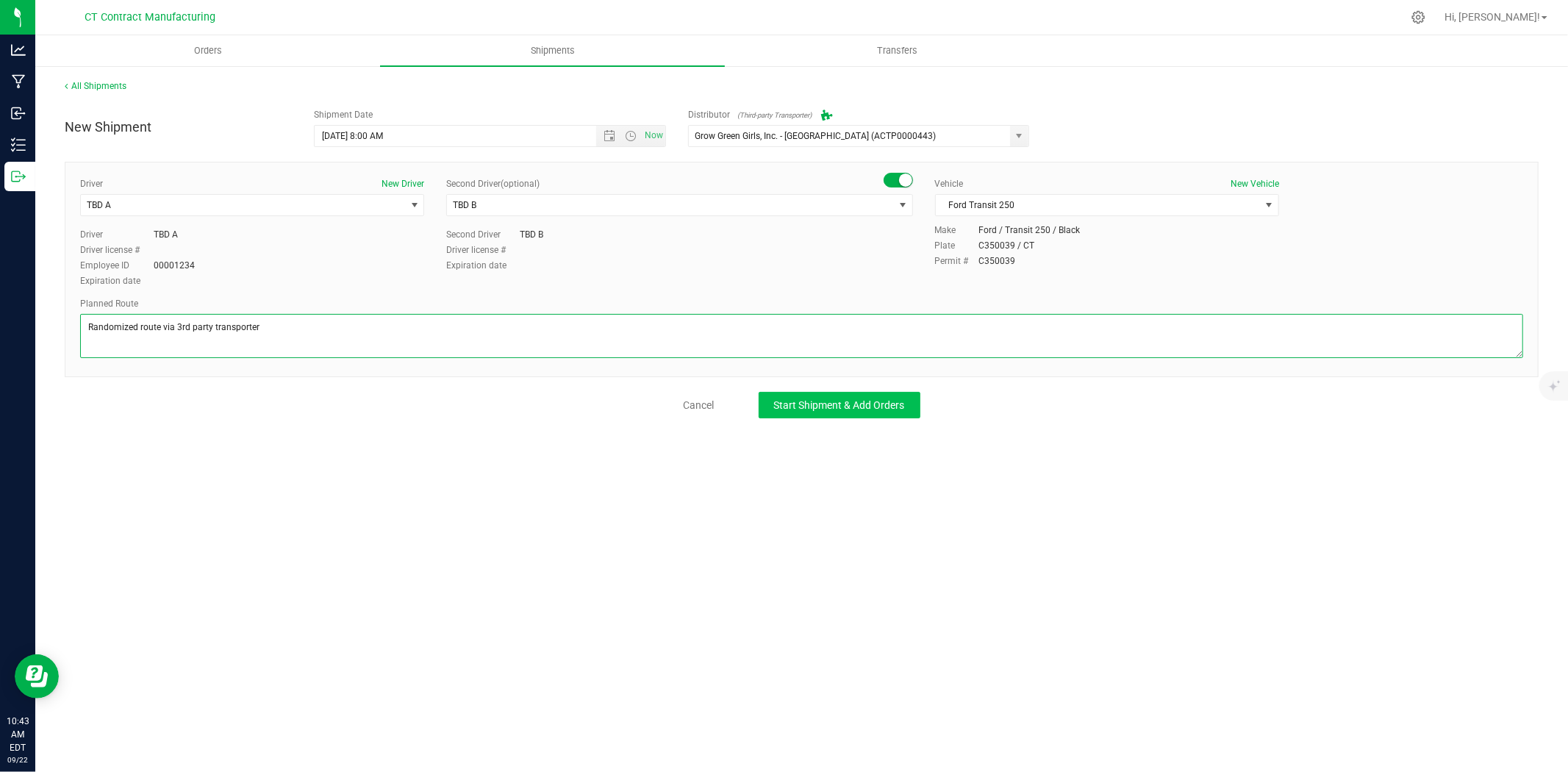
type textarea "Randomized route via 3rd party transporter"
click at [836, 408] on span "Start Shipment & Add Orders" at bounding box center [840, 405] width 131 height 12
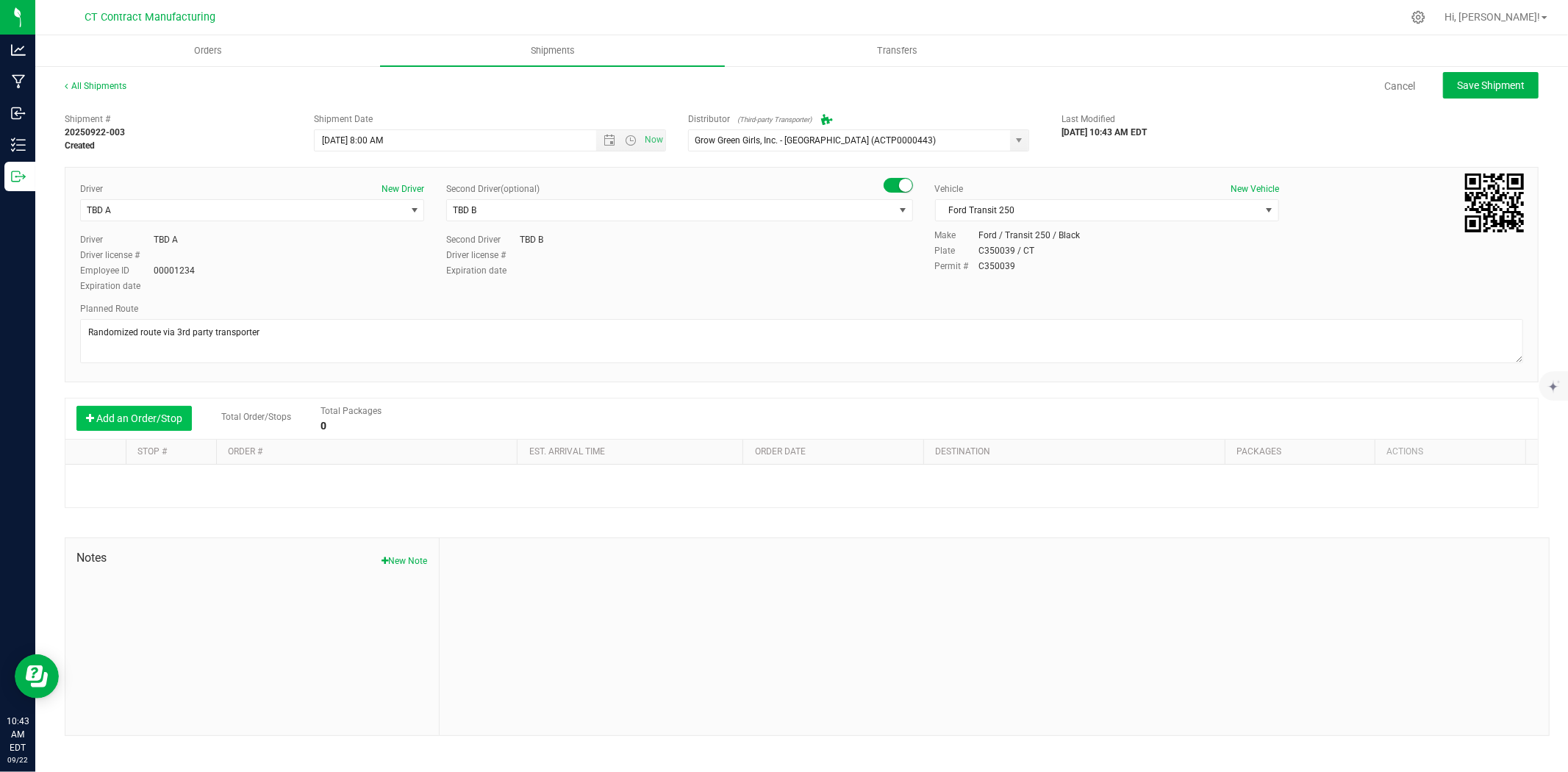
click at [159, 420] on button "Add an Order/Stop" at bounding box center [134, 418] width 116 height 25
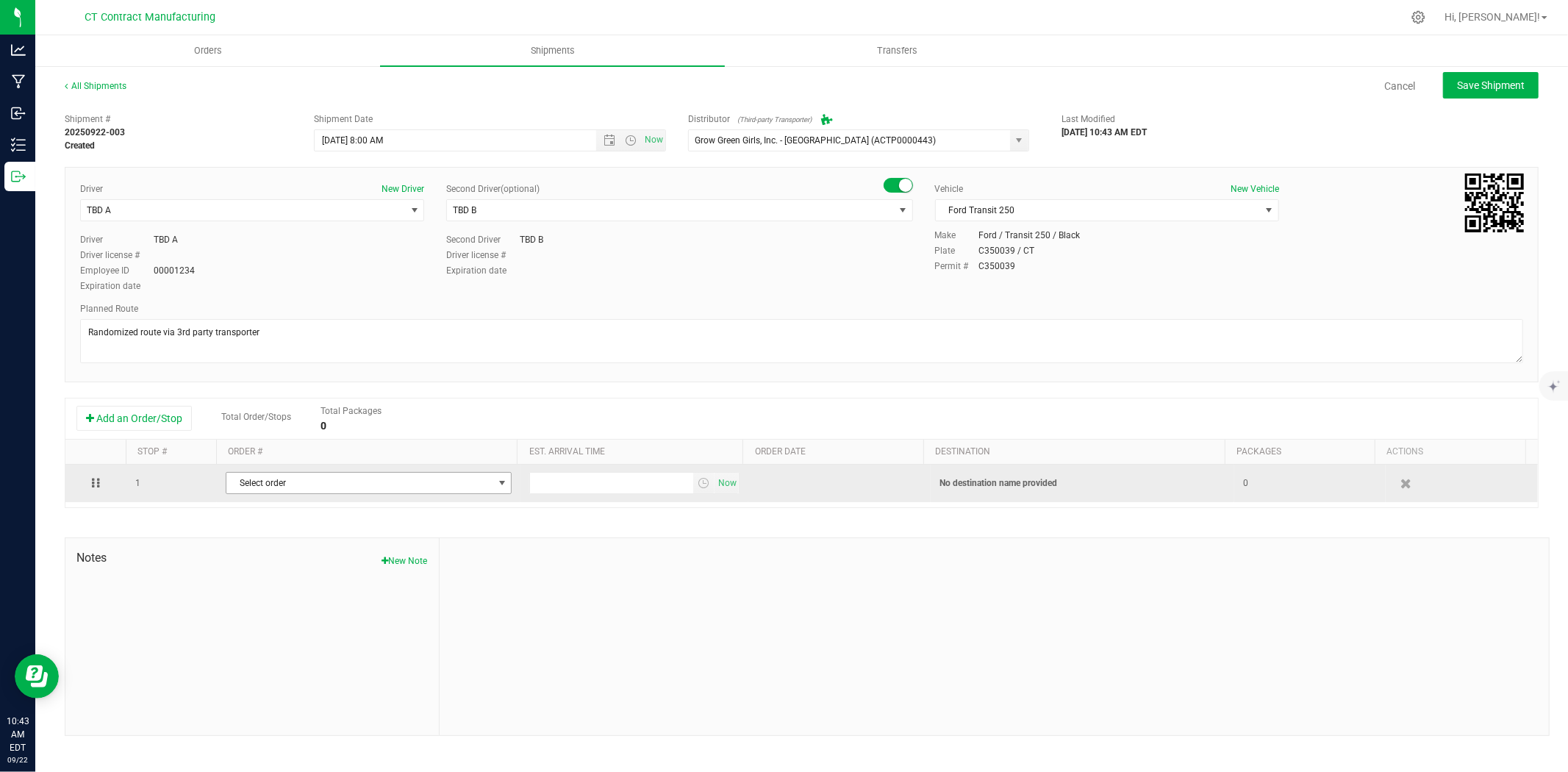
click at [393, 488] on span "Select order" at bounding box center [359, 483] width 266 height 21
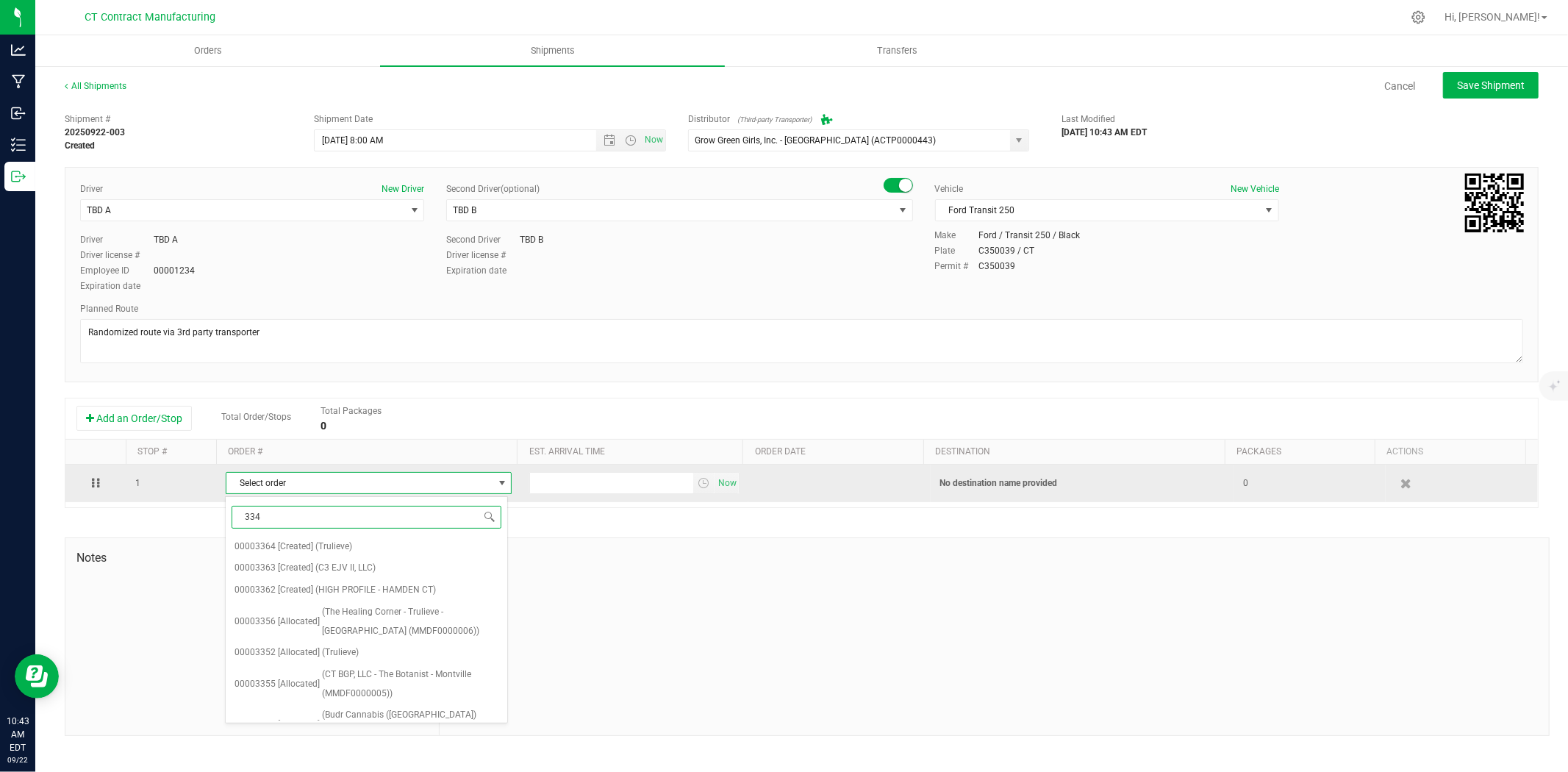
type input "3341"
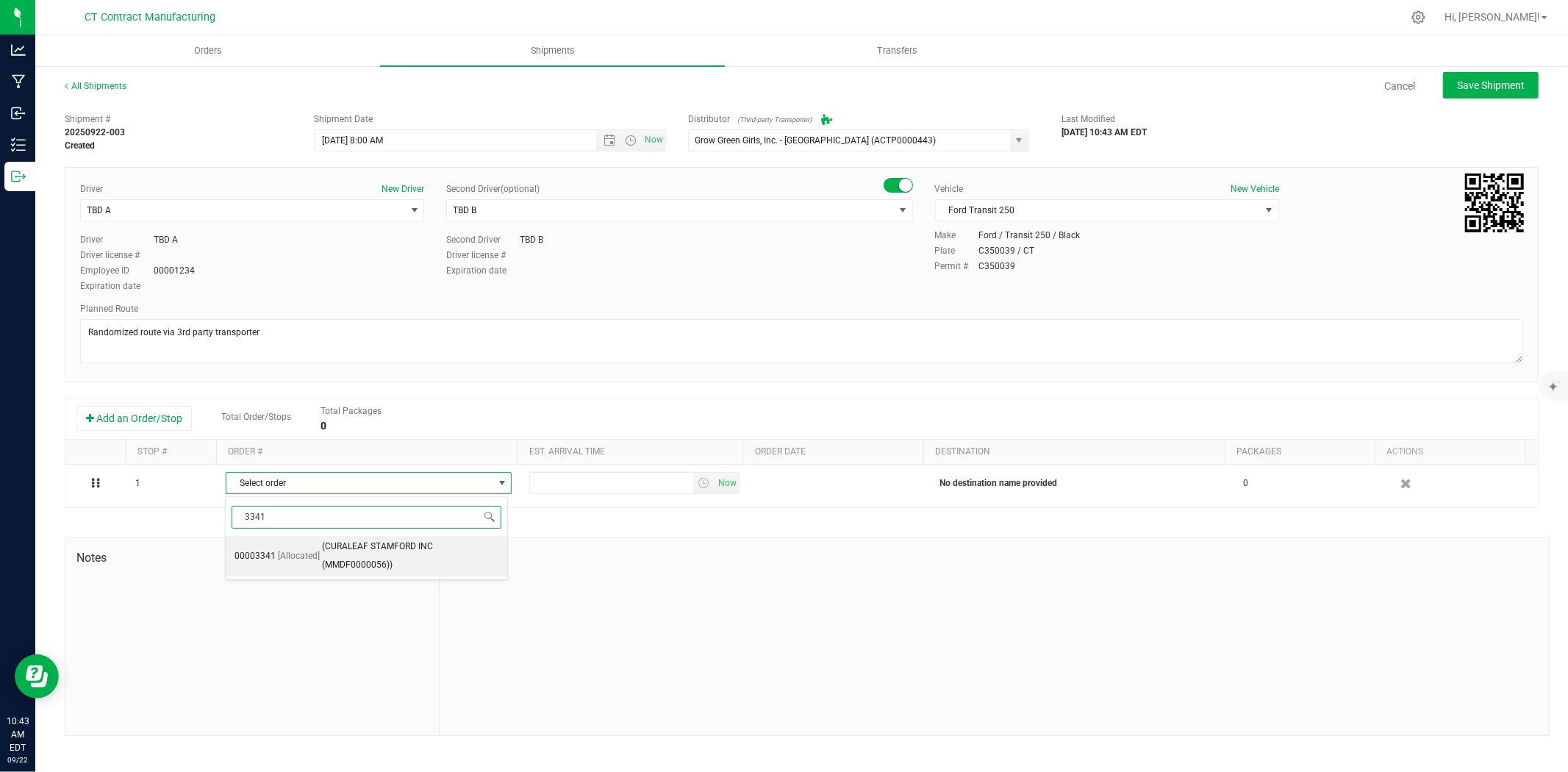
drag, startPoint x: 413, startPoint y: 554, endPoint x: 446, endPoint y: 547, distance: 33.7
click at [414, 554] on span "(CURALEAF STAMFORD INC (MMDF0000056))" at bounding box center [410, 556] width 177 height 38
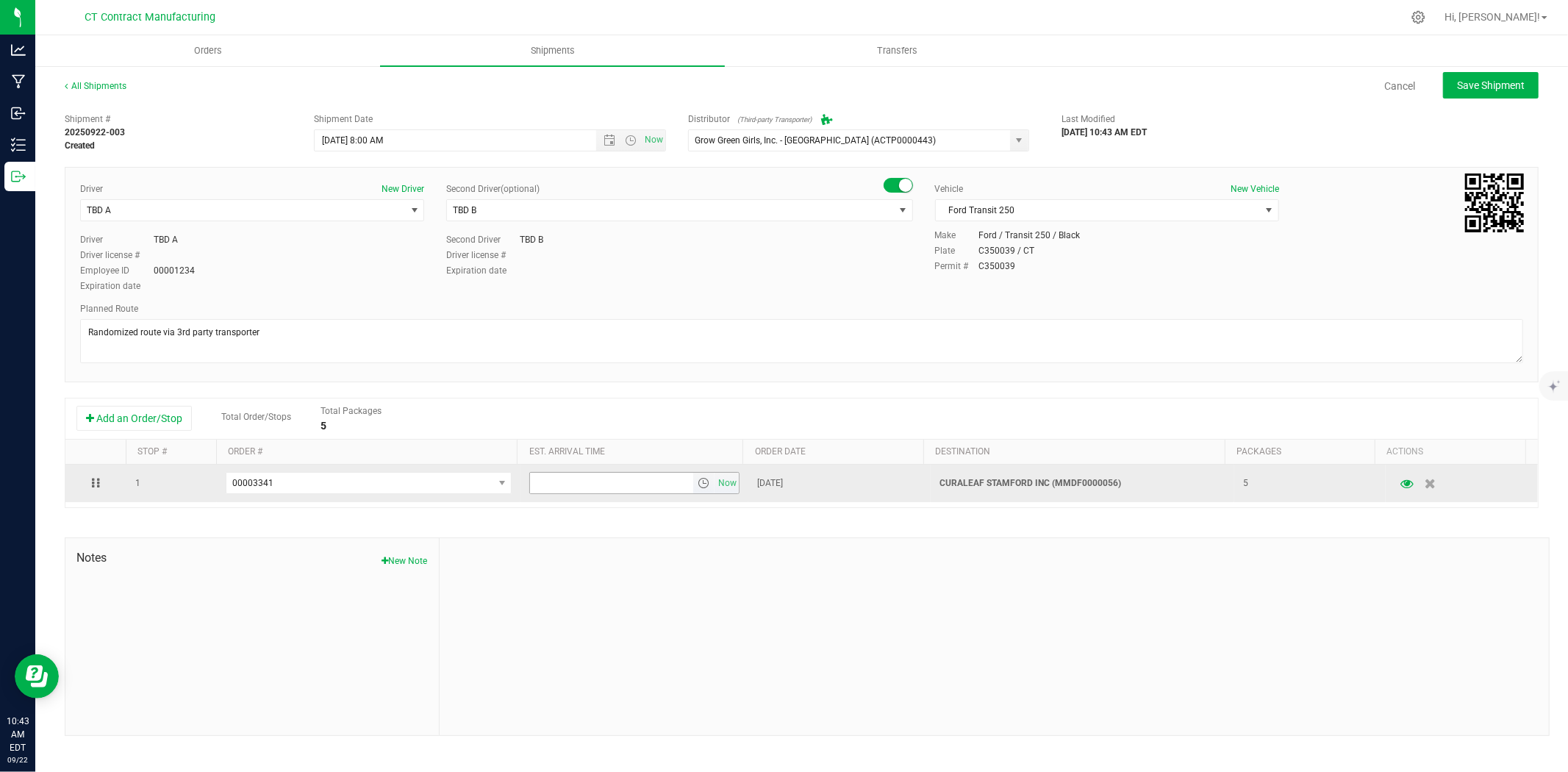
click at [697, 484] on span "select" at bounding box center [703, 483] width 12 height 12
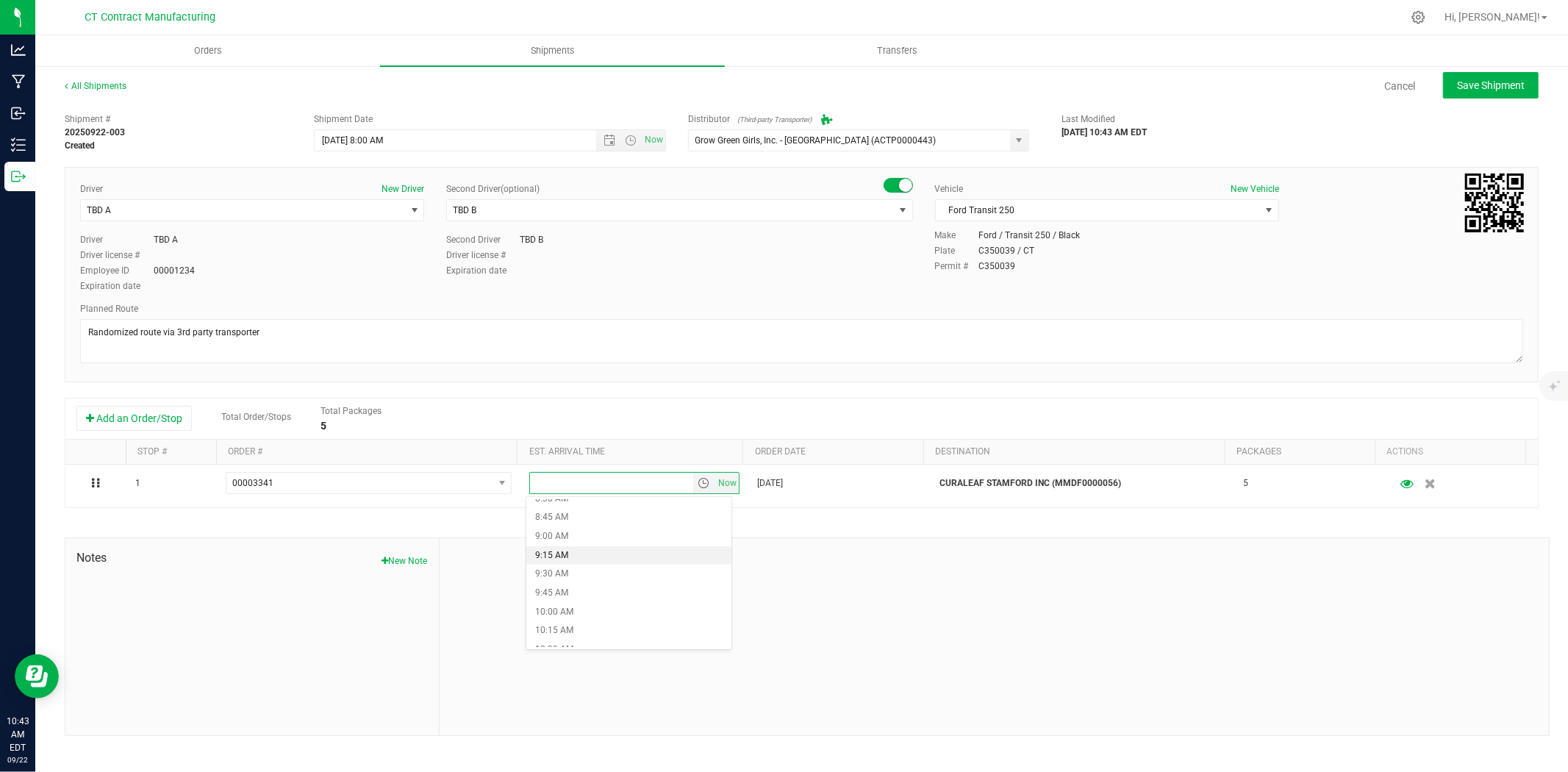
scroll to position [735, 0]
click at [592, 585] on li "10:45 AM" at bounding box center [629, 586] width 205 height 19
click at [1497, 69] on div "All Shipments Cancel Save Shipment Shipment # 20250922-003 Created Shipment Dat…" at bounding box center [801, 407] width 1533 height 686
click at [1494, 79] on span "Save Shipment" at bounding box center [1491, 85] width 68 height 12
type input "9/23/2025 12:00 PM"
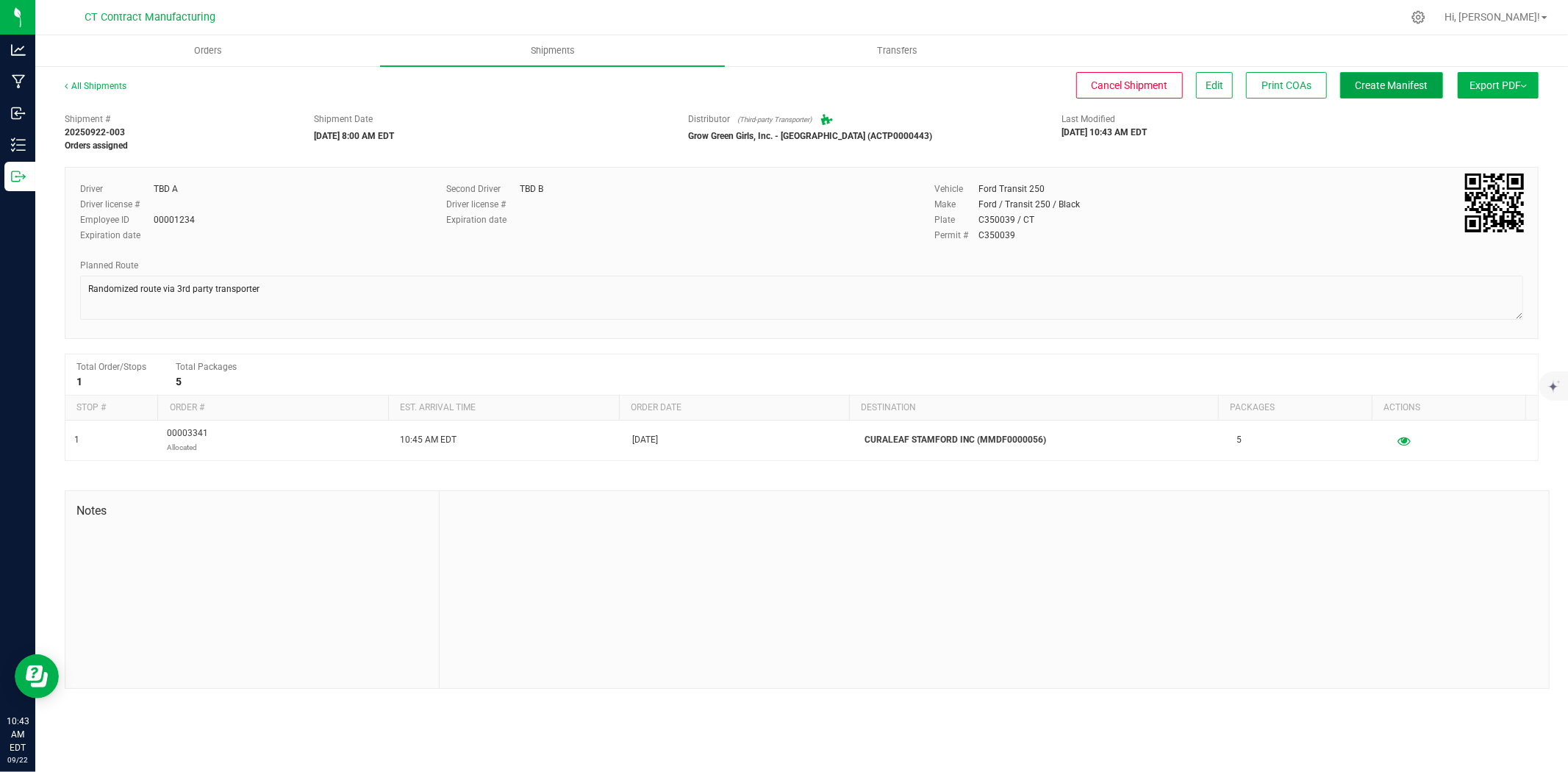
click at [1394, 86] on span "Create Manifest" at bounding box center [1392, 85] width 72 height 12
click at [116, 86] on link "All Shipments" at bounding box center [96, 86] width 62 height 10
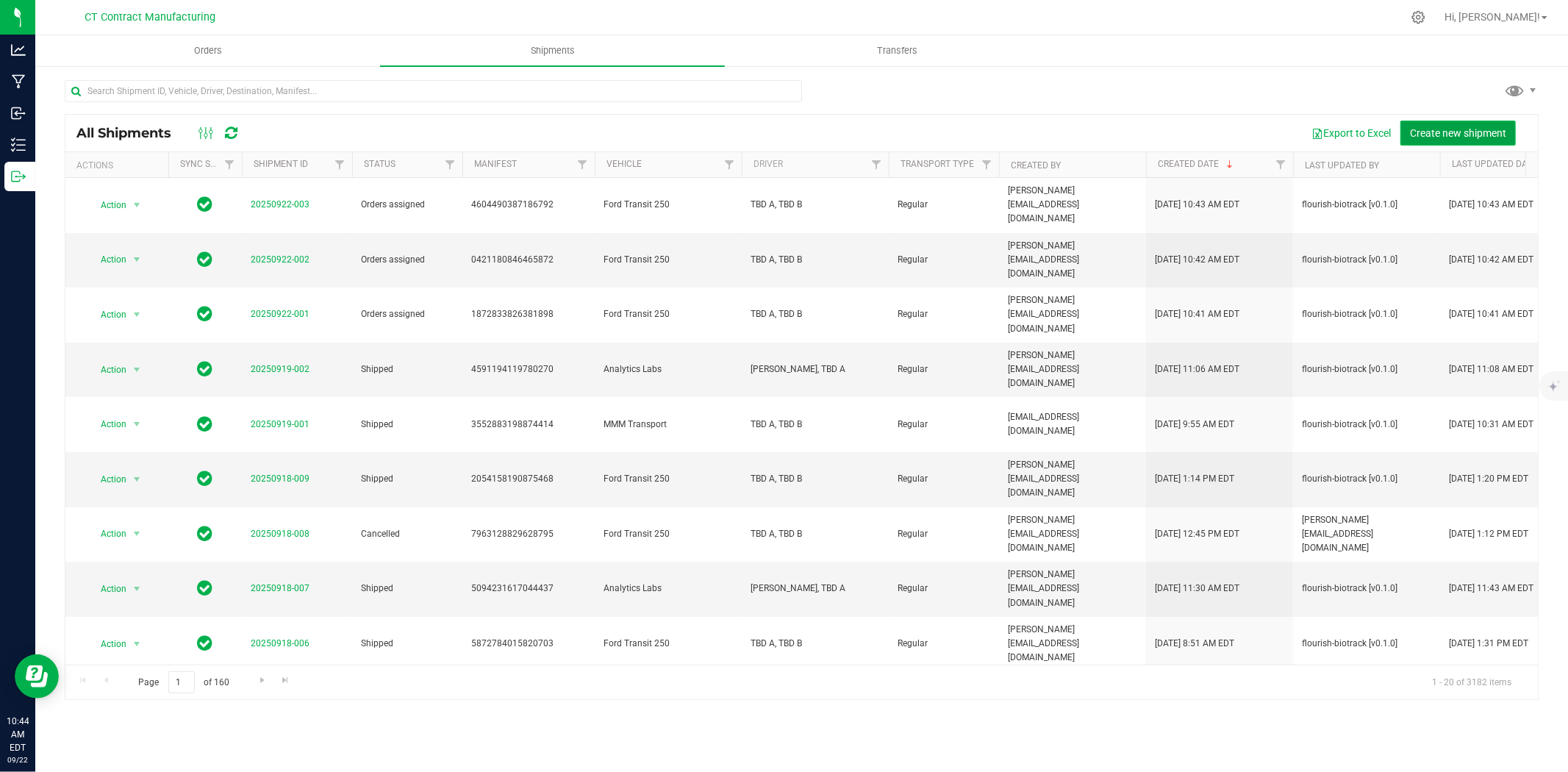
click at [1423, 131] on span "Create new shipment" at bounding box center [1458, 133] width 96 height 12
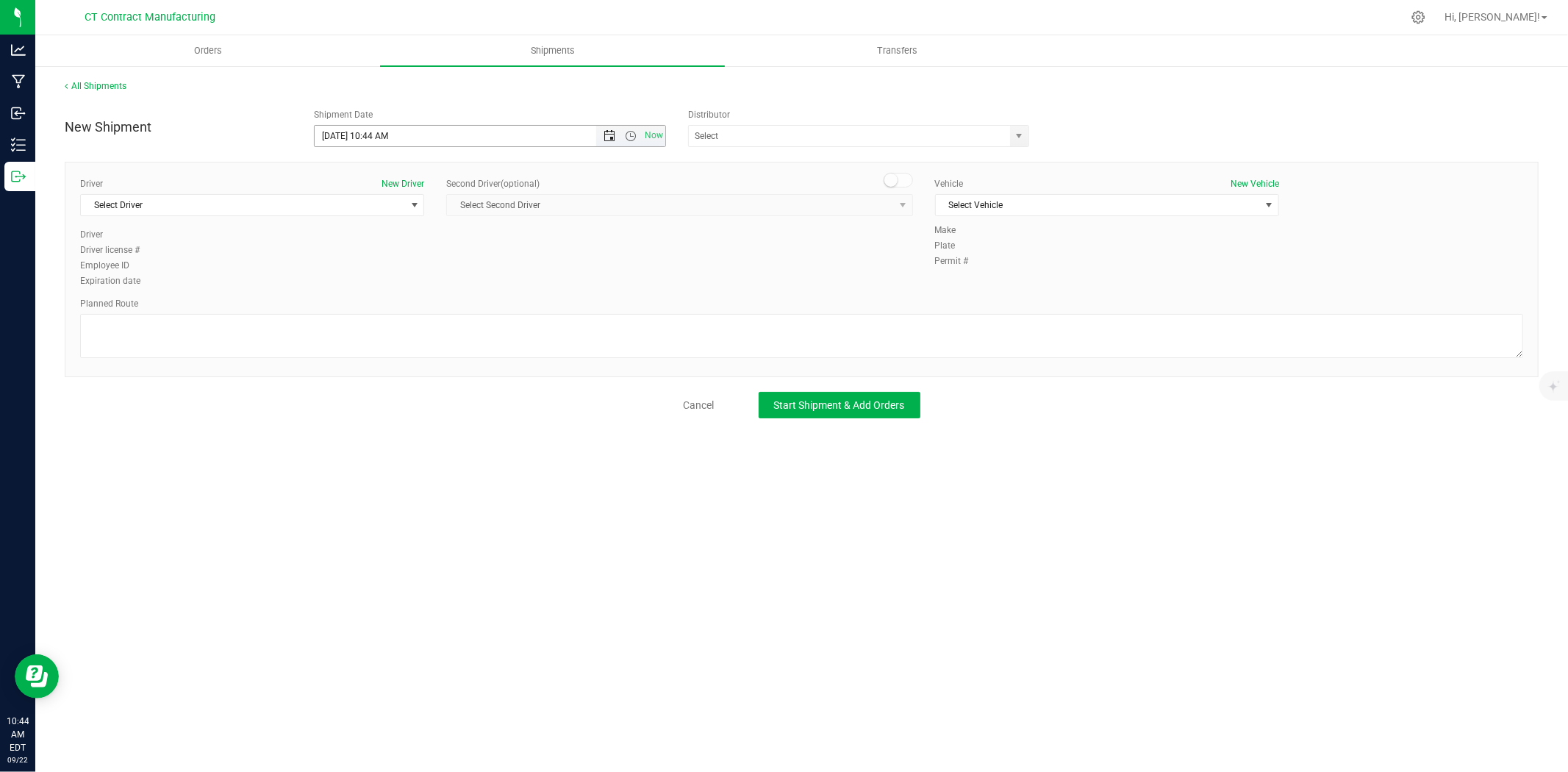
click at [606, 130] on span "Open the date view" at bounding box center [609, 136] width 12 height 12
click at [373, 281] on link "23" at bounding box center [370, 286] width 22 height 23
click at [632, 134] on span "Open the time view" at bounding box center [630, 136] width 12 height 12
click at [376, 218] on li "8:00 AM" at bounding box center [489, 217] width 349 height 19
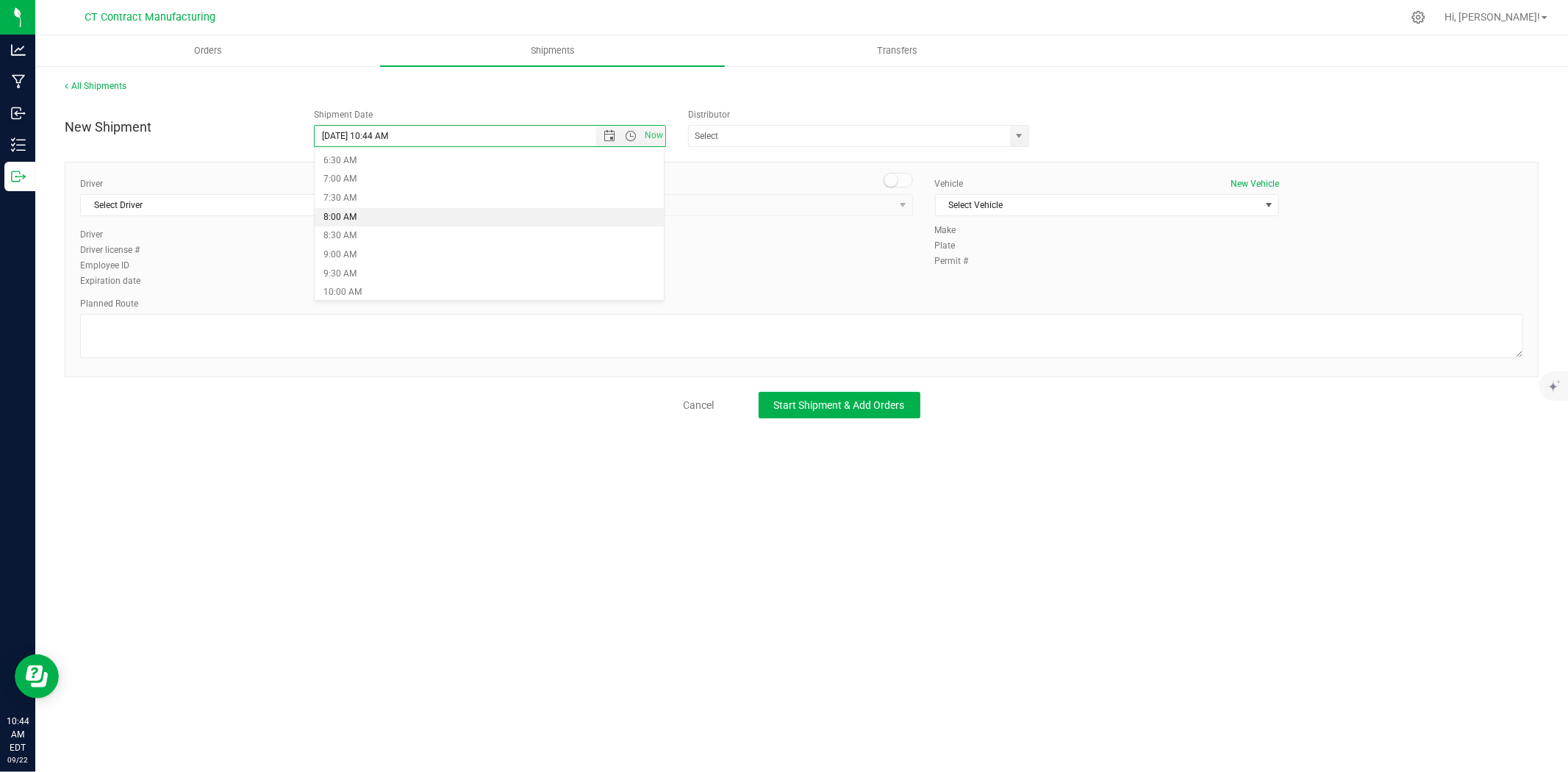
type input "9/23/2025 8:00 AM"
click at [1014, 138] on span "select" at bounding box center [1019, 136] width 12 height 12
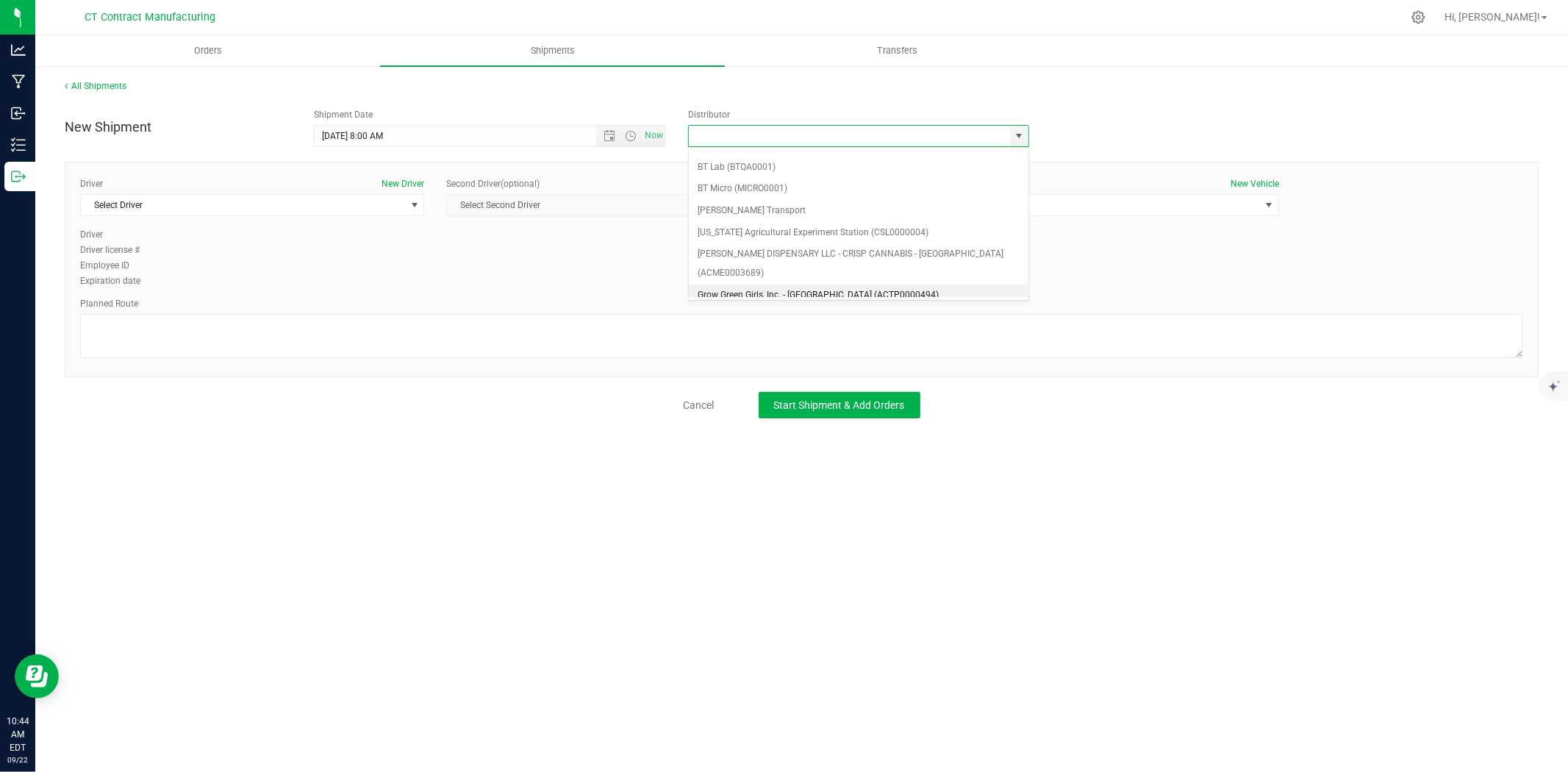
scroll to position [82, 0]
click at [756, 285] on li "Grow Green Girls, Inc. - Westbrook (ACTP0000443)" at bounding box center [858, 295] width 339 height 22
type input "Grow Green Girls, Inc. - Westbrook (ACTP0000443)"
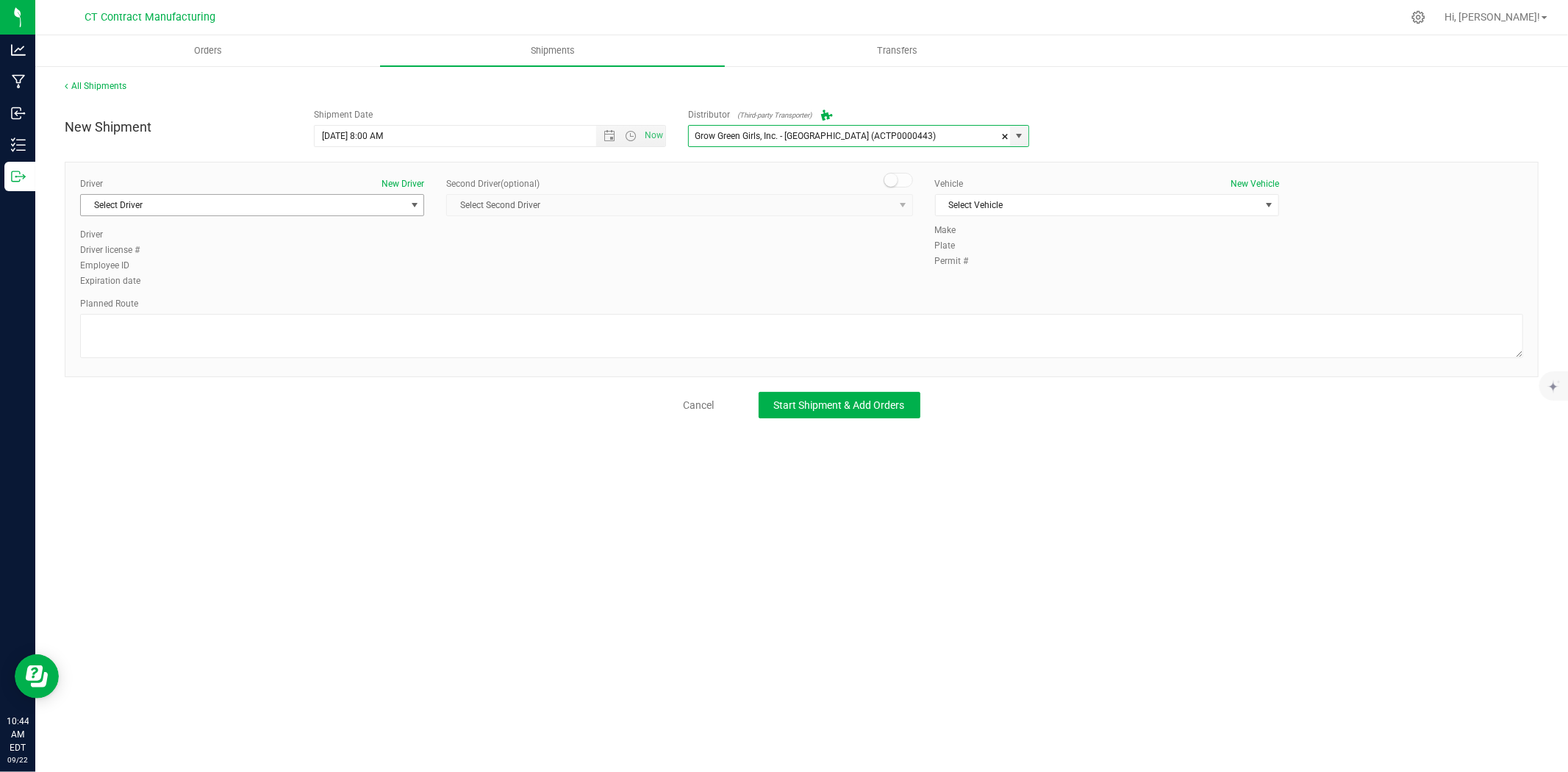
click at [410, 202] on span "select" at bounding box center [414, 204] width 12 height 12
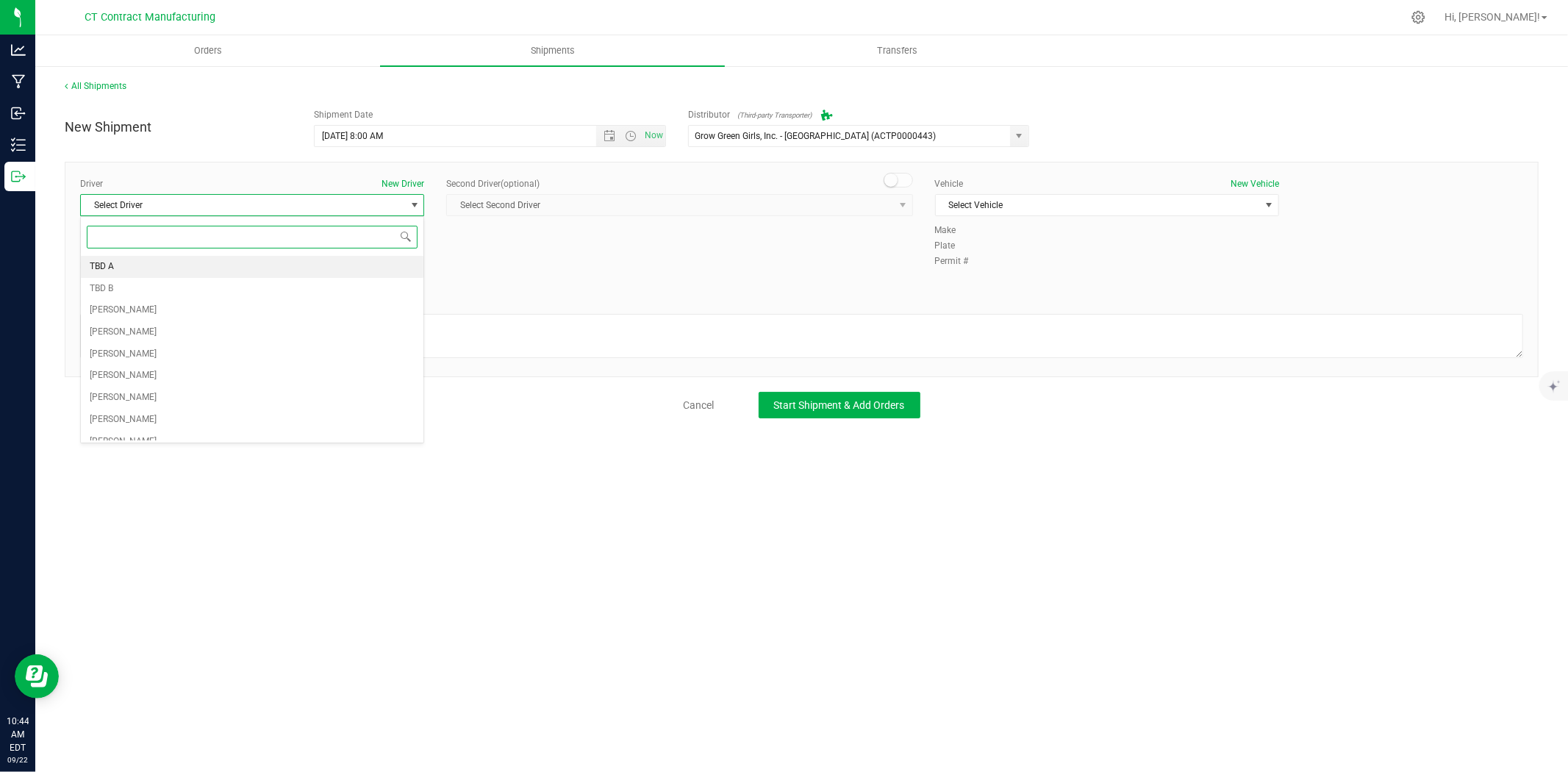
click at [332, 258] on li "TBD A" at bounding box center [252, 267] width 342 height 22
drag, startPoint x: 901, startPoint y: 187, endPoint x: 885, endPoint y: 207, distance: 25.6
click at [899, 188] on div "Second Driver (optional)" at bounding box center [679, 184] width 466 height 13
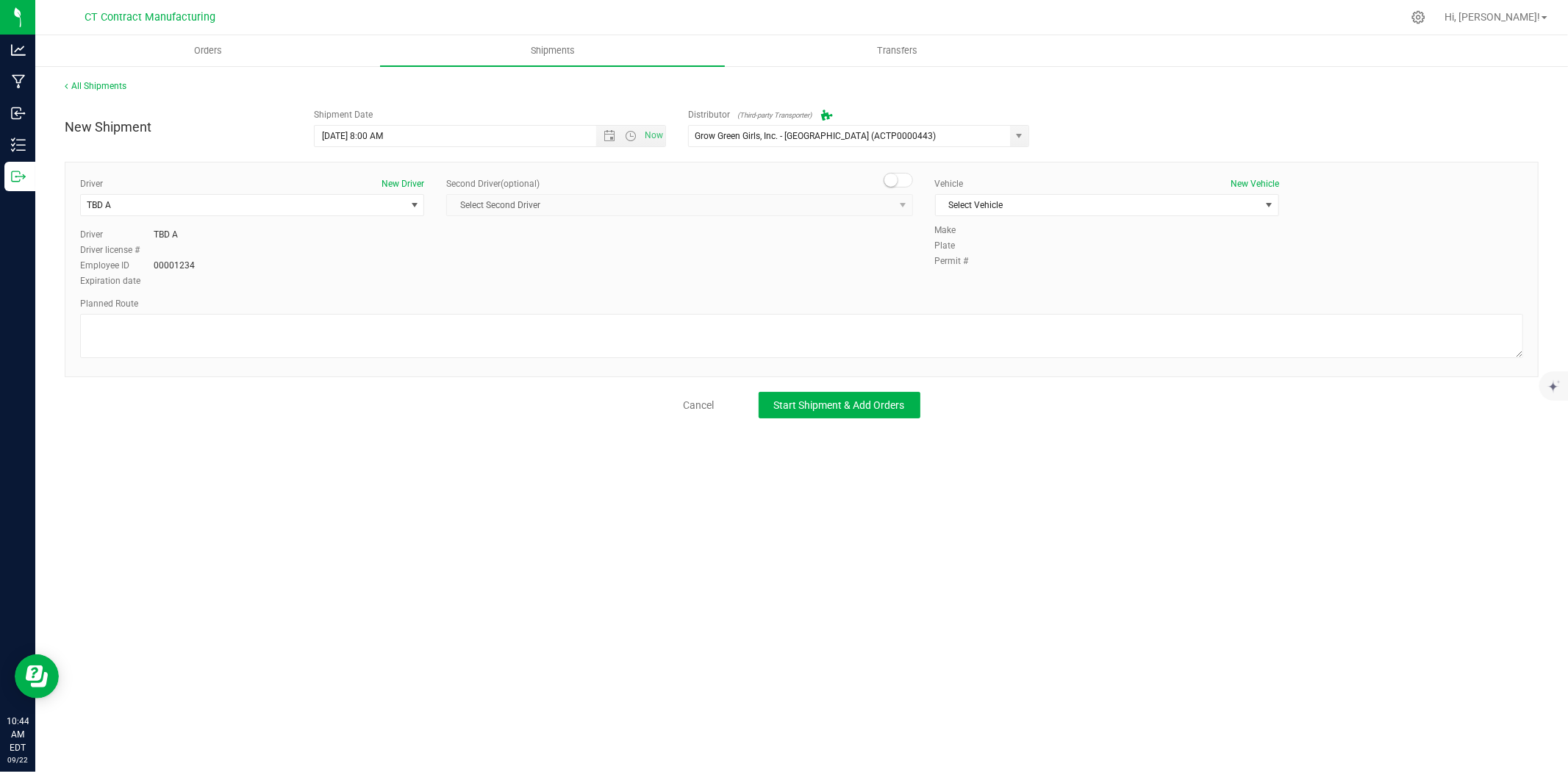
drag, startPoint x: 885, startPoint y: 207, endPoint x: 850, endPoint y: 221, distance: 37.7
click at [885, 210] on span "Select Second Driver Select Second Driver TBD A TBD B Andrew Breuninger Kalvin …" at bounding box center [679, 205] width 466 height 22
drag, startPoint x: 894, startPoint y: 174, endPoint x: 890, endPoint y: 186, distance: 12.6
click at [893, 179] on span at bounding box center [899, 180] width 29 height 15
drag, startPoint x: 878, startPoint y: 199, endPoint x: 729, endPoint y: 239, distance: 154.3
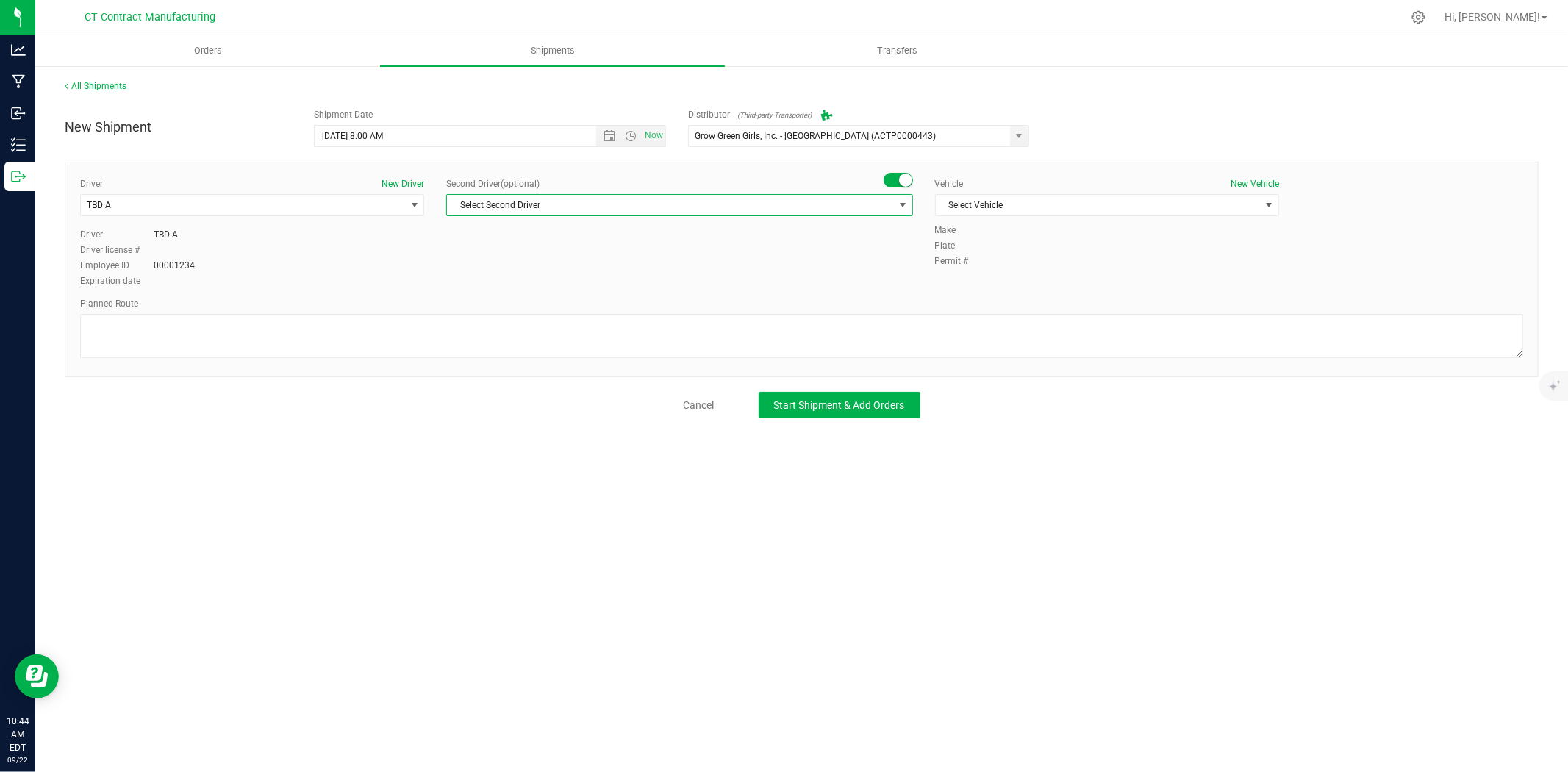
click at [877, 200] on span "Select Second Driver" at bounding box center [669, 205] width 447 height 21
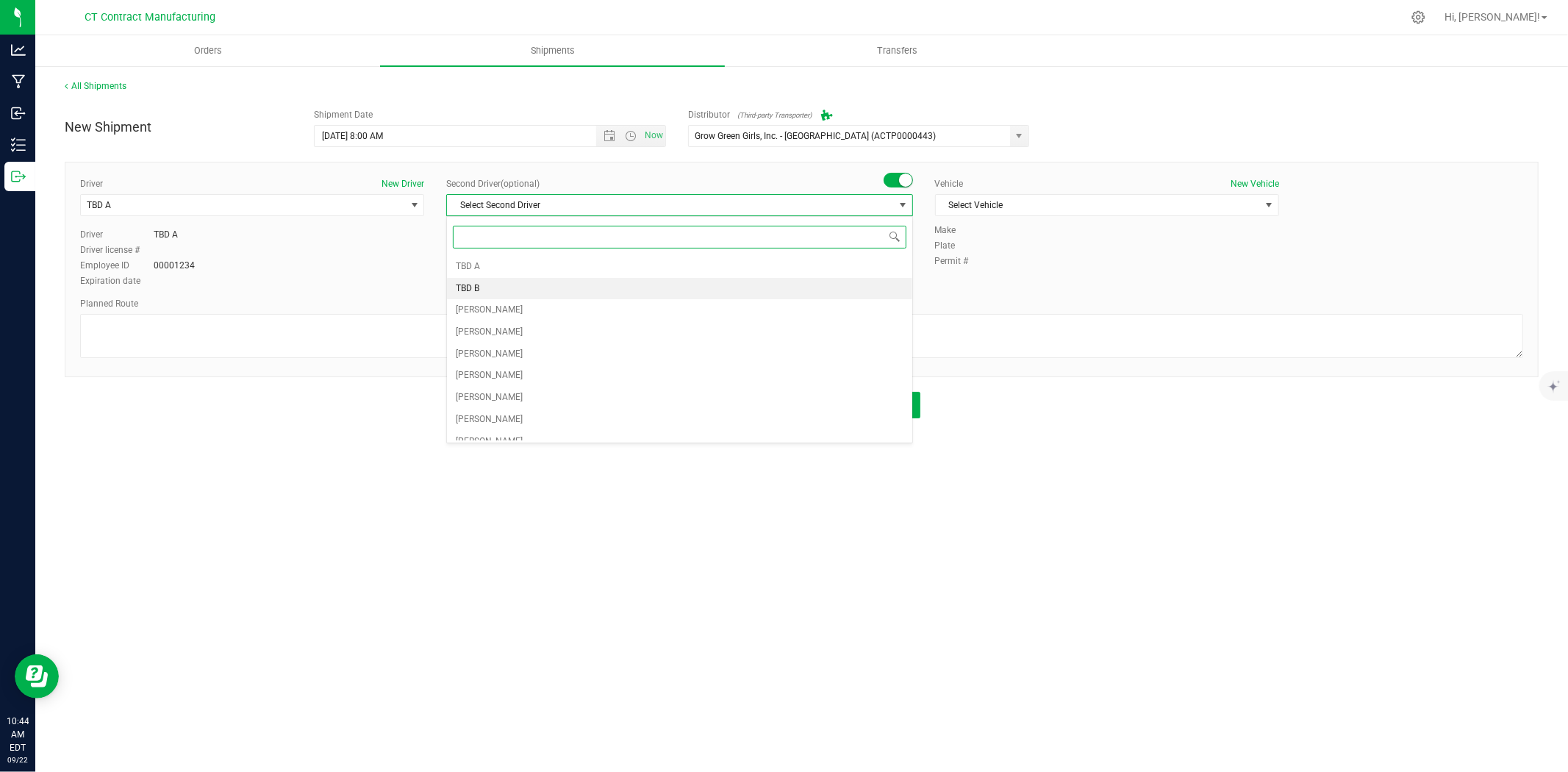
click at [582, 282] on li "TBD B" at bounding box center [679, 288] width 464 height 22
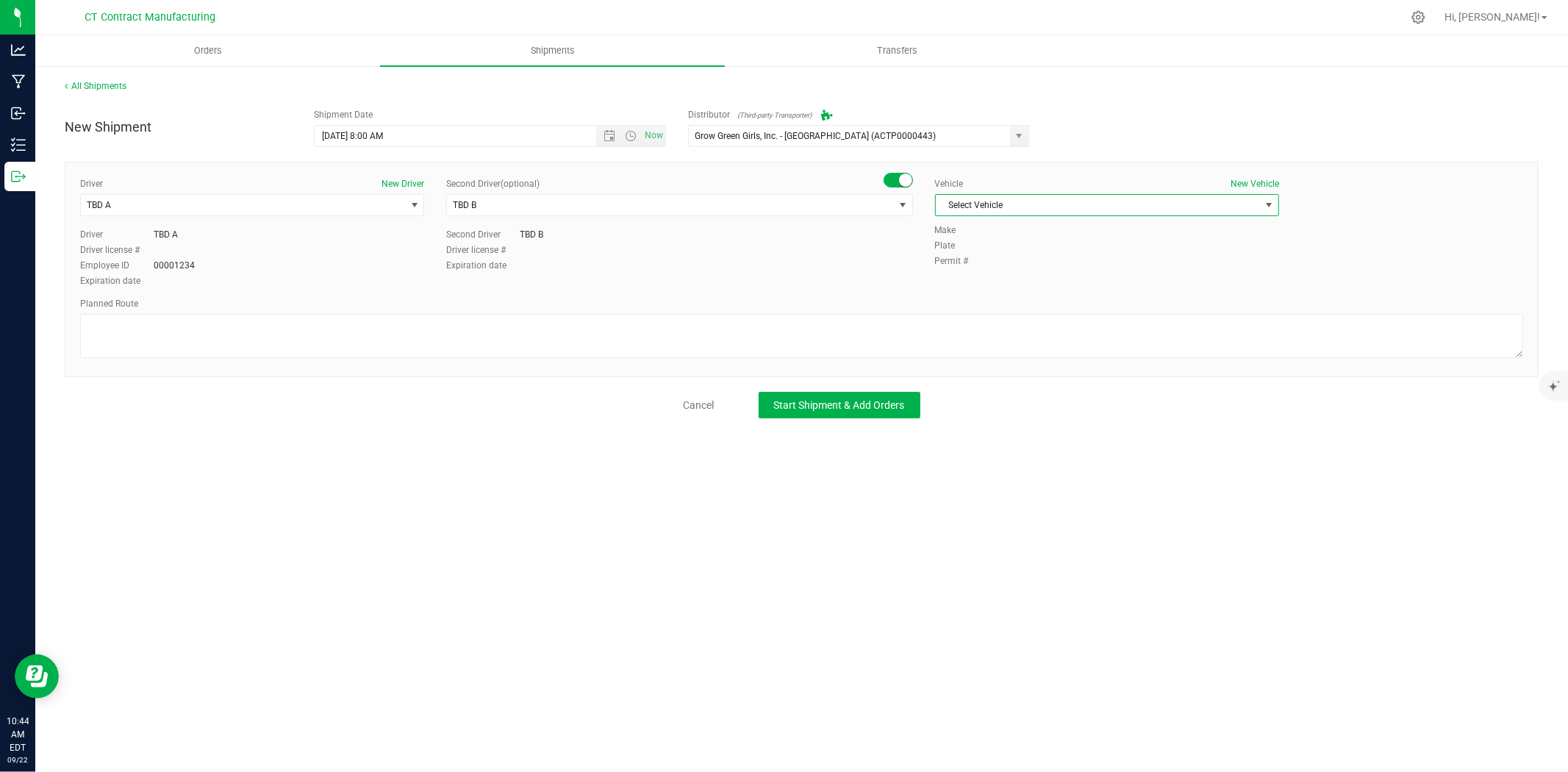
click at [973, 204] on span "Select Vehicle" at bounding box center [1098, 205] width 324 height 21
click at [960, 252] on li "Ford Transit 250" at bounding box center [1107, 252] width 342 height 22
click at [719, 328] on textarea at bounding box center [801, 335] width 1443 height 44
paste textarea "Randomized route via 3rd party transporter"
type textarea "Randomized route via 3rd party transporter"
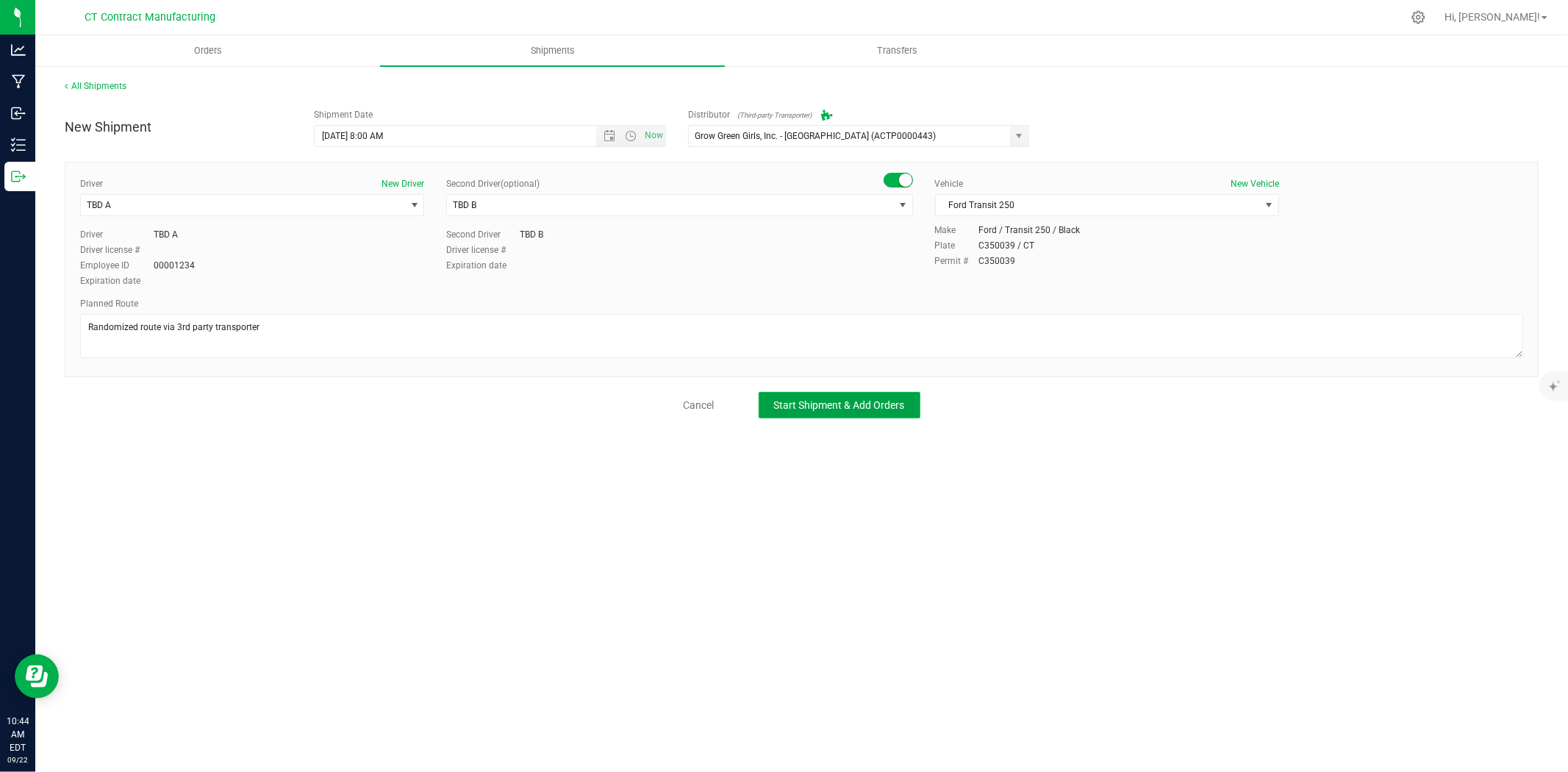
click at [776, 399] on span "Start Shipment & Add Orders" at bounding box center [840, 405] width 131 height 12
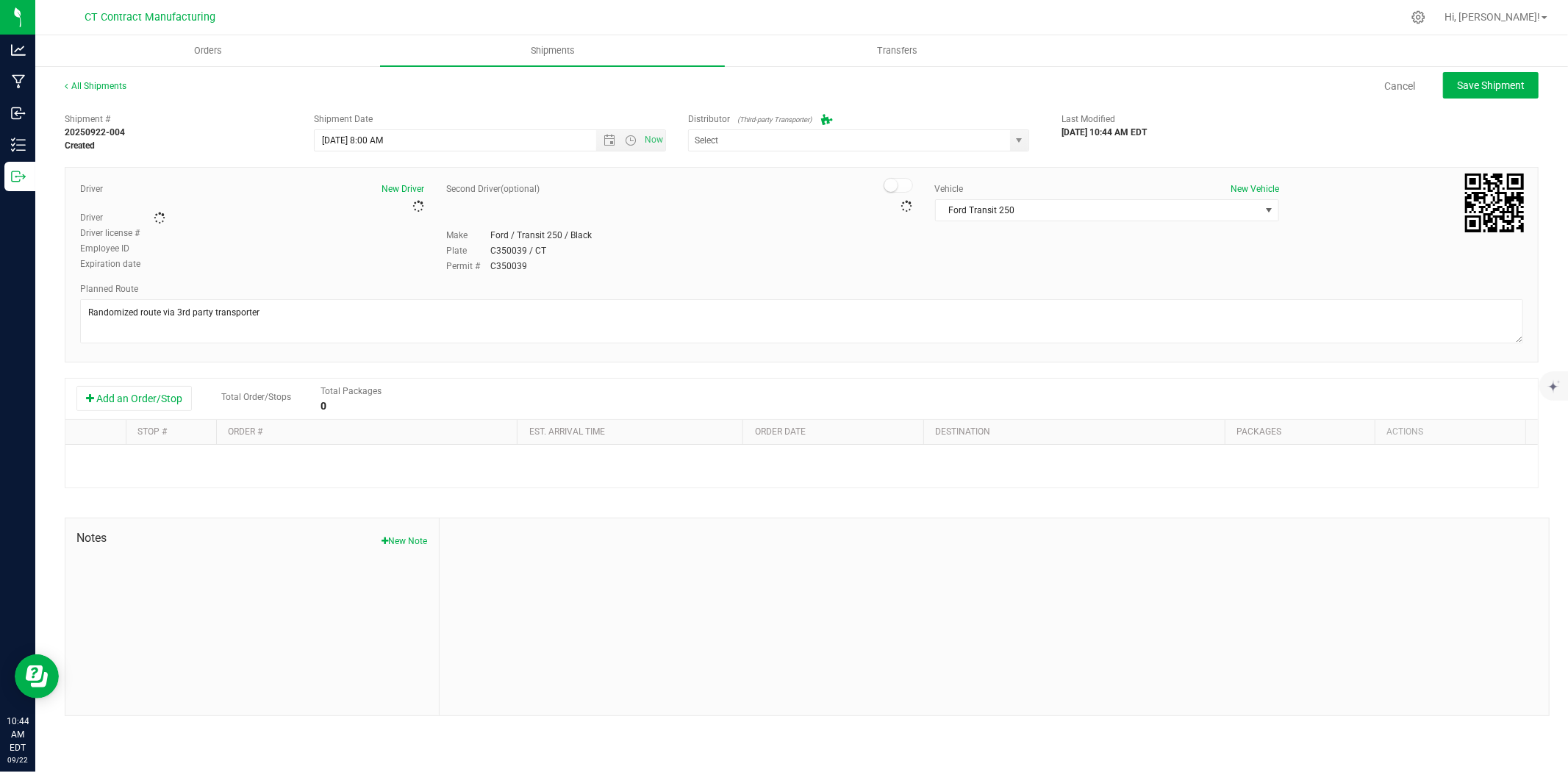
type input "Grow Green Girls, Inc. - Westbrook (ACTP0000443)"
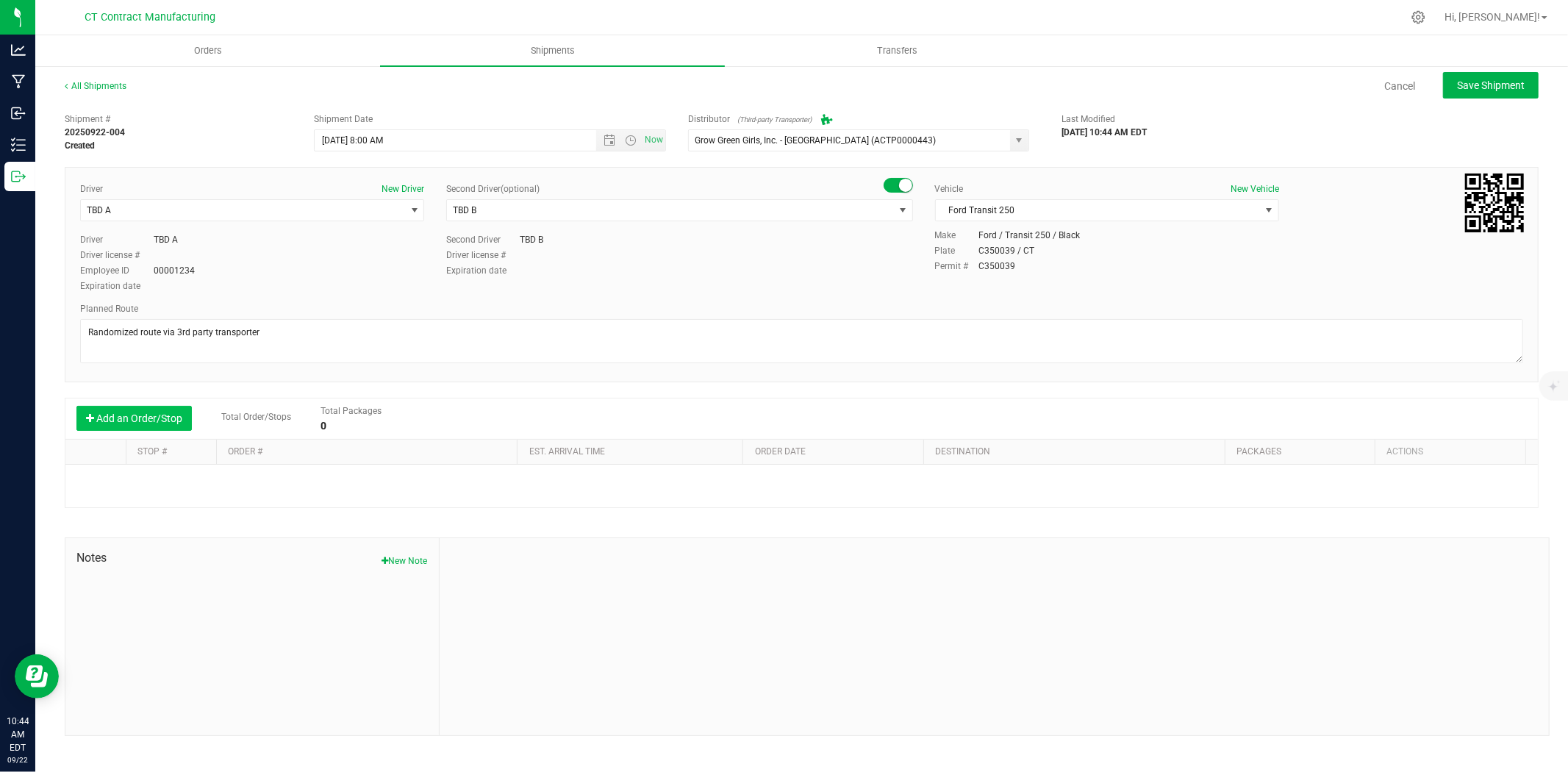
click at [108, 407] on button "Add an Order/Stop" at bounding box center [134, 418] width 116 height 25
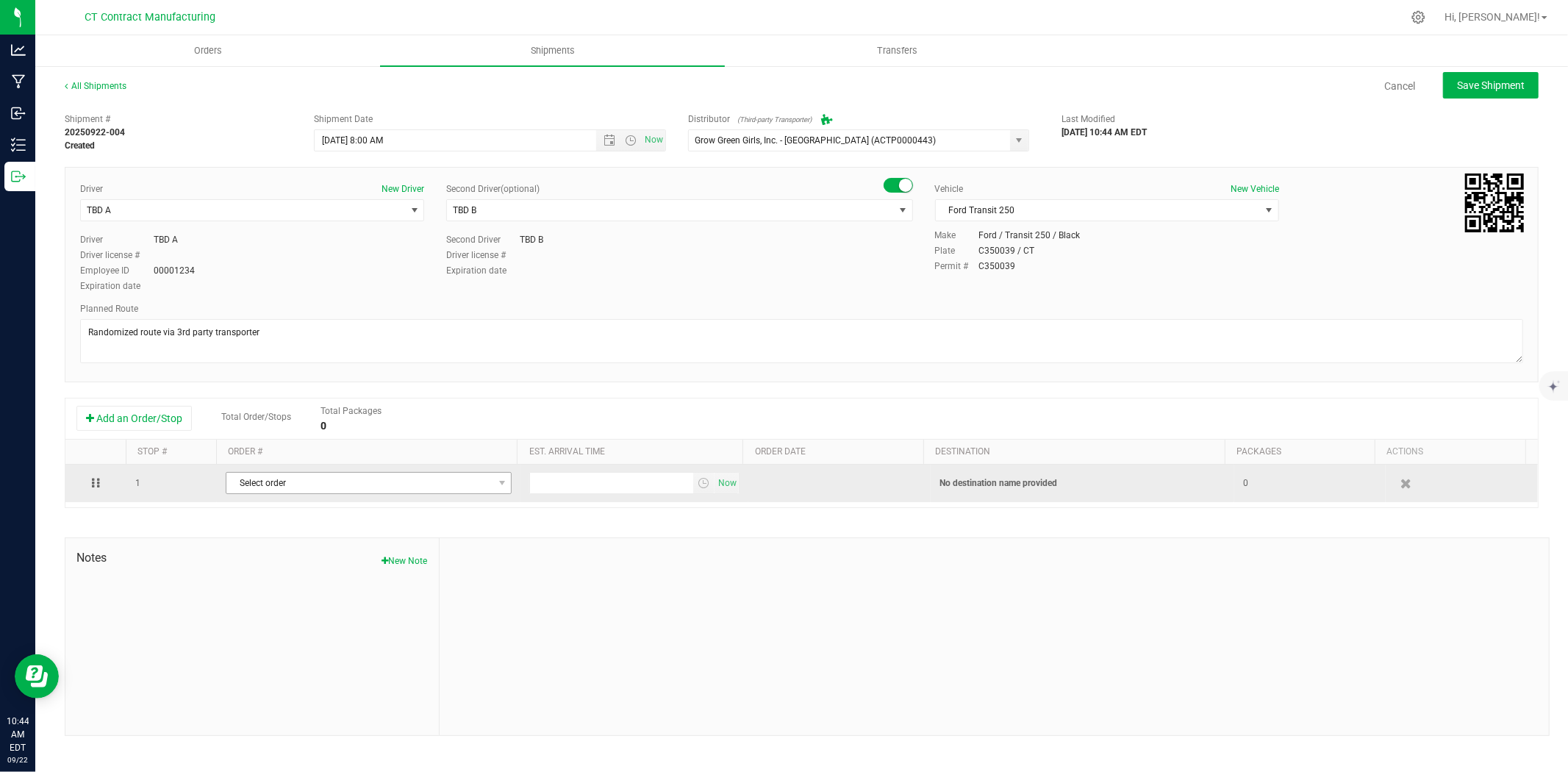
click at [295, 486] on span "Select order" at bounding box center [359, 483] width 266 height 21
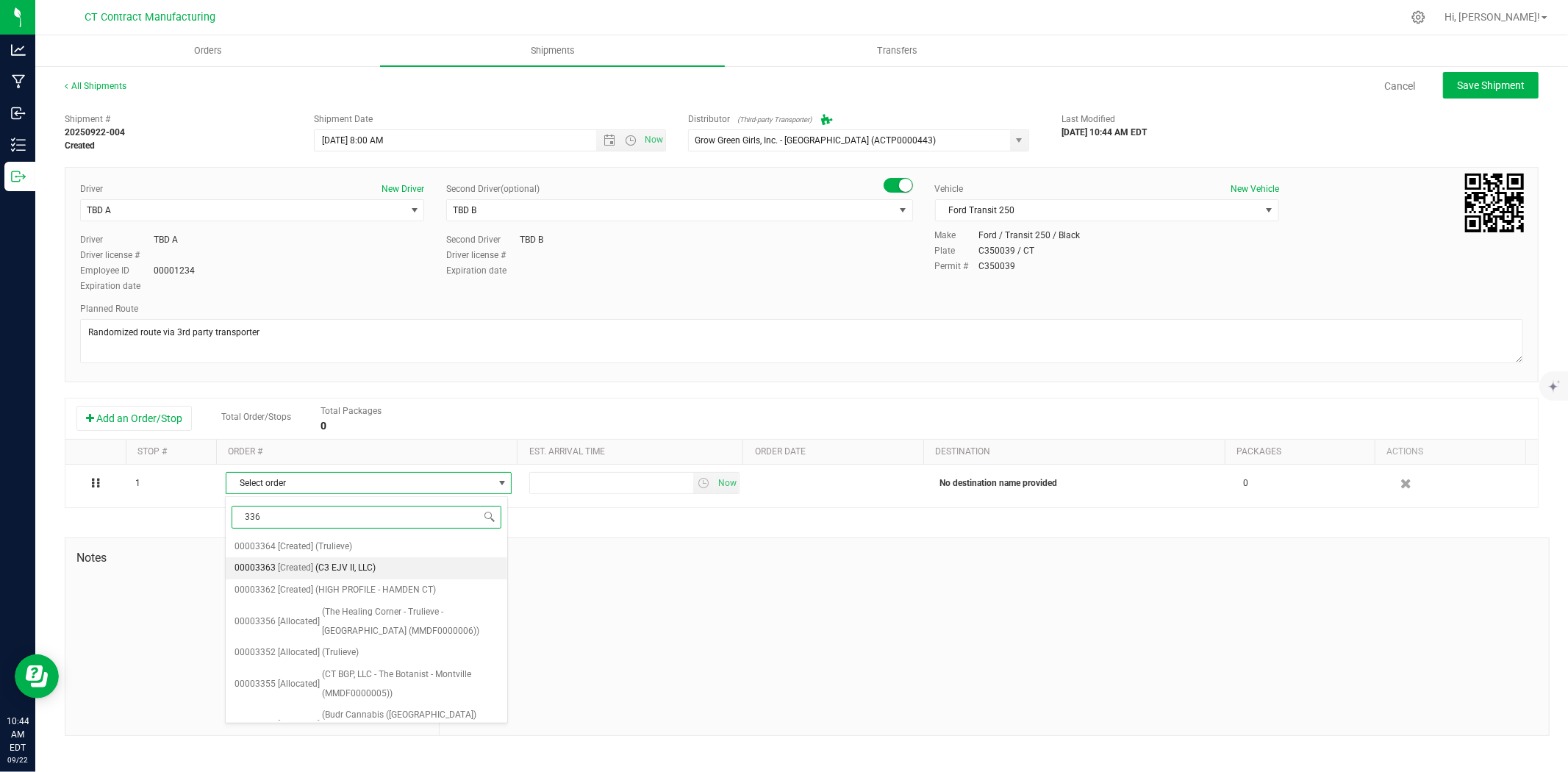
type input "3360"
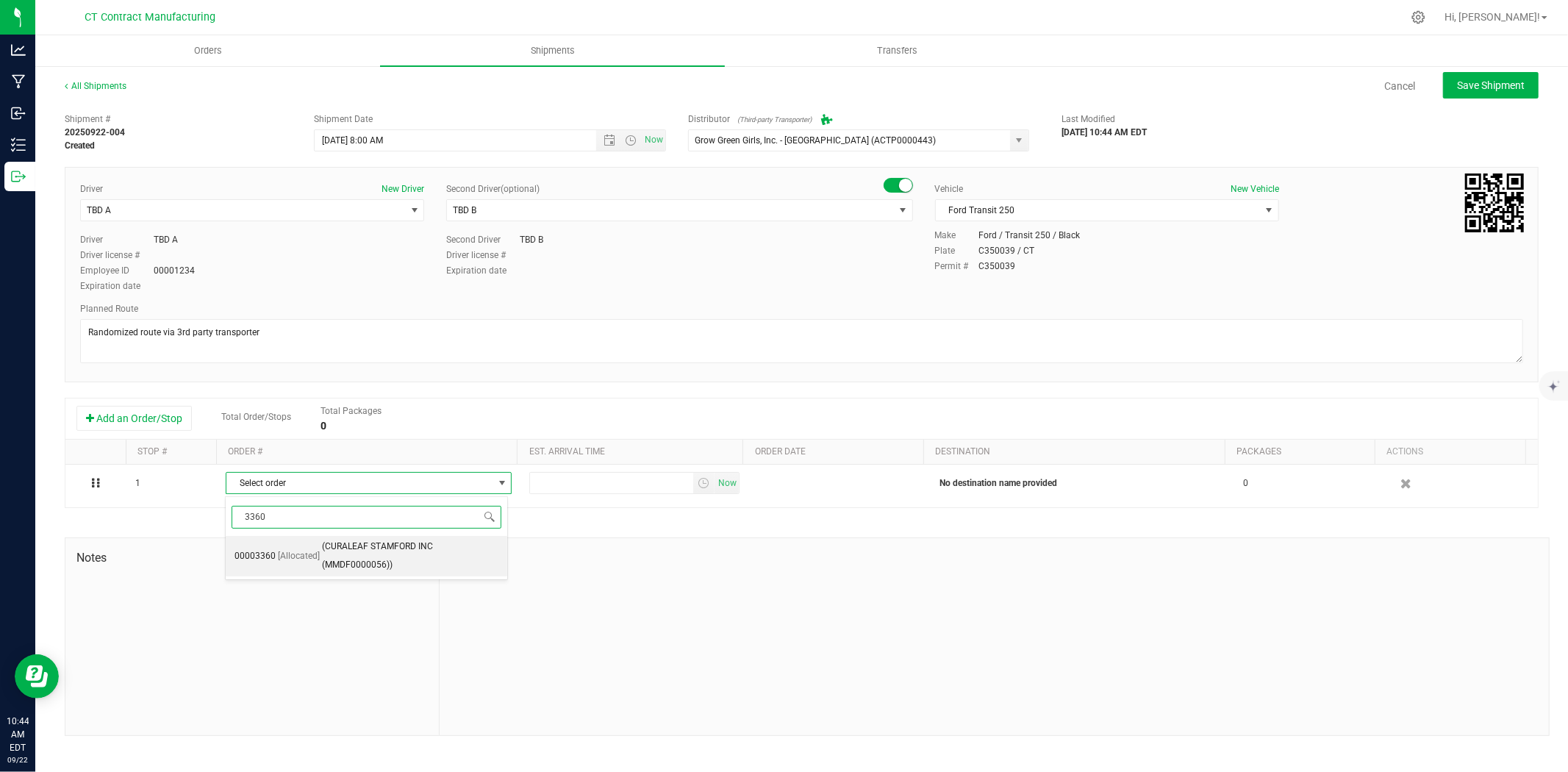
click at [370, 578] on div "3360 Select order 00003360 [Allocated] (CURALEAF STAMFORD INC (MMDF0000056)) No…" at bounding box center [367, 538] width 284 height 83
click at [420, 553] on span "(CURALEAF STAMFORD INC (MMDF0000056))" at bounding box center [410, 556] width 177 height 38
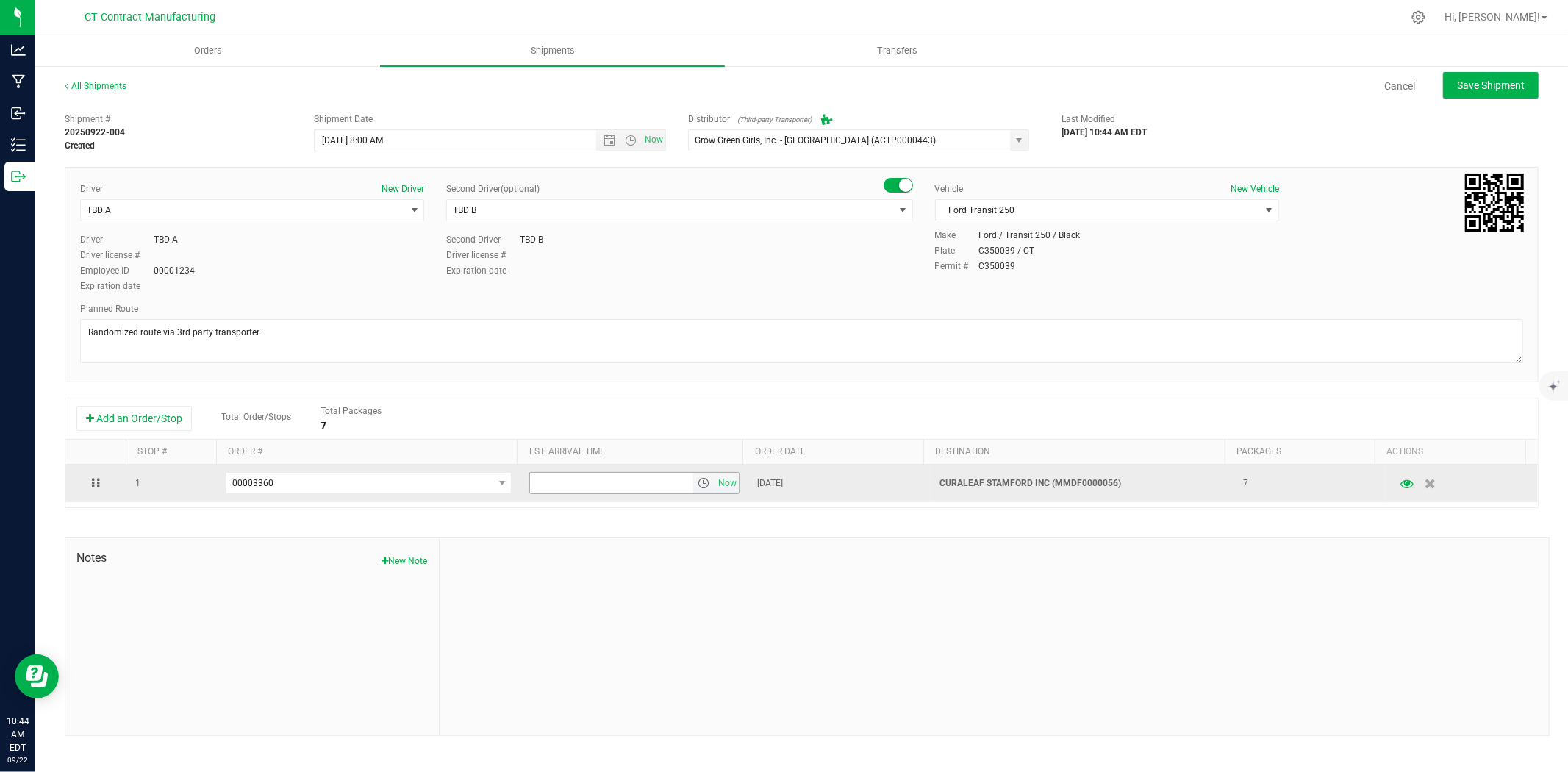
click at [697, 486] on span "select" at bounding box center [703, 483] width 12 height 12
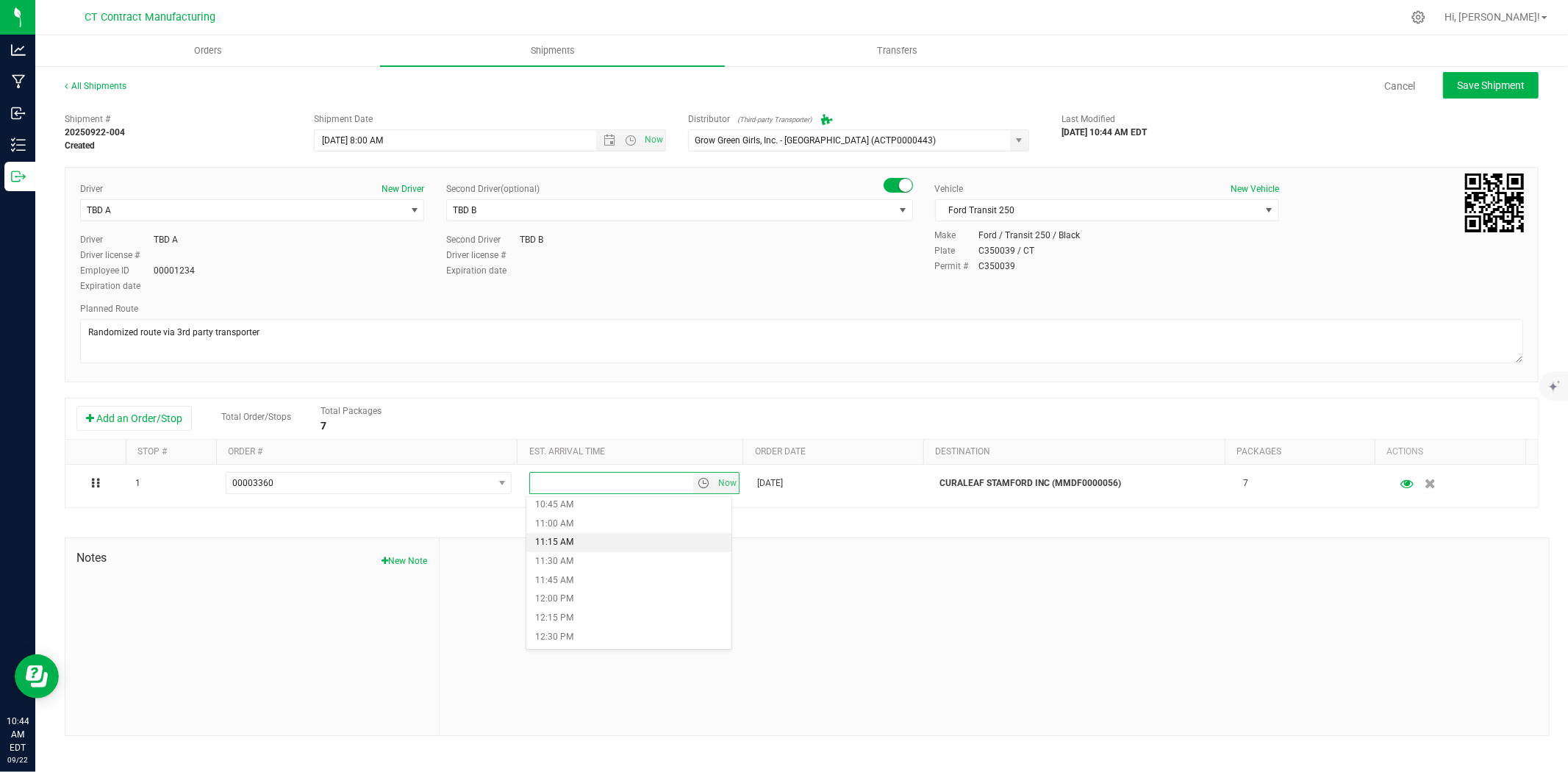
scroll to position [735, 0]
click at [593, 590] on li "10:45 AM" at bounding box center [629, 586] width 205 height 19
click at [1481, 86] on span "Save Shipment" at bounding box center [1491, 85] width 68 height 12
type input "9/23/2025 12:00 PM"
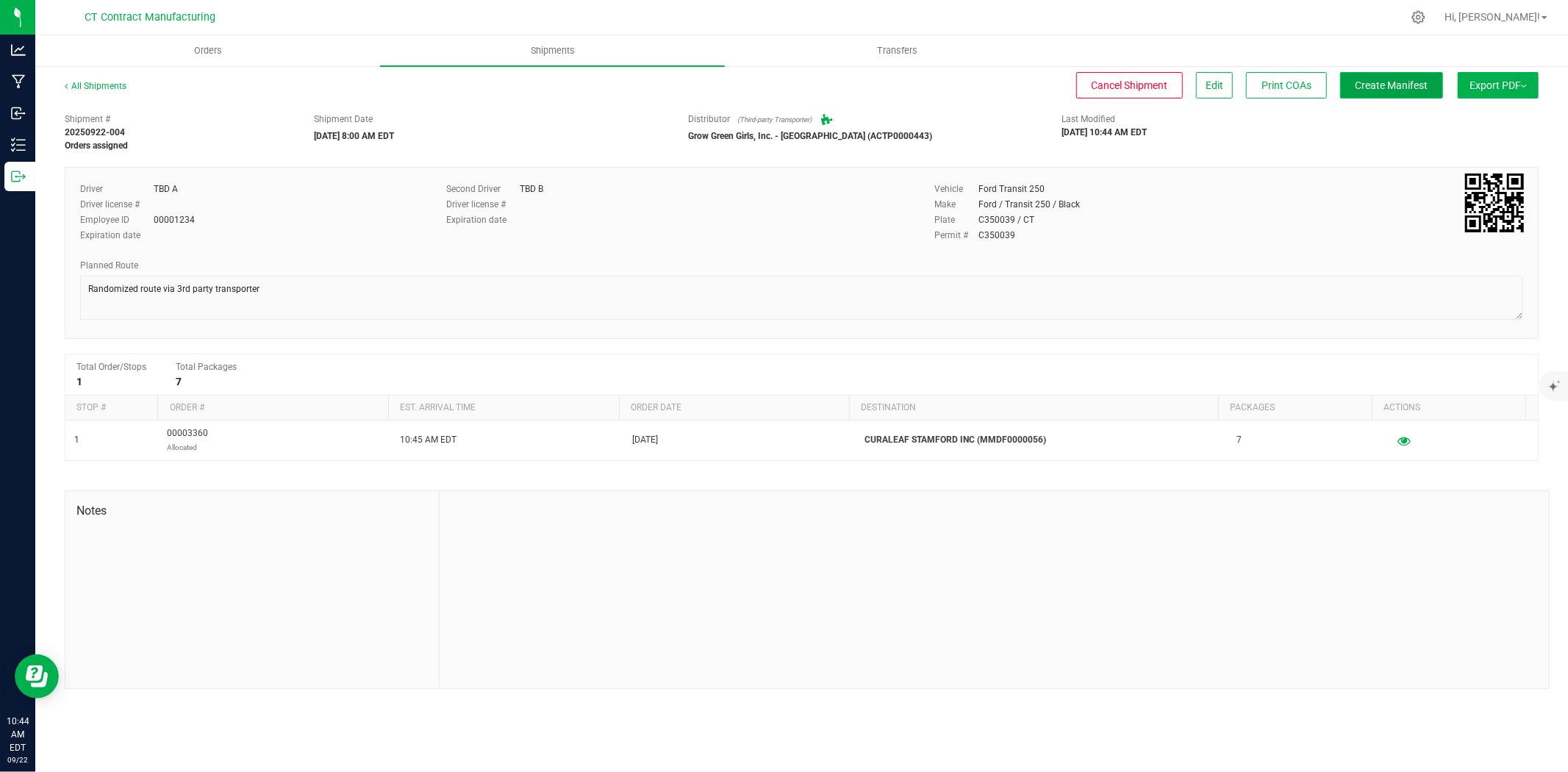
click at [1405, 83] on span "Create Manifest" at bounding box center [1392, 85] width 72 height 12
click at [101, 88] on link "All Shipments" at bounding box center [96, 86] width 62 height 10
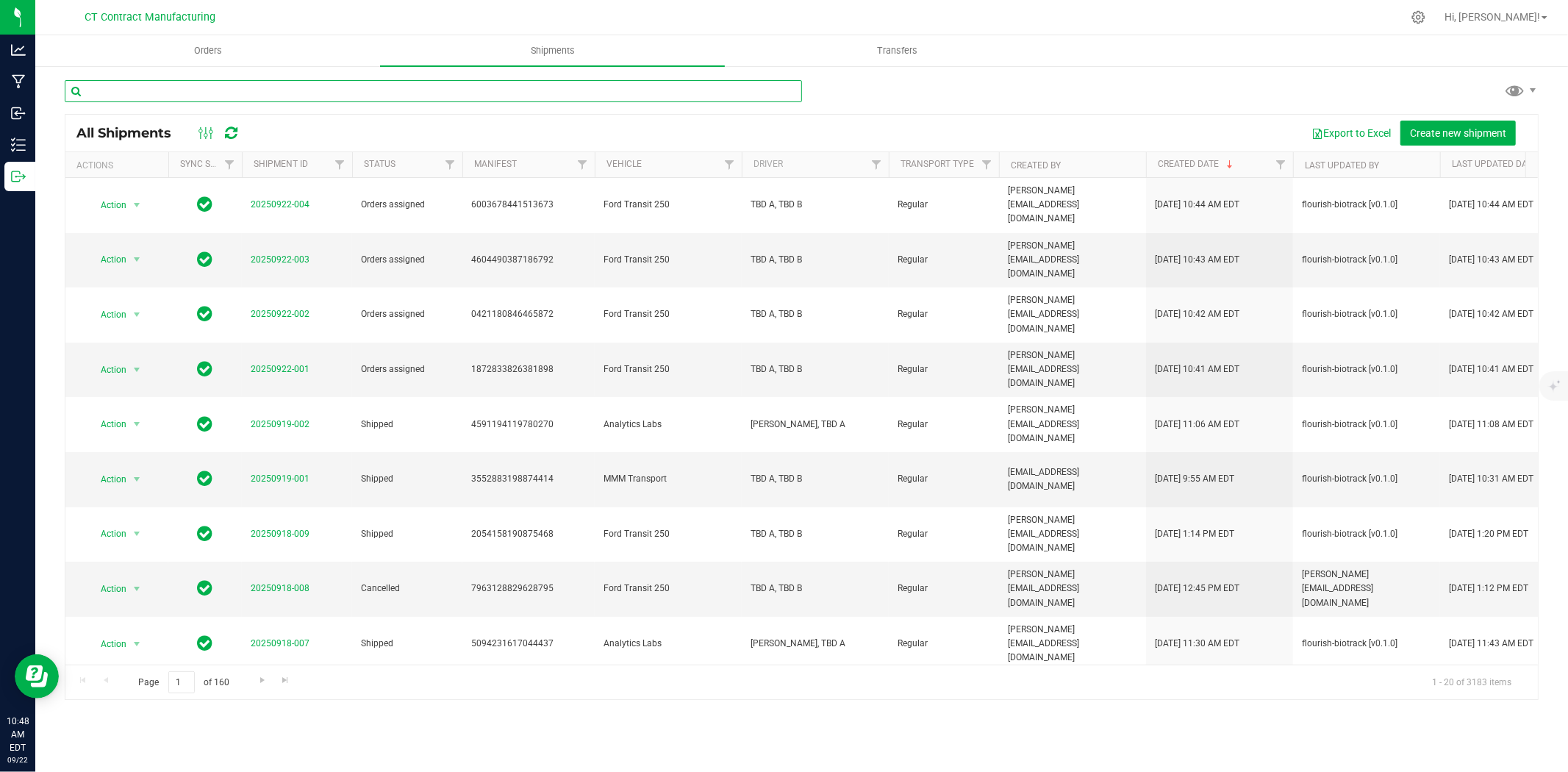
click at [147, 96] on input "text" at bounding box center [433, 91] width 737 height 22
click at [219, 55] on span "Orders" at bounding box center [208, 50] width 68 height 13
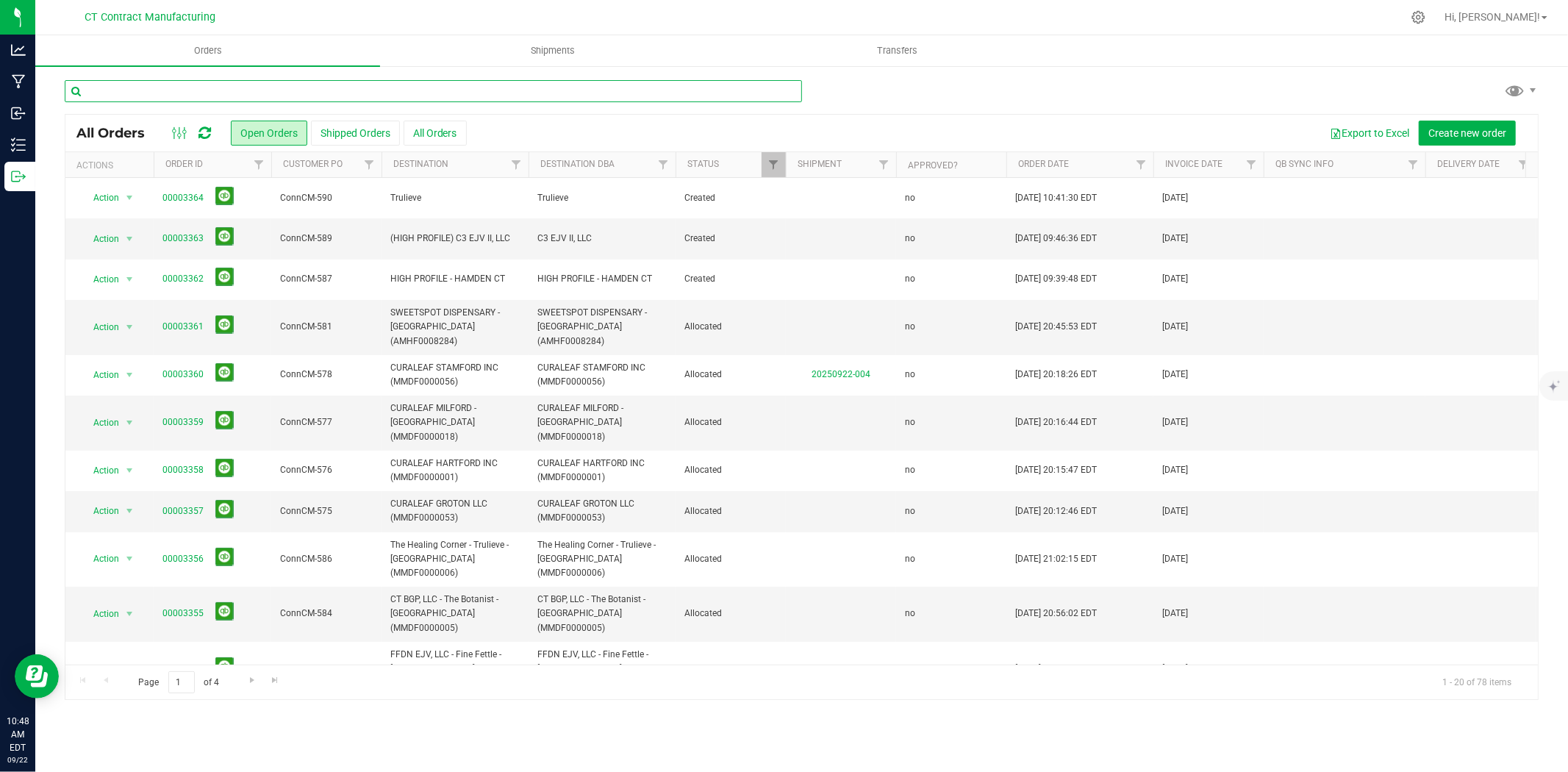
click at [126, 94] on input "text" at bounding box center [433, 91] width 737 height 22
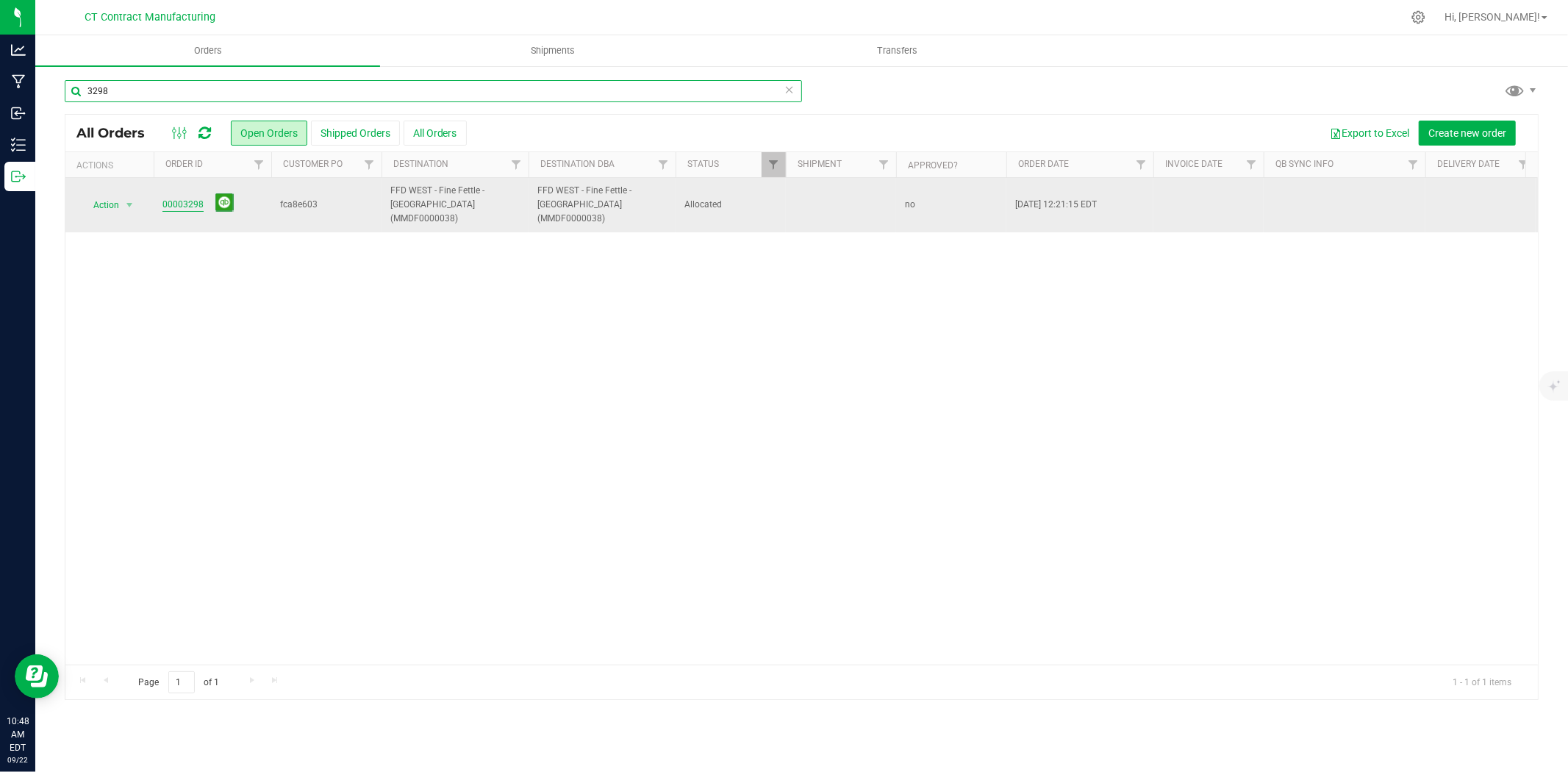
type input "3298"
click at [184, 202] on link "00003298" at bounding box center [183, 204] width 41 height 14
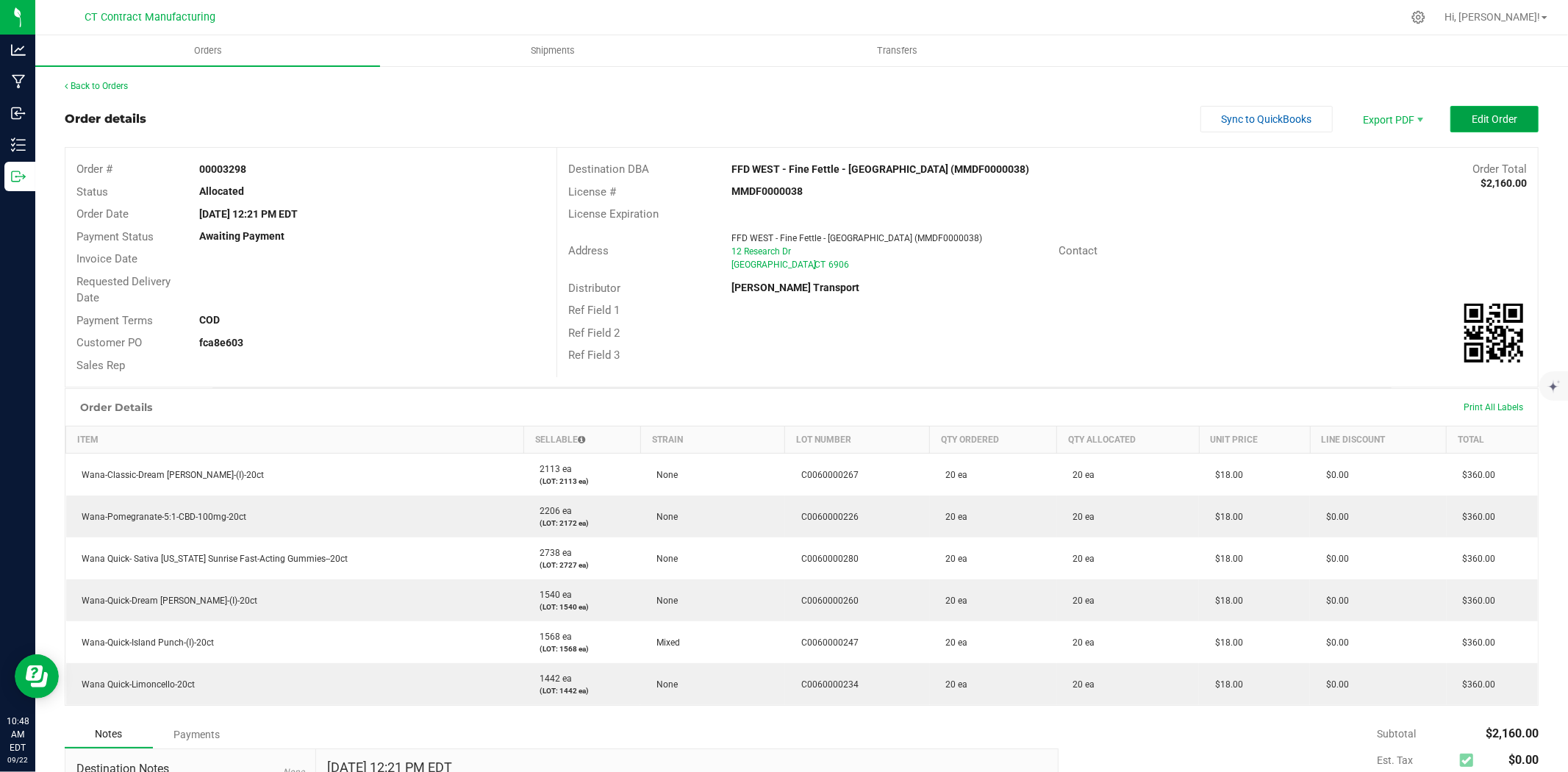
click at [1482, 117] on span "Edit Order" at bounding box center [1494, 119] width 46 height 12
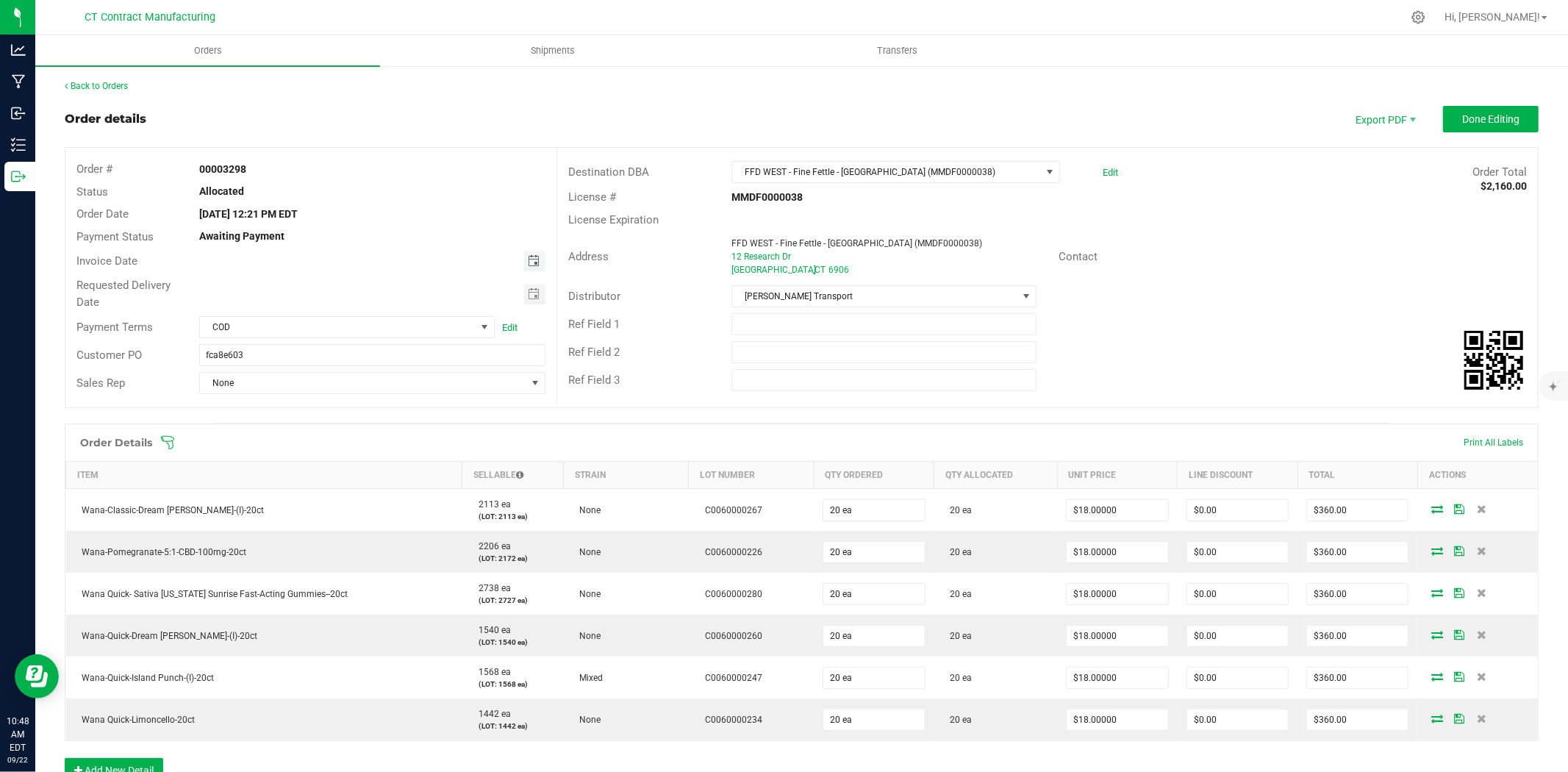
click at [528, 258] on span "Toggle calendar" at bounding box center [533, 261] width 12 height 12
click at [307, 409] on span "23" at bounding box center [309, 410] width 22 height 23
type input "[DATE]"
click at [442, 325] on span "COD" at bounding box center [337, 327] width 275 height 21
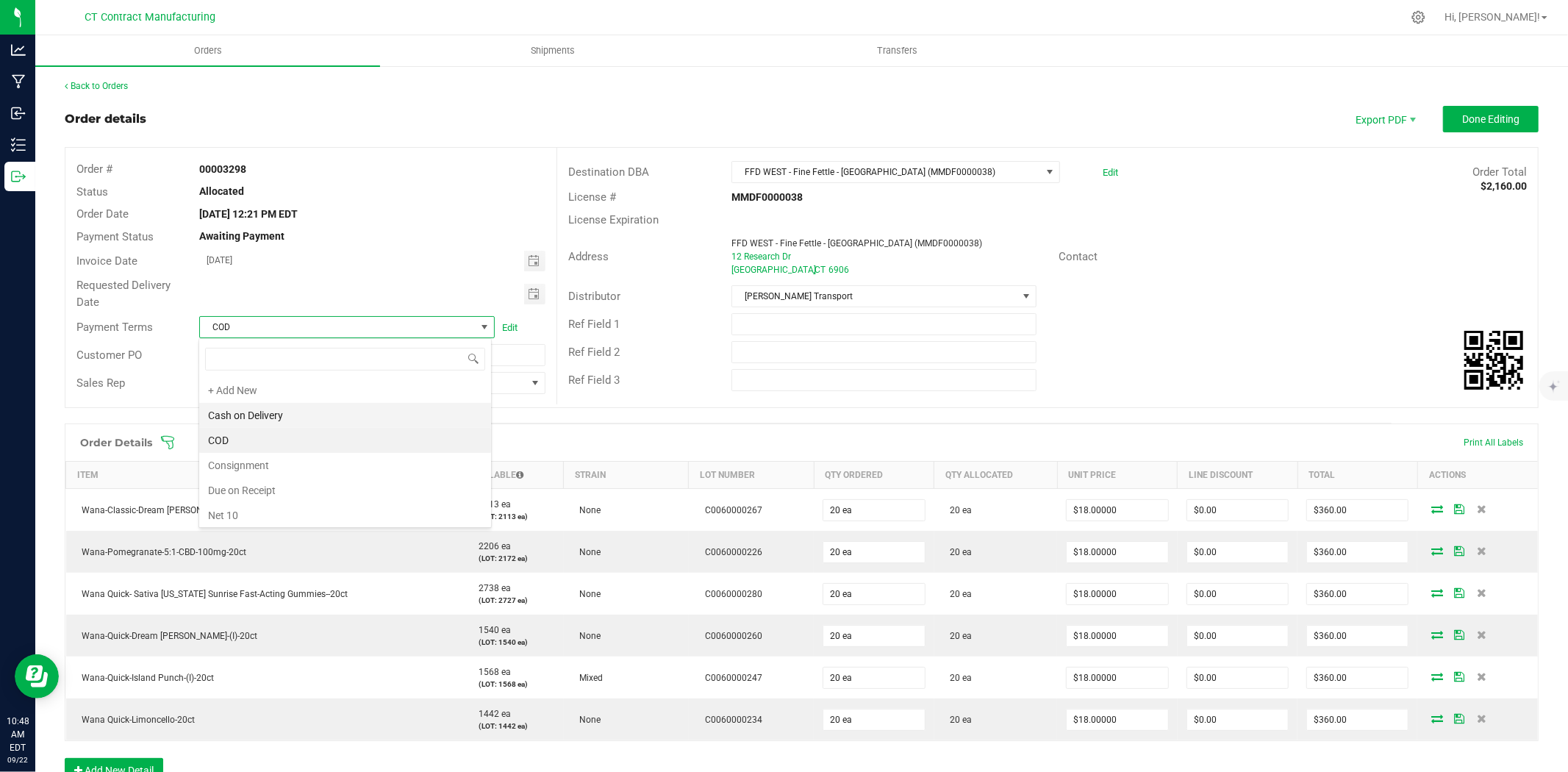
scroll to position [22, 292]
click at [268, 486] on li "Due on Receipt" at bounding box center [345, 491] width 292 height 25
click at [1511, 131] on button "Done Editing" at bounding box center [1491, 119] width 96 height 26
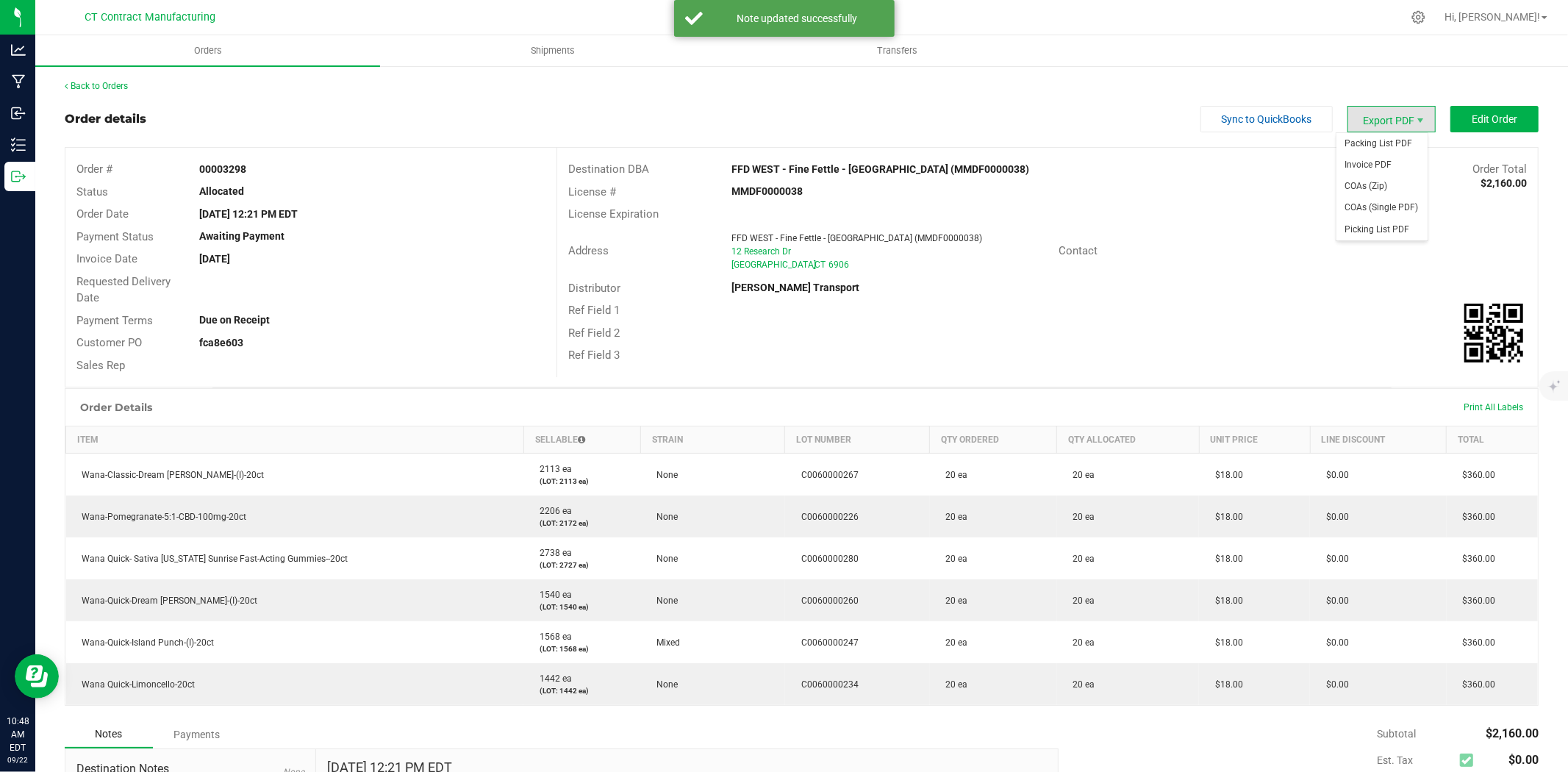
click at [1394, 123] on span "Export PDF" at bounding box center [1391, 119] width 88 height 26
click at [1388, 140] on span "Packing List PDF" at bounding box center [1382, 144] width 91 height 22
click at [1398, 163] on span "Invoice PDF" at bounding box center [1382, 165] width 91 height 22
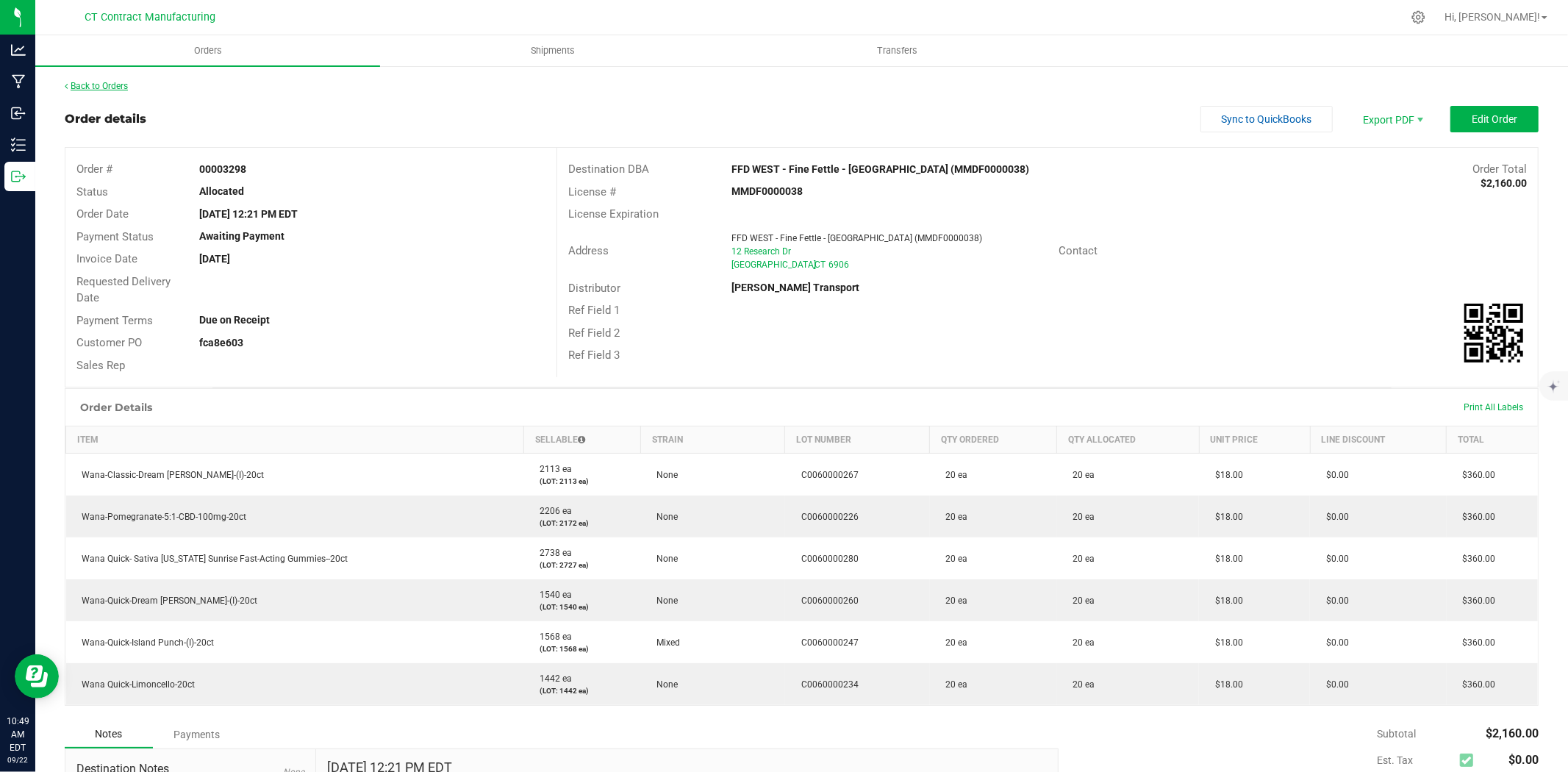
click at [77, 86] on link "Back to Orders" at bounding box center [96, 86] width 63 height 10
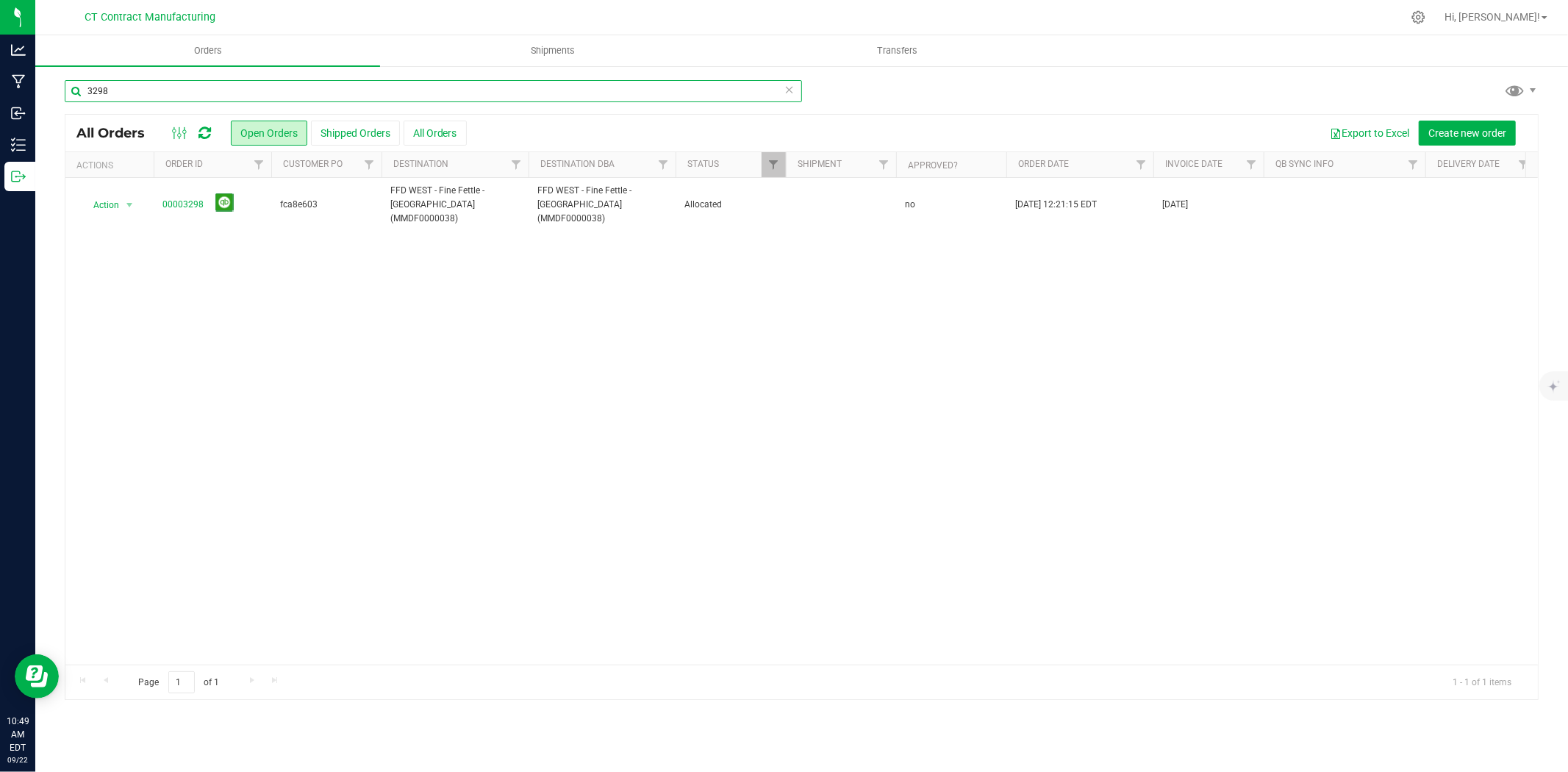
drag, startPoint x: 92, startPoint y: 93, endPoint x: 213, endPoint y: 79, distance: 121.8
click at [204, 89] on input "3298" at bounding box center [433, 91] width 737 height 22
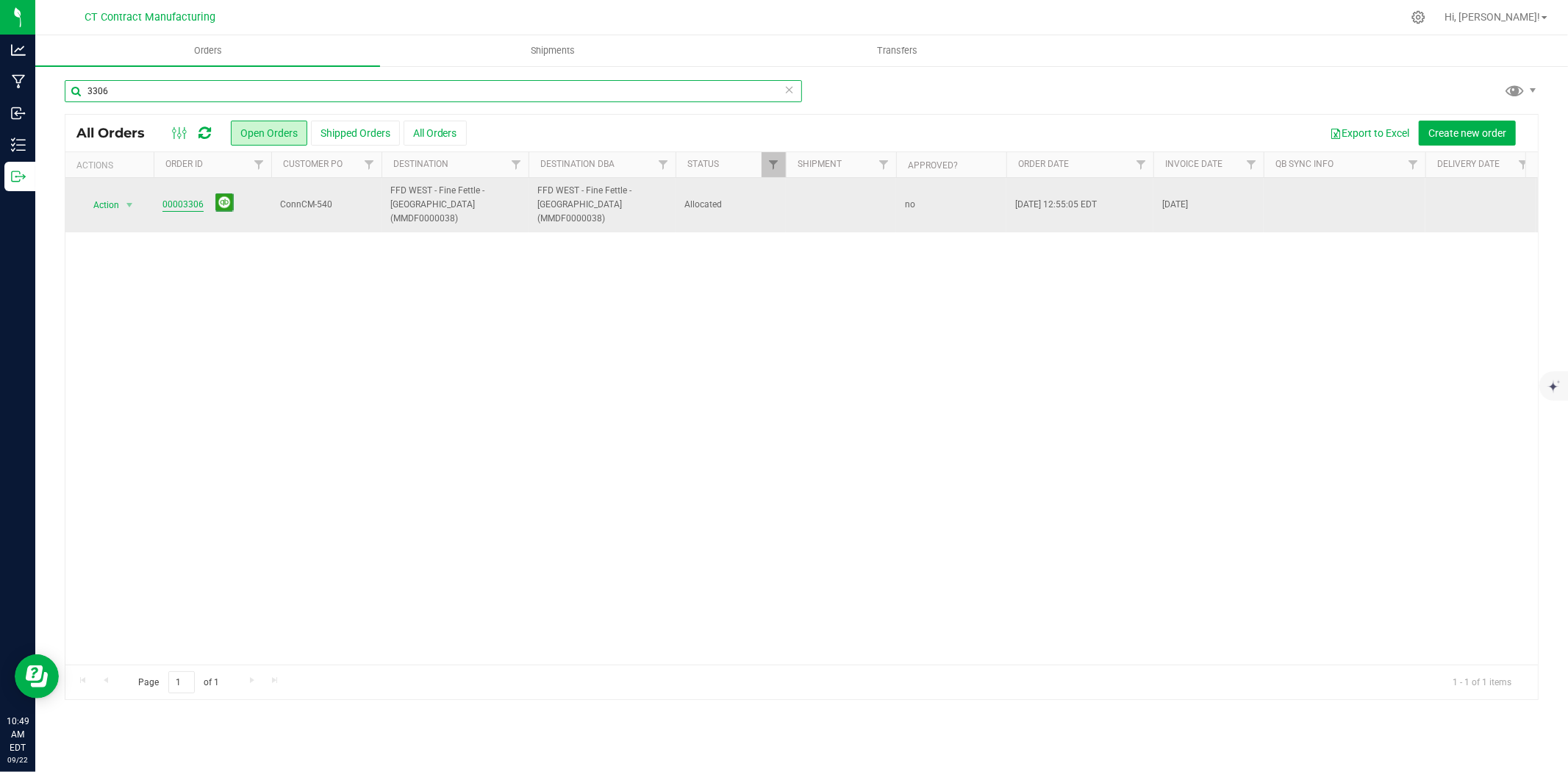
type input "3306"
click at [196, 197] on link "00003306" at bounding box center [183, 204] width 41 height 14
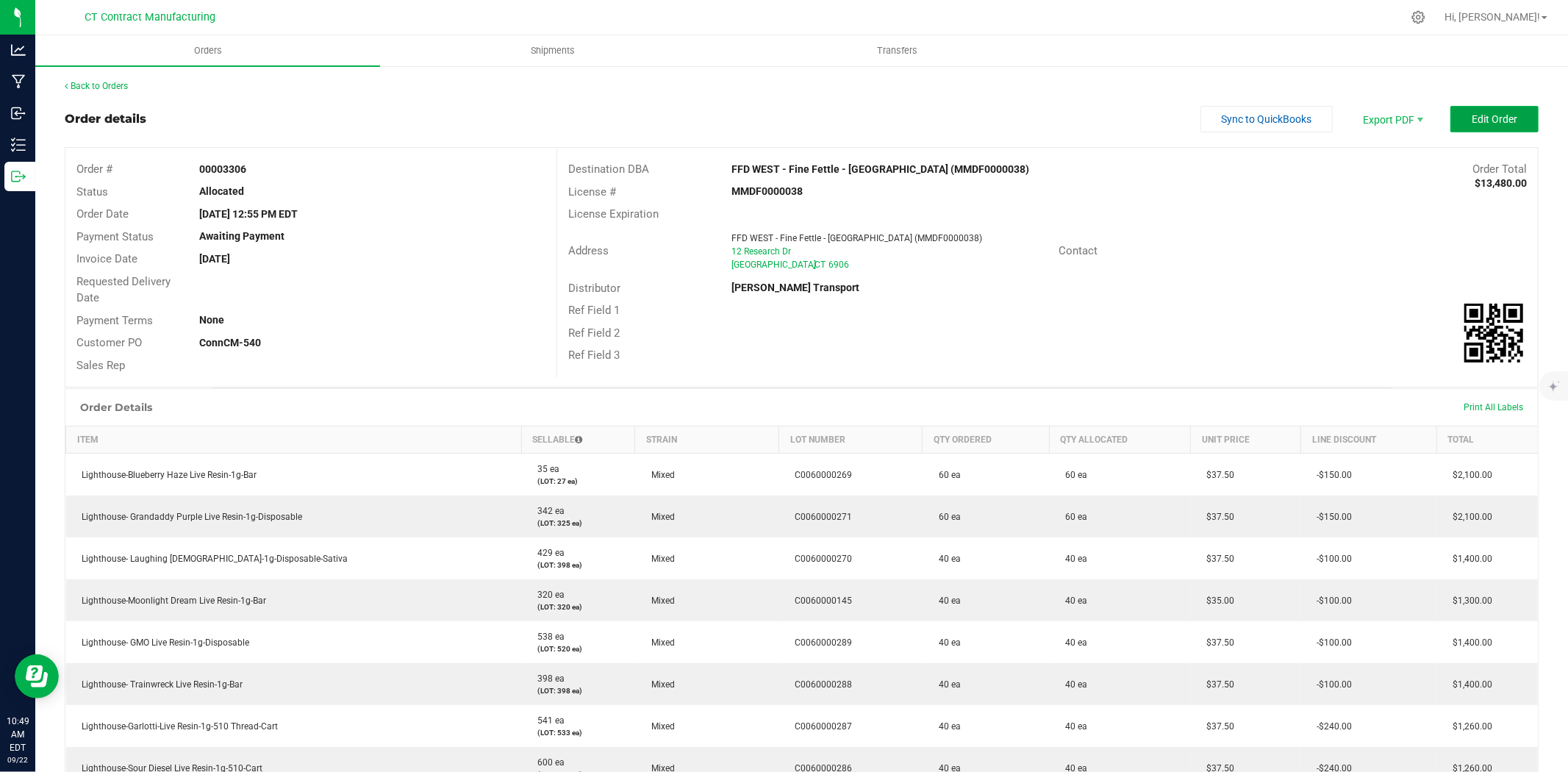
click at [1472, 113] on span "Edit Order" at bounding box center [1494, 119] width 46 height 12
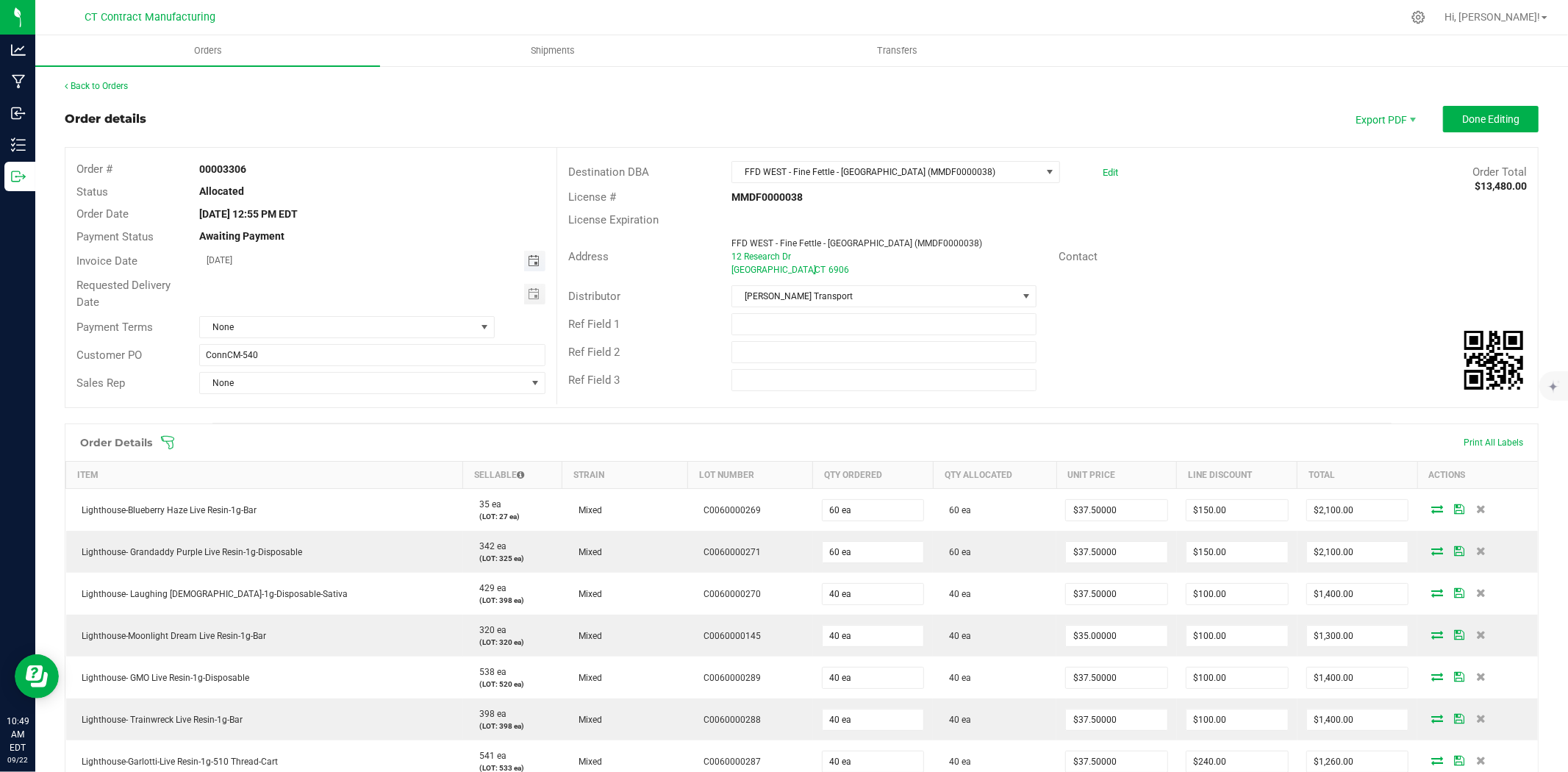
click at [528, 255] on span "Toggle calendar" at bounding box center [533, 261] width 12 height 12
click at [305, 407] on span "23" at bounding box center [309, 410] width 22 height 23
type input "[DATE]"
click at [328, 331] on span "None" at bounding box center [337, 327] width 275 height 21
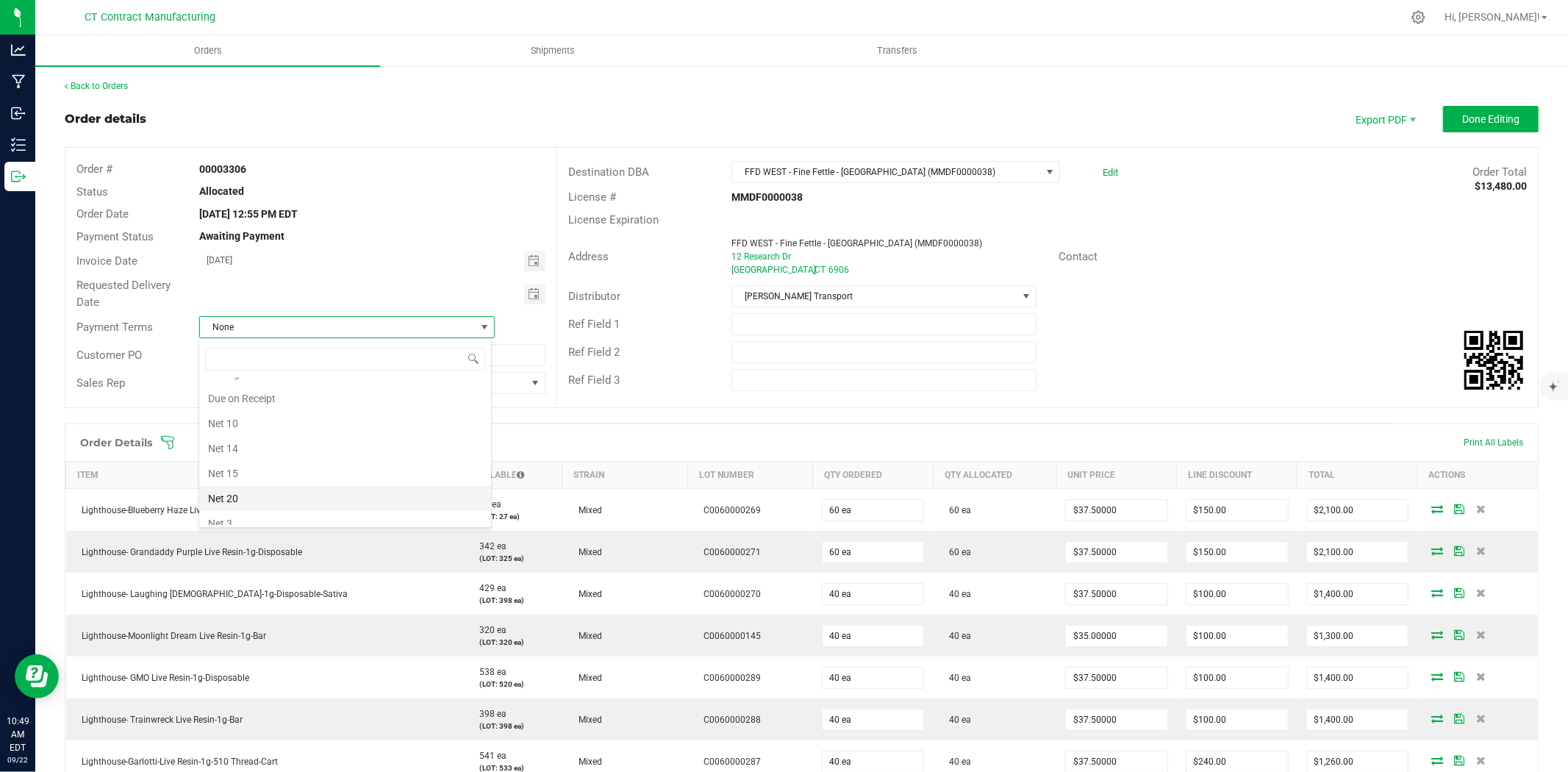
scroll to position [67, 0]
click at [322, 422] on li "Due on Receipt" at bounding box center [345, 423] width 292 height 25
click at [1482, 120] on span "Done Editing" at bounding box center [1491, 119] width 57 height 12
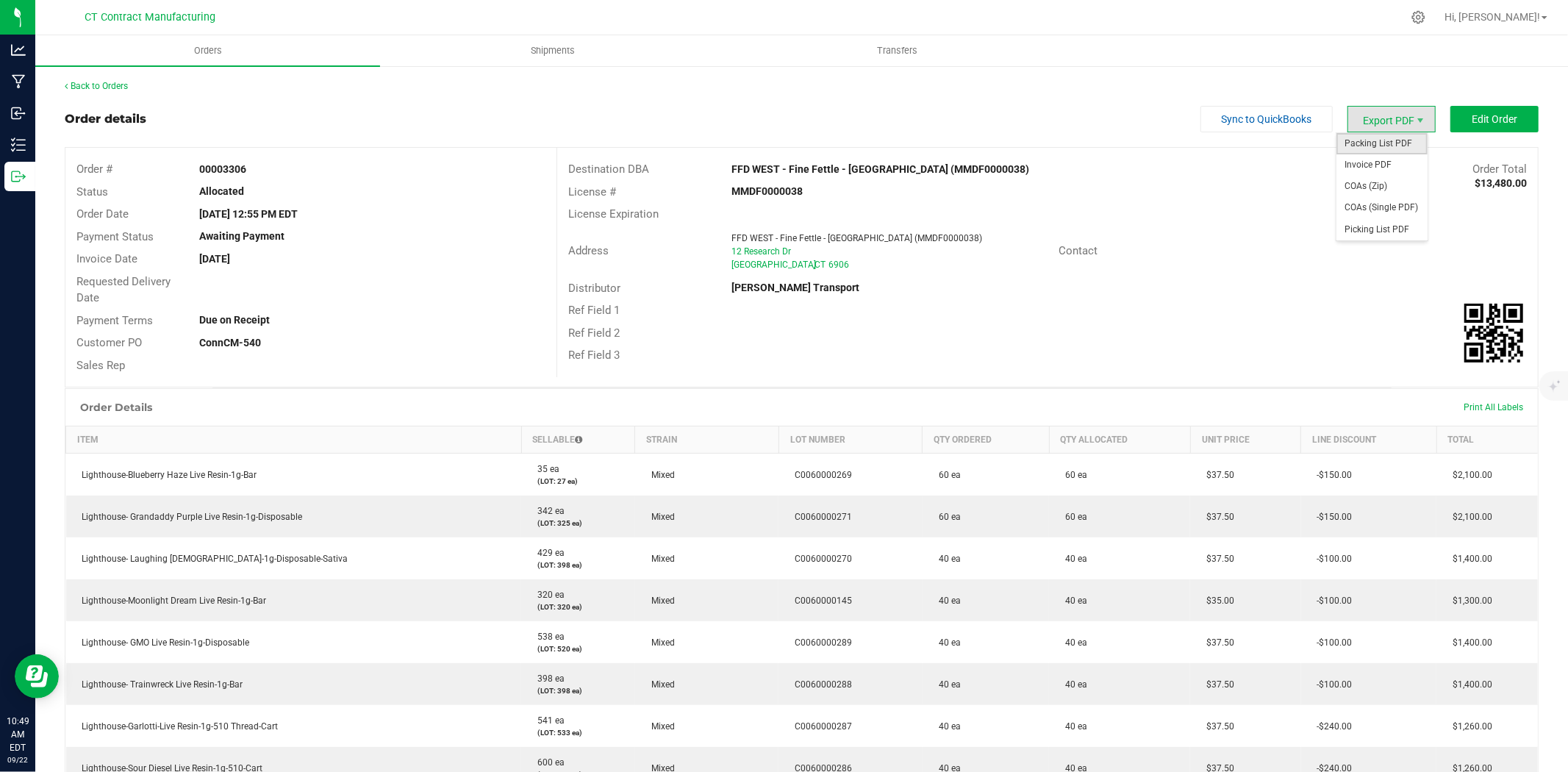
click at [1379, 141] on span "Packing List PDF" at bounding box center [1382, 144] width 91 height 22
click at [1377, 164] on span "Invoice PDF" at bounding box center [1382, 165] width 91 height 22
click at [106, 86] on link "Back to Orders" at bounding box center [96, 86] width 63 height 10
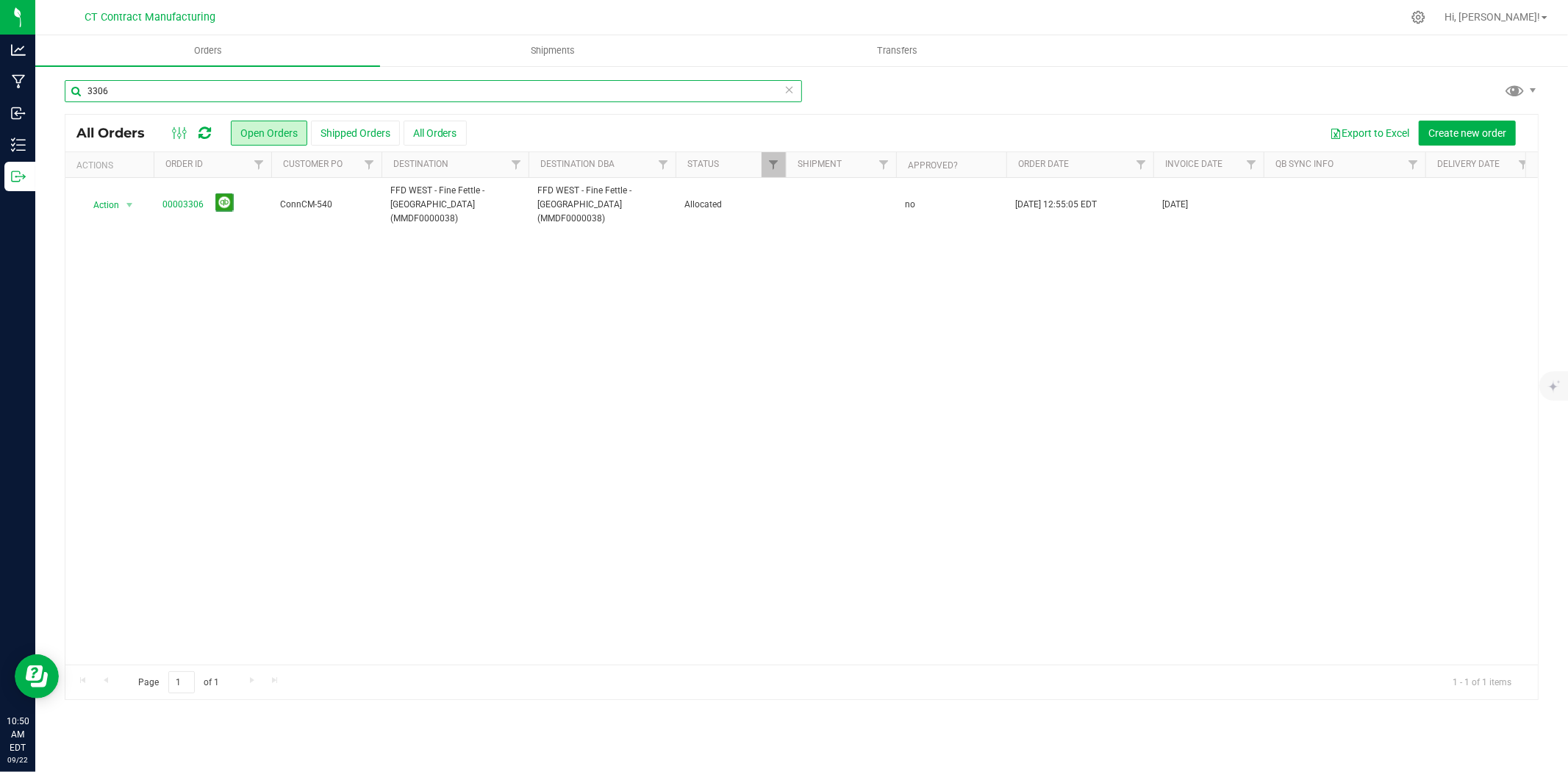
click at [117, 91] on input "3306" at bounding box center [433, 91] width 737 height 22
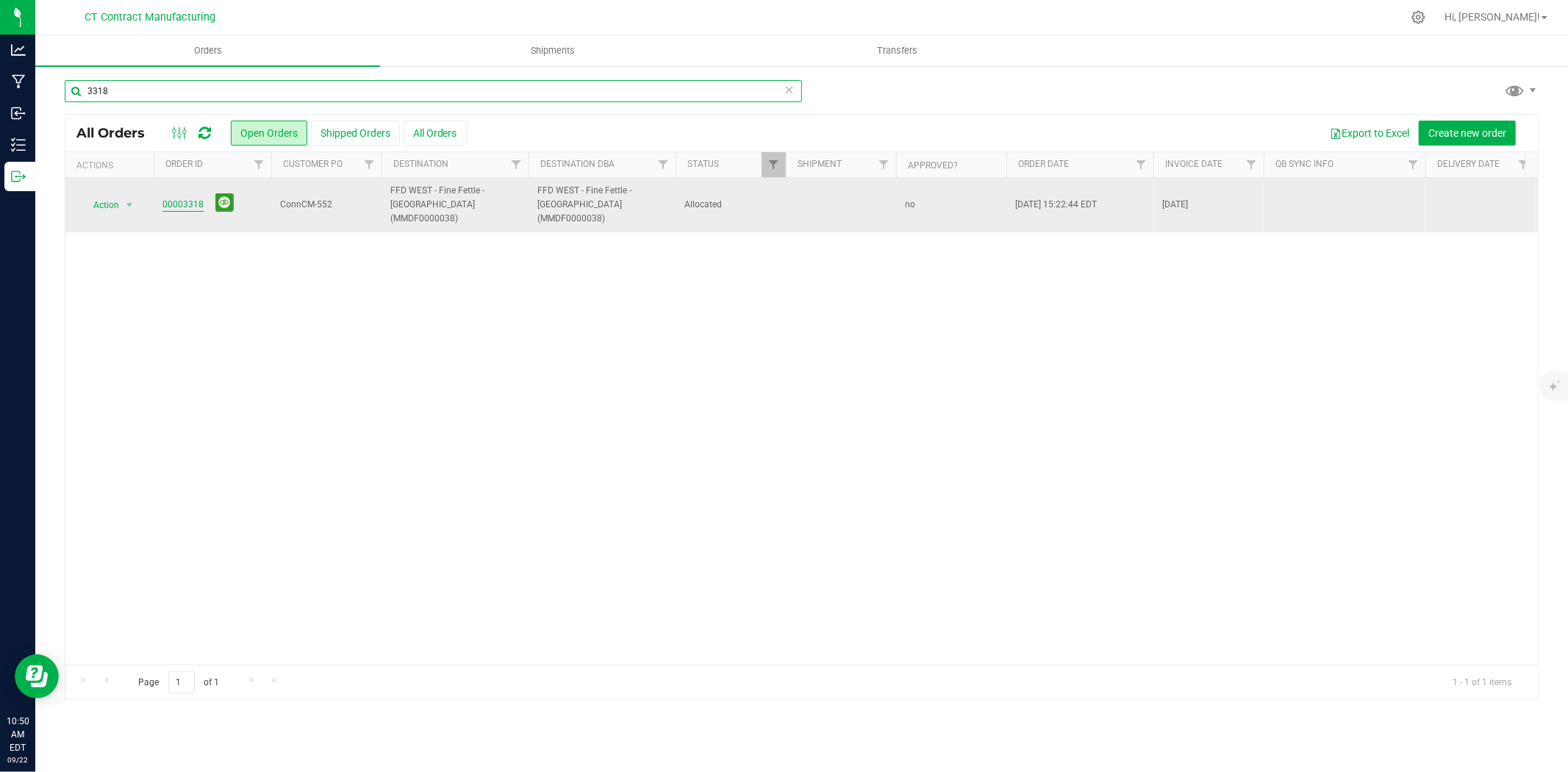
type input "3318"
click at [196, 197] on link "00003318" at bounding box center [183, 204] width 41 height 14
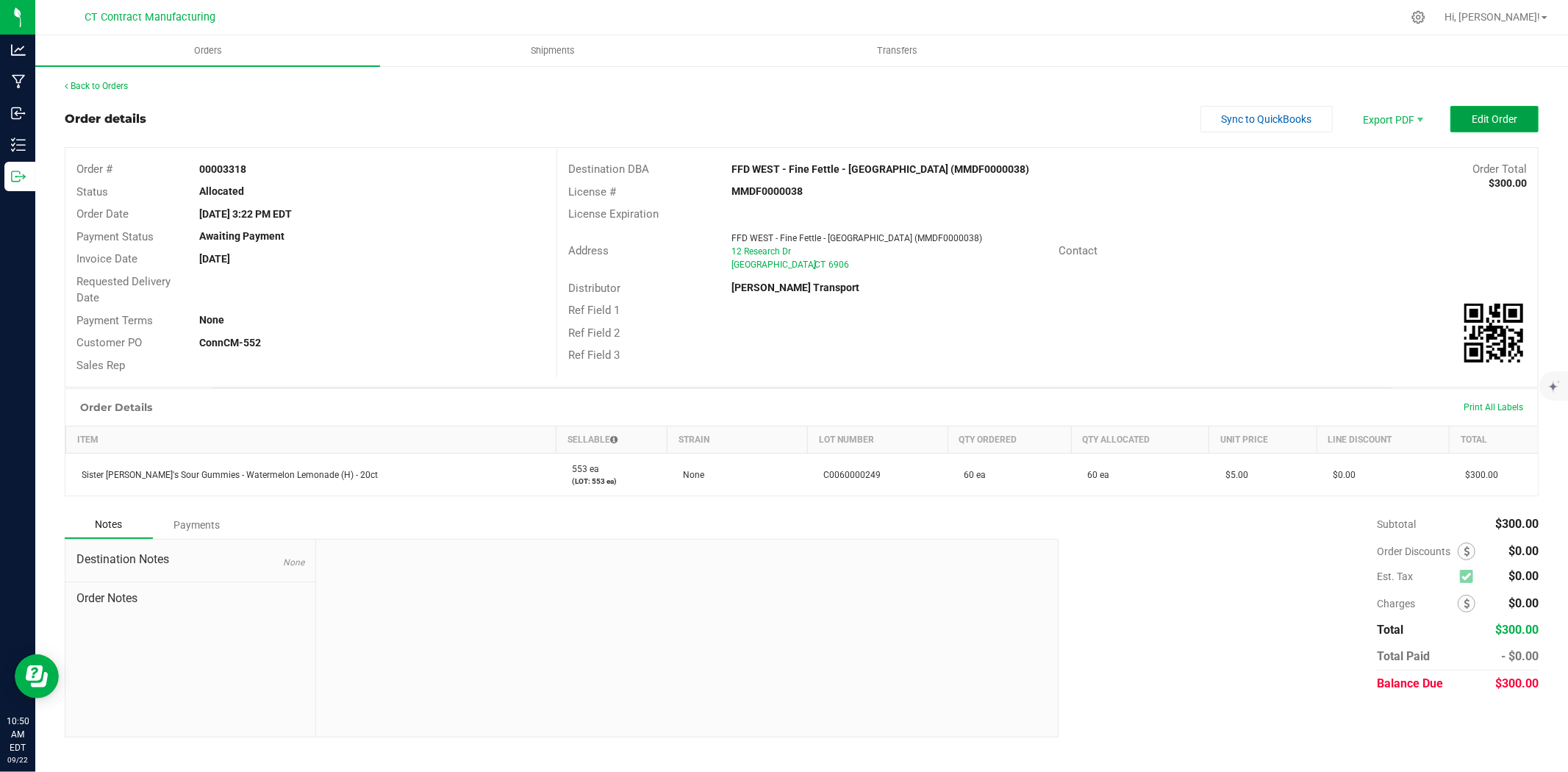
click at [1481, 113] on span "Edit Order" at bounding box center [1494, 119] width 46 height 12
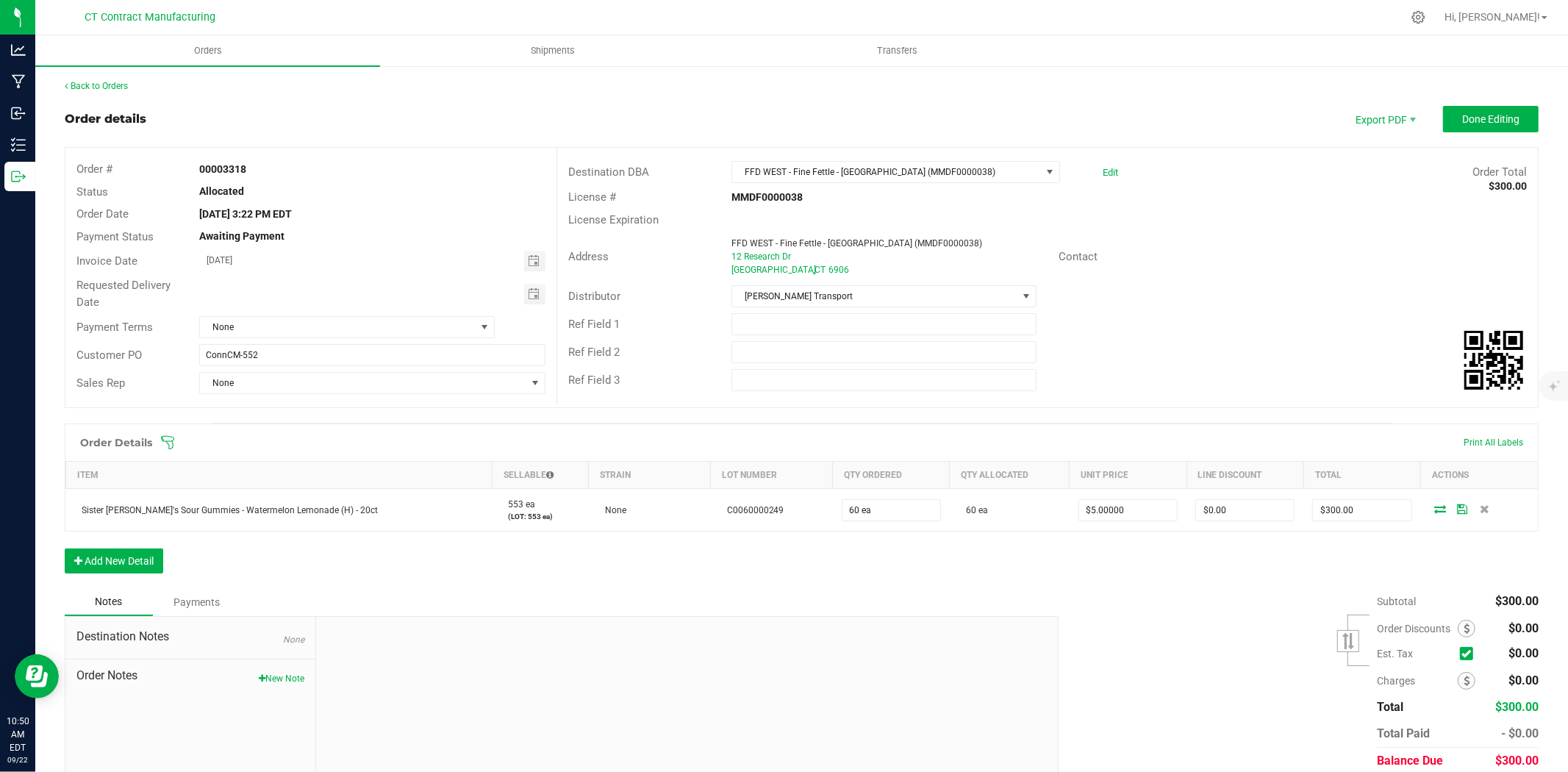
click at [525, 246] on div "Payment Status Awaiting Payment" at bounding box center [311, 238] width 491 height 23
click at [526, 254] on span "Toggle calendar" at bounding box center [535, 261] width 22 height 21
click at [304, 413] on span "23" at bounding box center [309, 410] width 22 height 23
type input "[DATE]"
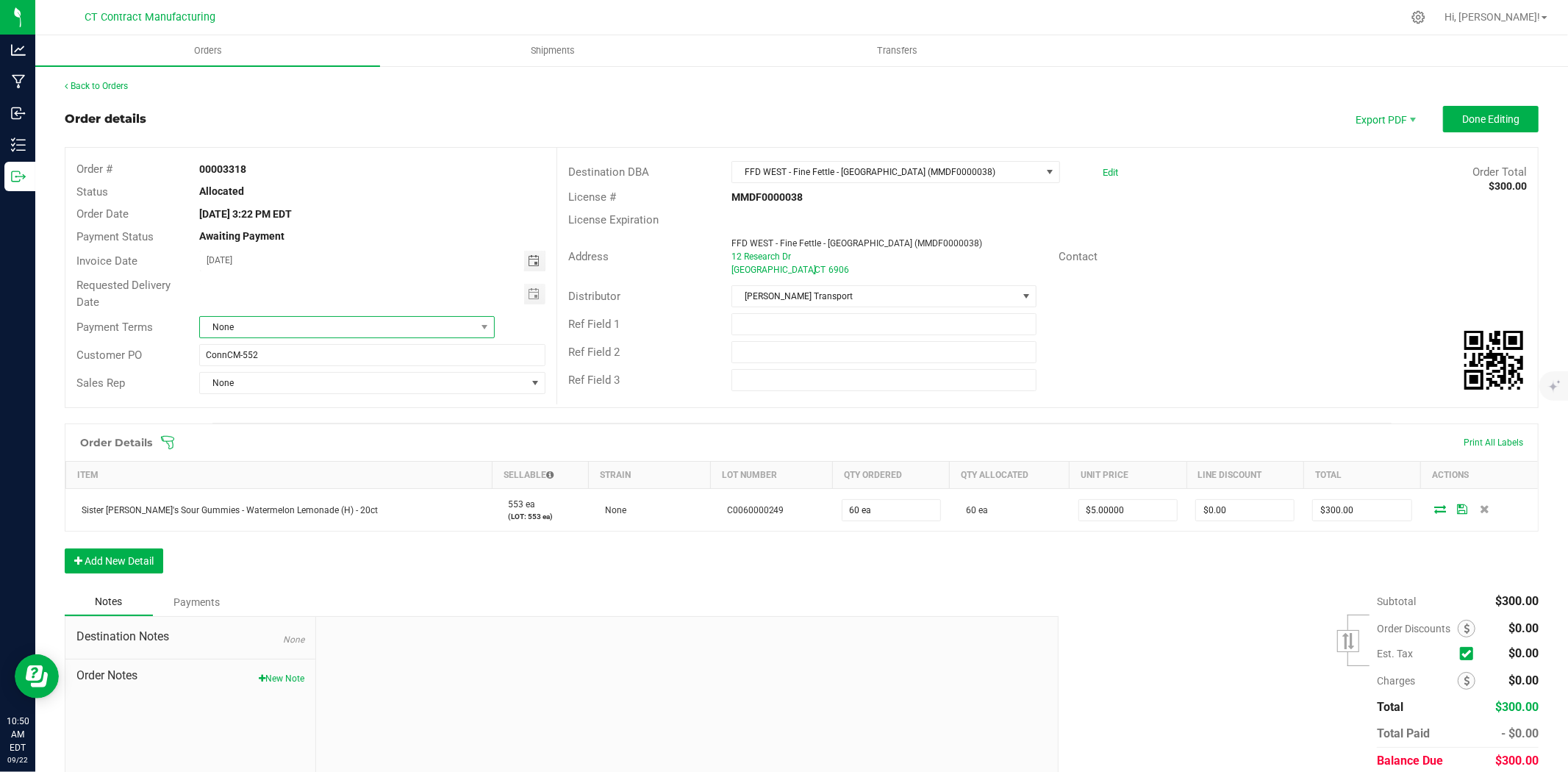
click at [306, 334] on span "None" at bounding box center [337, 327] width 275 height 21
click at [295, 423] on li "Due on Receipt" at bounding box center [345, 423] width 292 height 25
click at [1445, 126] on button "Done Editing" at bounding box center [1491, 119] width 96 height 26
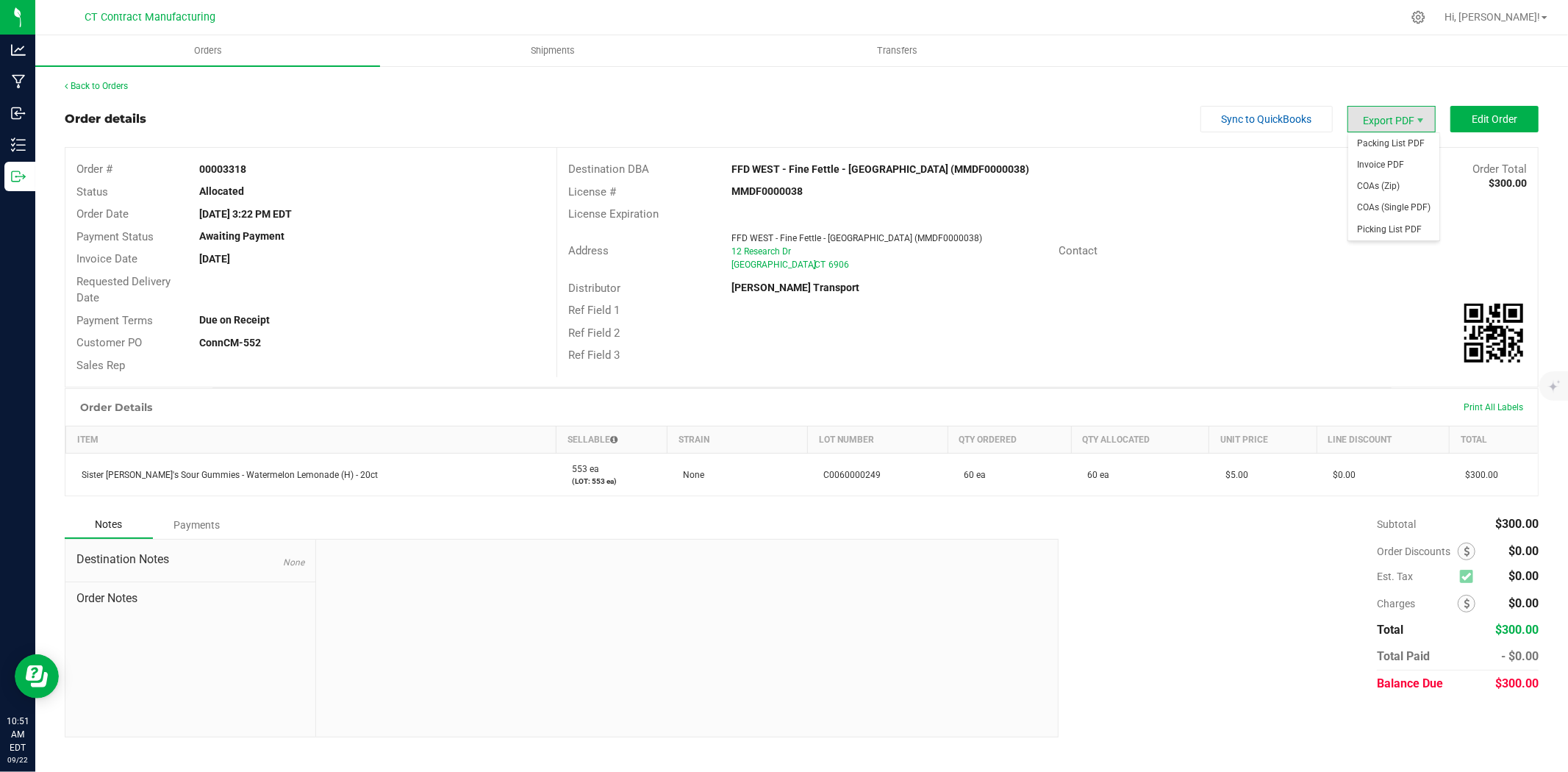
click at [1397, 130] on span "Export PDF" at bounding box center [1391, 119] width 88 height 26
click at [1402, 134] on span "Packing List PDF" at bounding box center [1394, 144] width 91 height 22
click at [1404, 167] on span "Invoice PDF" at bounding box center [1394, 165] width 91 height 22
click at [98, 96] on div "Back to Orders Order details Sync to QuickBooks Export PDF Edit Order Order # 0…" at bounding box center [801, 408] width 1474 height 658
click at [99, 89] on link "Back to Orders" at bounding box center [96, 86] width 63 height 10
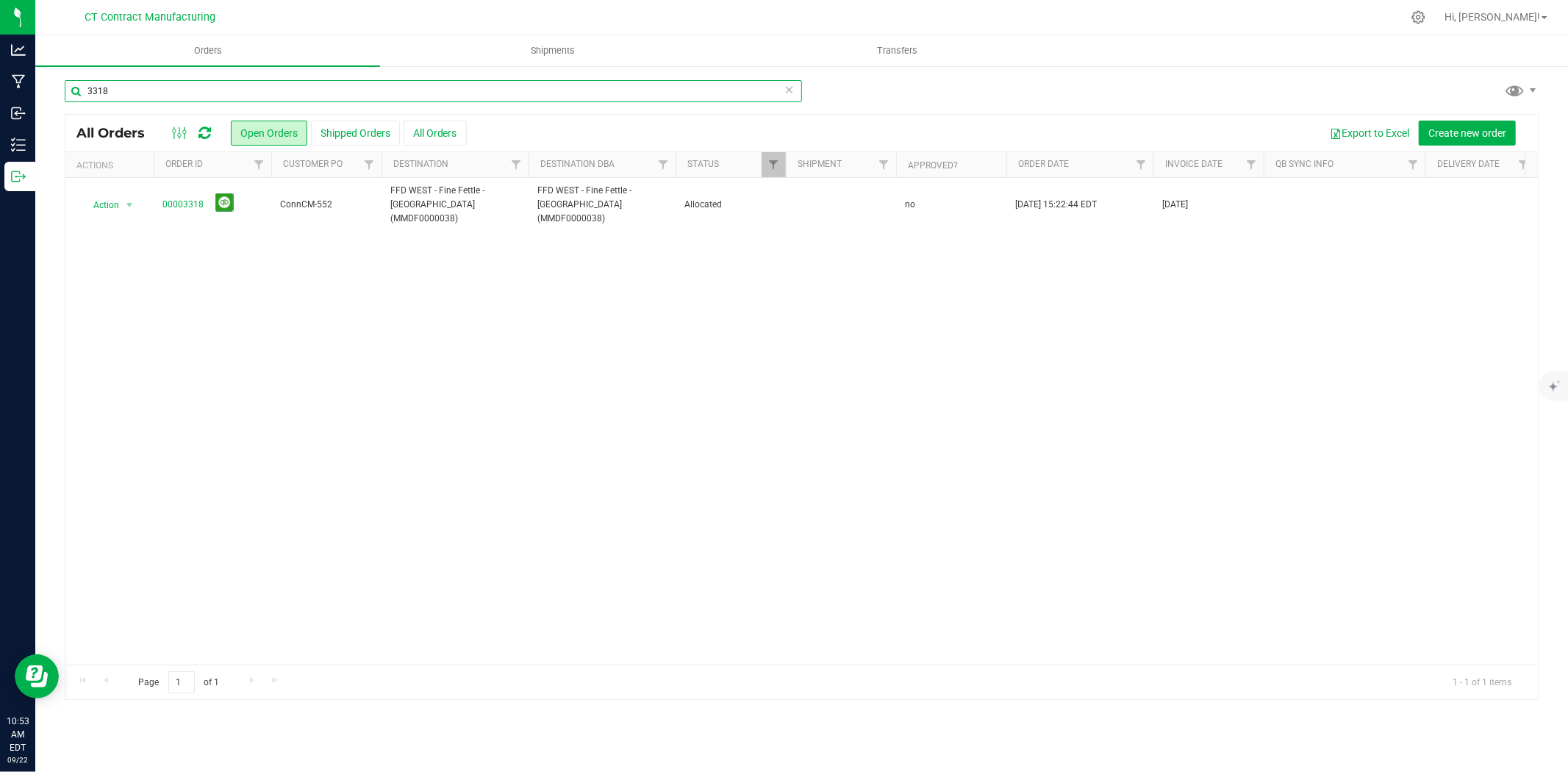
click at [137, 90] on input "3318" at bounding box center [433, 91] width 737 height 22
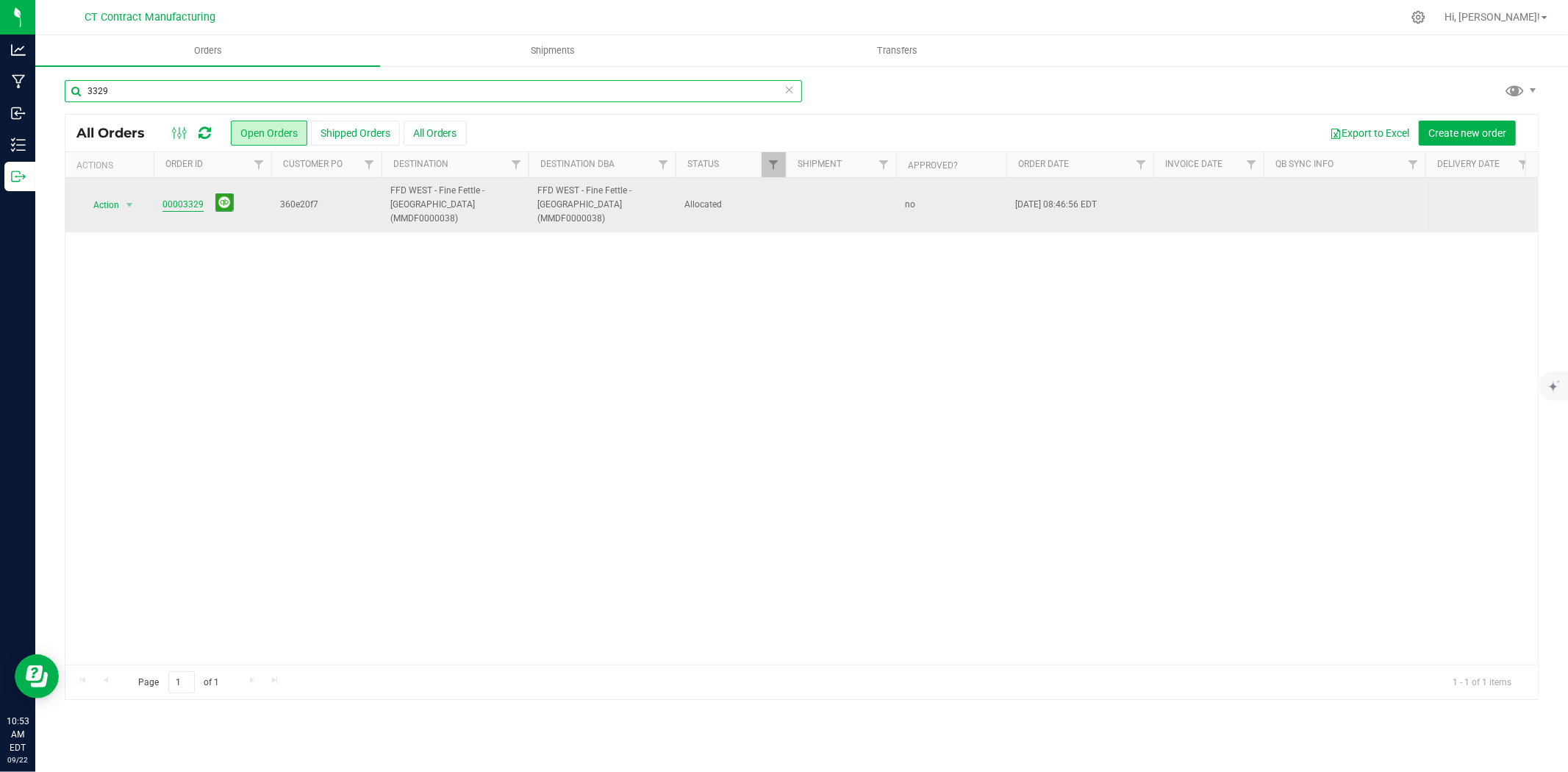
type input "3329"
click at [165, 197] on link "00003329" at bounding box center [183, 204] width 41 height 14
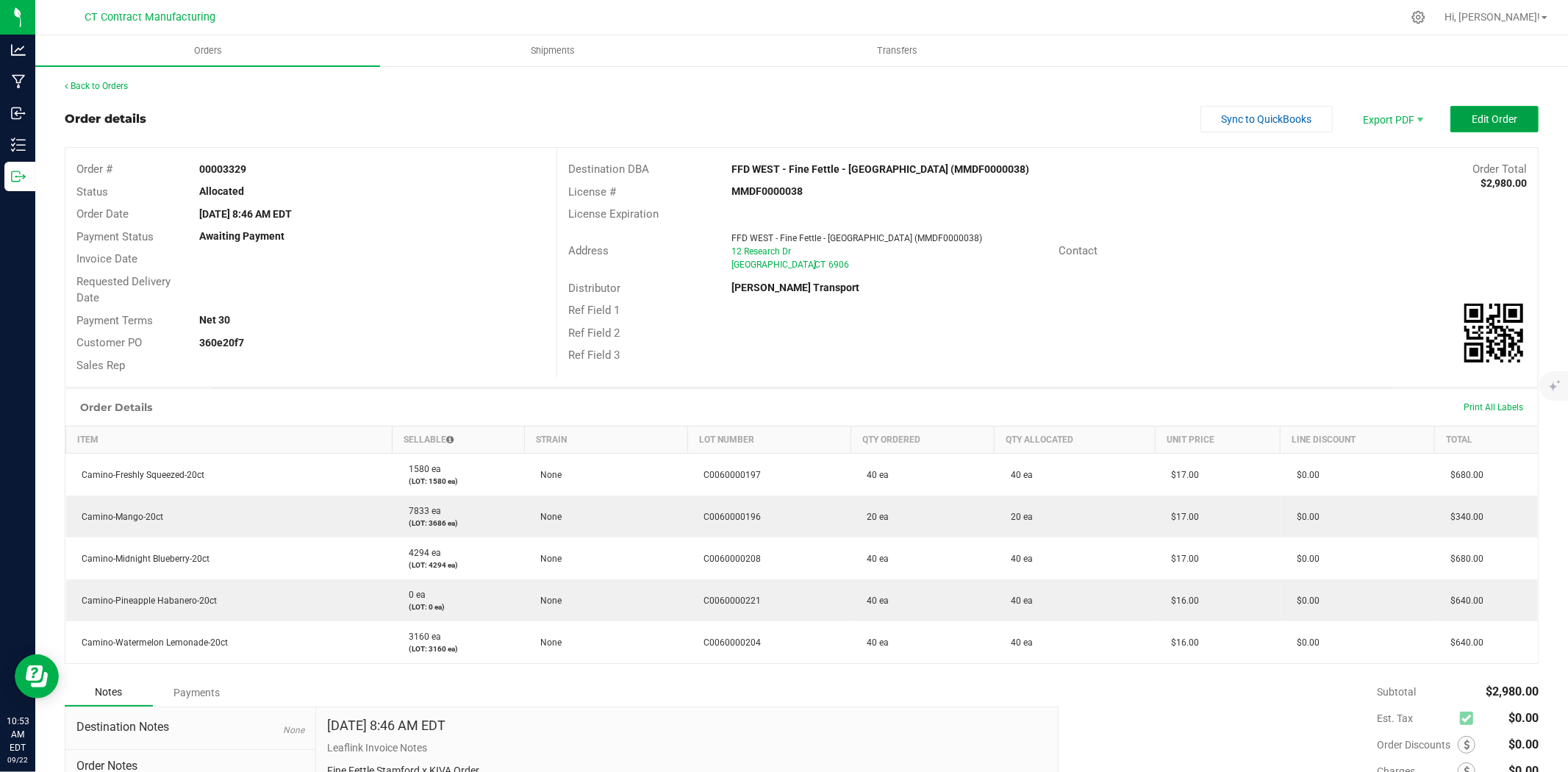
click at [1462, 108] on button "Edit Order" at bounding box center [1494, 119] width 88 height 26
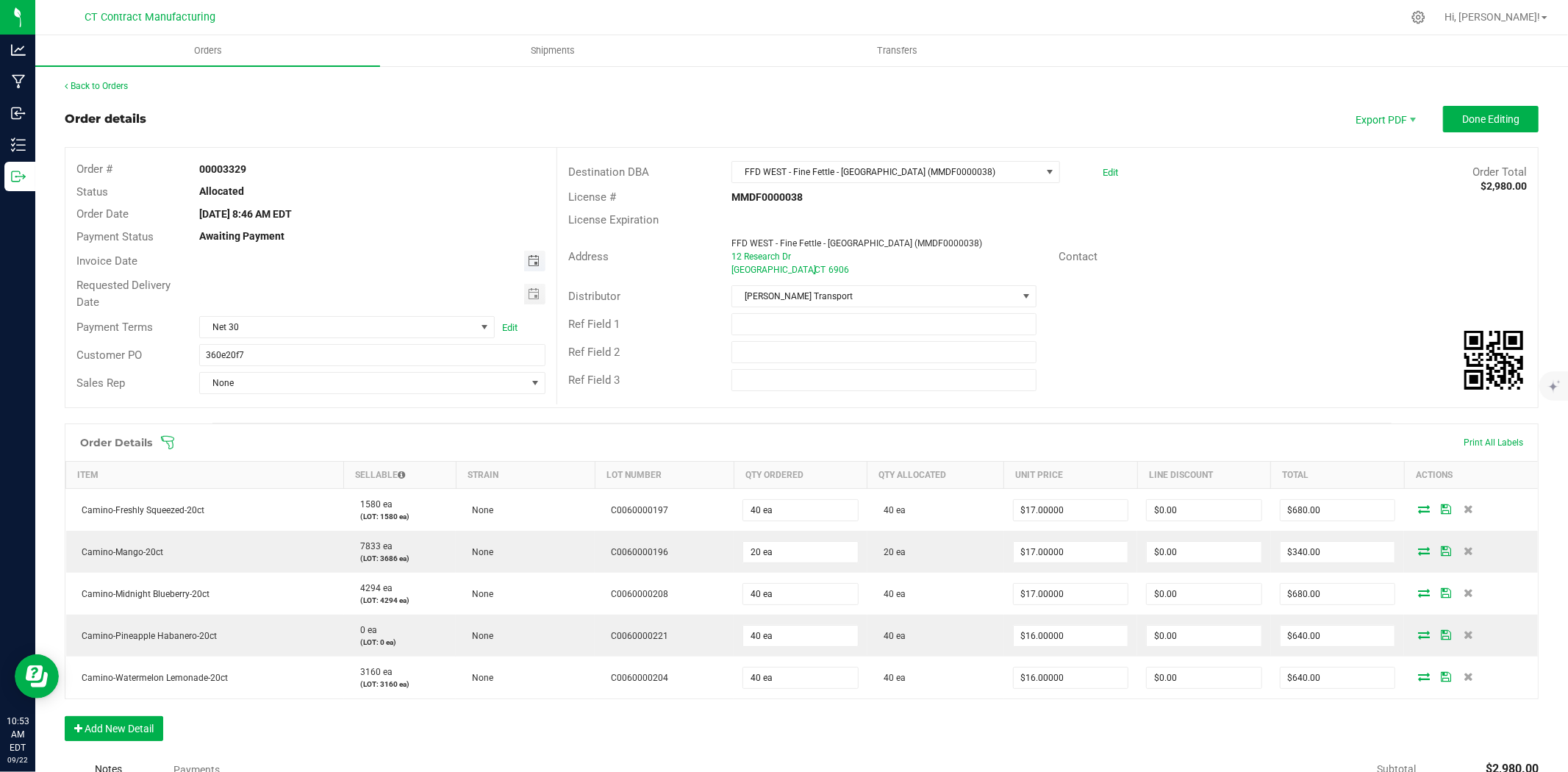
click at [535, 266] on span "Toggle calendar" at bounding box center [533, 261] width 12 height 12
click at [305, 412] on span "23" at bounding box center [309, 410] width 22 height 23
type input "[DATE]"
click at [366, 333] on span "Net 30" at bounding box center [337, 327] width 275 height 21
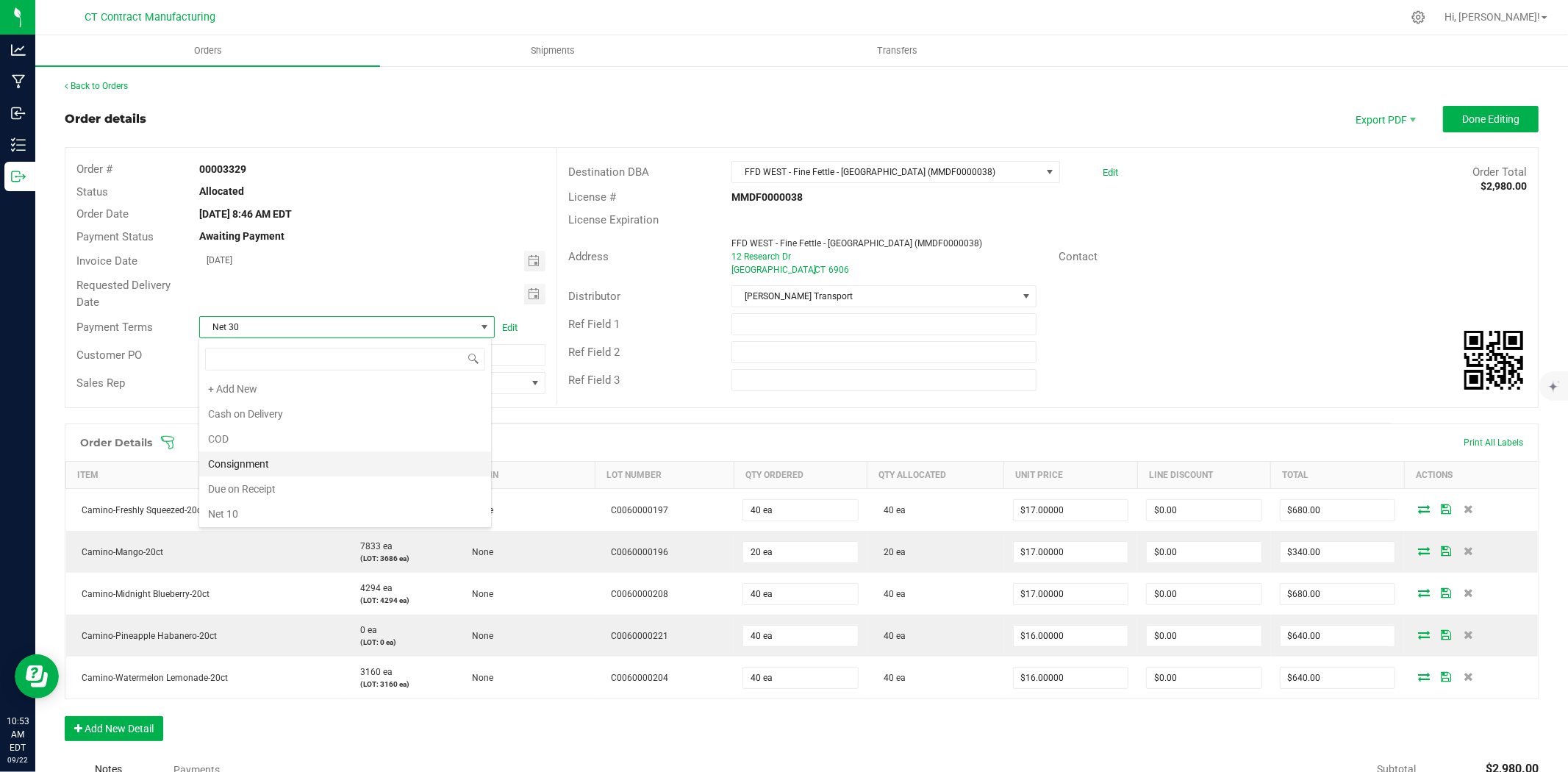
scroll to position [0, 0]
click at [312, 494] on li "Due on Receipt" at bounding box center [345, 491] width 292 height 25
click at [1502, 116] on span "Done Editing" at bounding box center [1491, 119] width 57 height 12
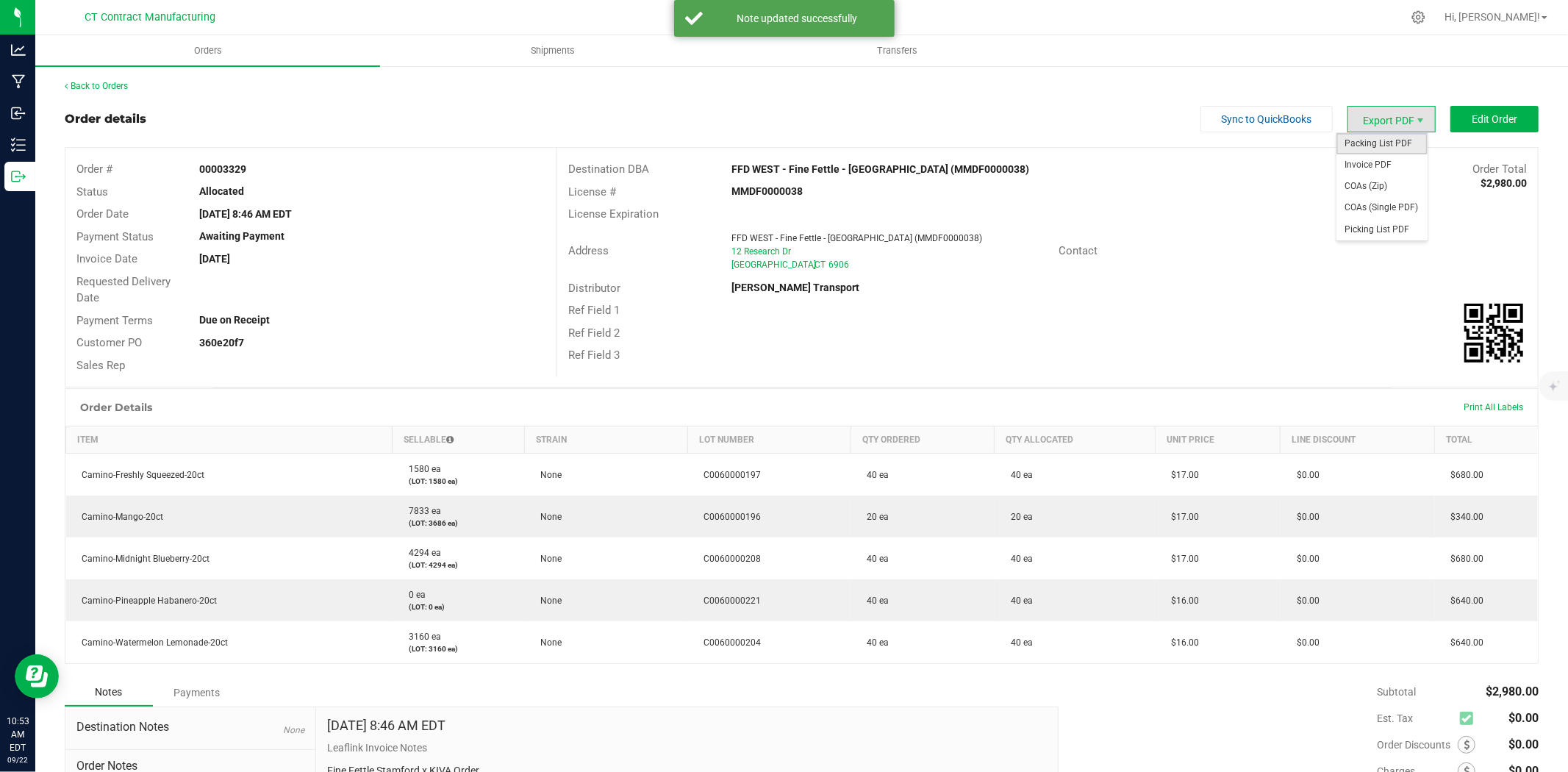
click at [1398, 135] on span "Packing List PDF" at bounding box center [1382, 144] width 91 height 22
click at [1405, 166] on span "Invoice PDF" at bounding box center [1382, 165] width 91 height 22
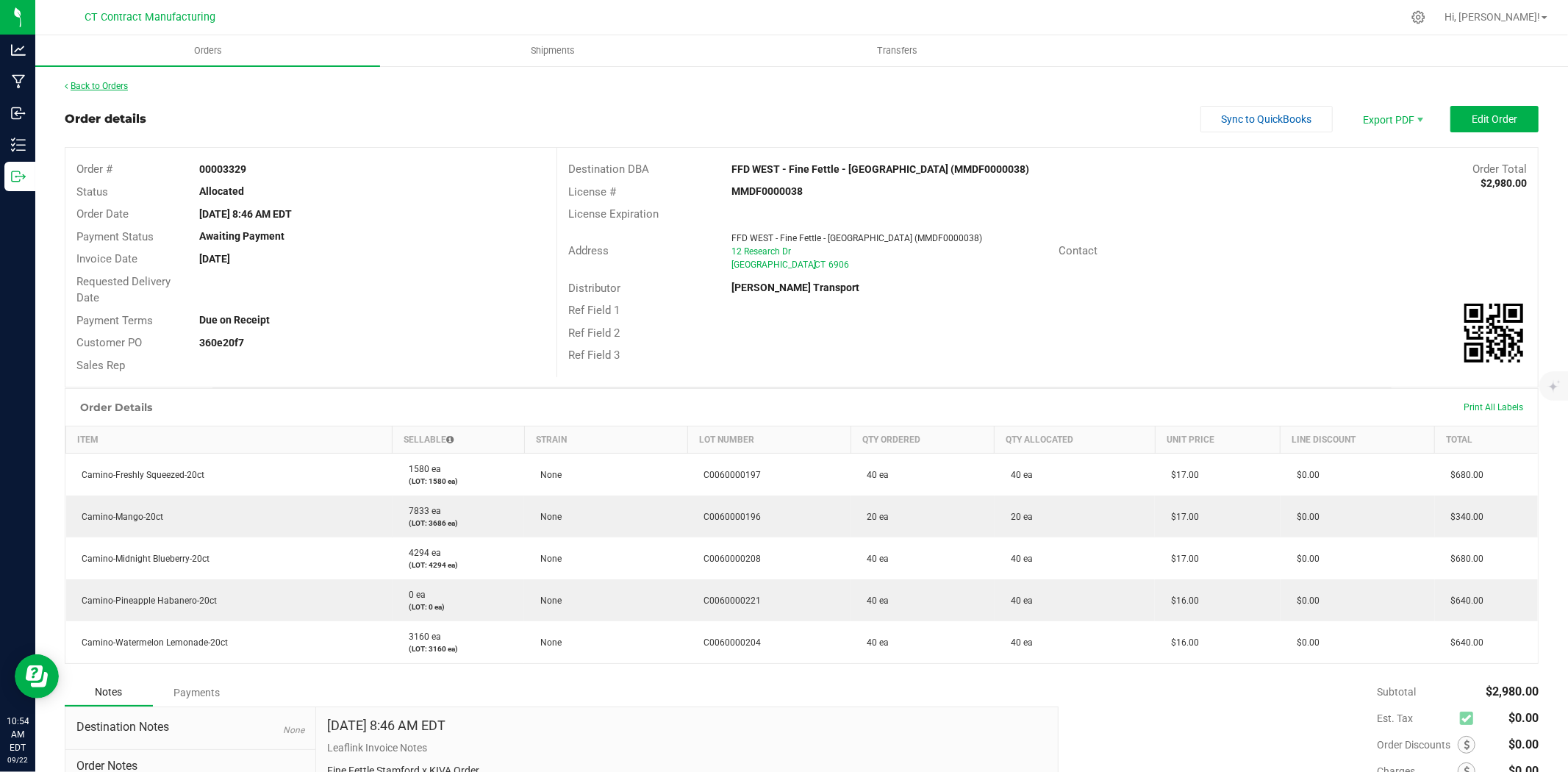
click at [96, 86] on link "Back to Orders" at bounding box center [96, 86] width 63 height 10
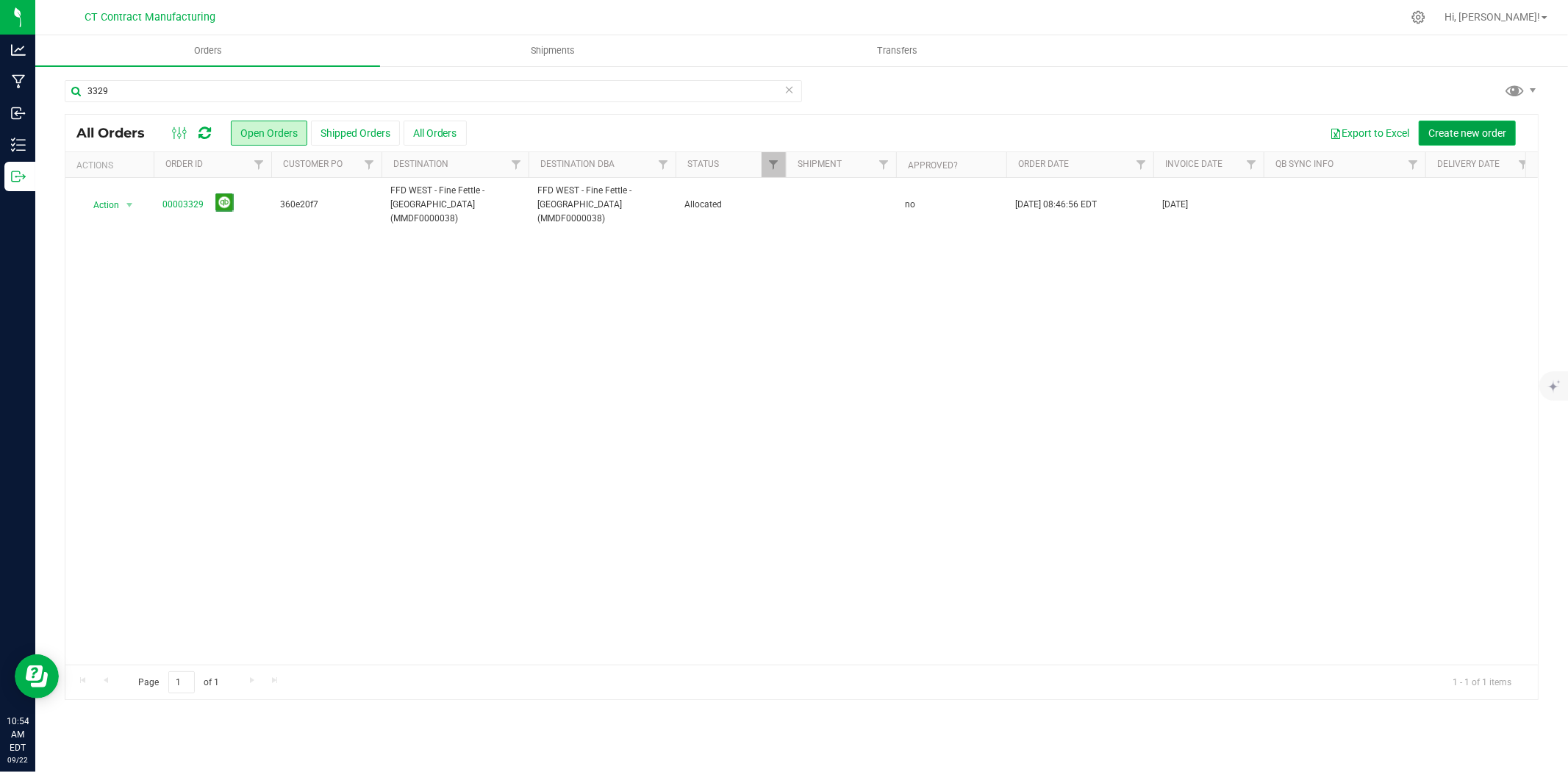
click at [1445, 136] on span "Create new order" at bounding box center [1467, 133] width 78 height 12
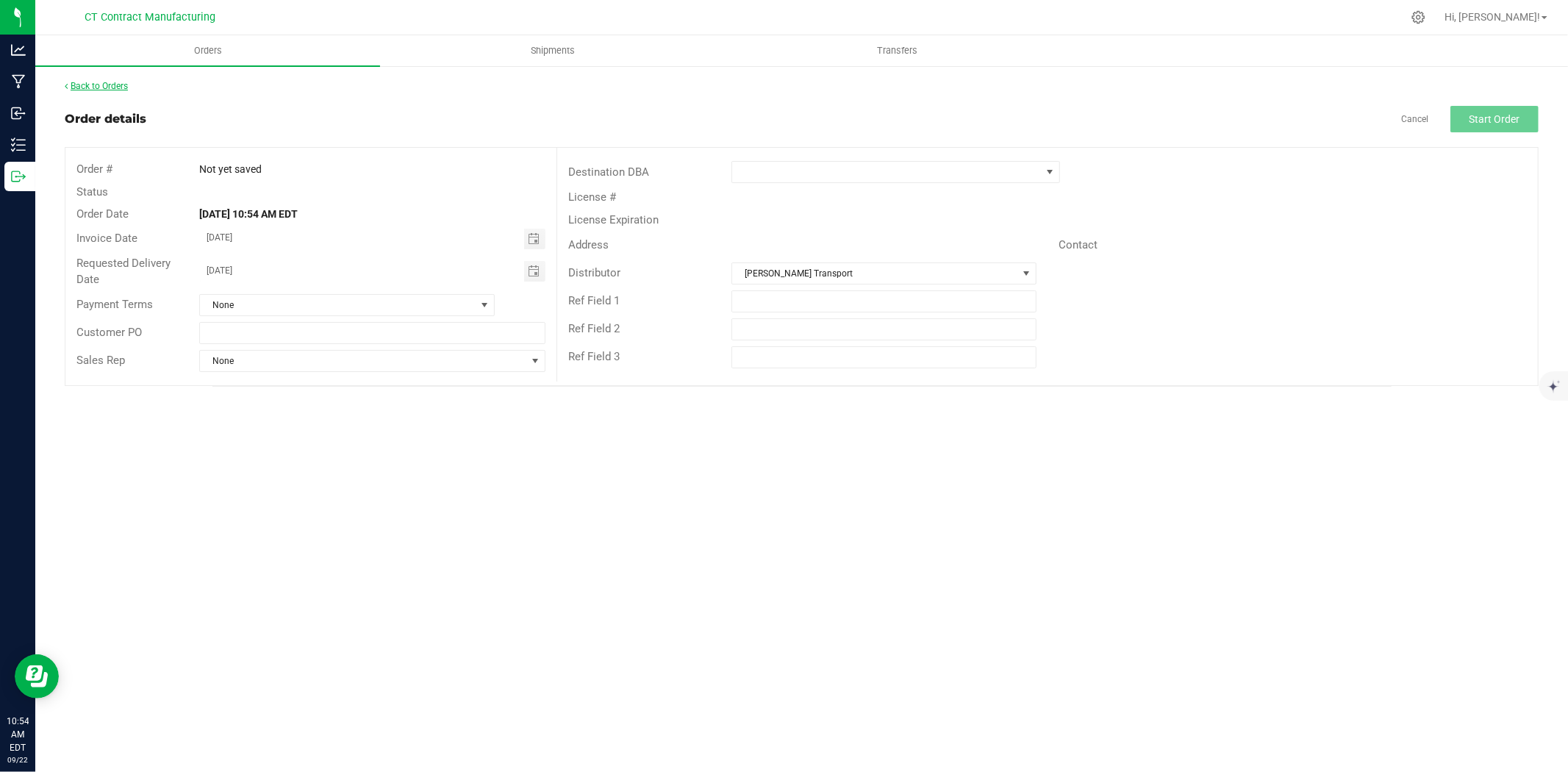
click at [106, 82] on link "Back to Orders" at bounding box center [96, 86] width 63 height 10
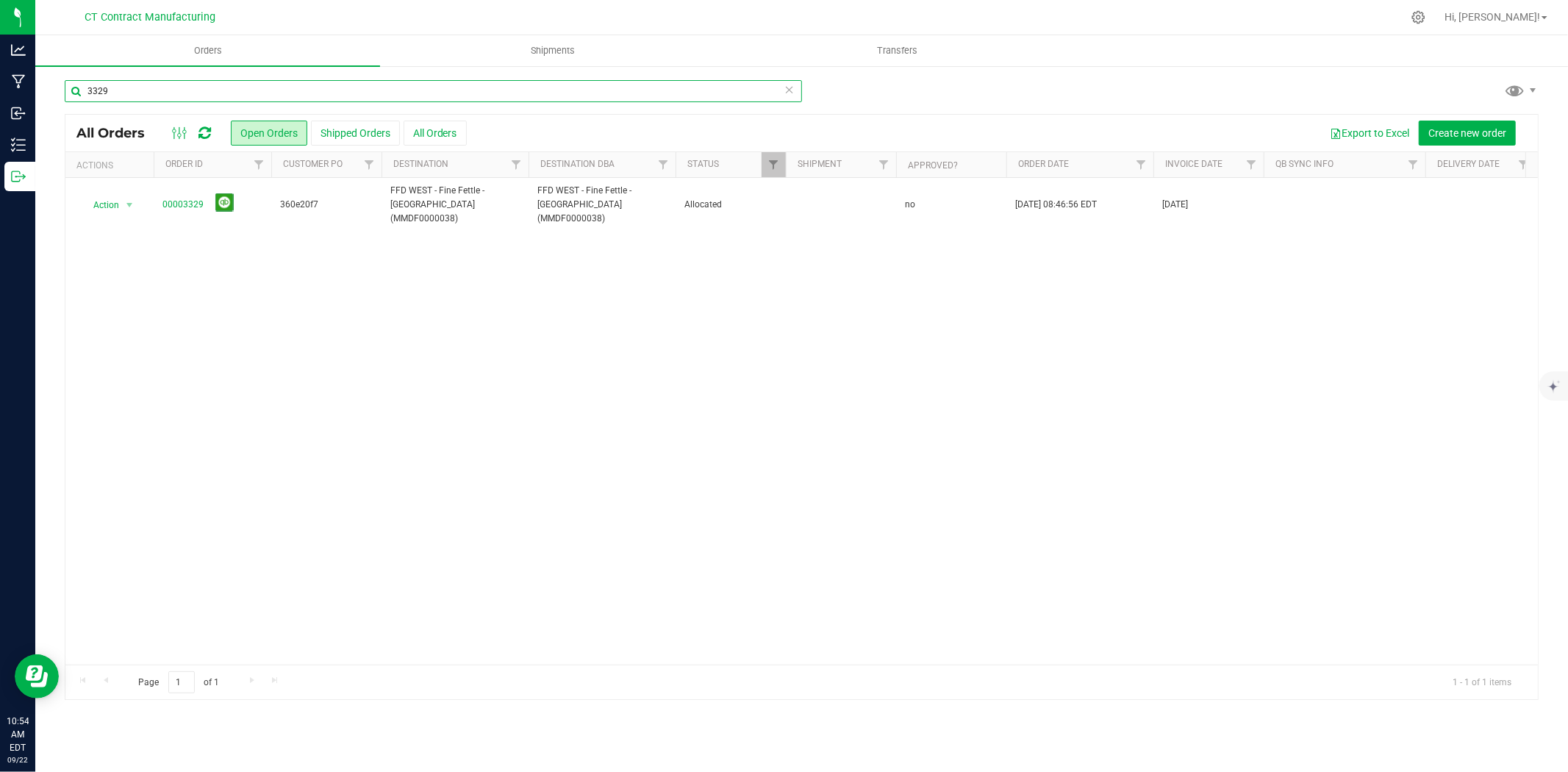
click at [99, 90] on input "3329" at bounding box center [433, 91] width 737 height 22
click at [233, 96] on input "3329" at bounding box center [433, 91] width 737 height 22
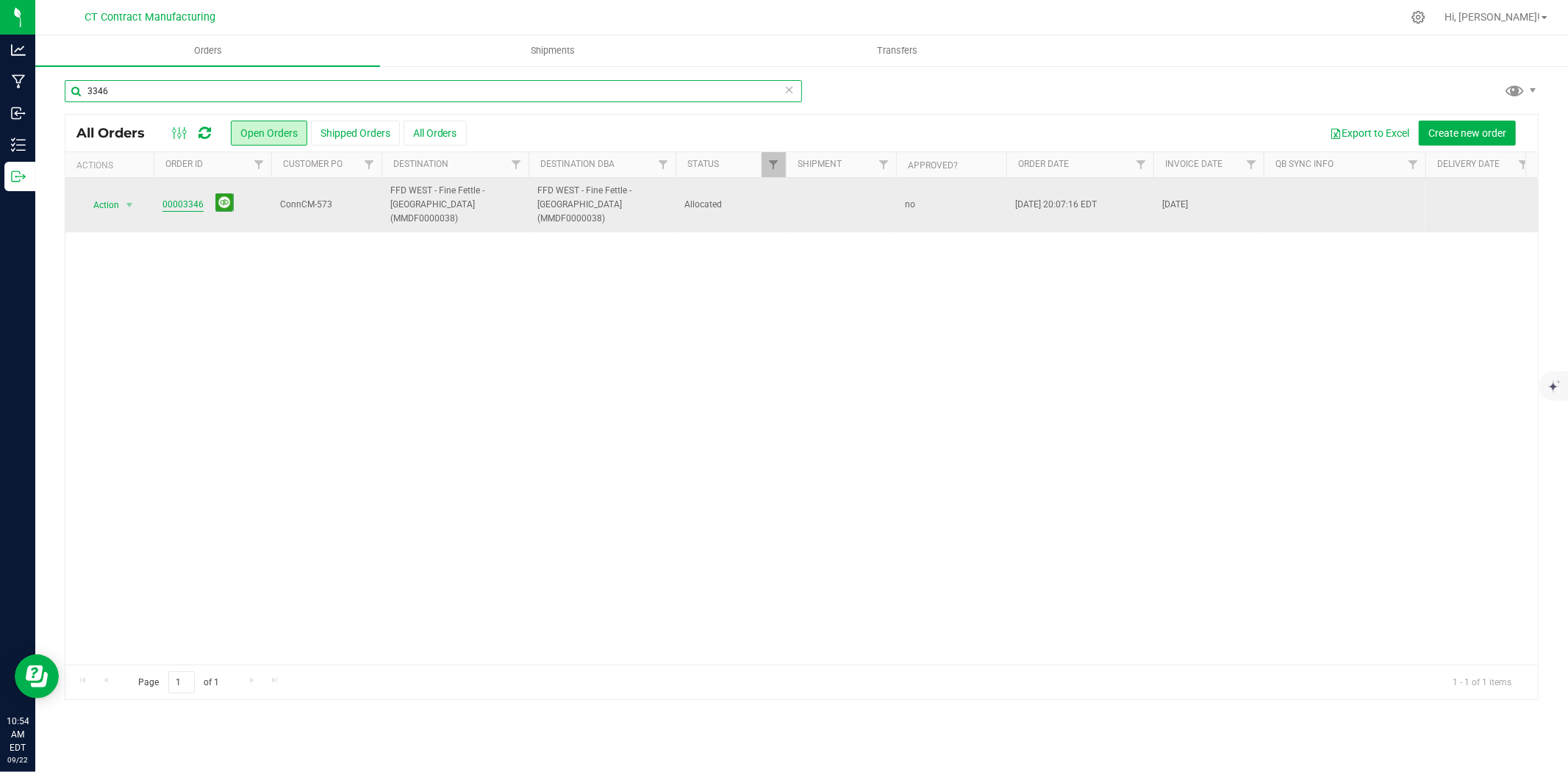
type input "3346"
click at [196, 197] on link "00003346" at bounding box center [183, 204] width 41 height 14
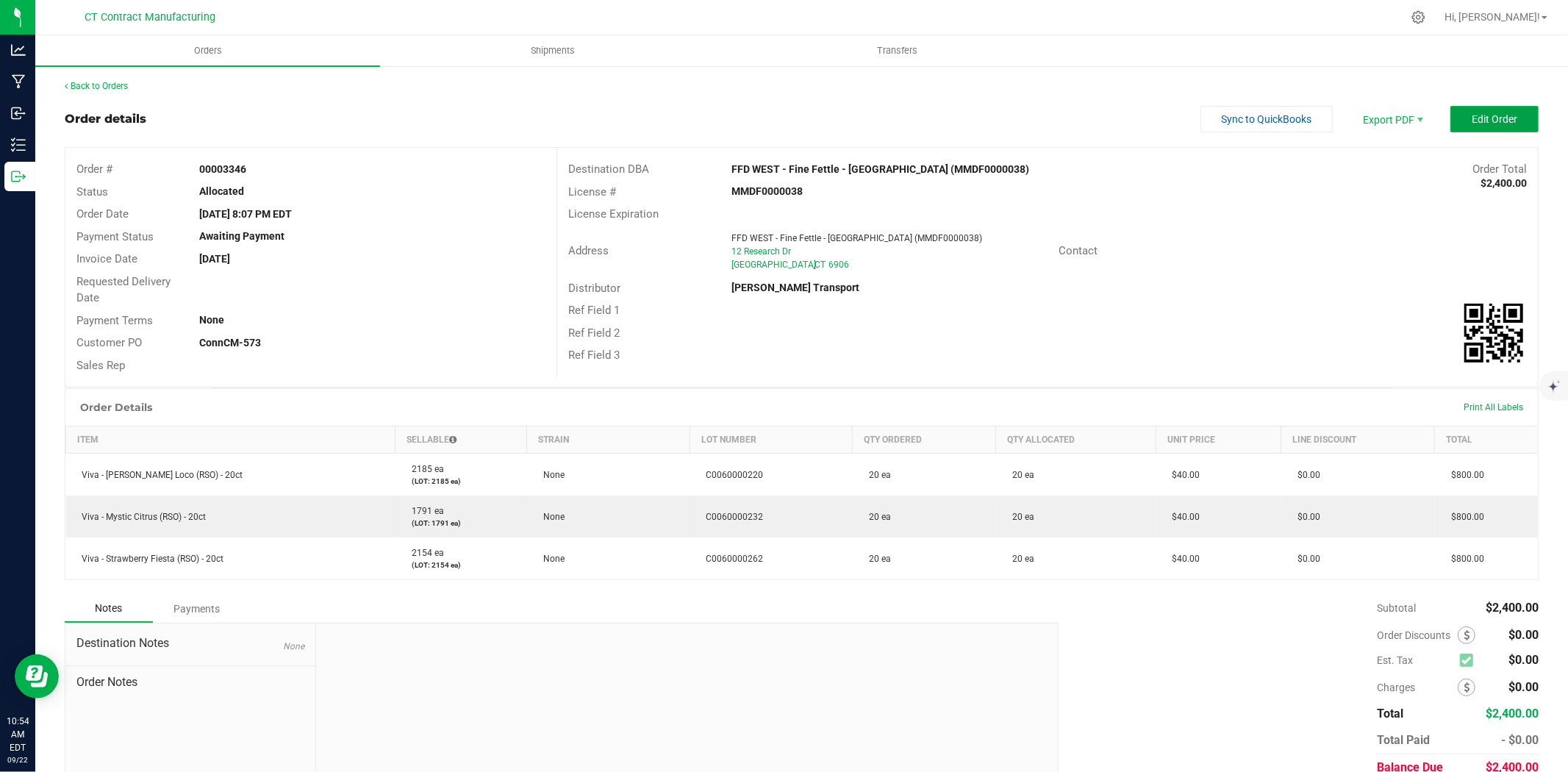
click at [1512, 125] on button "Edit Order" at bounding box center [1494, 119] width 88 height 26
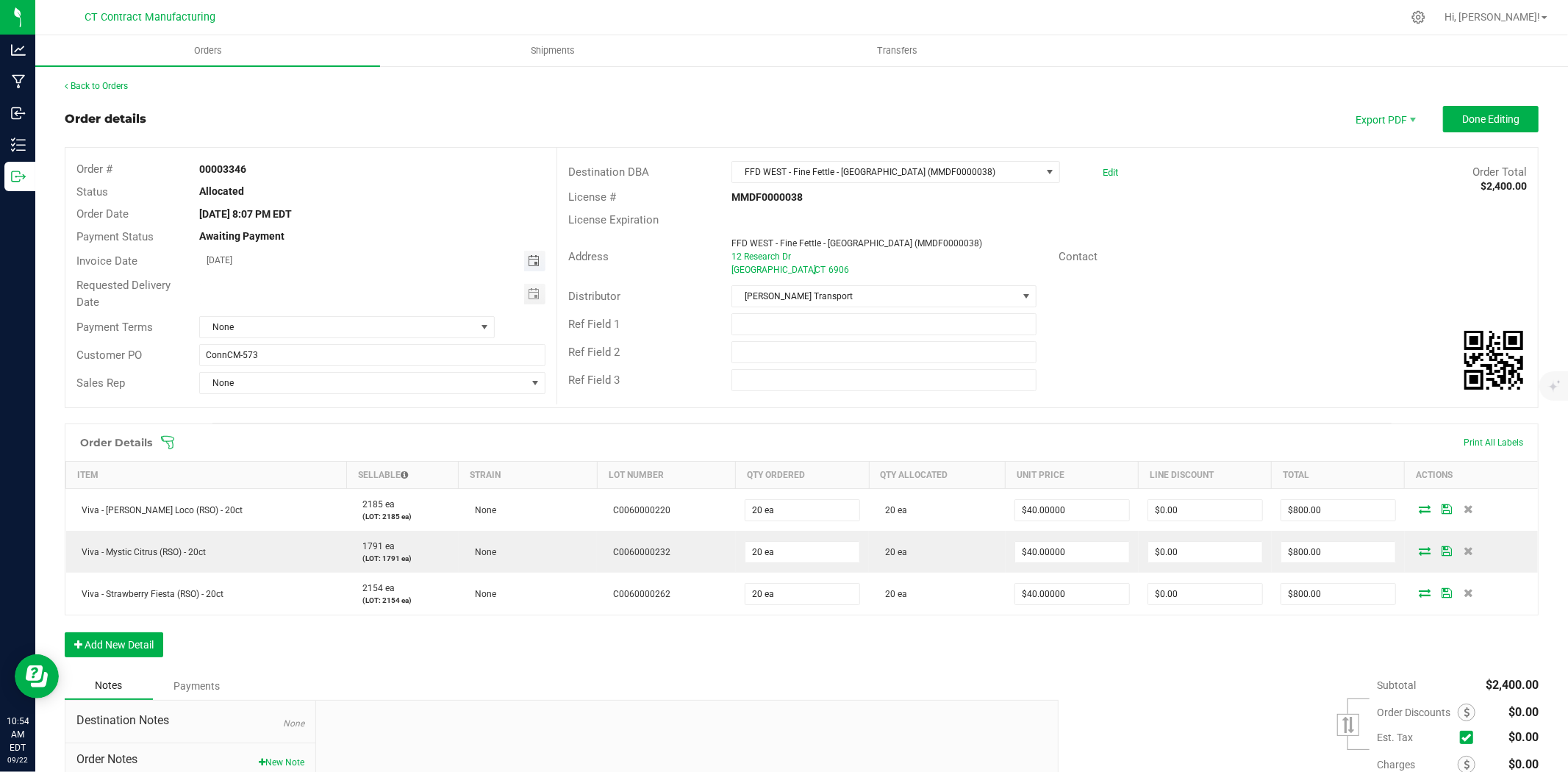
click at [535, 258] on span "Toggle calendar" at bounding box center [533, 261] width 12 height 12
click at [309, 408] on span "23" at bounding box center [309, 410] width 22 height 23
type input "[DATE]"
click at [341, 334] on span "None" at bounding box center [337, 327] width 275 height 21
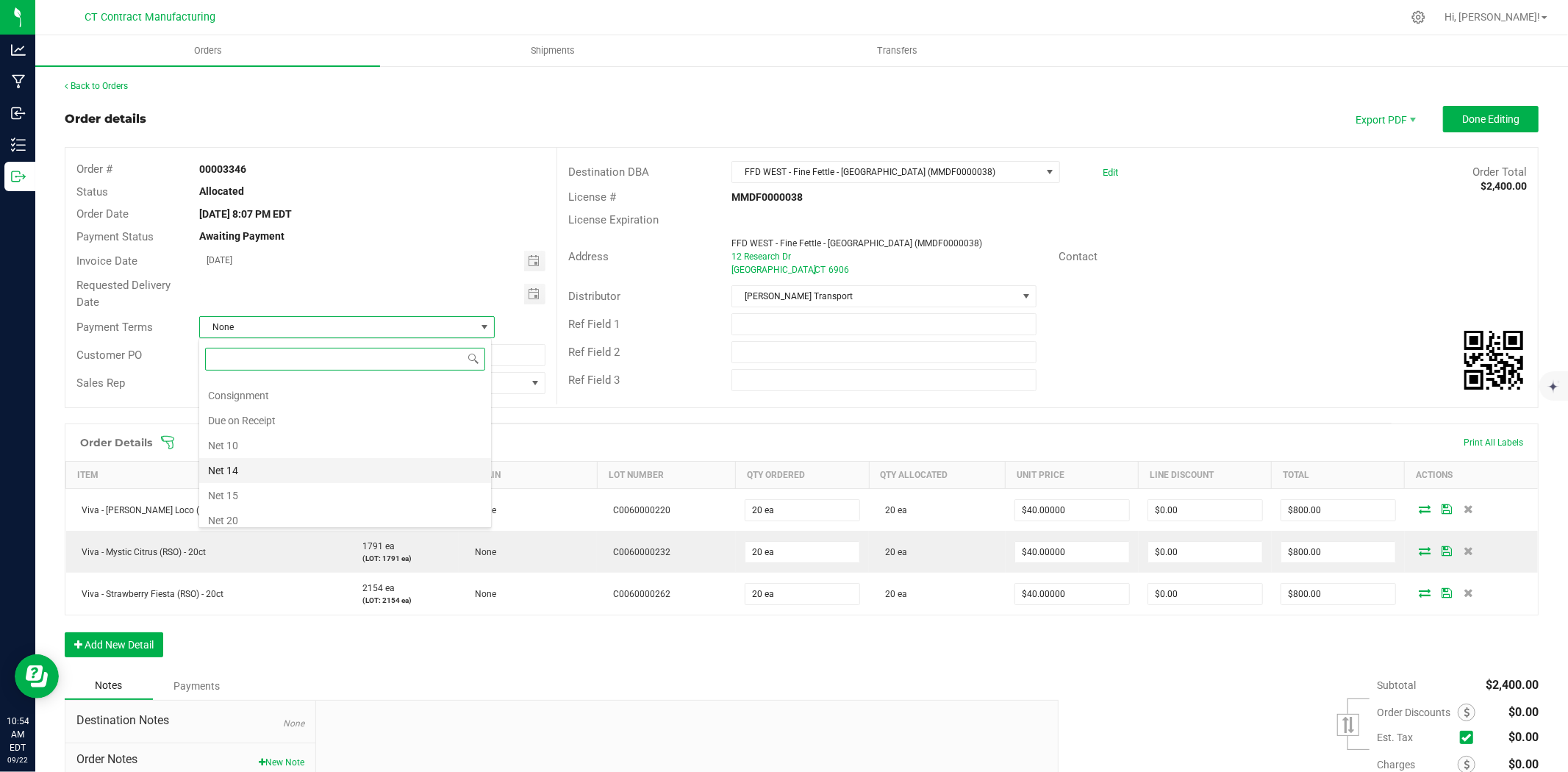
scroll to position [67, 0]
drag, startPoint x: 295, startPoint y: 427, endPoint x: 325, endPoint y: 415, distance: 32.3
click at [295, 427] on li "Due on Receipt" at bounding box center [345, 423] width 292 height 25
click at [1450, 106] on button "Done Editing" at bounding box center [1491, 119] width 96 height 26
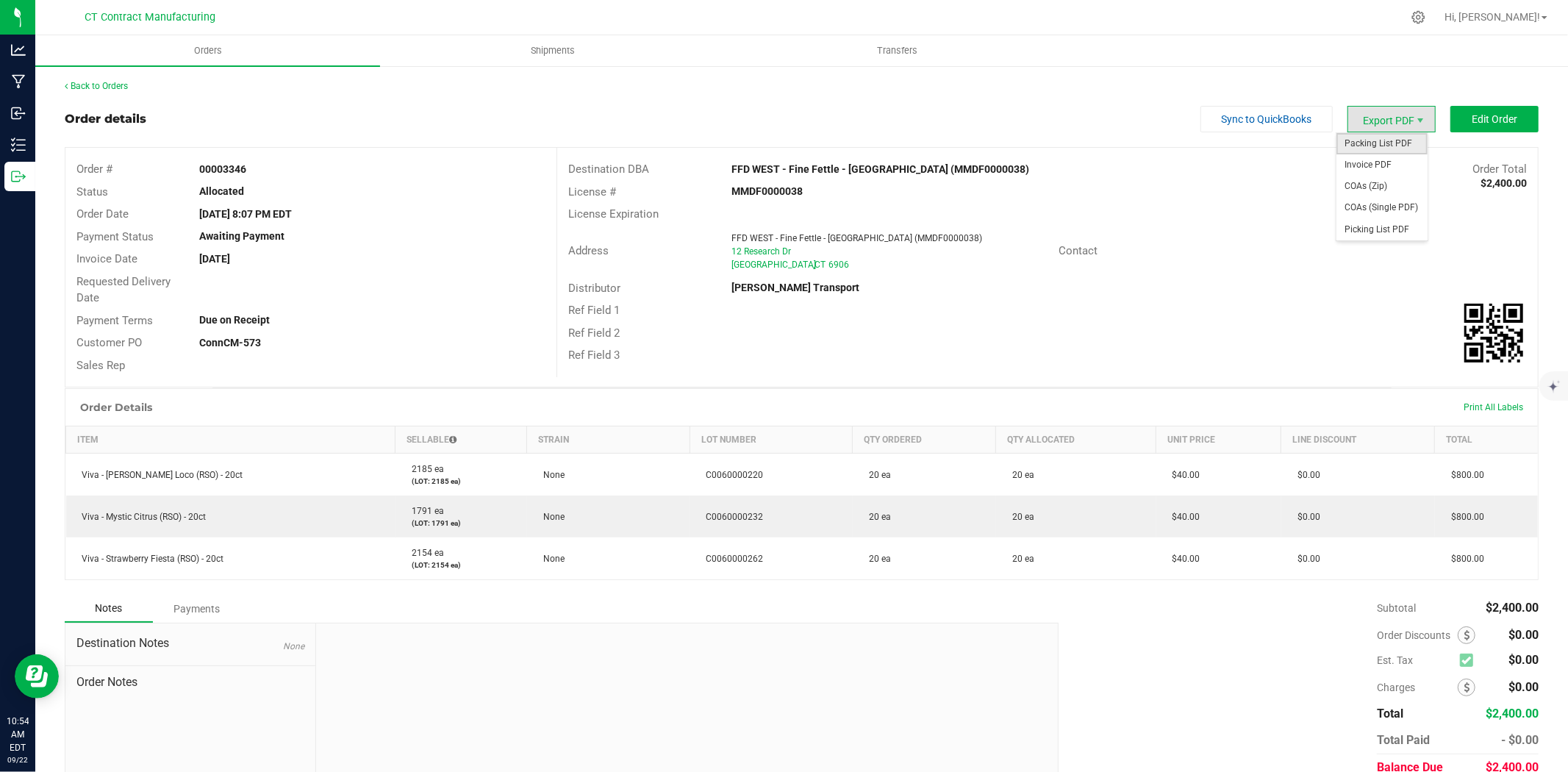
click at [1384, 137] on span "Packing List PDF" at bounding box center [1382, 144] width 91 height 22
click at [1399, 173] on span "Invoice PDF" at bounding box center [1382, 165] width 91 height 22
click at [1389, 148] on span "Packing List PDF" at bounding box center [1382, 144] width 91 height 22
click at [125, 88] on link "Back to Orders" at bounding box center [96, 86] width 63 height 10
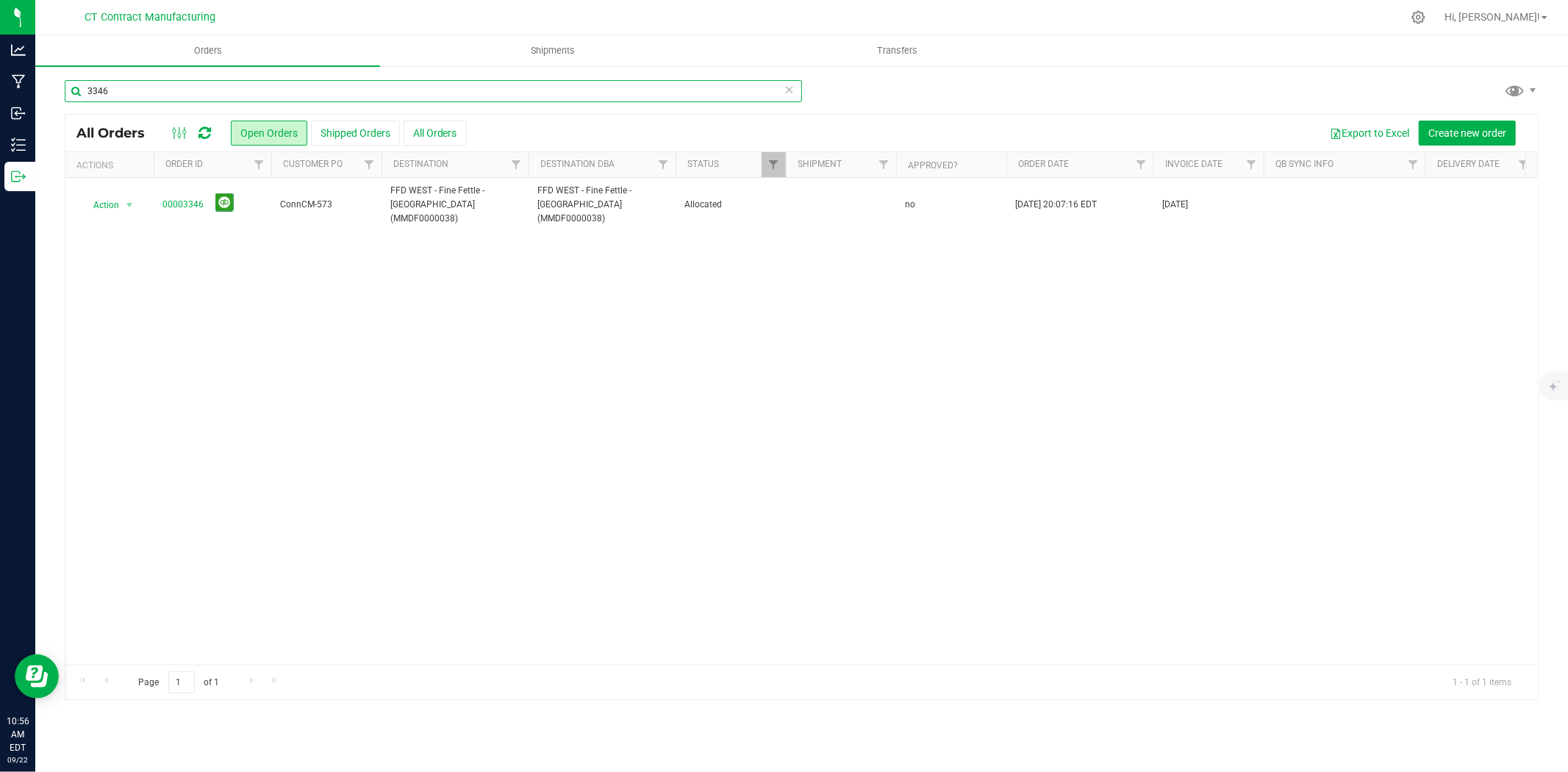
drag, startPoint x: 99, startPoint y: 91, endPoint x: 129, endPoint y: 89, distance: 30.1
click at [129, 89] on input "3346" at bounding box center [433, 91] width 737 height 22
type input "3353"
click at [341, 1] on nav "CT Contract Manufacturing Hi, Andy!" at bounding box center [801, 18] width 1533 height 35
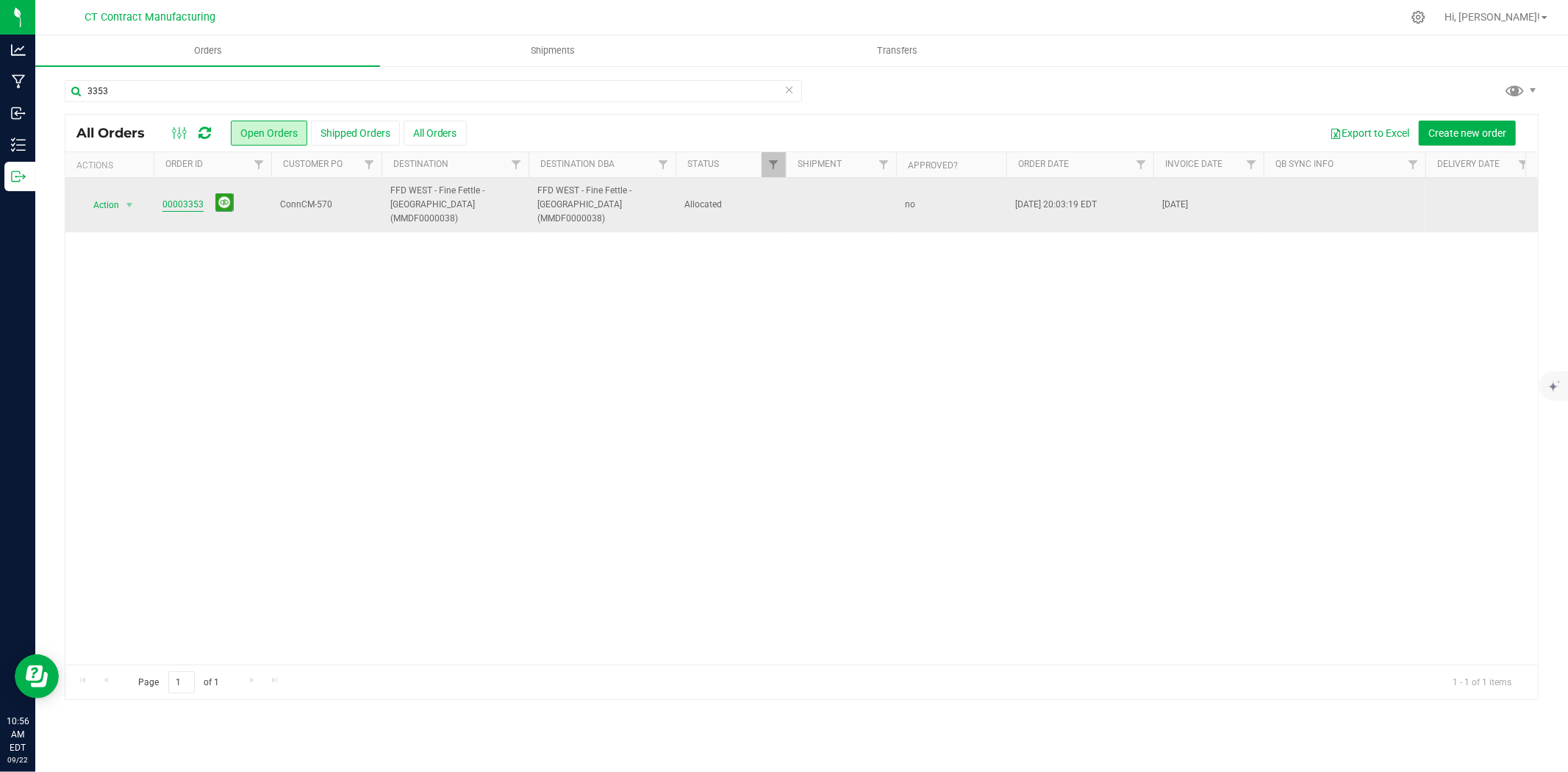
click at [194, 198] on link "00003353" at bounding box center [183, 204] width 41 height 14
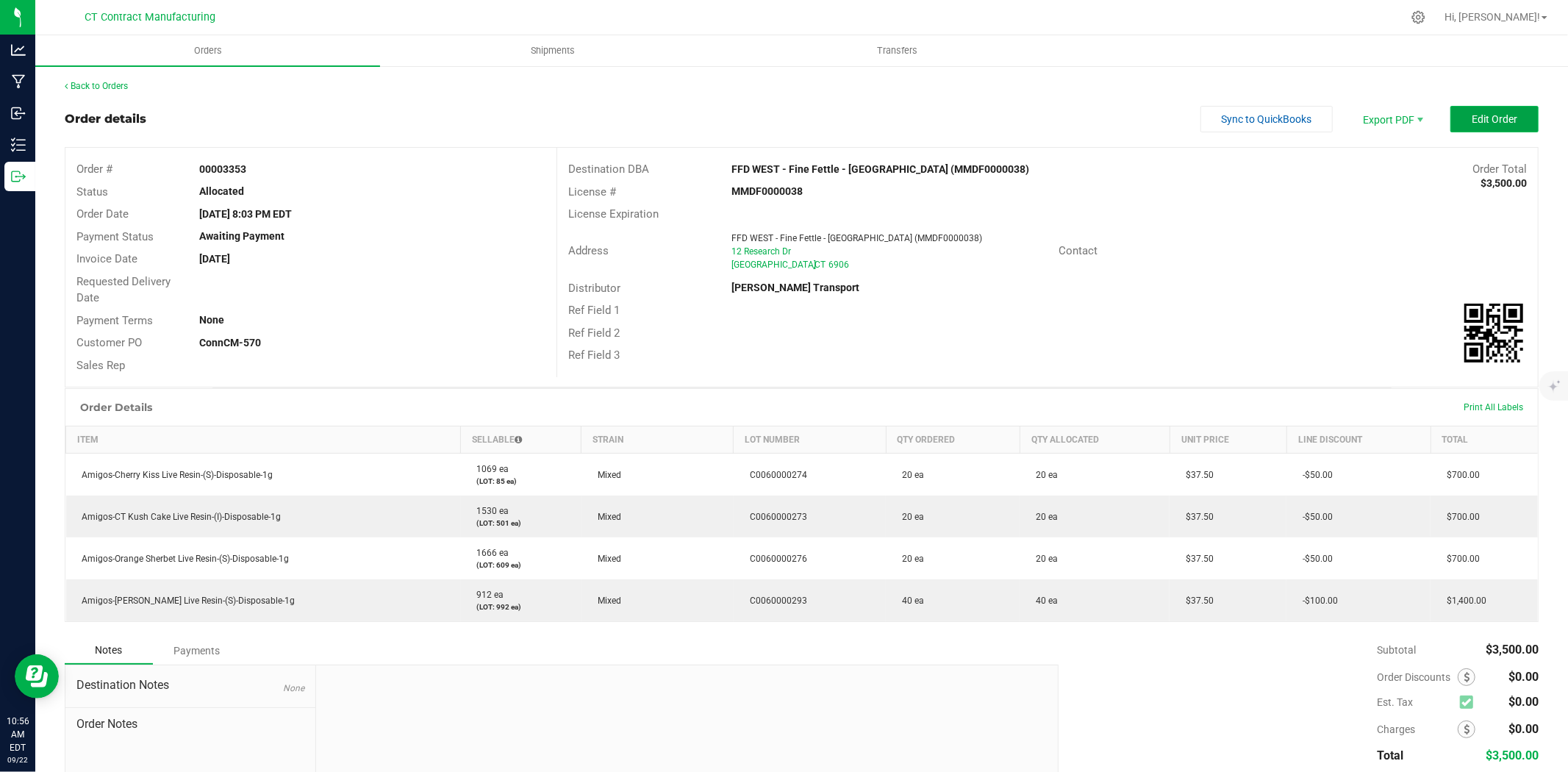
click at [1475, 123] on span "Edit Order" at bounding box center [1494, 119] width 46 height 12
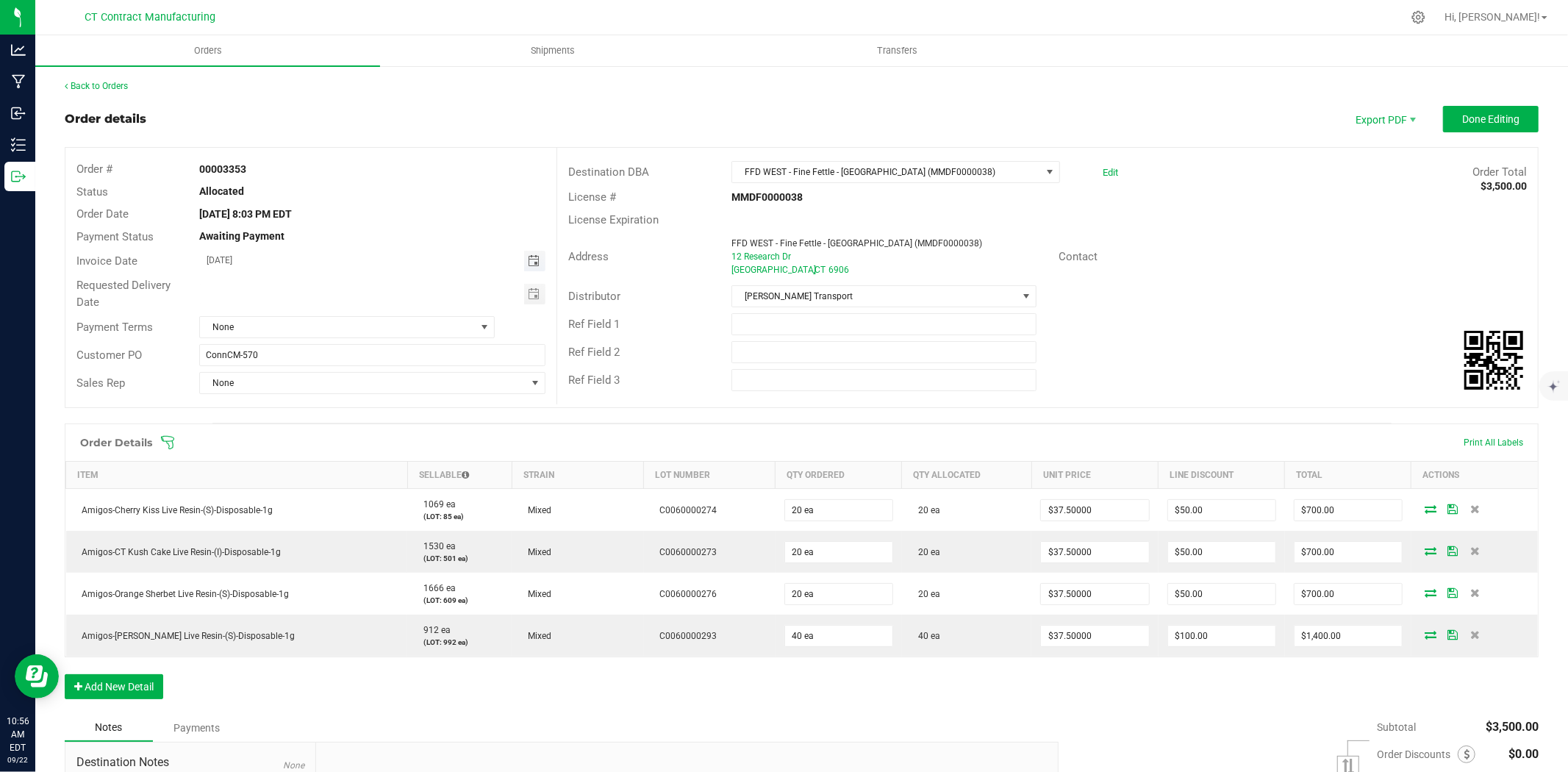
click at [528, 260] on span "Toggle calendar" at bounding box center [533, 261] width 12 height 12
click at [305, 410] on span "23" at bounding box center [309, 410] width 22 height 23
type input "[DATE]"
click at [360, 332] on span "None" at bounding box center [337, 327] width 275 height 21
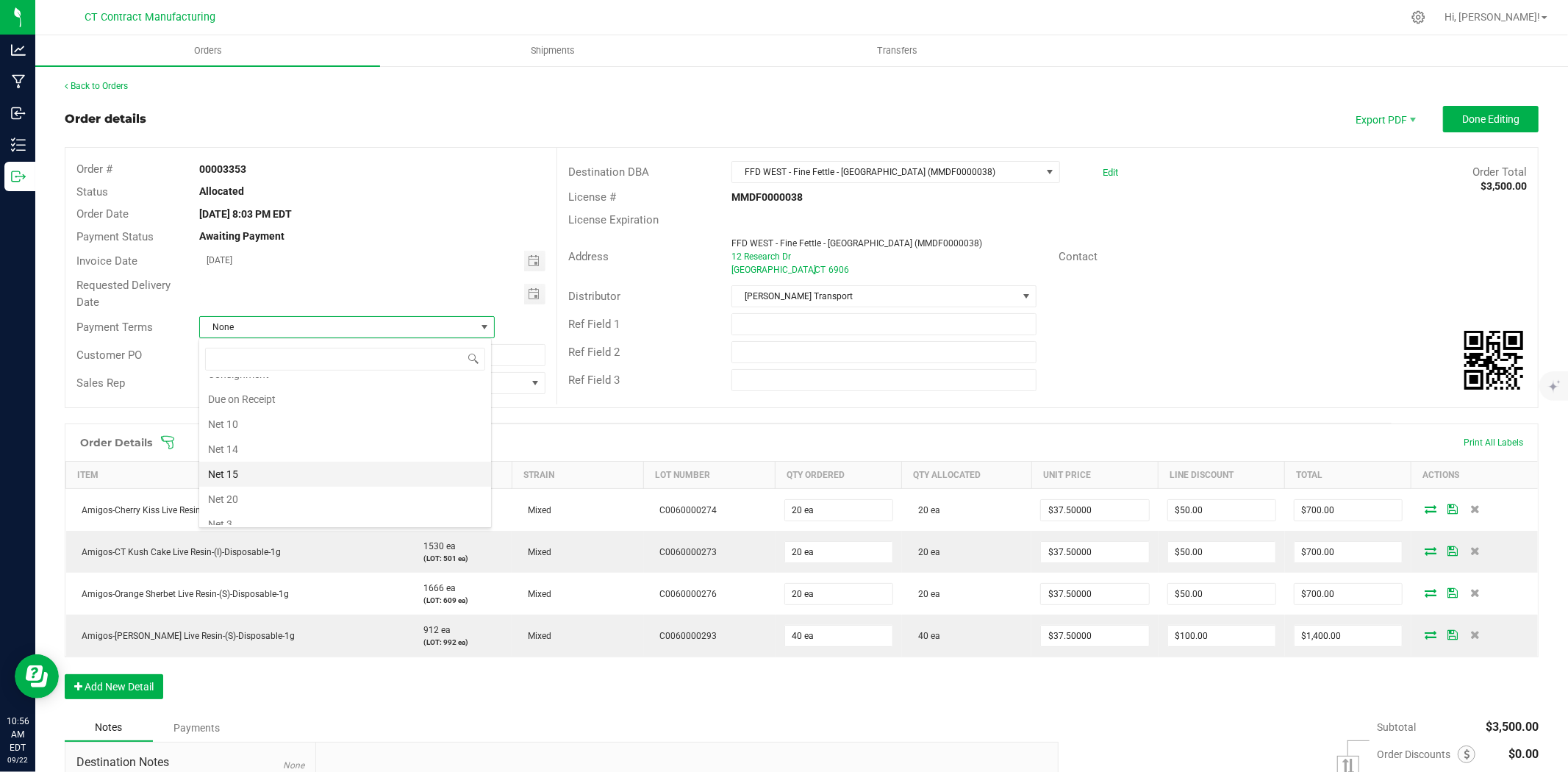
scroll to position [67, 0]
click at [295, 420] on li "Due on Receipt" at bounding box center [345, 423] width 292 height 25
click at [1462, 118] on span "Done Editing" at bounding box center [1491, 119] width 57 height 12
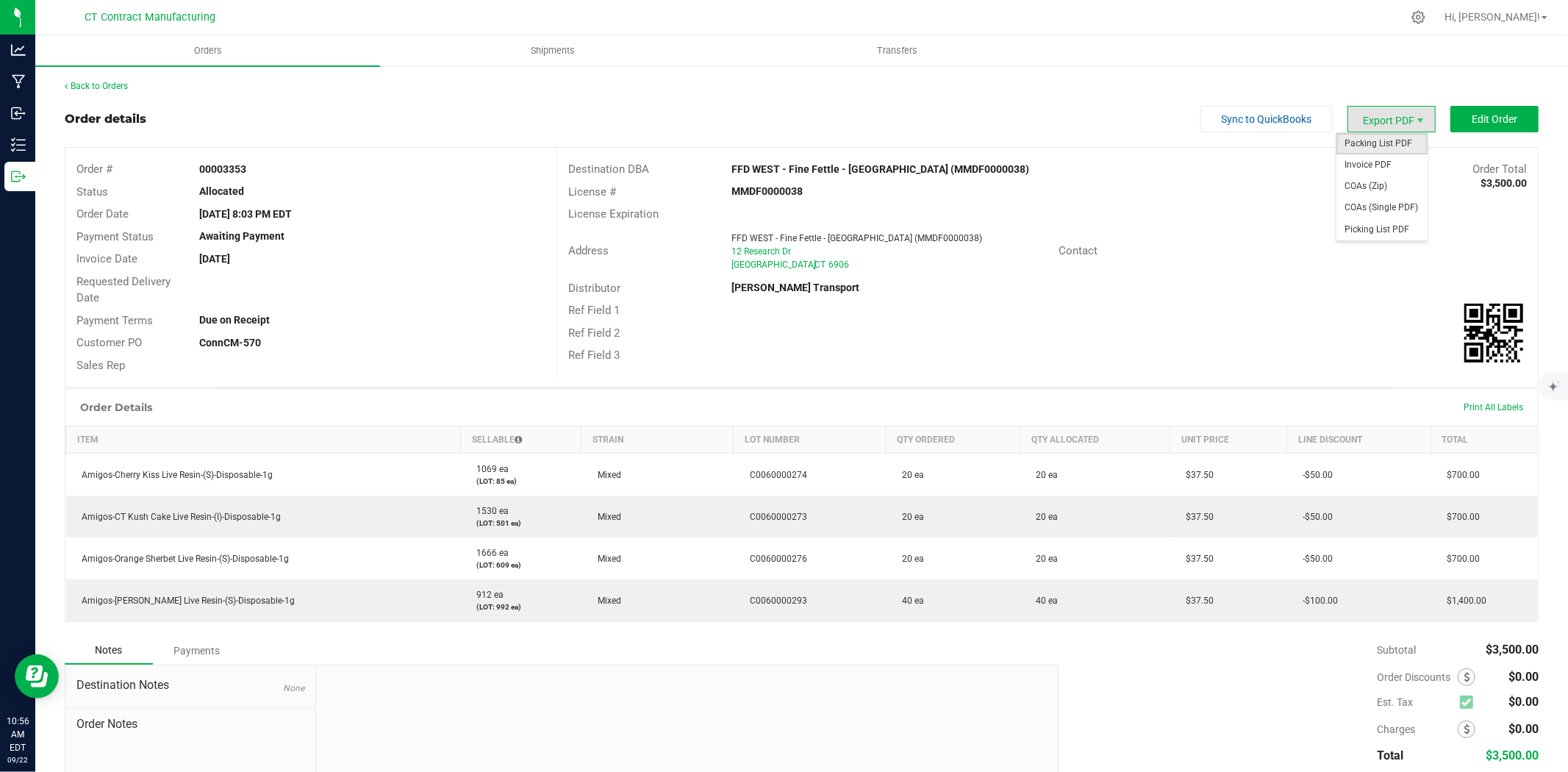
click at [1384, 140] on span "Packing List PDF" at bounding box center [1382, 144] width 91 height 22
click at [1391, 146] on span "Packing List PDF" at bounding box center [1382, 144] width 91 height 22
click at [1392, 158] on span "Invoice PDF" at bounding box center [1382, 165] width 91 height 22
click at [106, 89] on link "Back to Orders" at bounding box center [96, 86] width 63 height 10
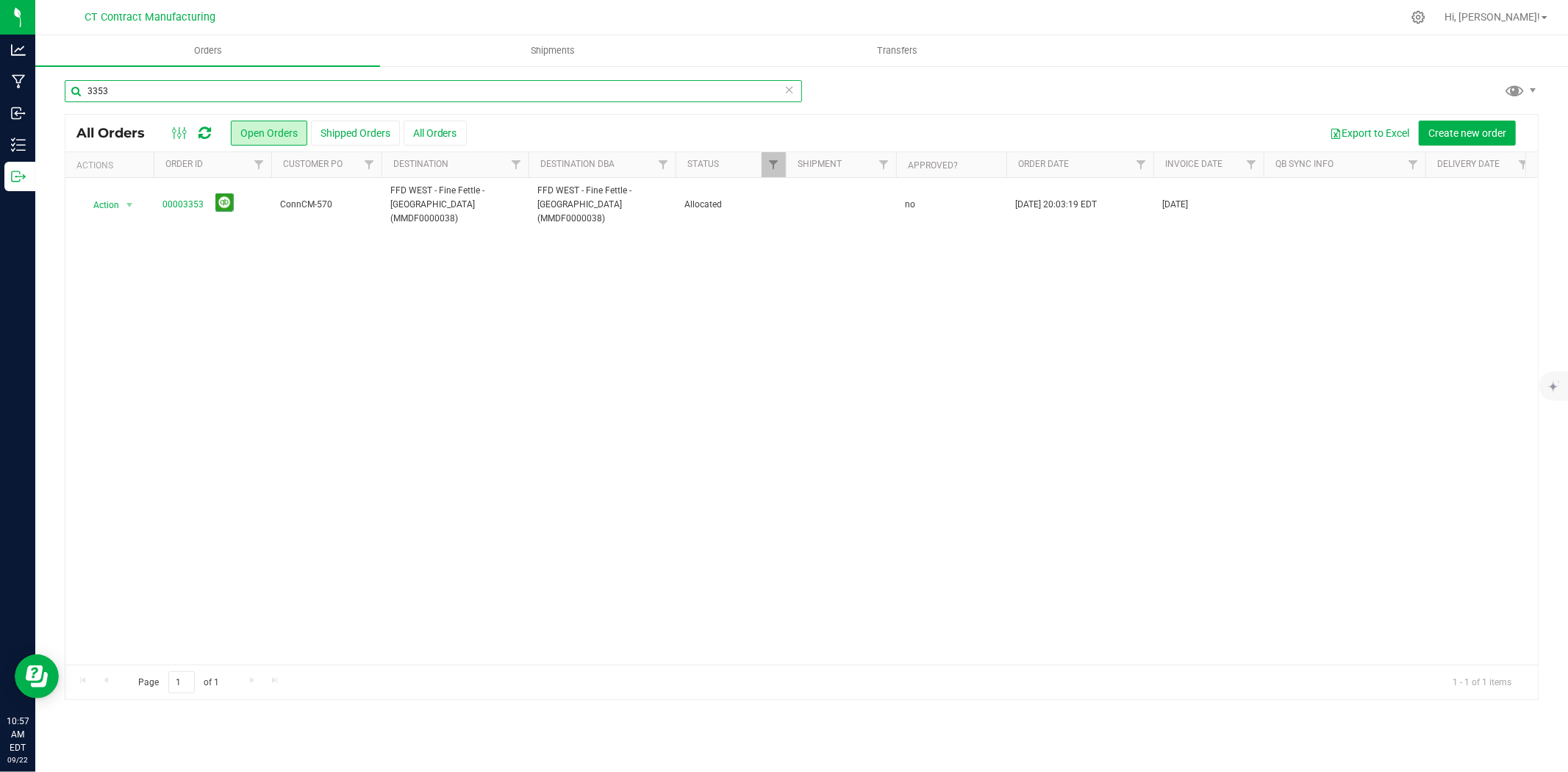
click at [211, 96] on input "3353" at bounding box center [433, 91] width 737 height 22
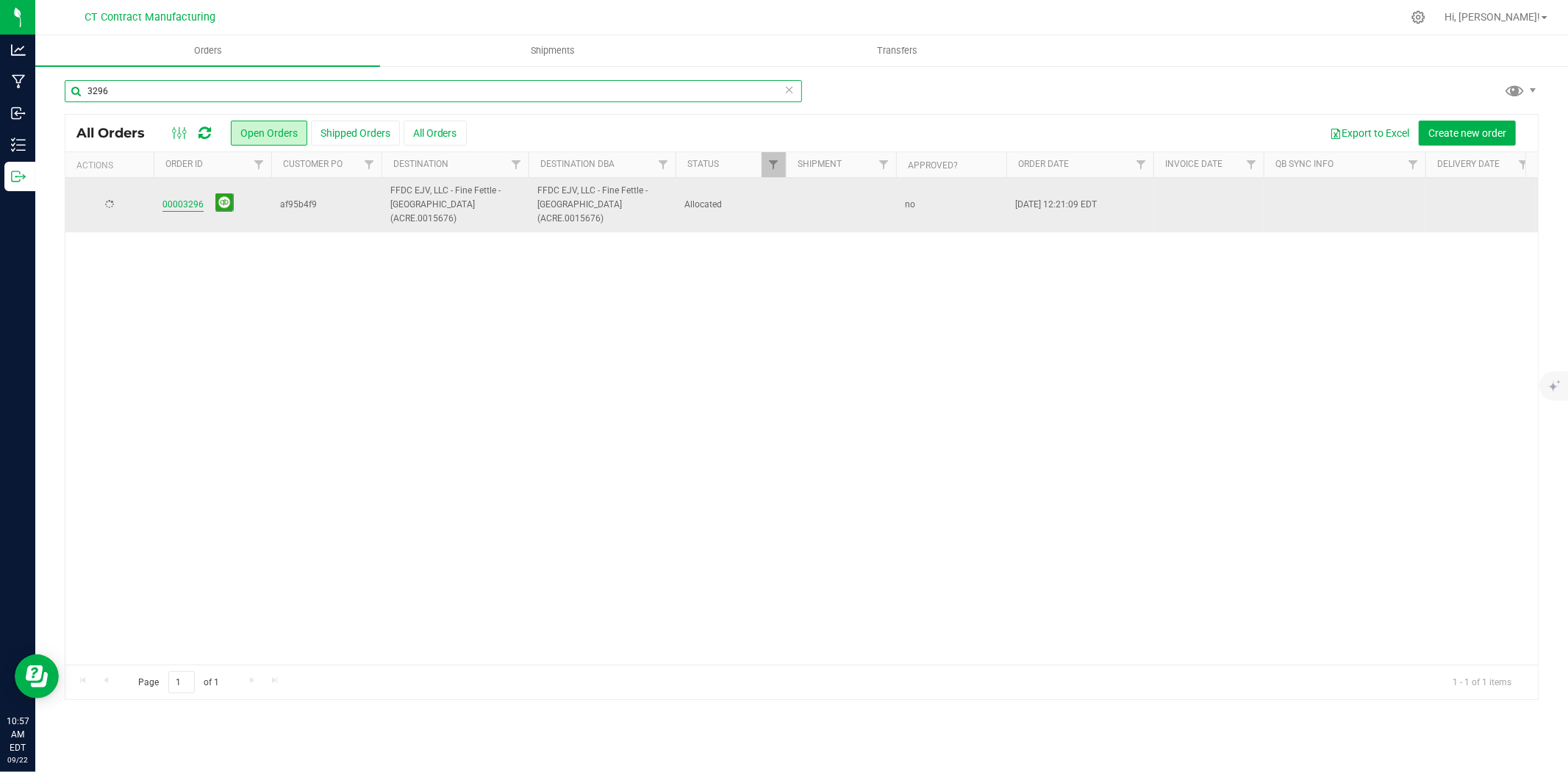
type input "3296"
click at [172, 197] on link "00003296" at bounding box center [183, 204] width 41 height 14
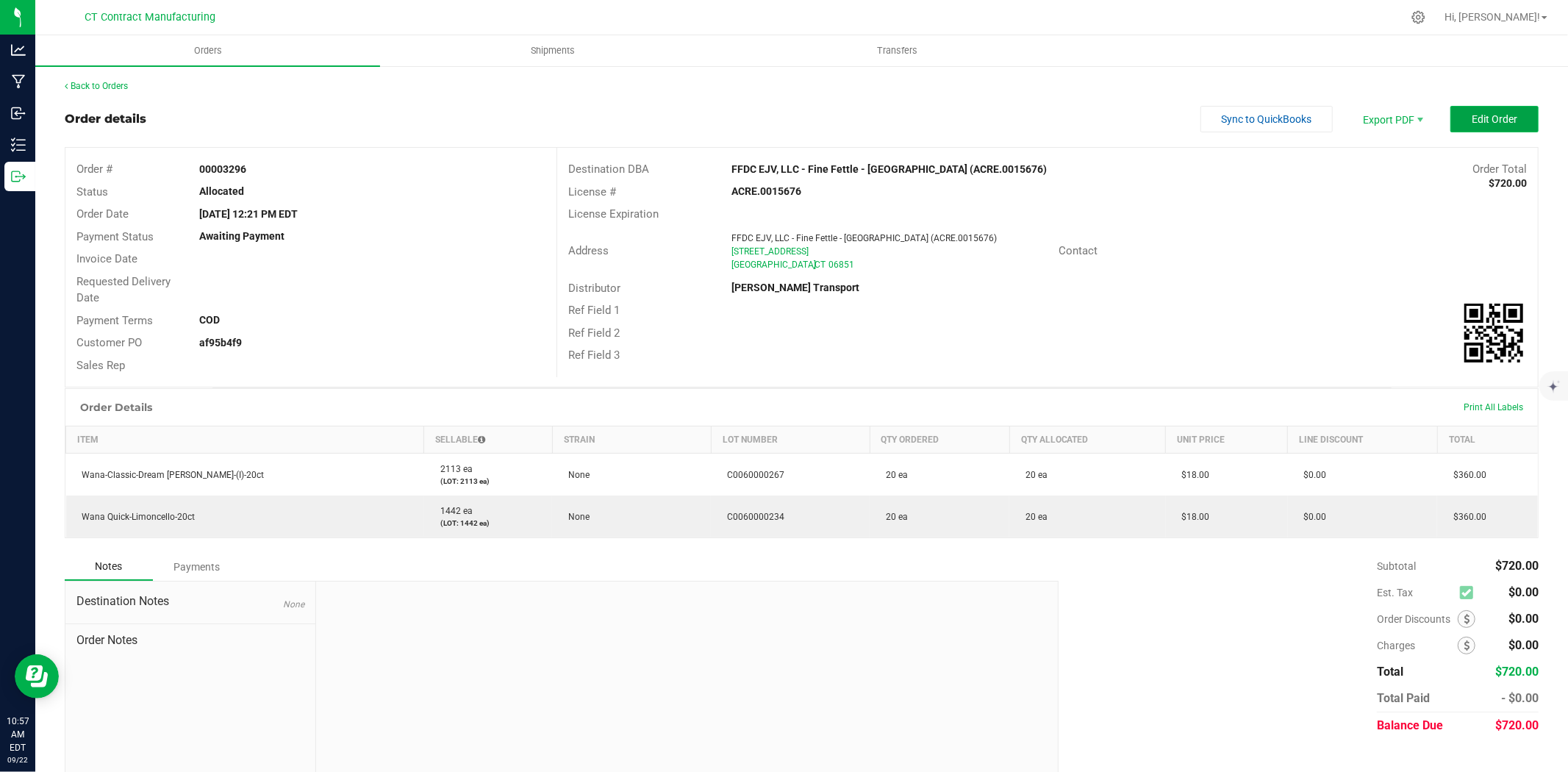
click at [1491, 116] on span "Edit Order" at bounding box center [1494, 119] width 46 height 12
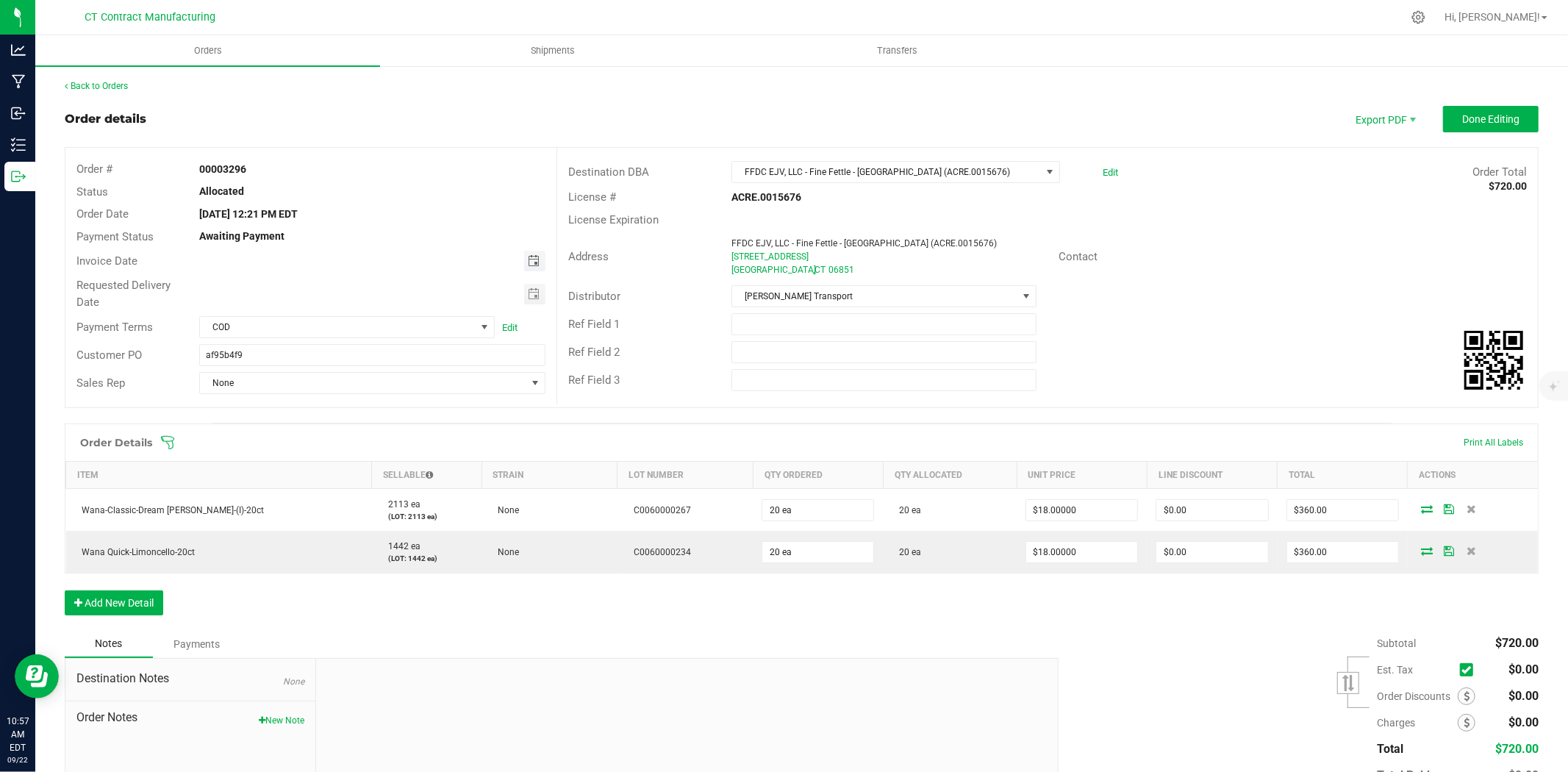
click at [528, 258] on span "Toggle calendar" at bounding box center [533, 261] width 12 height 12
click at [303, 410] on span "23" at bounding box center [309, 410] width 22 height 23
type input "[DATE]"
click at [347, 332] on span "COD" at bounding box center [337, 327] width 275 height 21
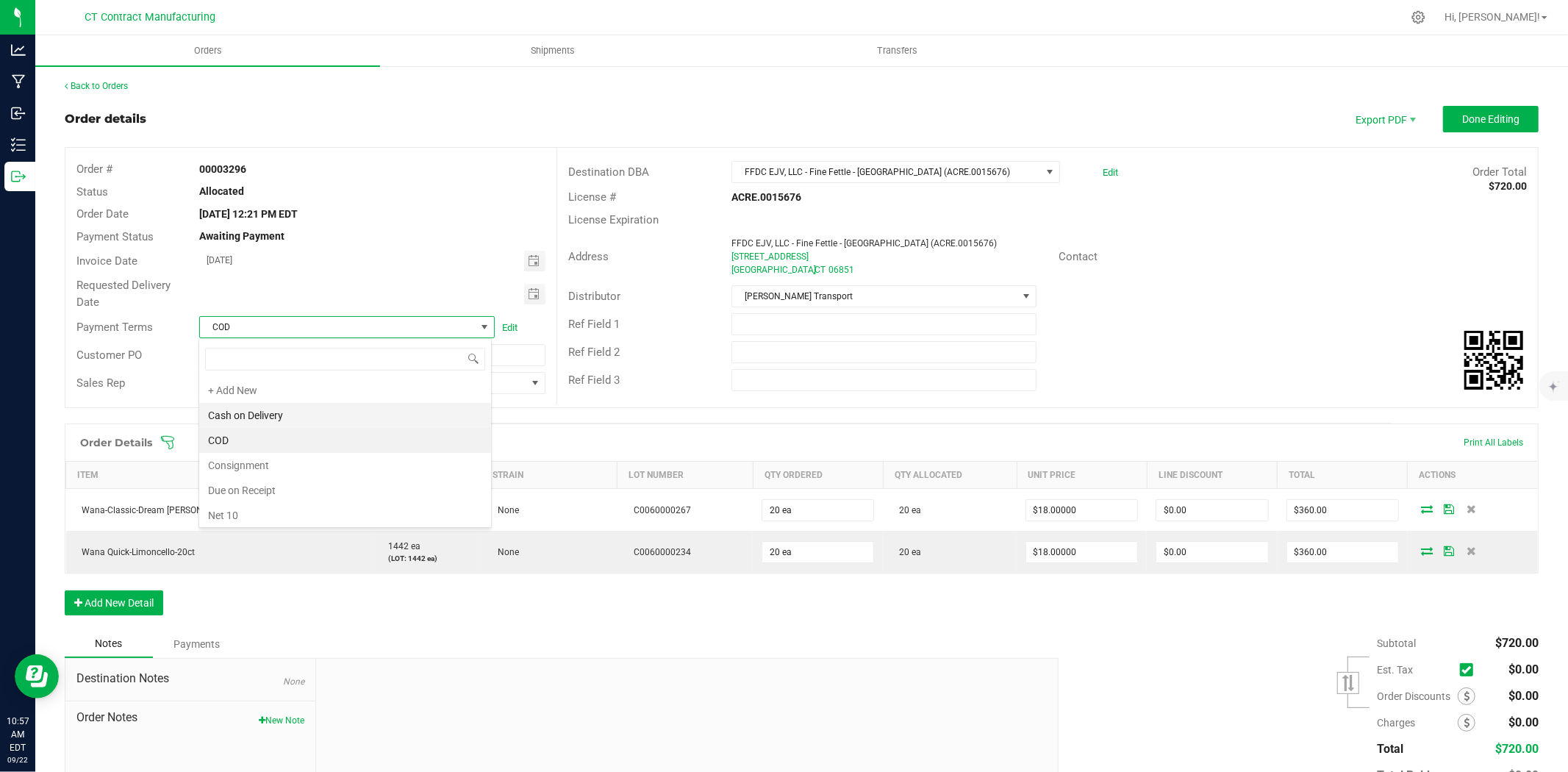
scroll to position [22, 292]
click at [295, 490] on li "Due on Receipt" at bounding box center [345, 491] width 292 height 25
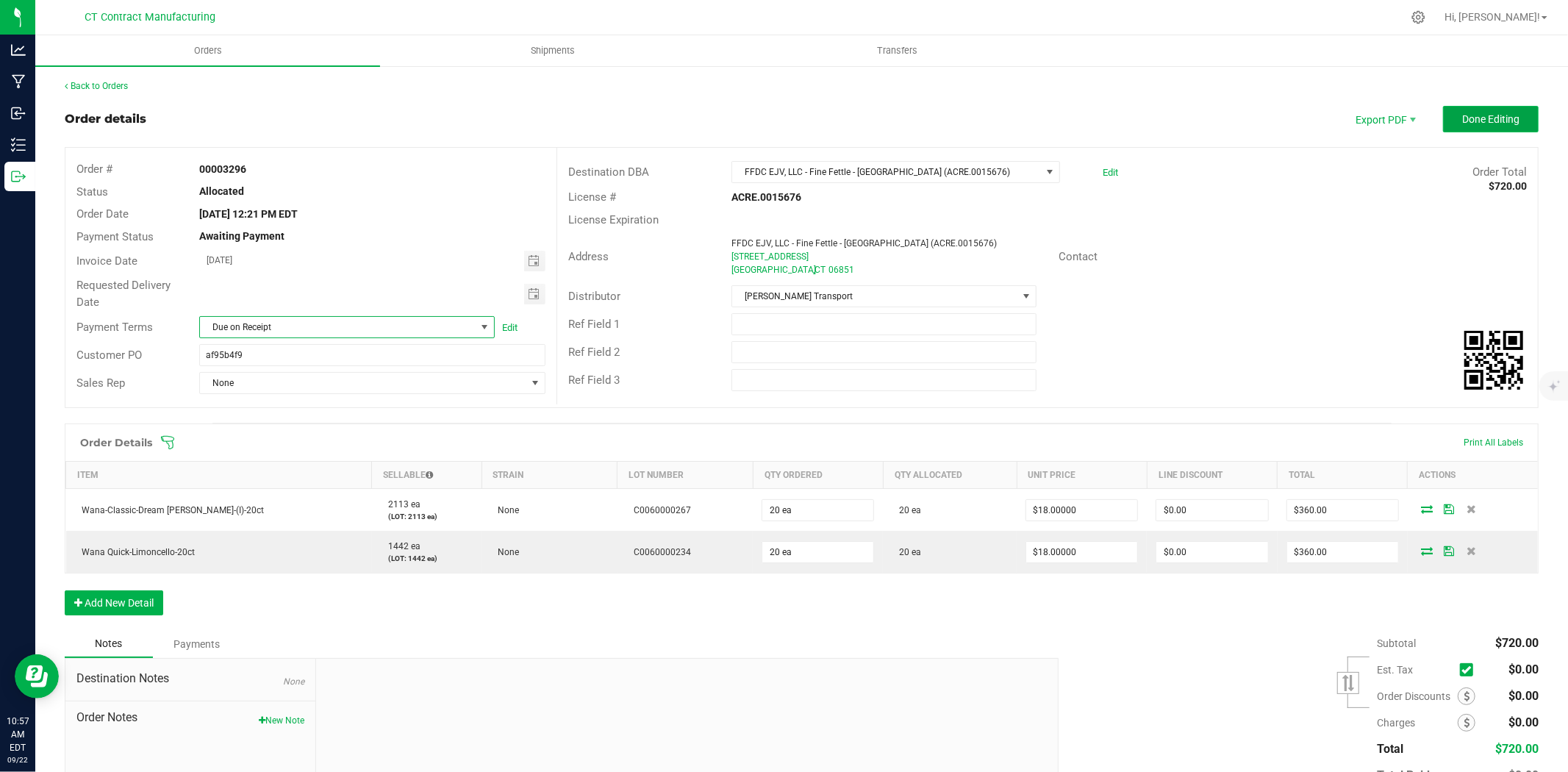
click at [1465, 111] on button "Done Editing" at bounding box center [1491, 119] width 96 height 26
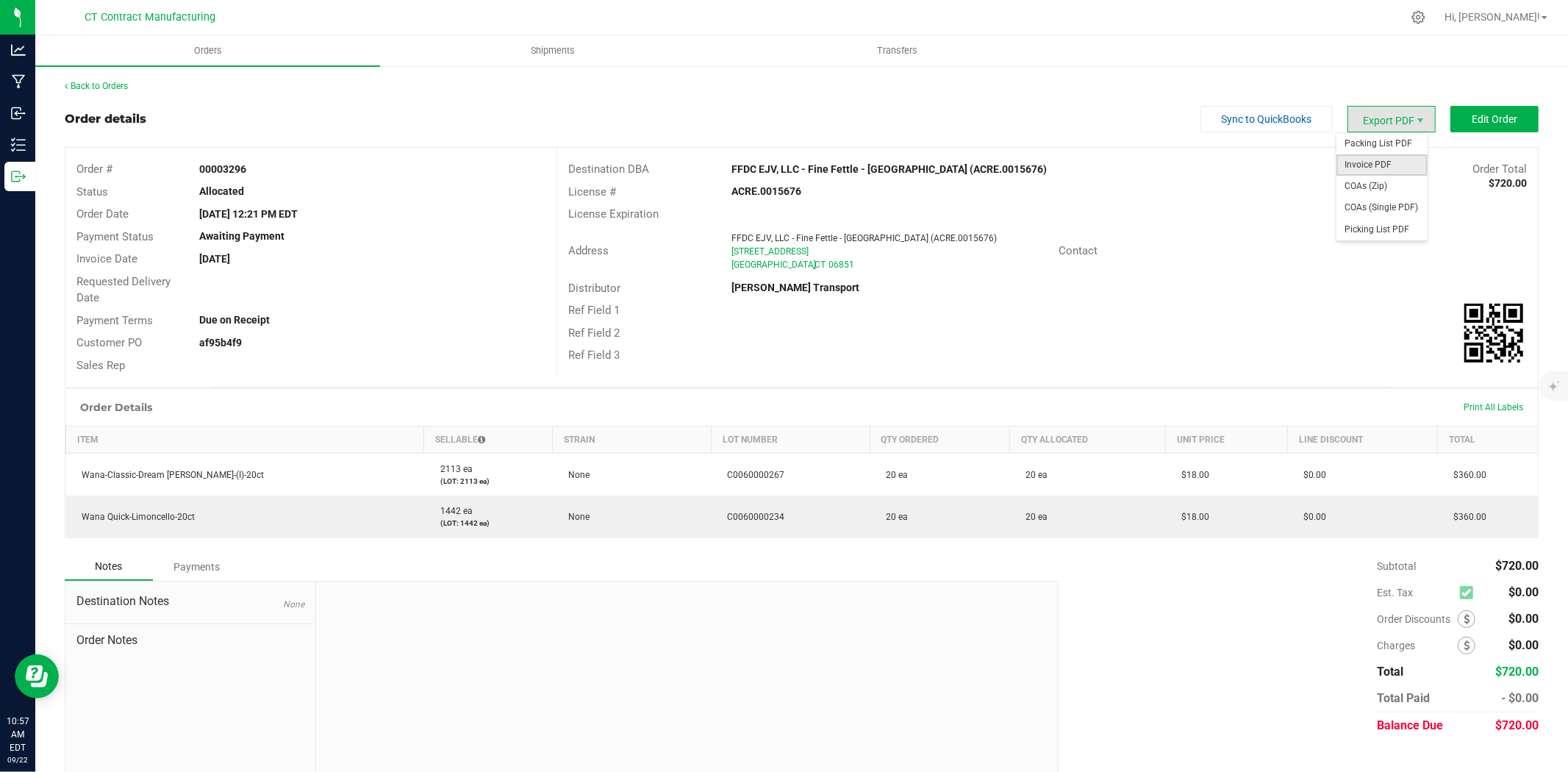
click at [1401, 154] on span "Invoice PDF" at bounding box center [1382, 165] width 91 height 22
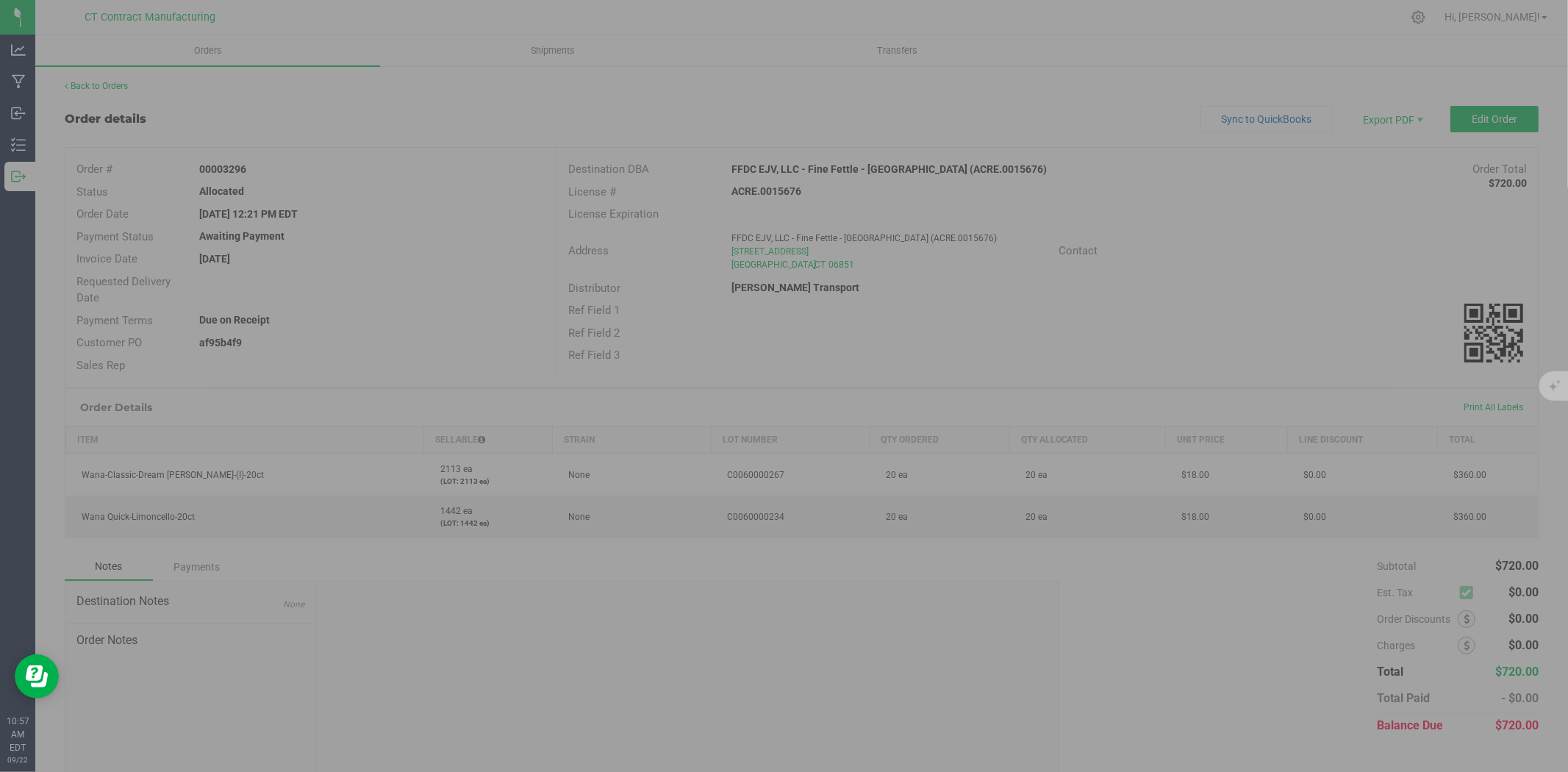
click at [1285, 21] on div at bounding box center [784, 386] width 1568 height 772
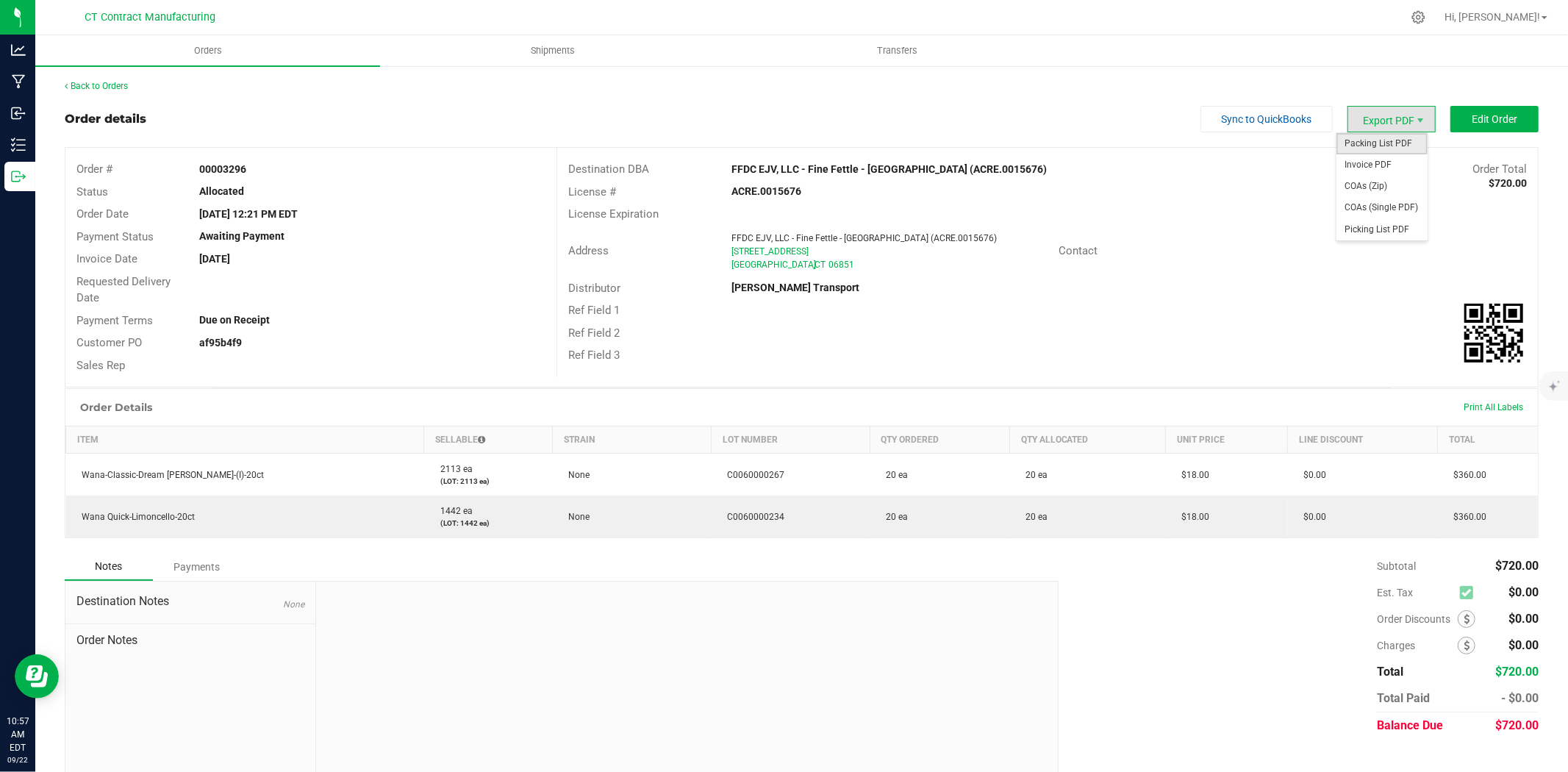
click at [1380, 137] on span "Packing List PDF" at bounding box center [1382, 144] width 91 height 22
click at [1376, 166] on span "Invoice PDF" at bounding box center [1382, 165] width 91 height 22
click at [122, 82] on link "Back to Orders" at bounding box center [96, 86] width 63 height 10
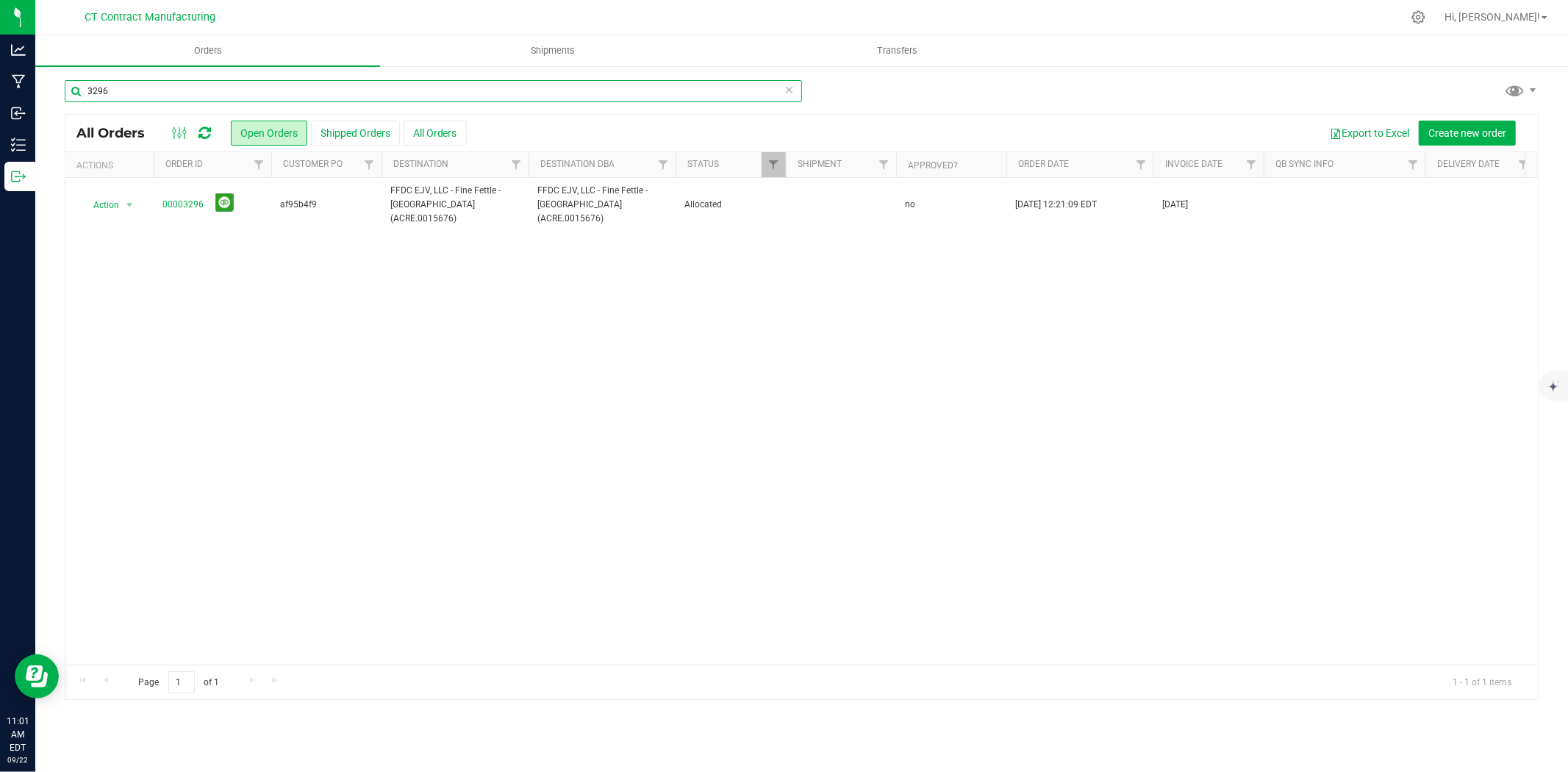
click at [163, 86] on input "3296" at bounding box center [433, 91] width 737 height 22
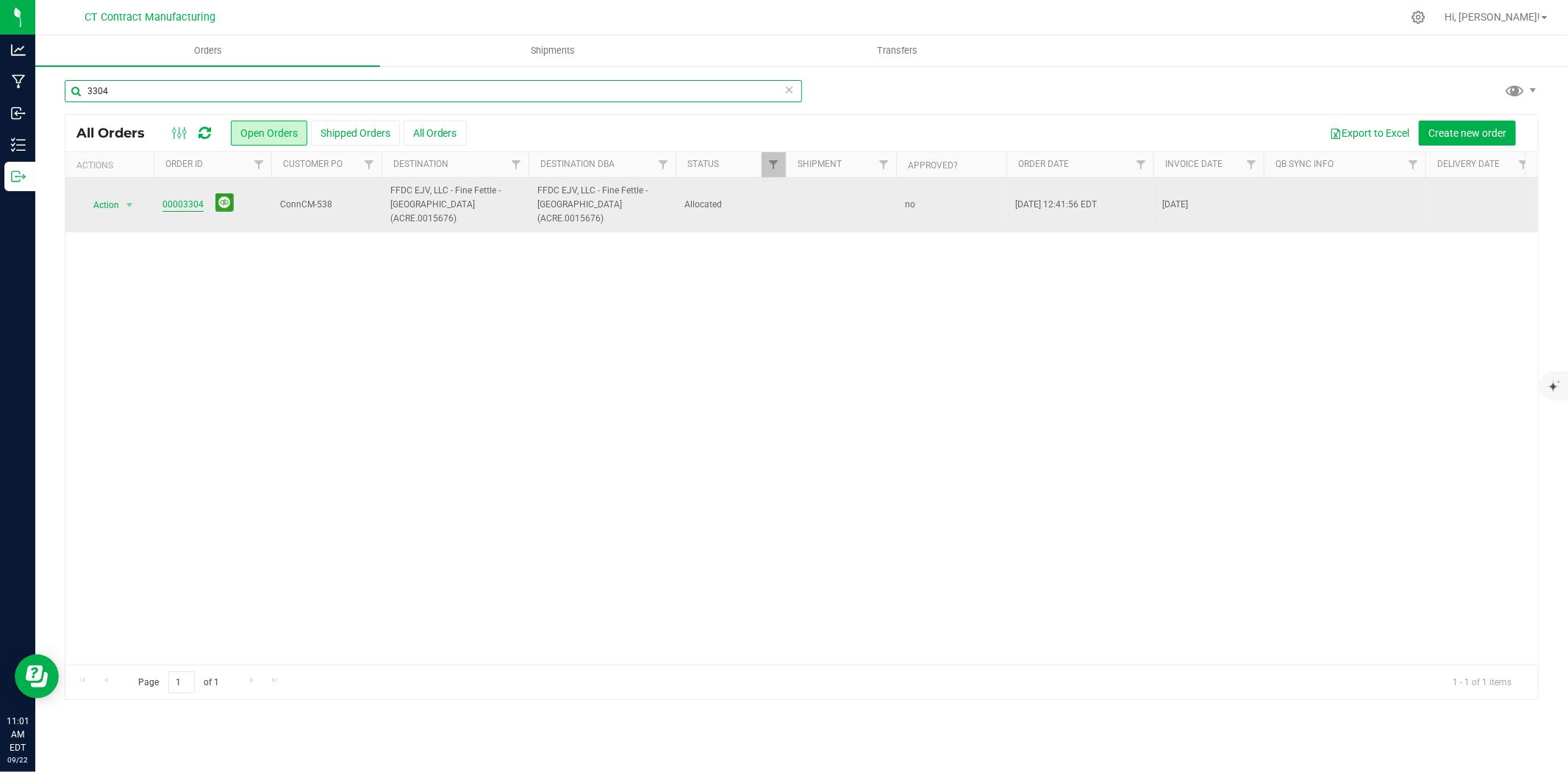
type input "3304"
click at [191, 197] on link "00003304" at bounding box center [183, 204] width 41 height 14
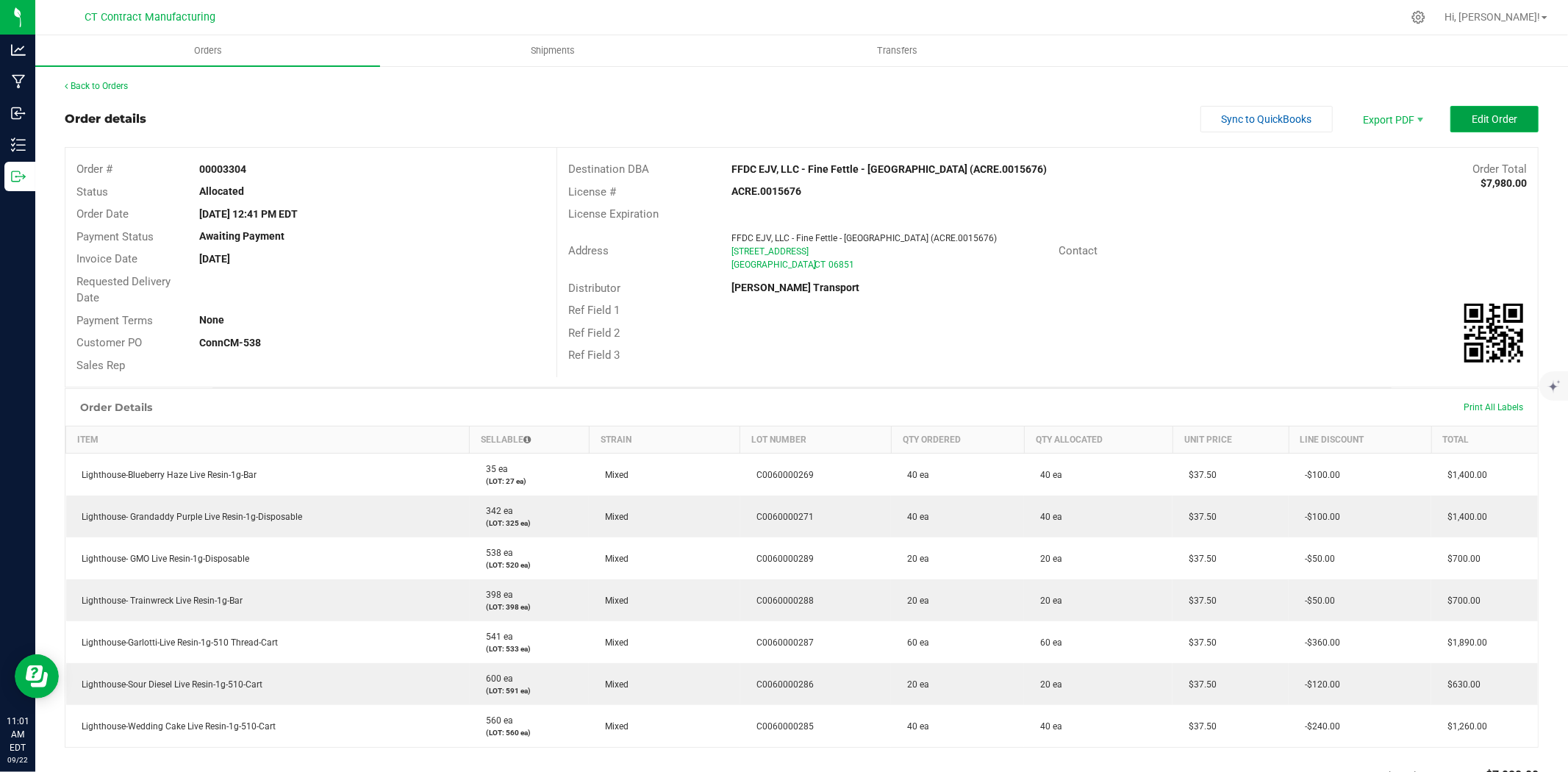
click at [1487, 126] on button "Edit Order" at bounding box center [1494, 119] width 88 height 26
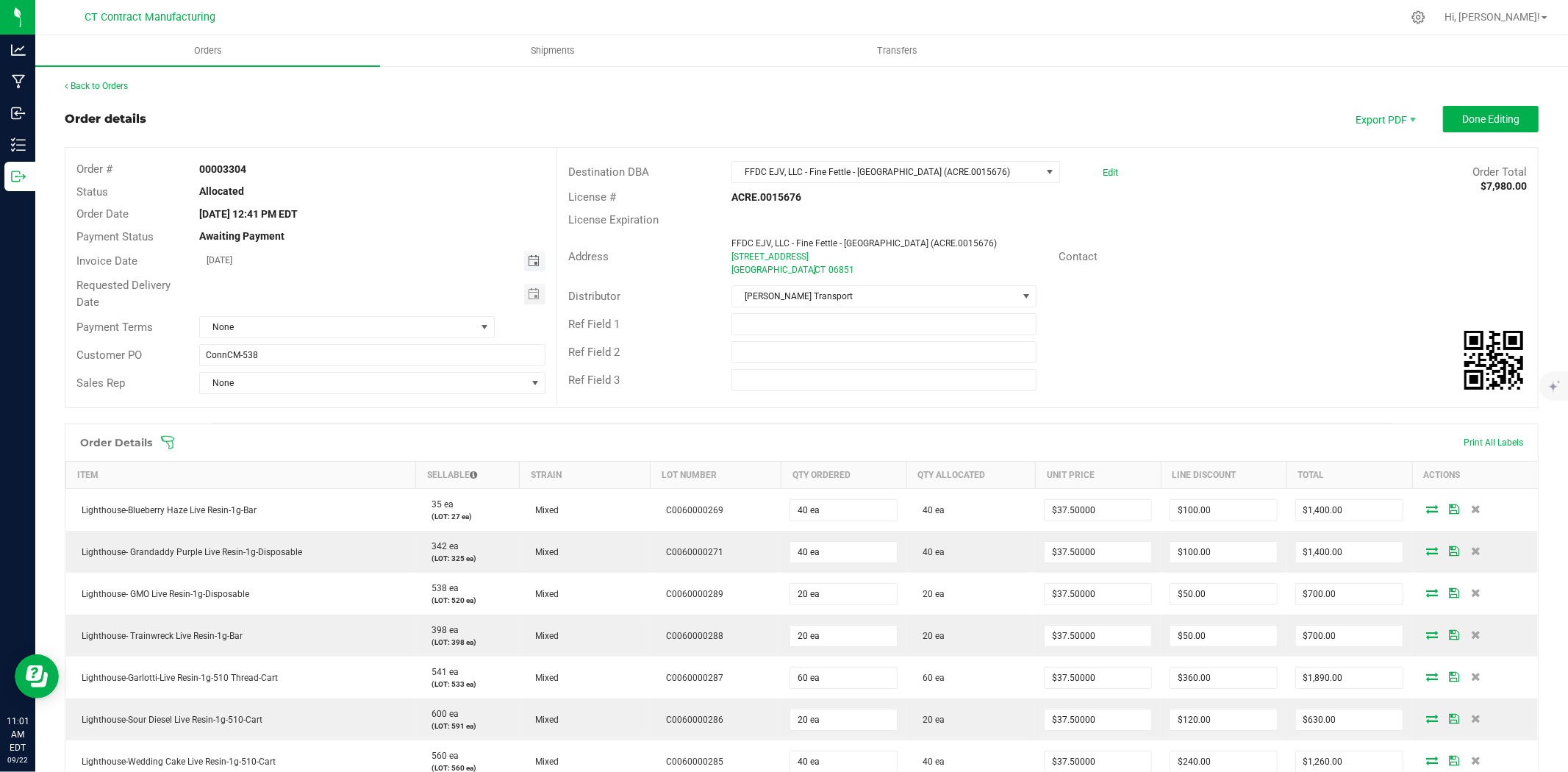
click at [528, 262] on span "Toggle calendar" at bounding box center [533, 261] width 12 height 12
click at [306, 410] on span "23" at bounding box center [309, 410] width 22 height 23
type input "[DATE]"
click at [387, 313] on div "Payment Terms None" at bounding box center [311, 327] width 491 height 28
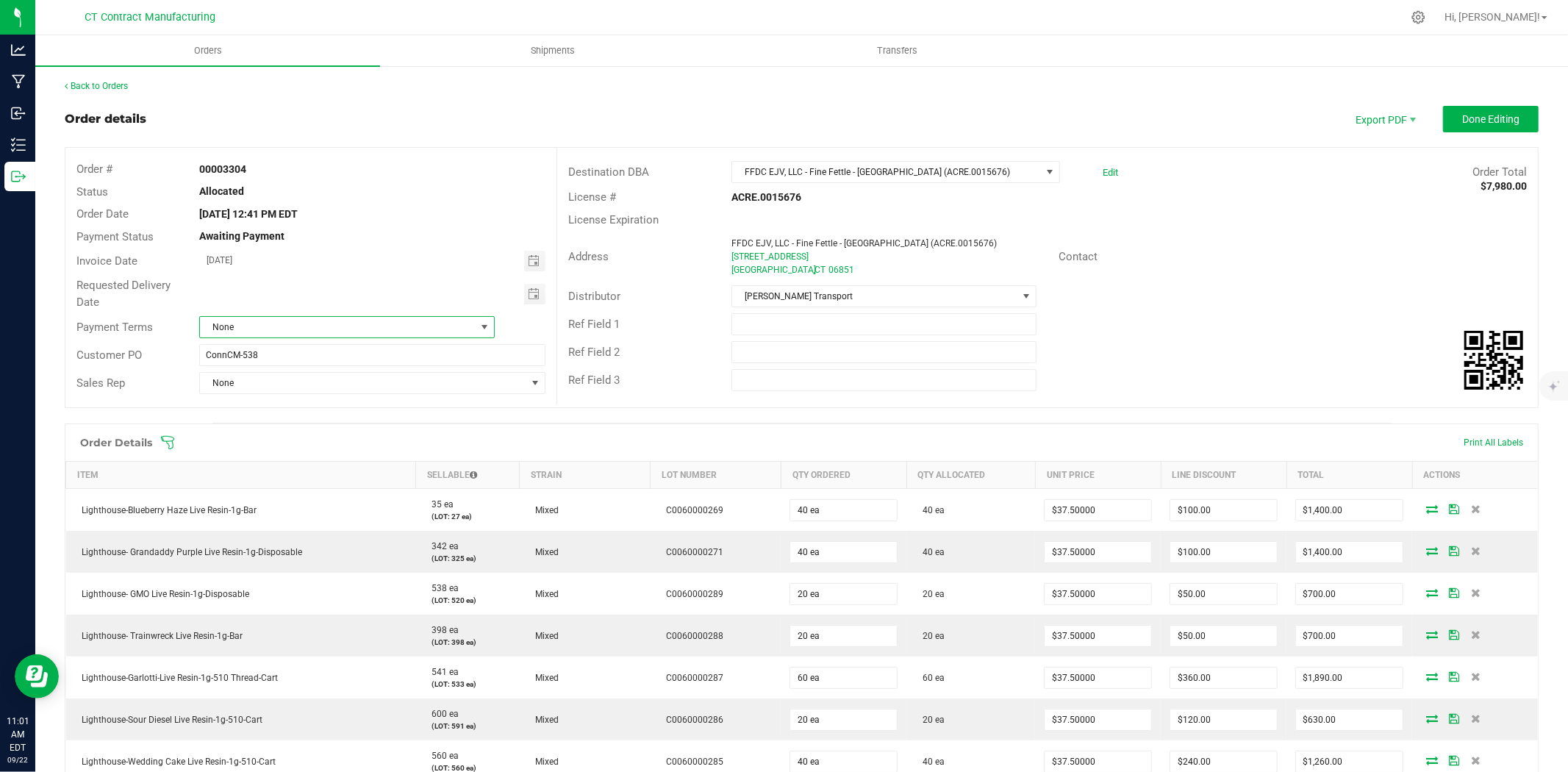
click at [387, 329] on span "None" at bounding box center [337, 327] width 275 height 21
click at [347, 421] on li "Due on Receipt" at bounding box center [345, 423] width 292 height 25
click at [1474, 113] on span "Done Editing" at bounding box center [1491, 119] width 57 height 12
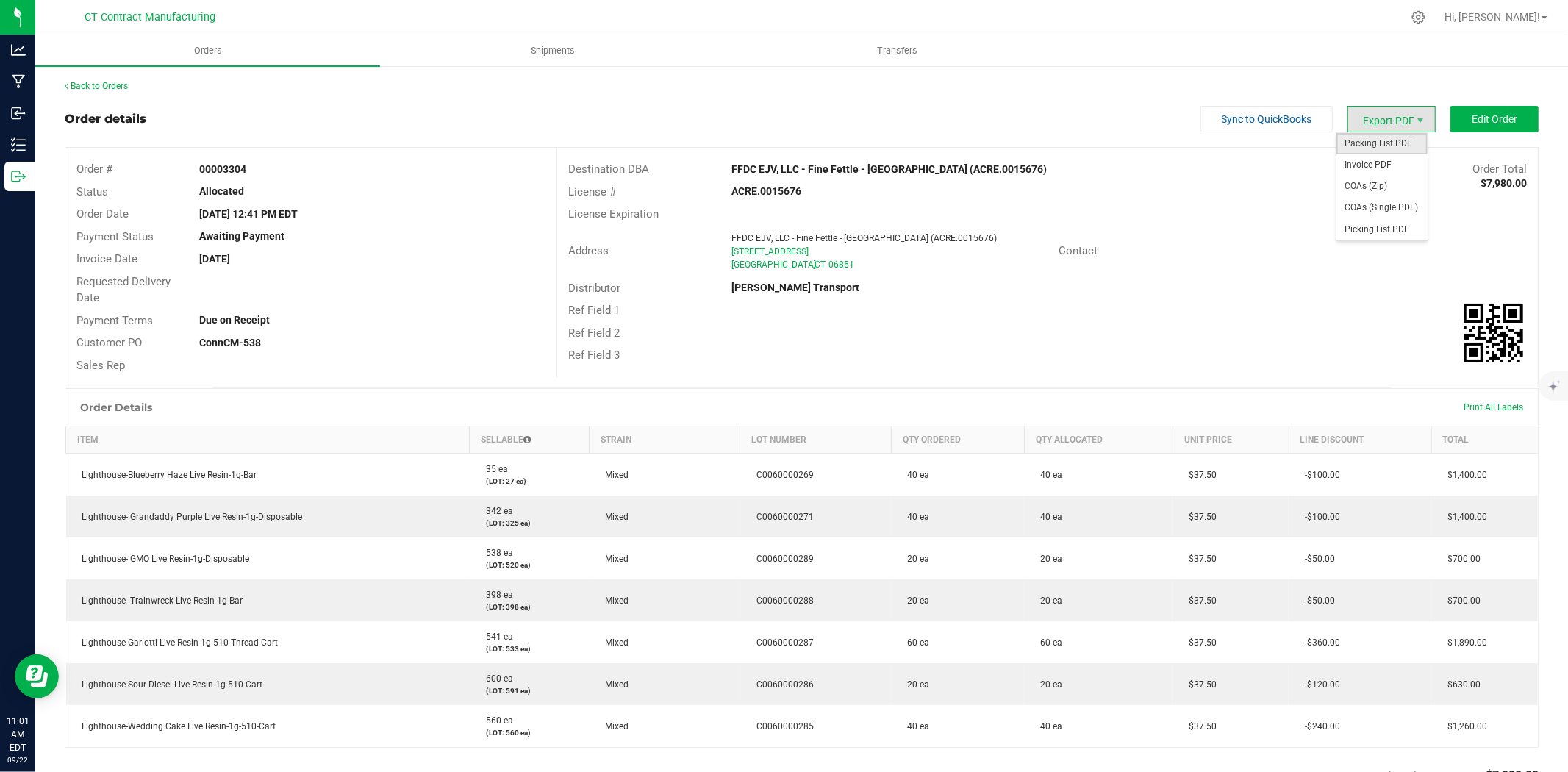
click at [1371, 144] on span "Packing List PDF" at bounding box center [1382, 144] width 91 height 22
click at [1388, 176] on span "COAs (Zip)" at bounding box center [1382, 187] width 91 height 22
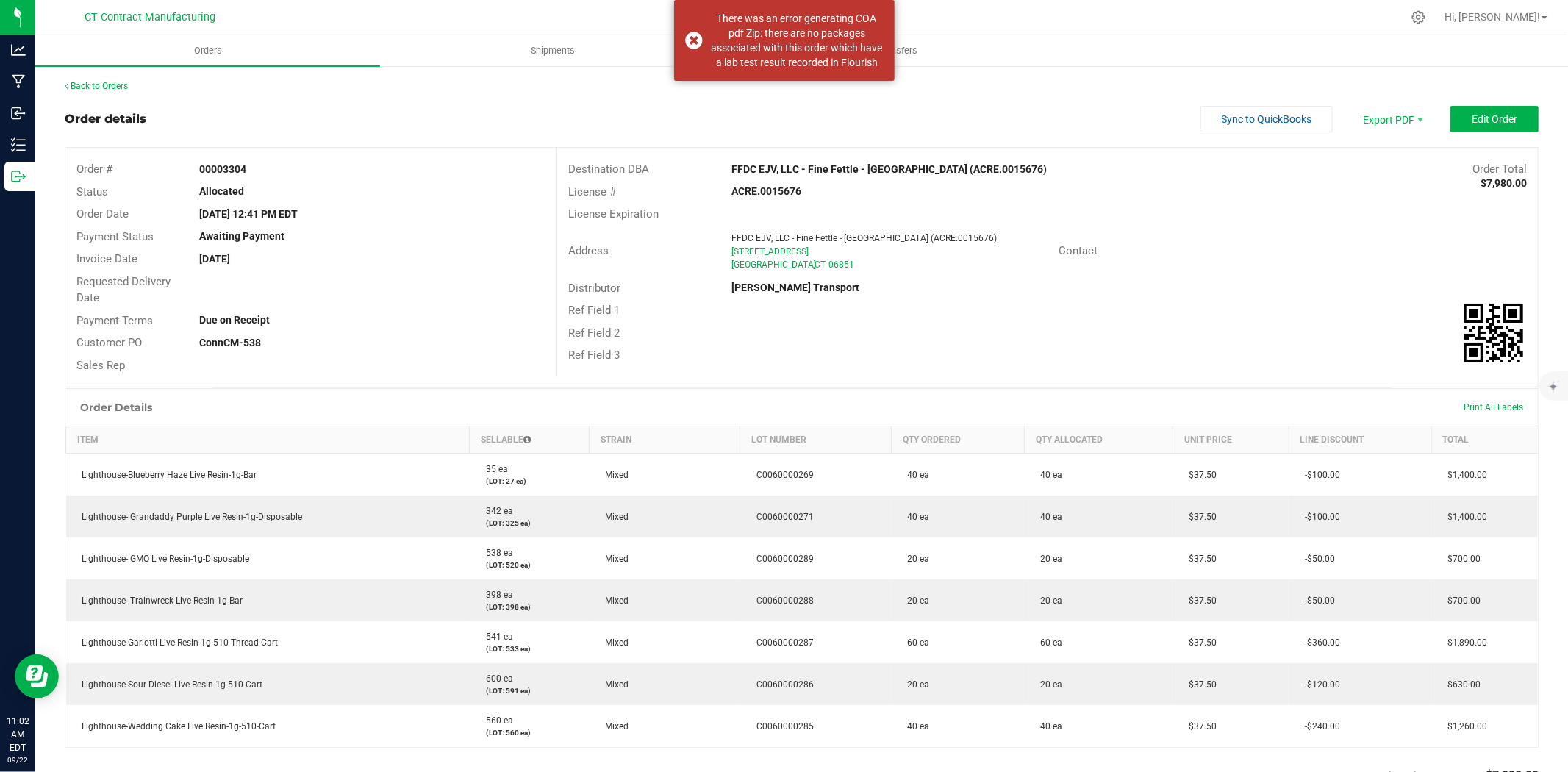
drag, startPoint x: 1162, startPoint y: 75, endPoint x: 1325, endPoint y: 112, distance: 167.1
click at [1179, 77] on div "Back to Orders Order details Sync to QuickBooks Export PDF Edit Order Order # 0…" at bounding box center [801, 534] width 1533 height 939
click at [1403, 162] on span "Invoice PDF" at bounding box center [1382, 165] width 91 height 22
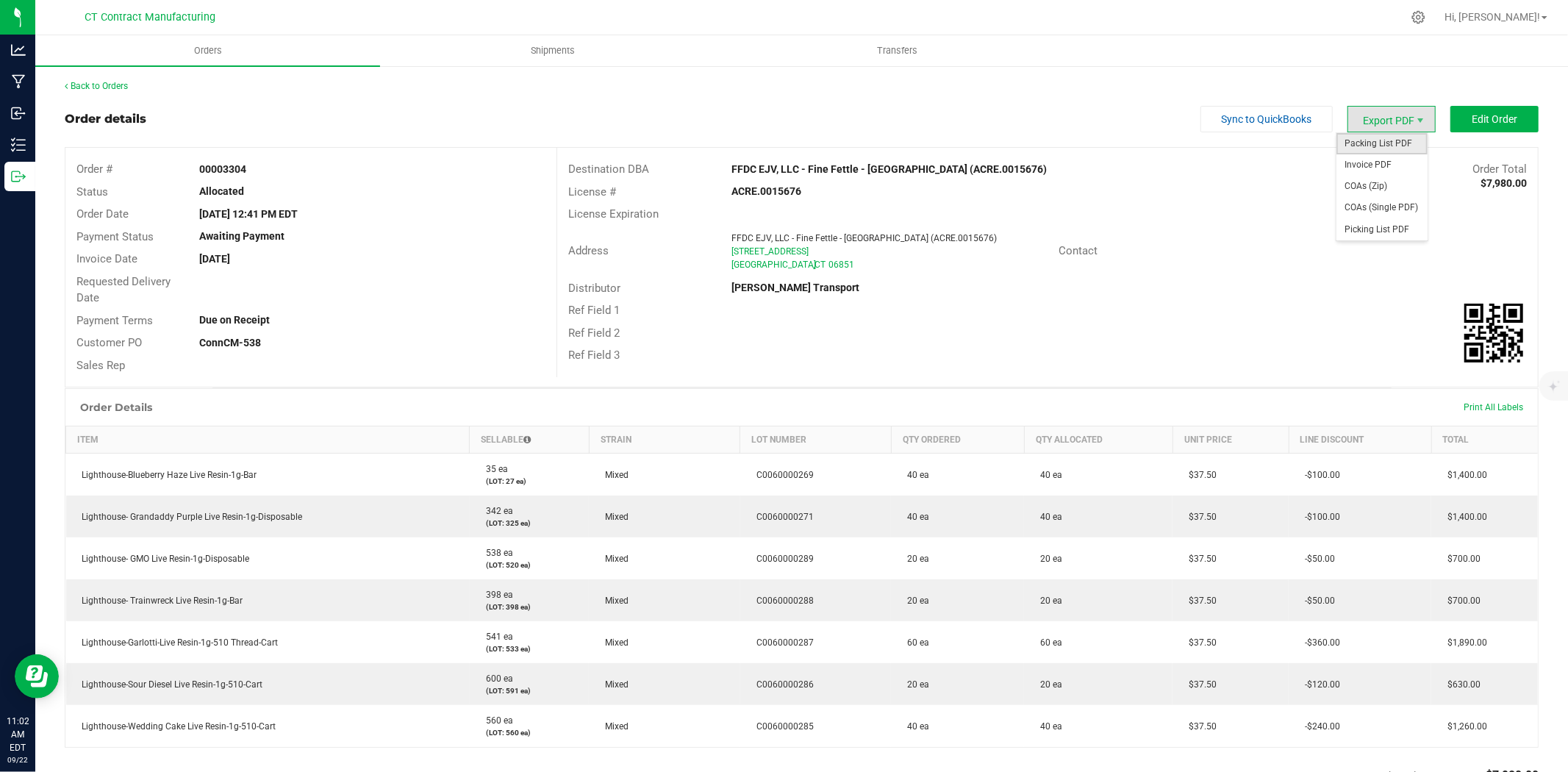
click at [1397, 143] on span "Packing List PDF" at bounding box center [1382, 144] width 91 height 22
click at [89, 93] on div "Back to Orders Order details Sync to QuickBooks Export PDF Edit Order Order # 0…" at bounding box center [801, 534] width 1474 height 909
click at [89, 90] on div "Back to Orders" at bounding box center [801, 86] width 1474 height 13
click at [93, 85] on link "Back to Orders" at bounding box center [96, 86] width 63 height 10
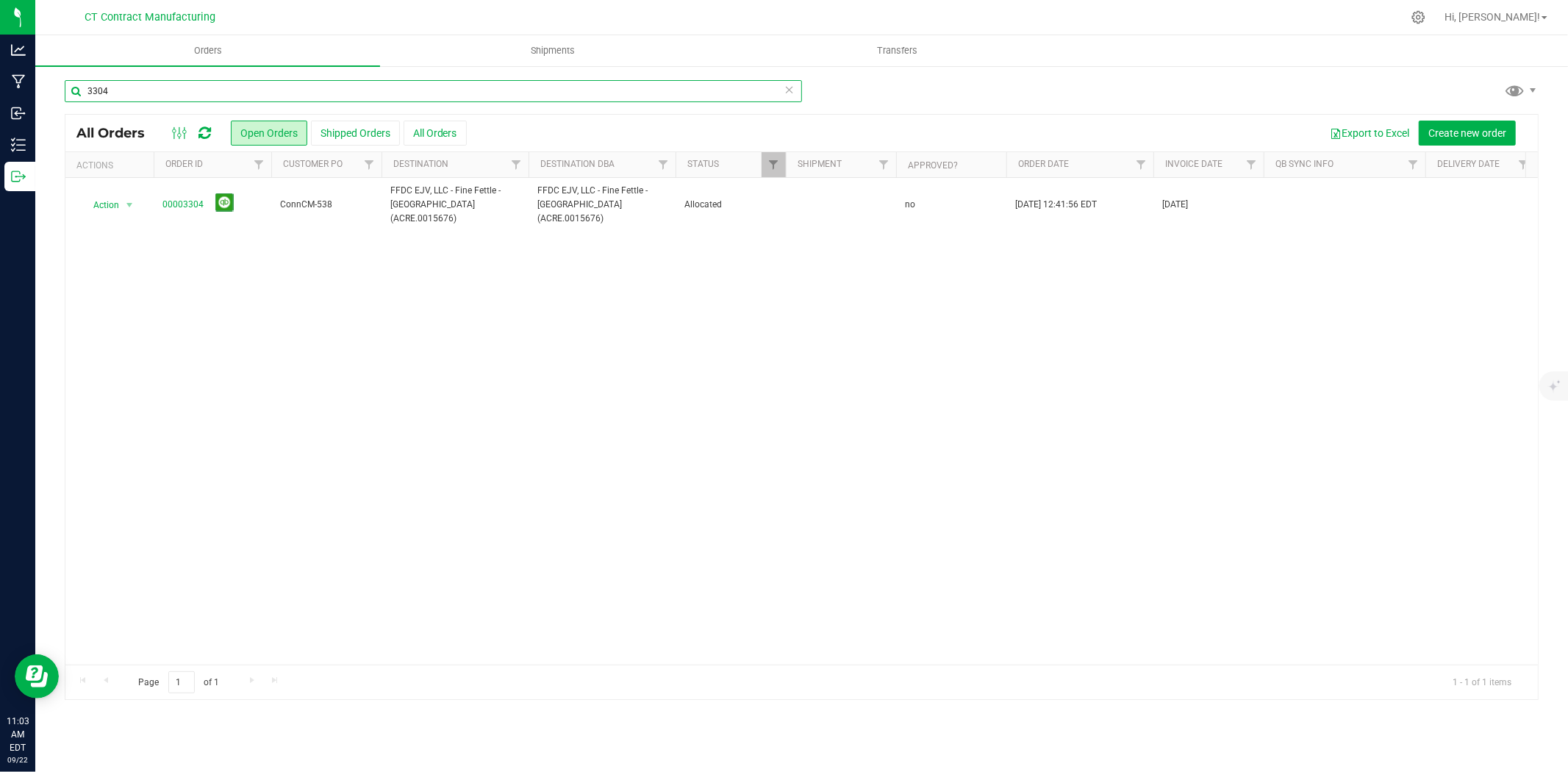
click at [155, 96] on input "3304" at bounding box center [433, 91] width 737 height 22
type input "3316"
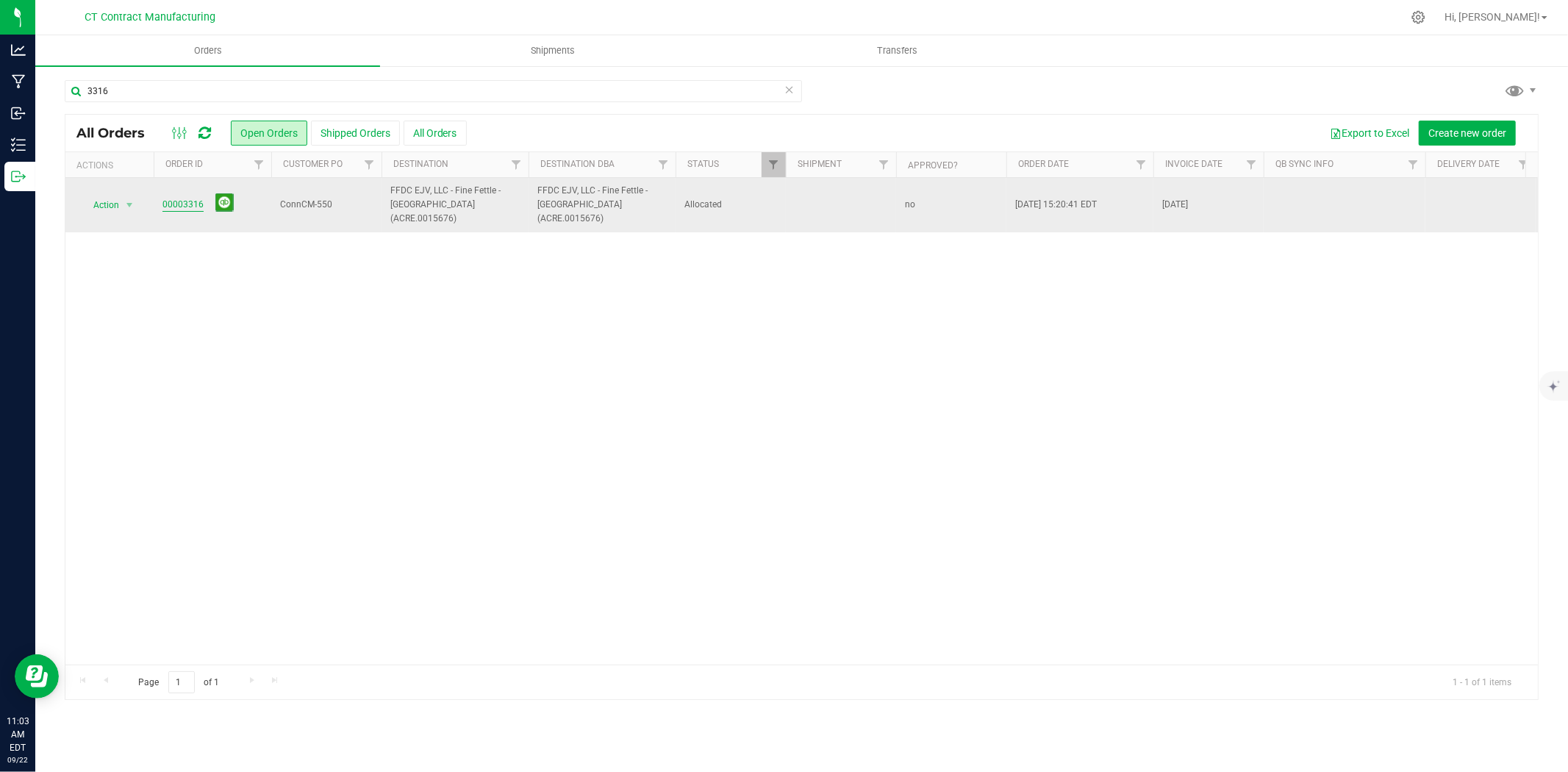
drag, startPoint x: 180, startPoint y: 187, endPoint x: 184, endPoint y: 196, distance: 9.8
click at [184, 197] on link "00003316" at bounding box center [183, 204] width 41 height 14
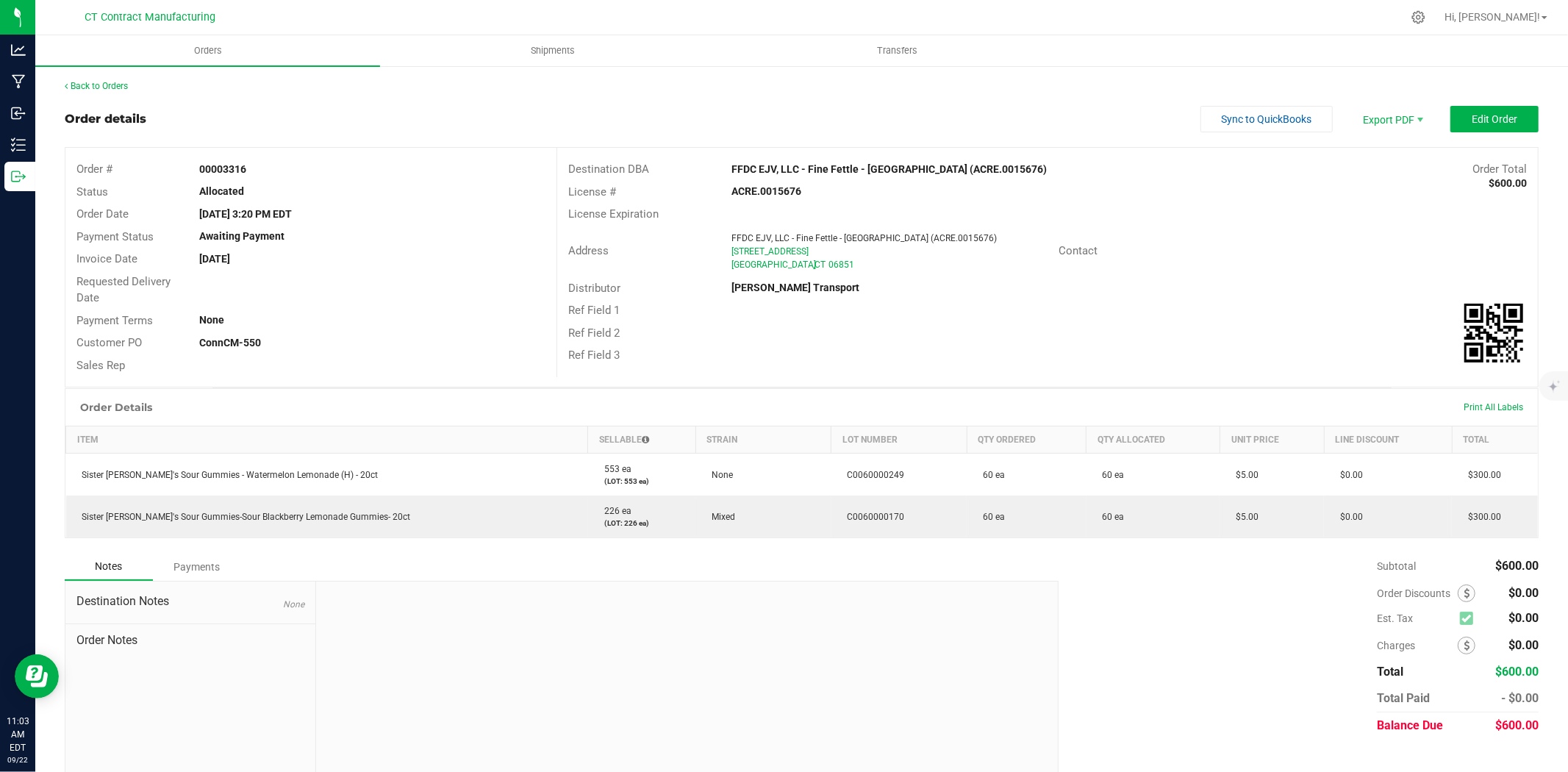
click at [1496, 104] on div "Back to Orders Order details Sync to QuickBooks Export PDF Edit Order Order # 0…" at bounding box center [801, 429] width 1474 height 700
click at [1493, 115] on span "Edit Order" at bounding box center [1494, 119] width 46 height 12
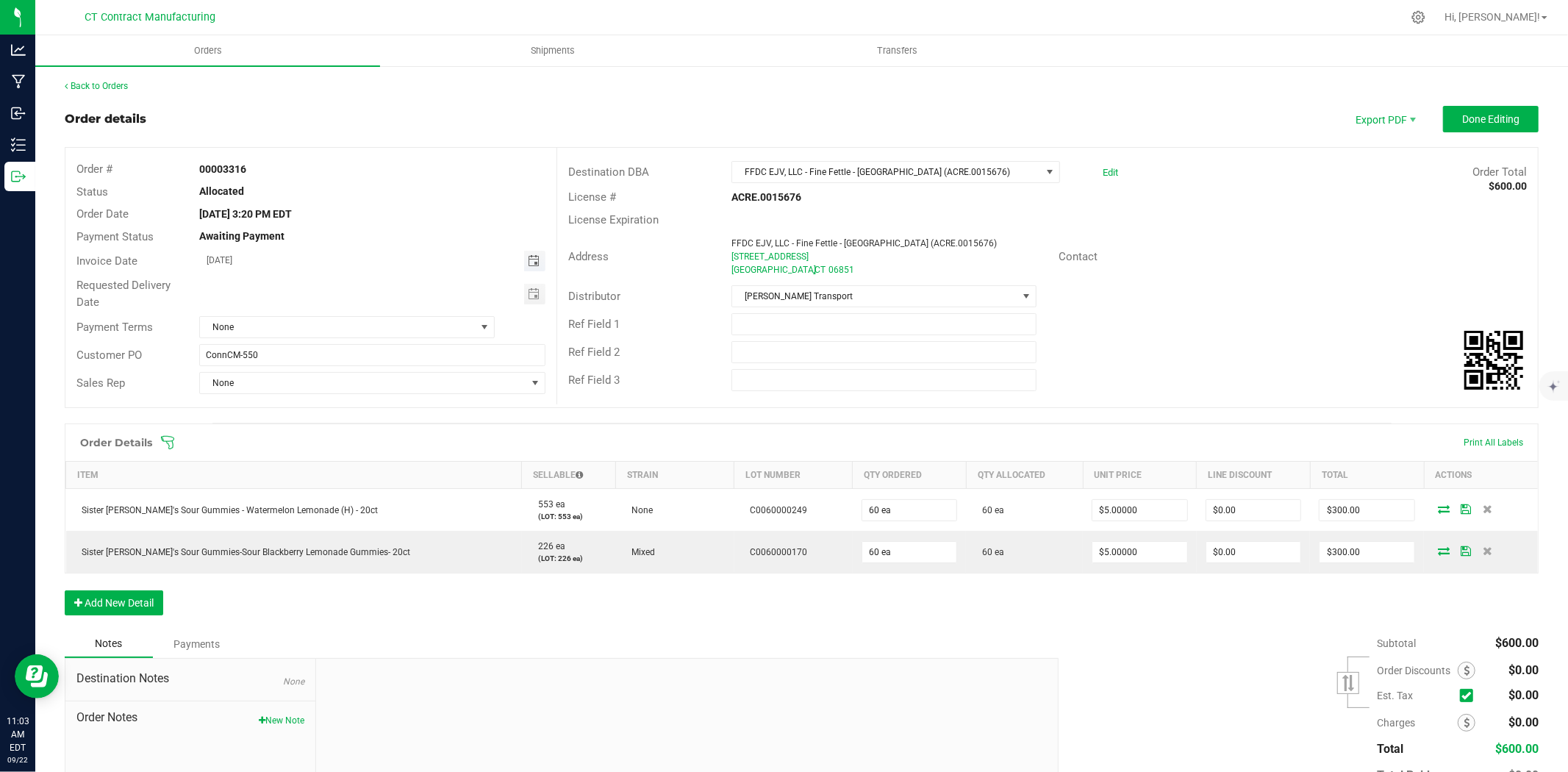
click at [530, 256] on span "Toggle calendar" at bounding box center [533, 261] width 12 height 12
click at [311, 405] on span "23" at bounding box center [309, 410] width 22 height 23
type input "[DATE]"
click at [383, 319] on span "None" at bounding box center [337, 327] width 275 height 21
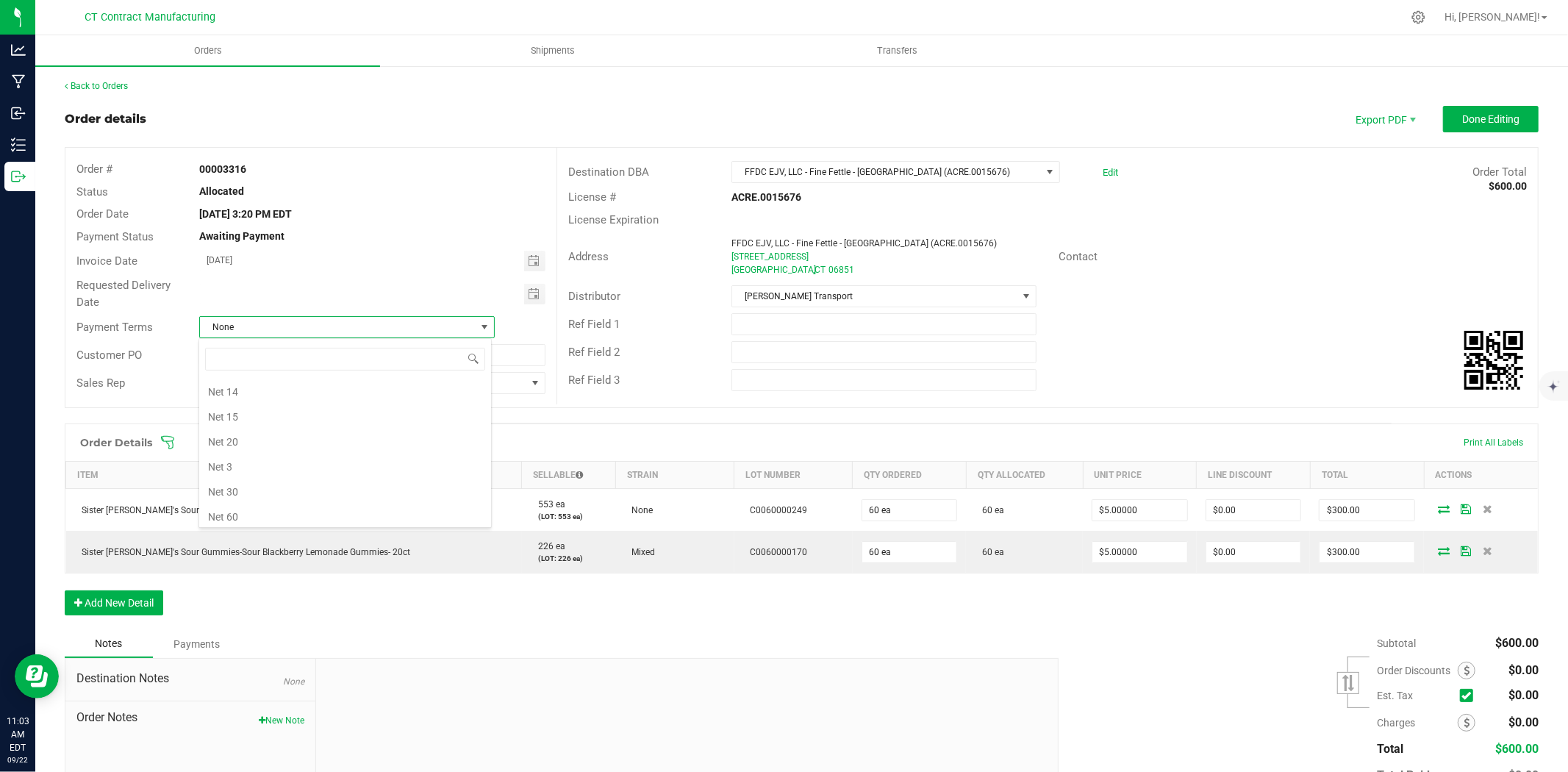
scroll to position [67, 0]
click at [297, 427] on li "Due on Receipt" at bounding box center [345, 423] width 292 height 25
click at [1478, 111] on button "Done Editing" at bounding box center [1491, 119] width 96 height 26
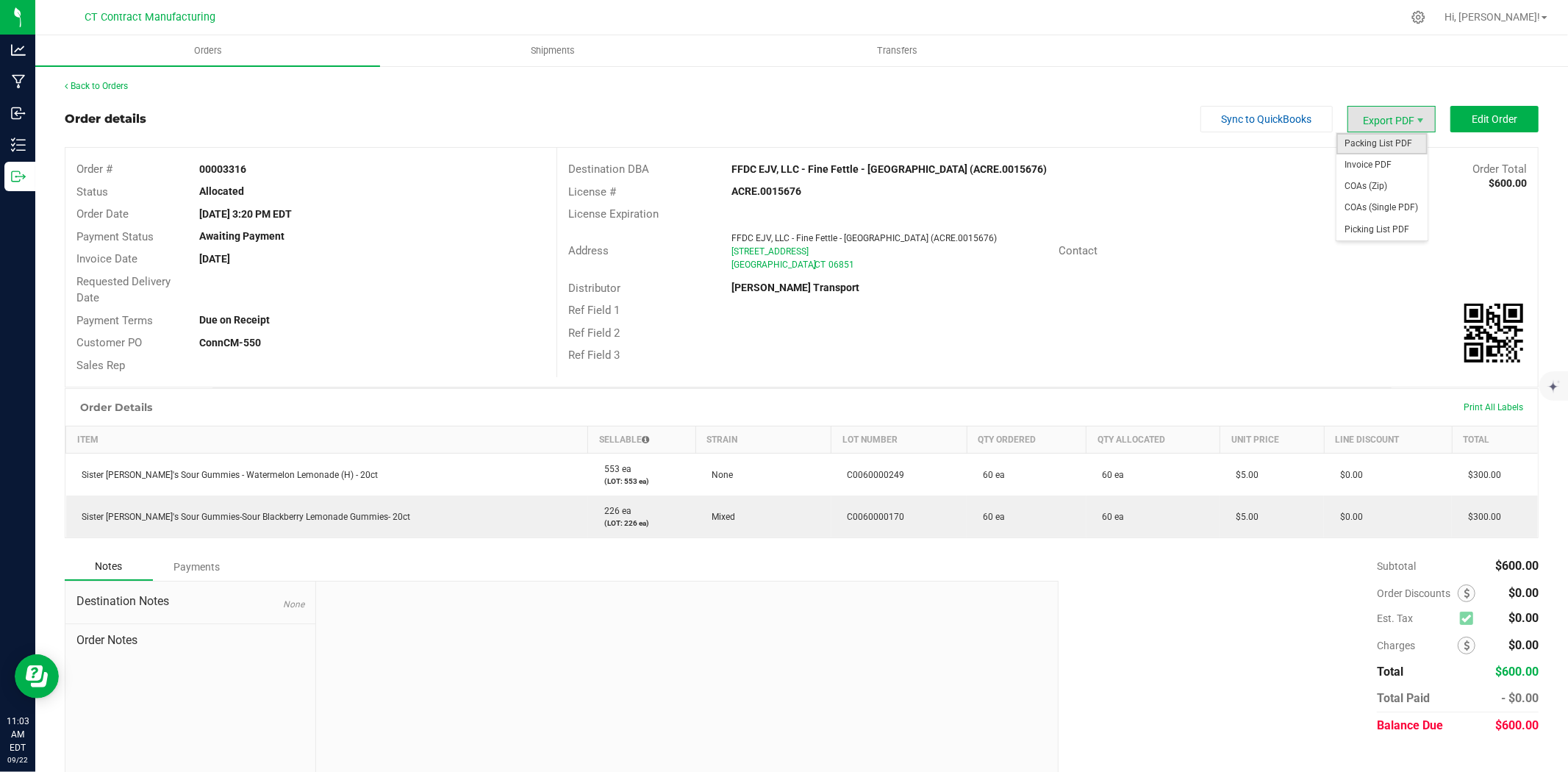
click at [1391, 135] on span "Packing List PDF" at bounding box center [1382, 144] width 91 height 22
click at [1377, 164] on span "Invoice PDF" at bounding box center [1382, 165] width 91 height 22
click at [106, 84] on link "Back to Orders" at bounding box center [96, 86] width 63 height 10
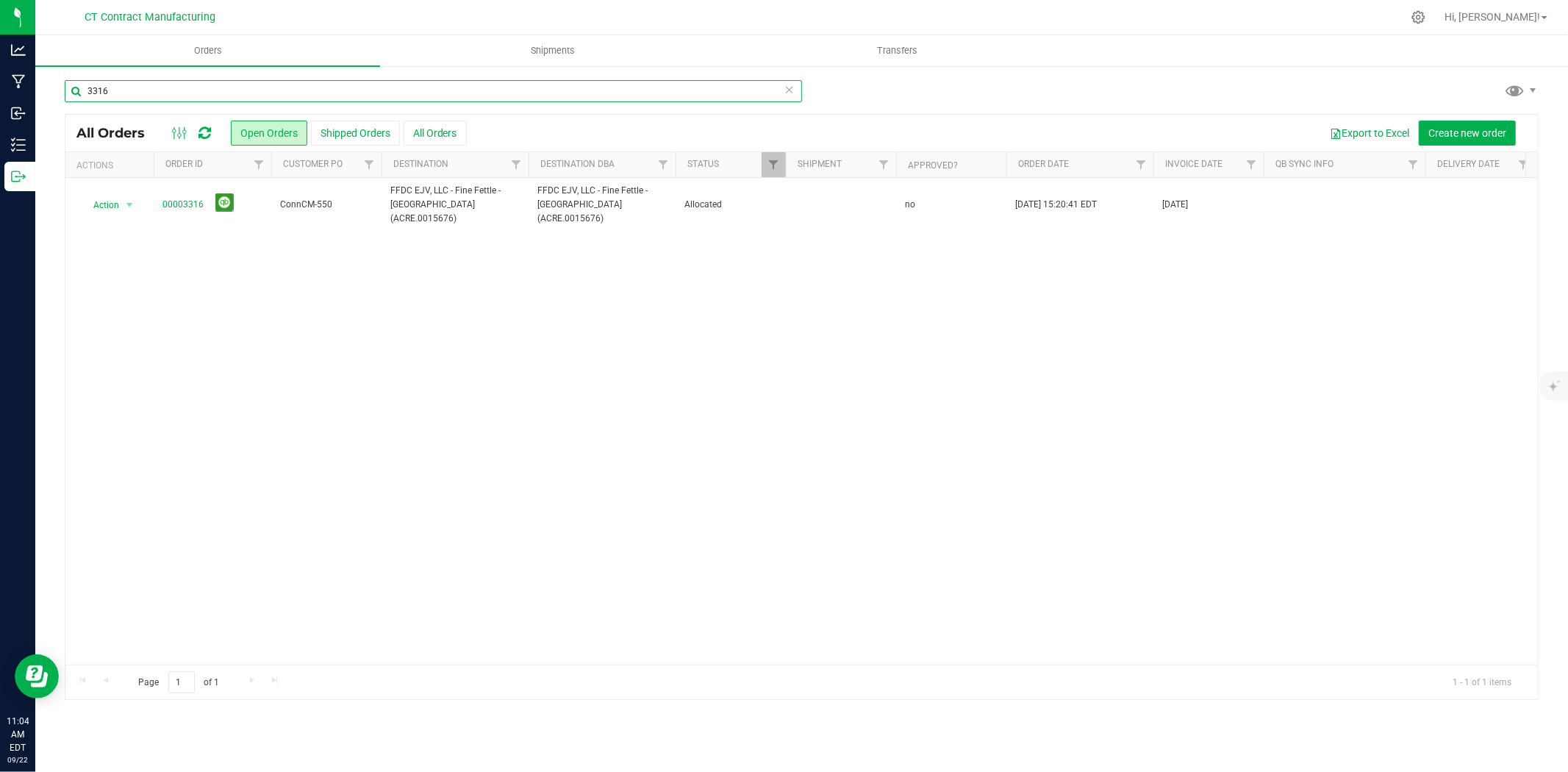
click at [158, 96] on input "3316" at bounding box center [433, 91] width 737 height 22
type input "3327"
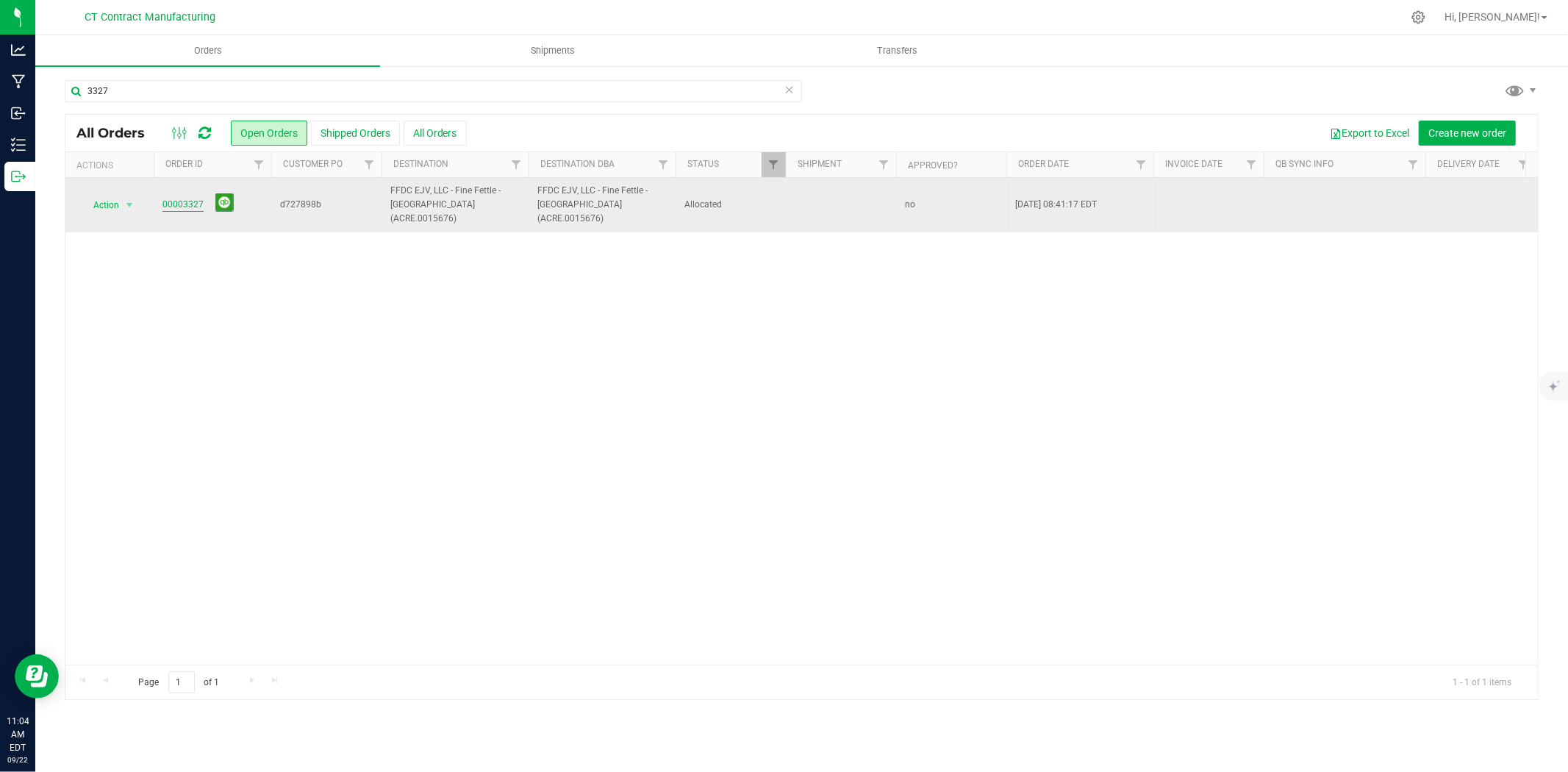
click at [184, 197] on link "00003327" at bounding box center [183, 204] width 41 height 14
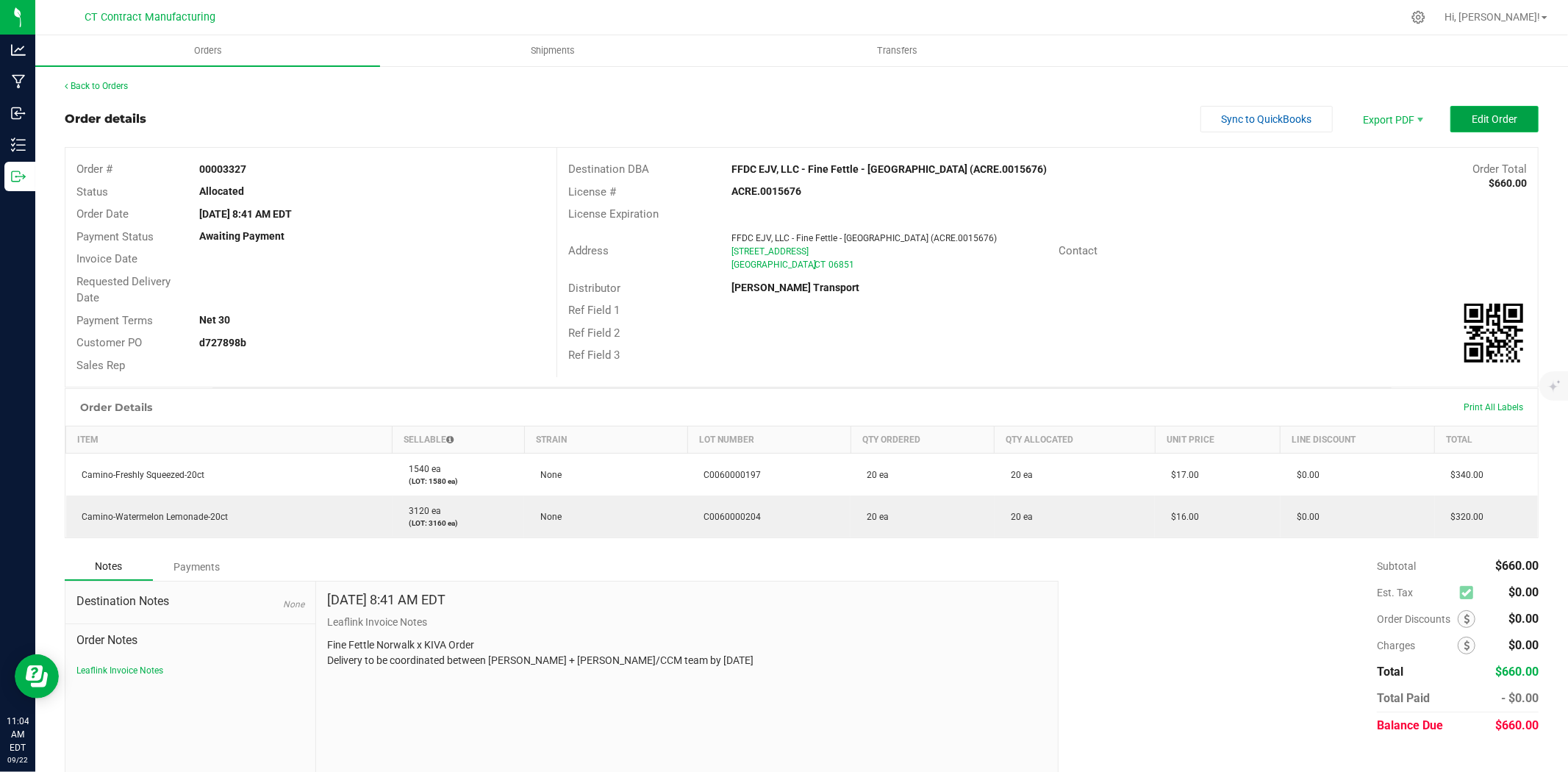
click at [1472, 123] on span "Edit Order" at bounding box center [1494, 119] width 46 height 12
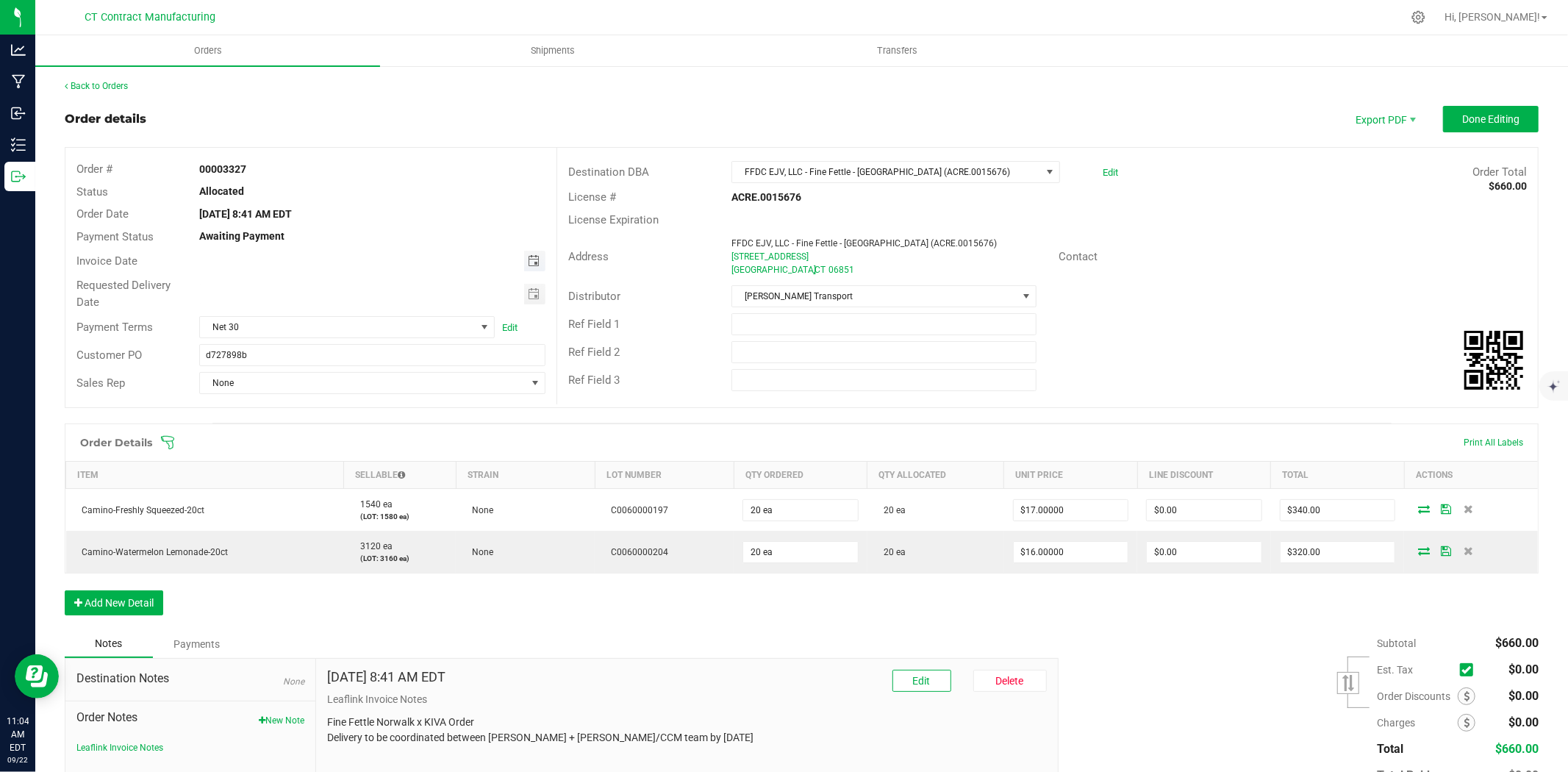
click at [534, 260] on span "Toggle calendar" at bounding box center [533, 261] width 12 height 12
click at [315, 407] on span "23" at bounding box center [309, 410] width 22 height 23
type input "[DATE]"
click at [379, 310] on div "Requested Delivery Date" at bounding box center [311, 294] width 491 height 39
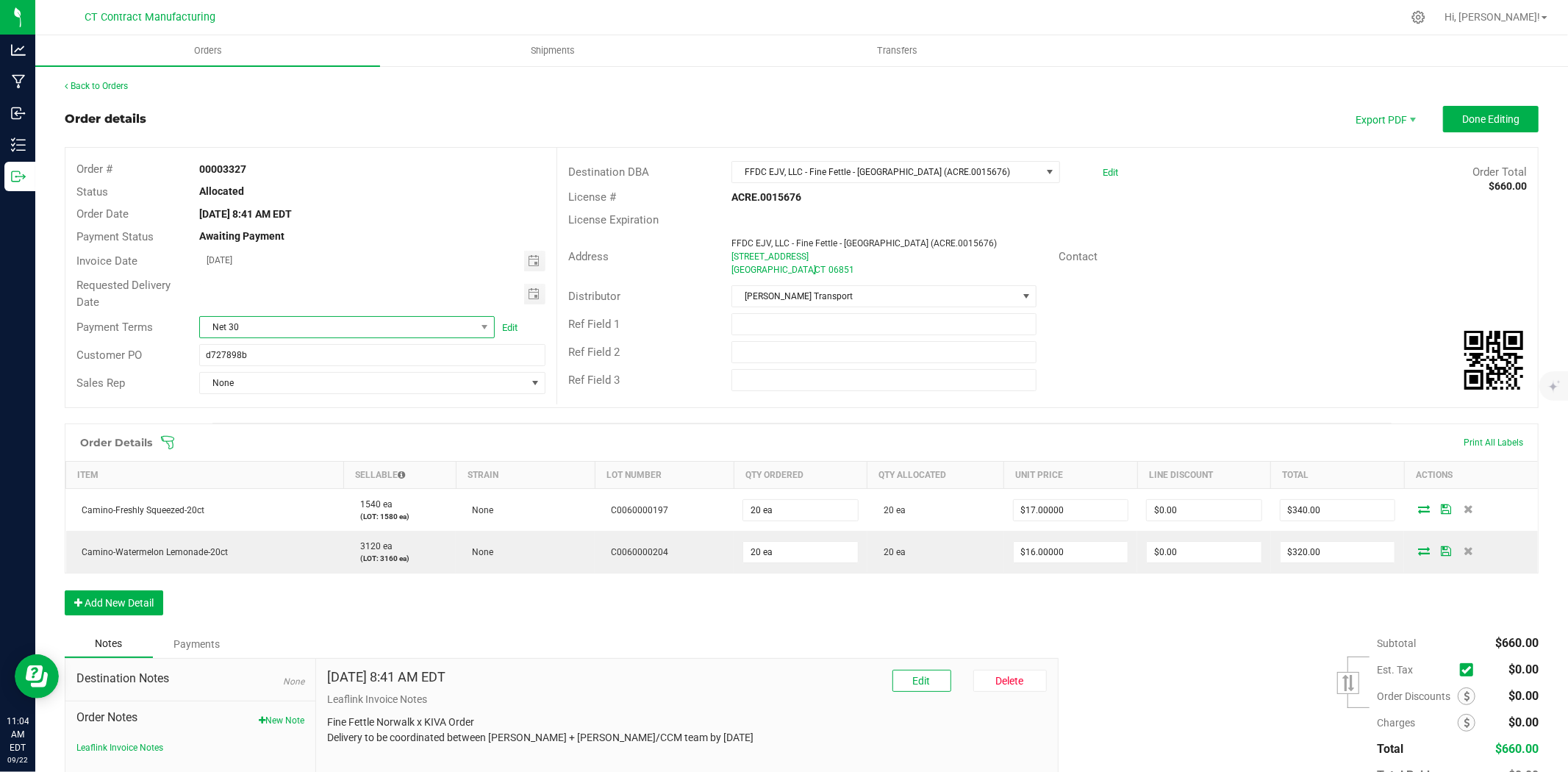
click at [381, 319] on span "Net 30" at bounding box center [337, 327] width 275 height 21
click at [297, 490] on li "Due on Receipt" at bounding box center [345, 491] width 292 height 25
click at [1462, 113] on span "Done Editing" at bounding box center [1491, 119] width 57 height 12
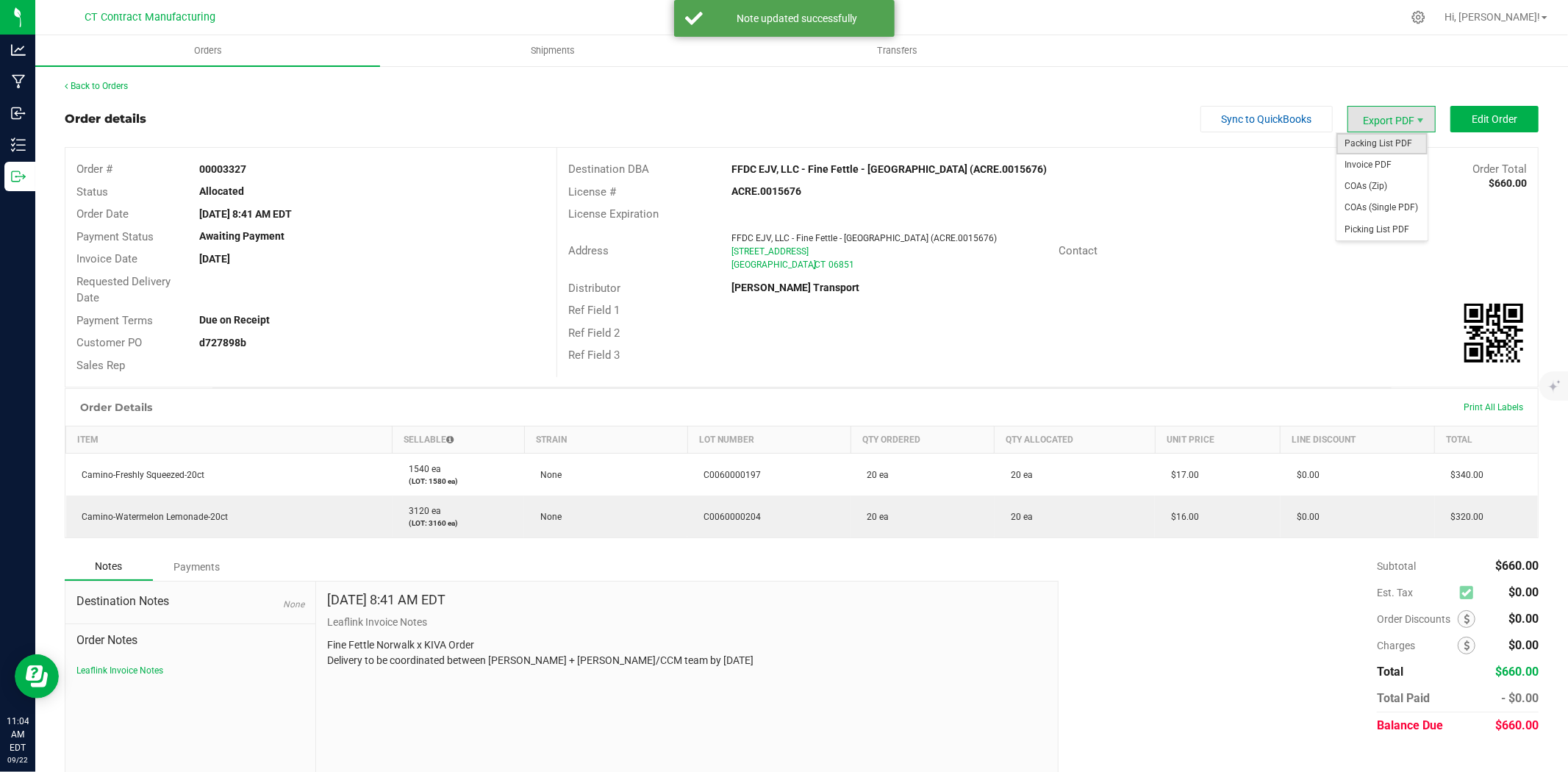
click at [1398, 143] on span "Packing List PDF" at bounding box center [1382, 144] width 91 height 22
click at [1391, 167] on span "Invoice PDF" at bounding box center [1382, 165] width 91 height 22
